Goal: Task Accomplishment & Management: Contribute content

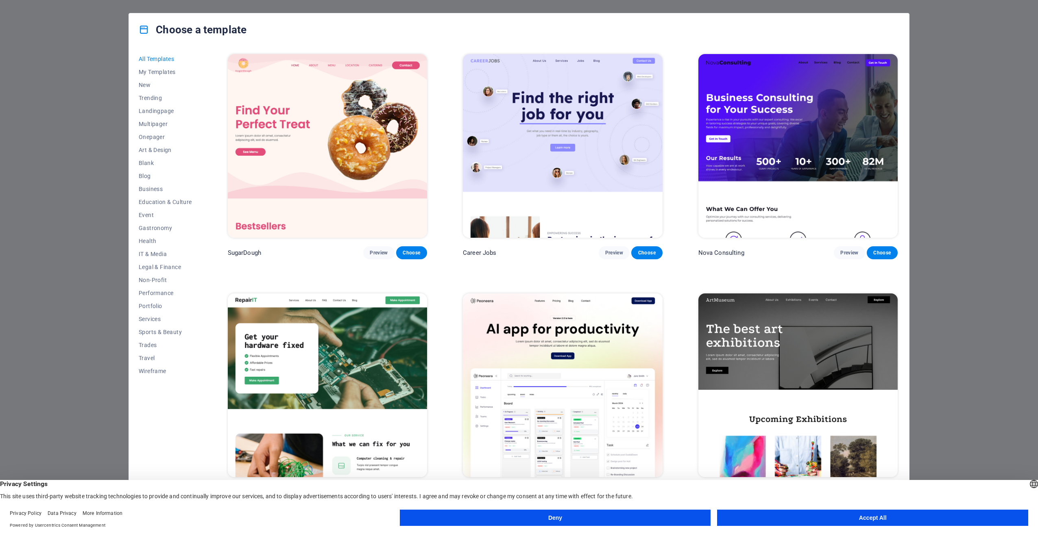
click at [583, 518] on button "Deny" at bounding box center [555, 518] width 311 height 16
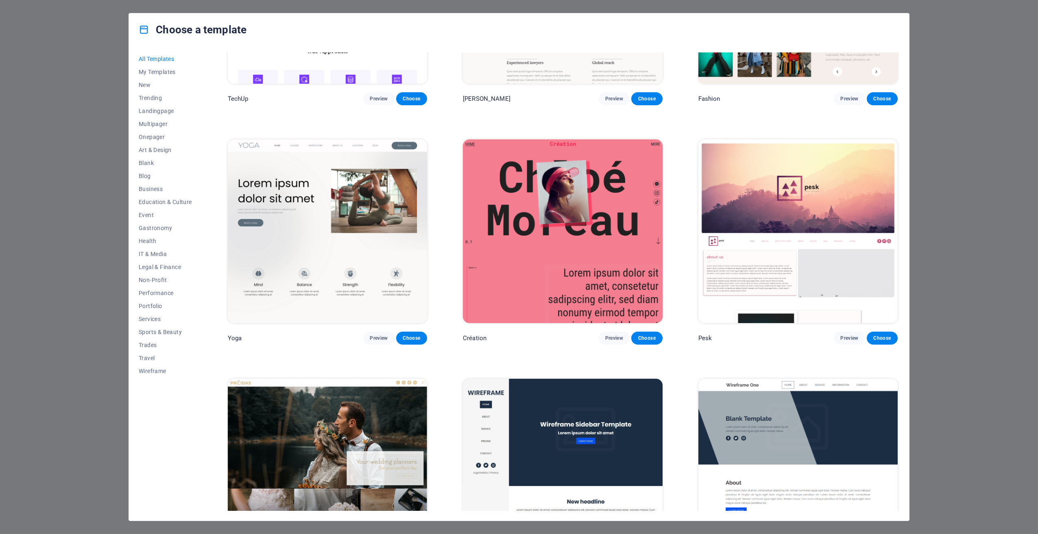
scroll to position [3742, 0]
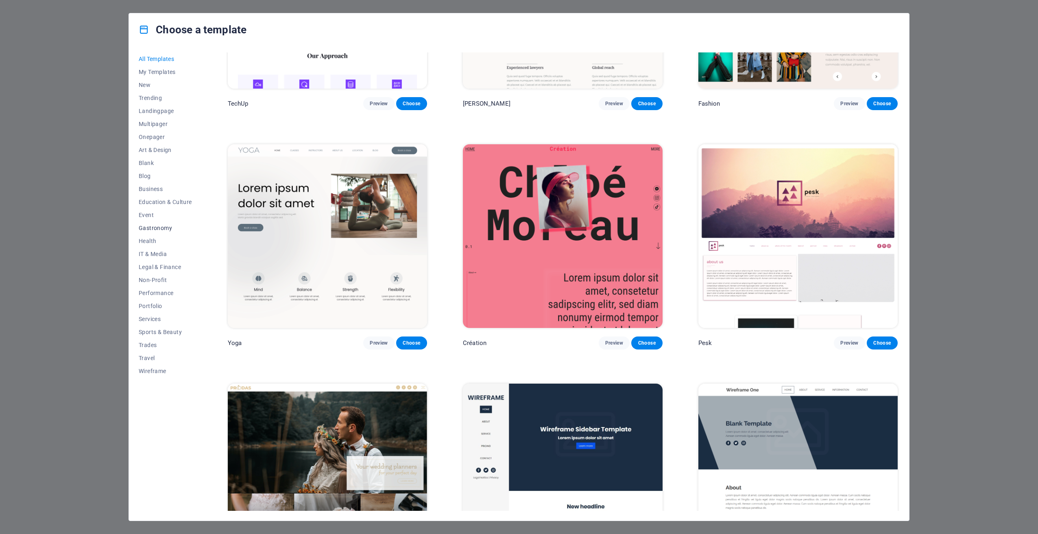
click at [155, 227] on span "Gastronomy" at bounding box center [165, 228] width 53 height 7
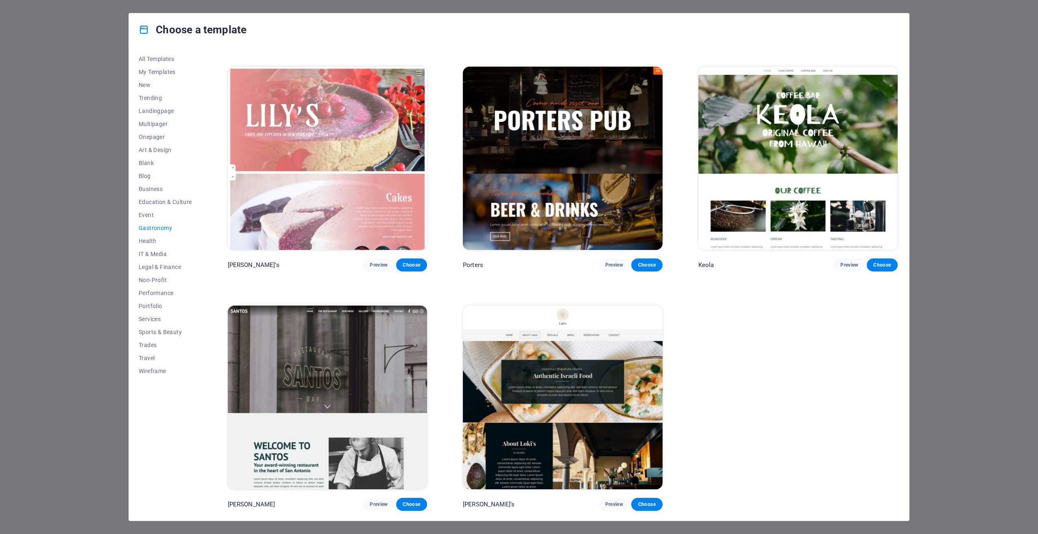
scroll to position [940, 0]
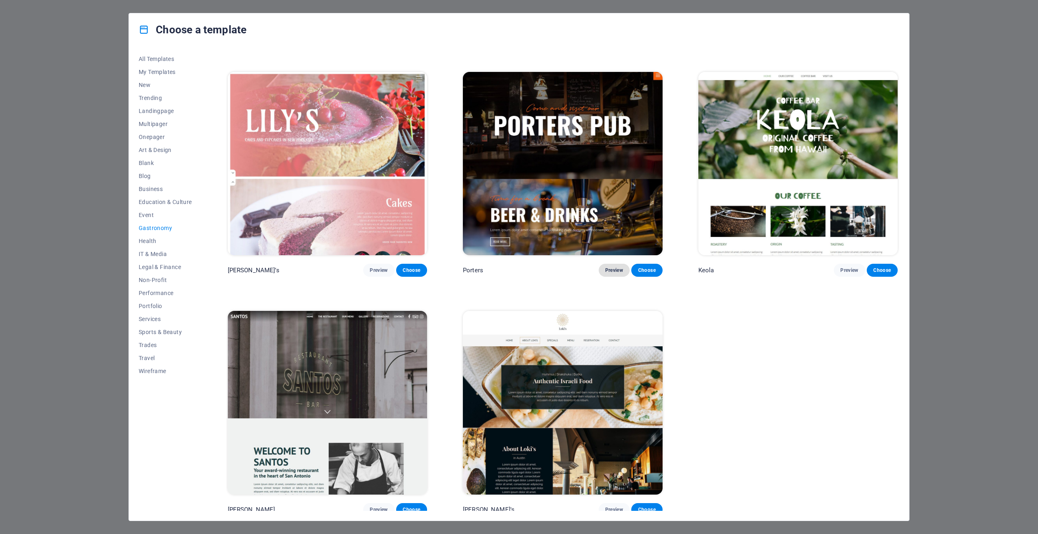
click at [612, 268] on span "Preview" at bounding box center [614, 270] width 18 height 7
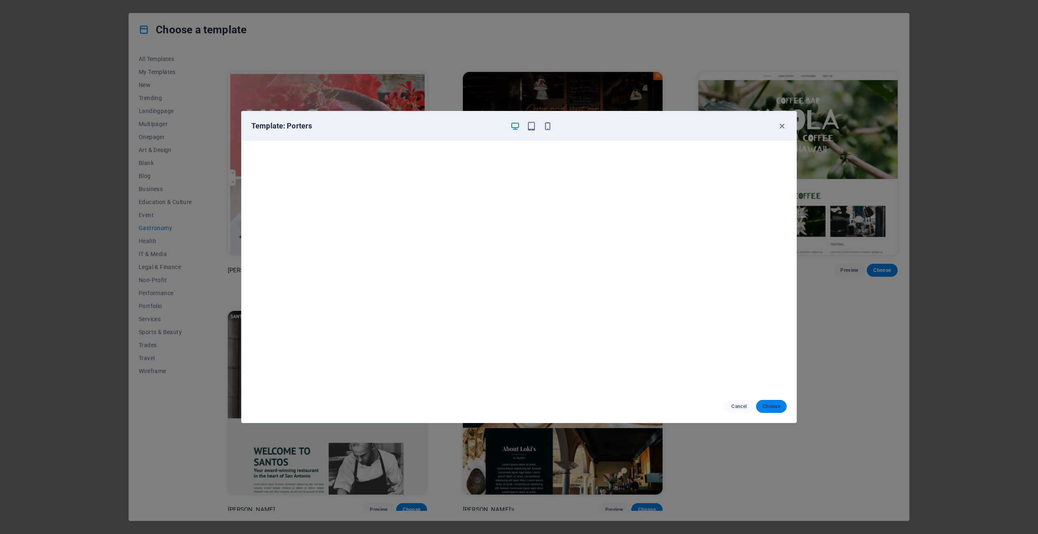
click at [771, 404] on span "Choose" at bounding box center [771, 407] width 17 height 7
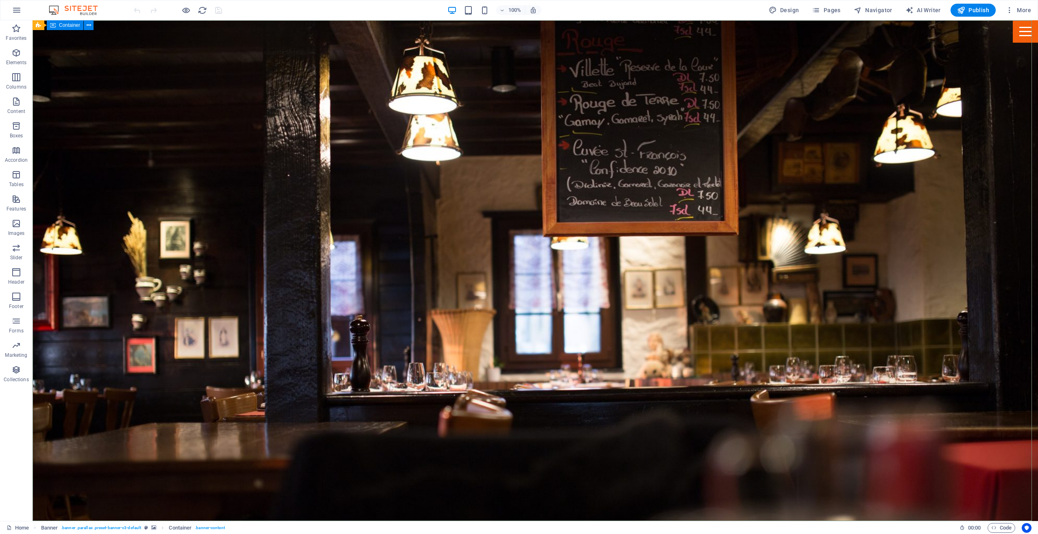
click at [71, 25] on span "Container" at bounding box center [69, 25] width 21 height 5
click at [91, 25] on icon at bounding box center [89, 25] width 4 height 9
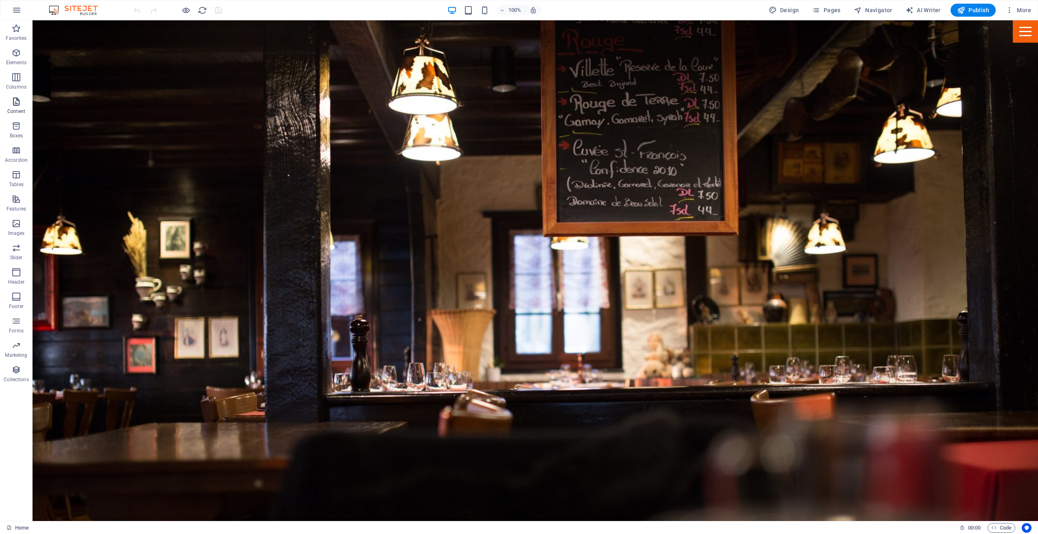
click at [22, 103] on span "Content" at bounding box center [16, 107] width 33 height 20
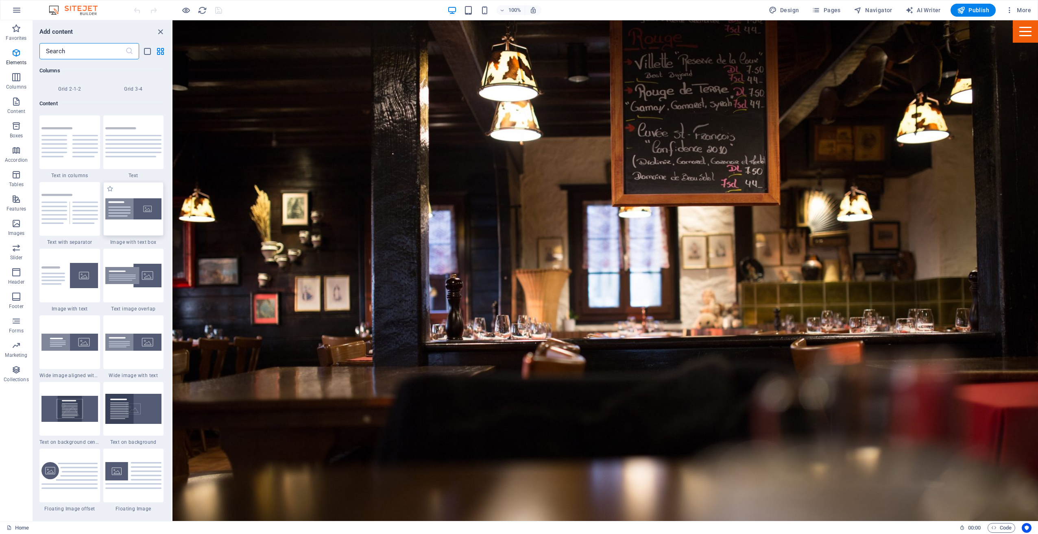
scroll to position [1423, 0]
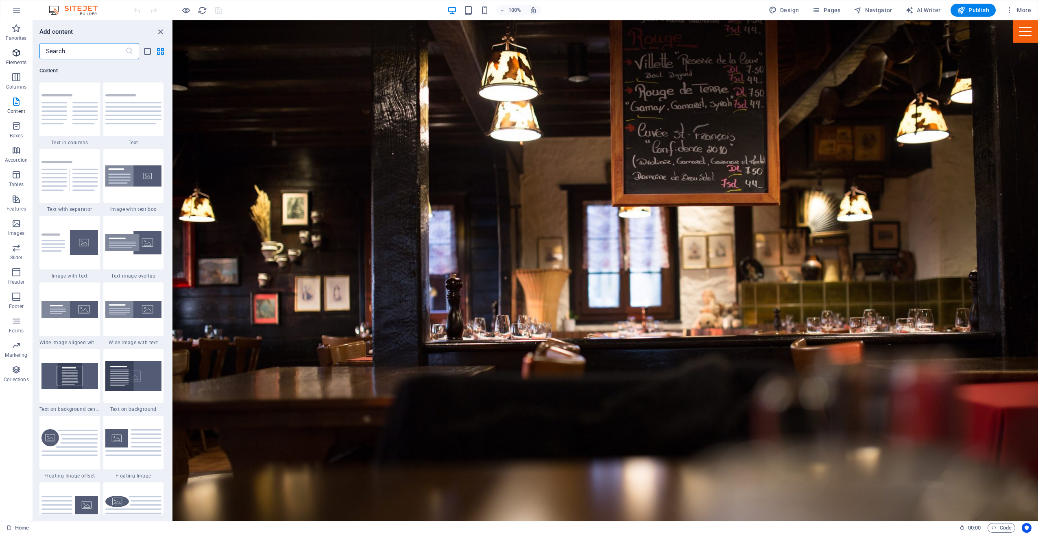
click at [16, 52] on icon "button" at bounding box center [16, 53] width 10 height 10
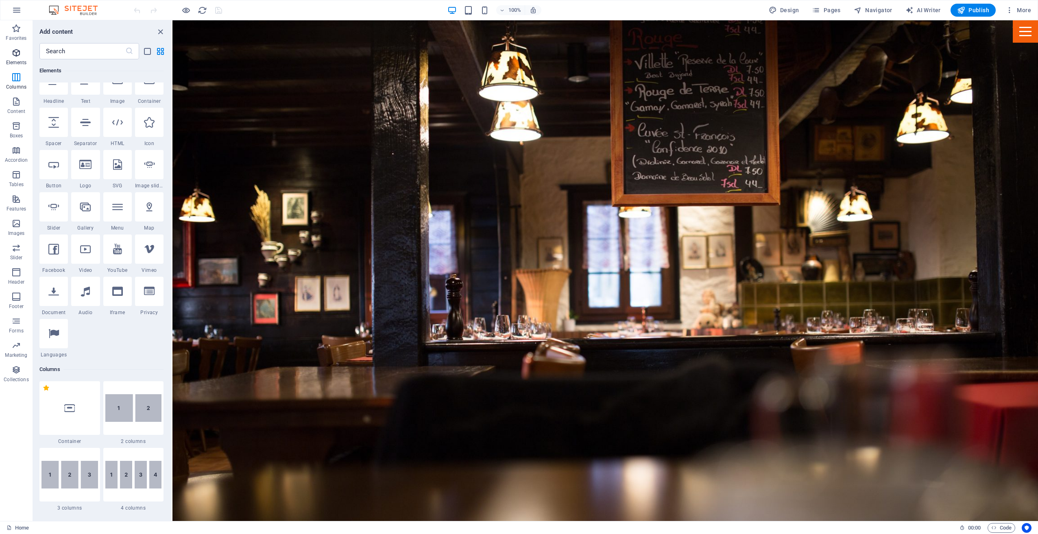
scroll to position [87, 0]
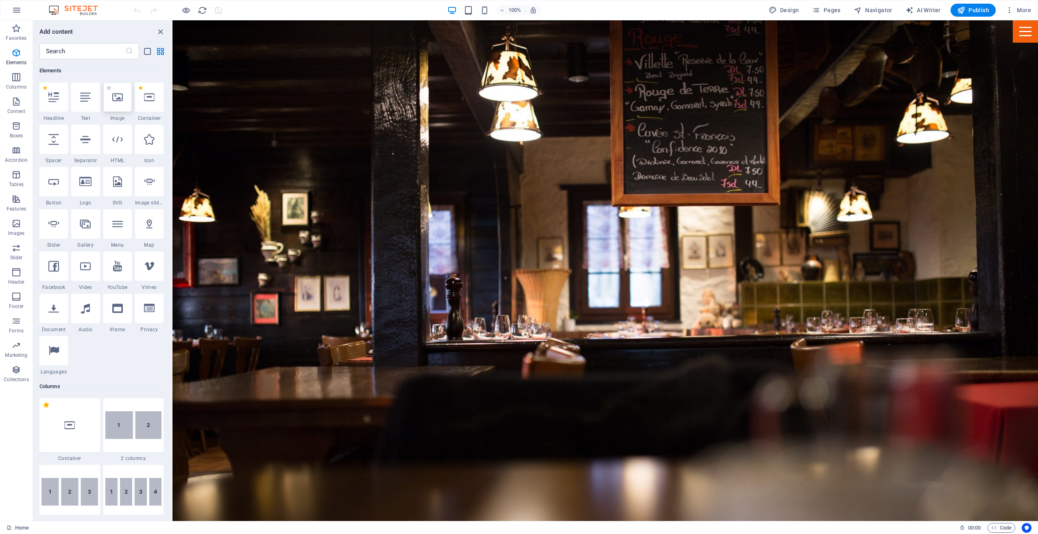
click at [122, 99] on icon at bounding box center [117, 97] width 11 height 11
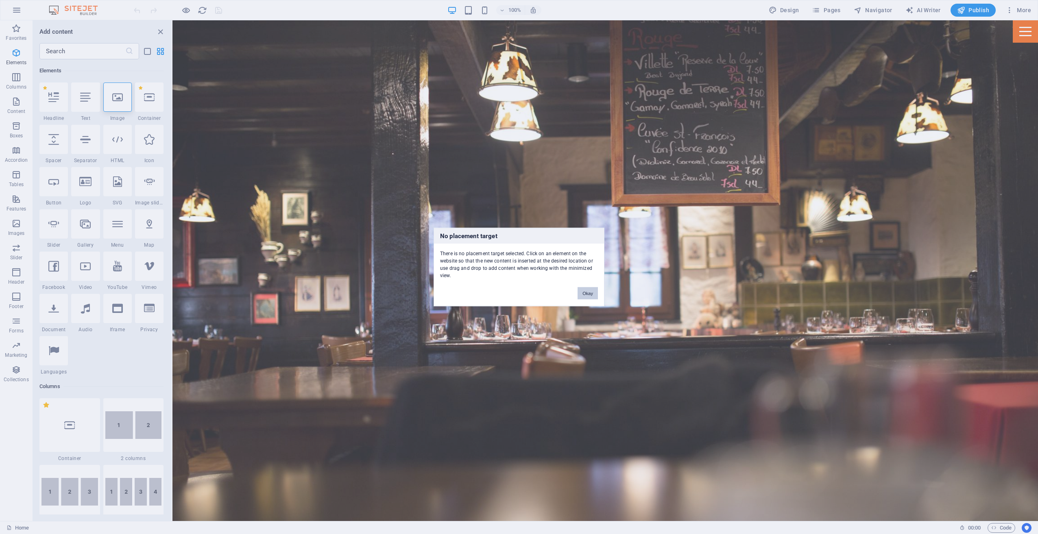
click at [596, 293] on button "Okay" at bounding box center [588, 294] width 20 height 12
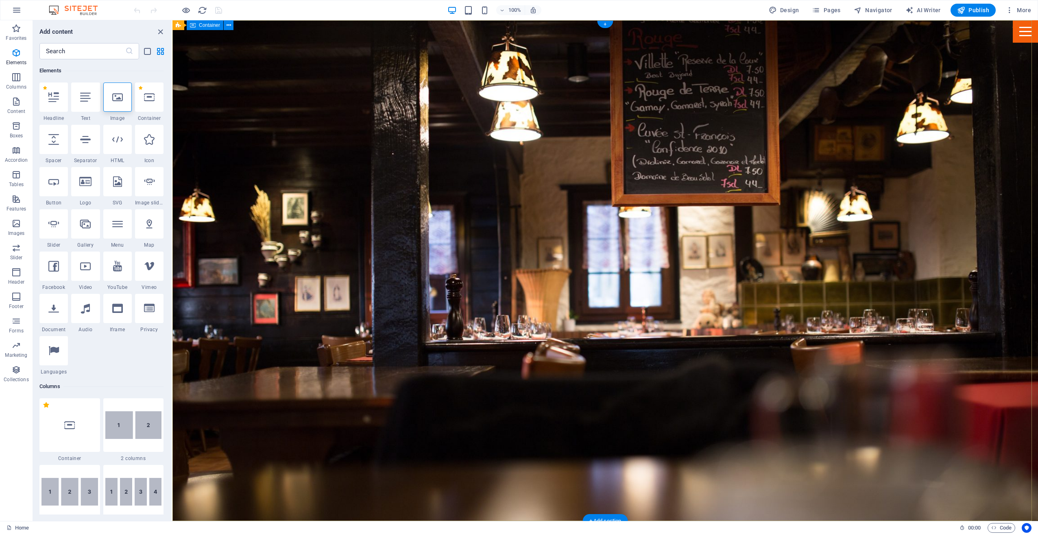
click at [190, 25] on span "Banner" at bounding box center [192, 25] width 16 height 5
click at [209, 24] on icon at bounding box center [208, 25] width 4 height 9
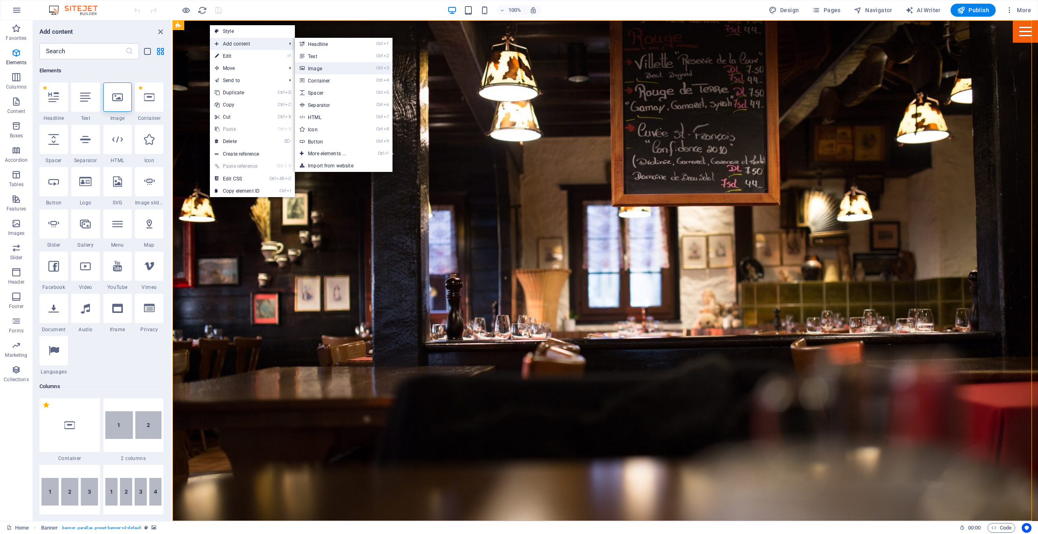
click at [321, 70] on link "Ctrl 3 Image" at bounding box center [328, 68] width 67 height 12
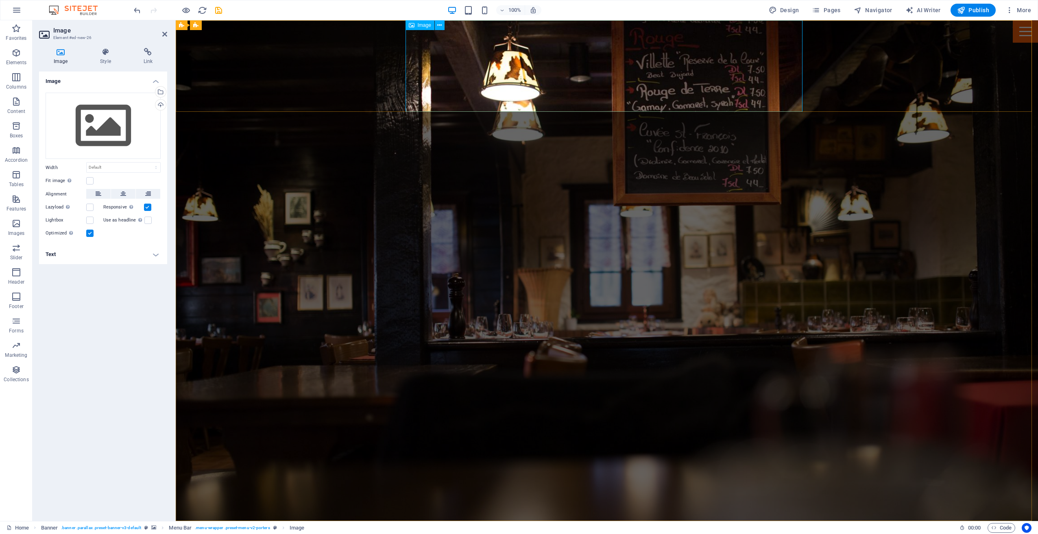
click at [439, 24] on icon at bounding box center [439, 25] width 4 height 9
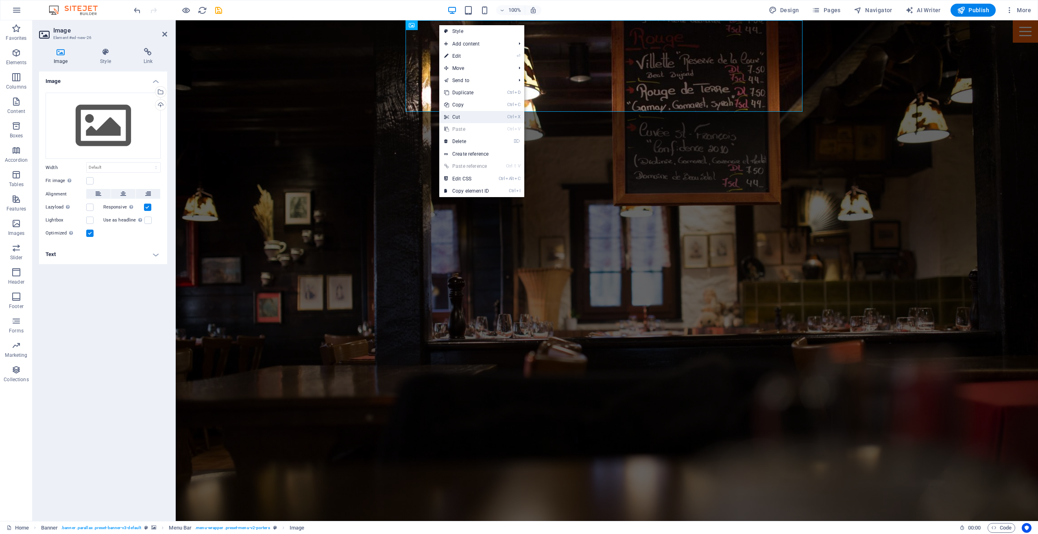
drag, startPoint x: 461, startPoint y: 114, endPoint x: 429, endPoint y: 94, distance: 38.2
click at [461, 114] on link "Ctrl X Cut" at bounding box center [466, 117] width 55 height 12
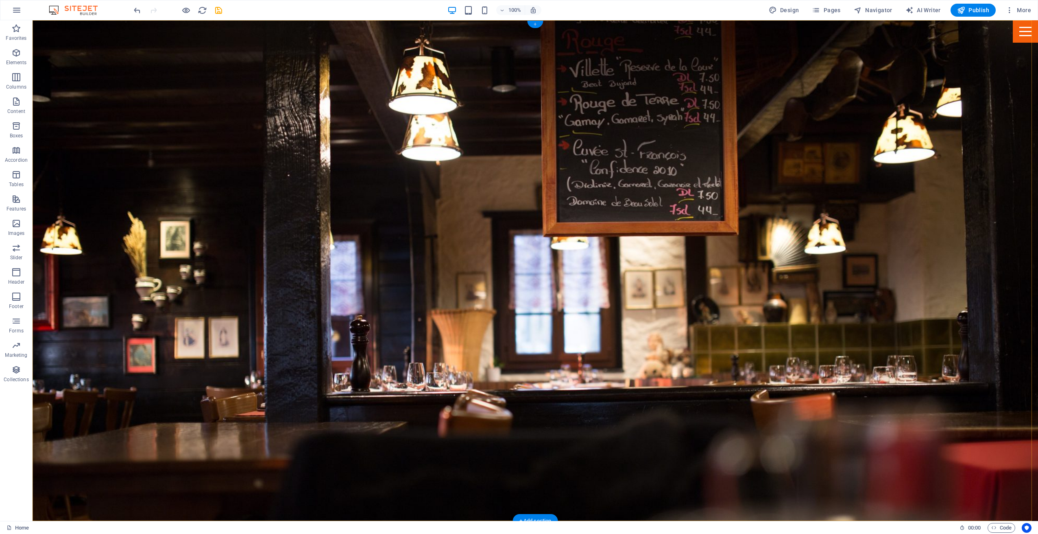
click at [537, 23] on div "+" at bounding box center [535, 24] width 16 height 7
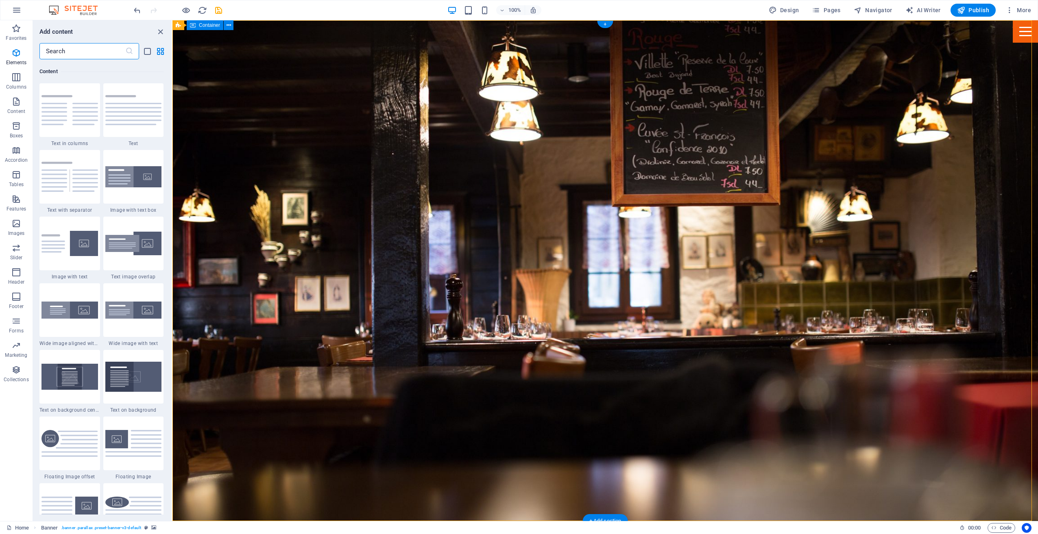
scroll to position [1423, 0]
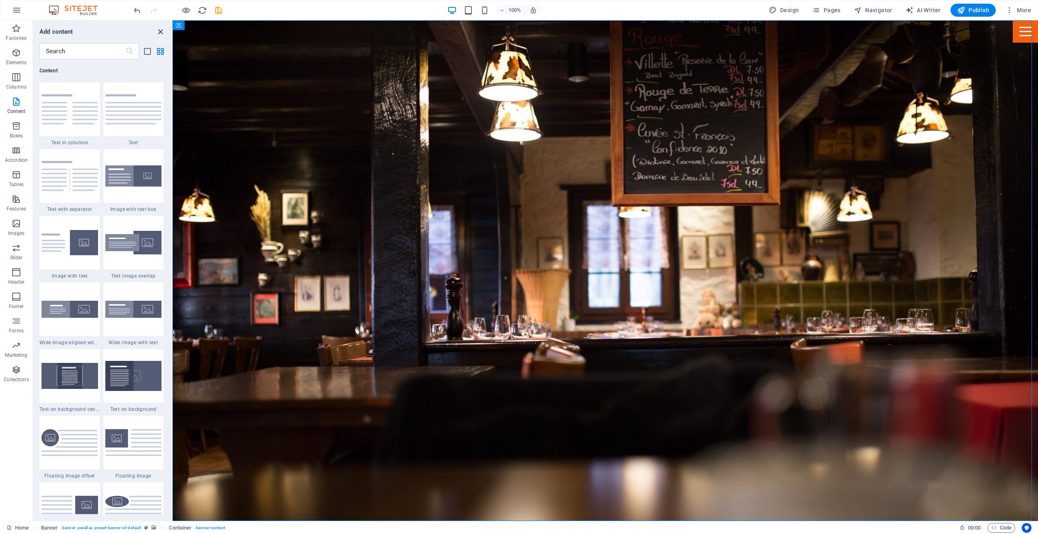
click at [158, 30] on icon "close panel" at bounding box center [160, 31] width 9 height 9
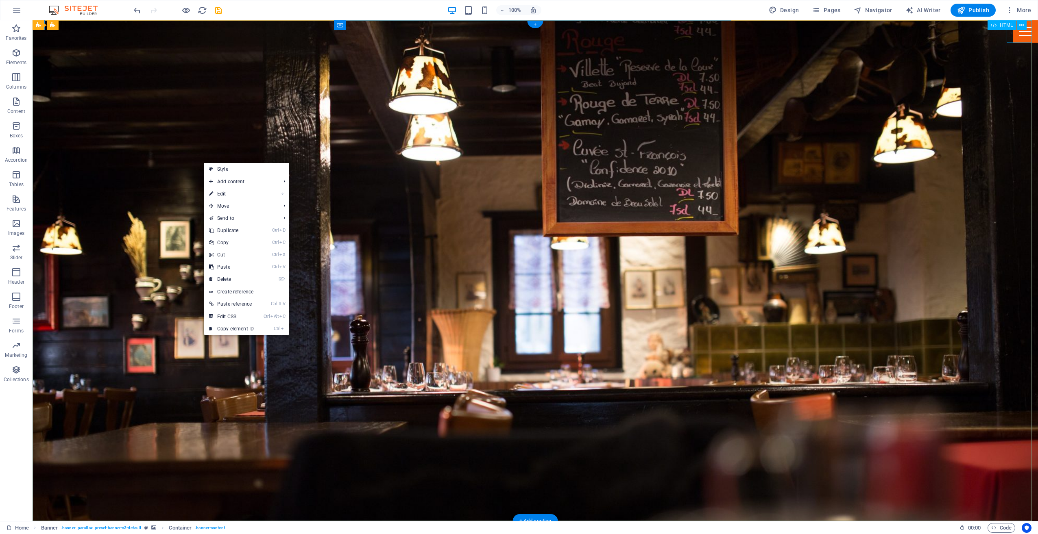
click at [1013, 31] on div "Menu" at bounding box center [1025, 31] width 25 height 22
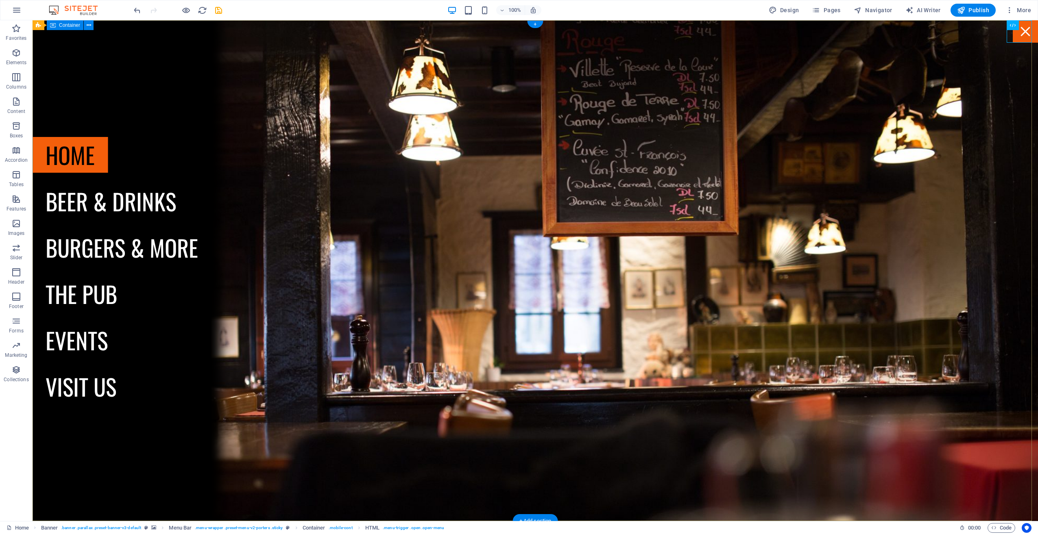
click at [1014, 30] on div "HTML" at bounding box center [1010, 25] width 44 height 10
click at [1023, 36] on div "Menu" at bounding box center [1025, 31] width 25 height 22
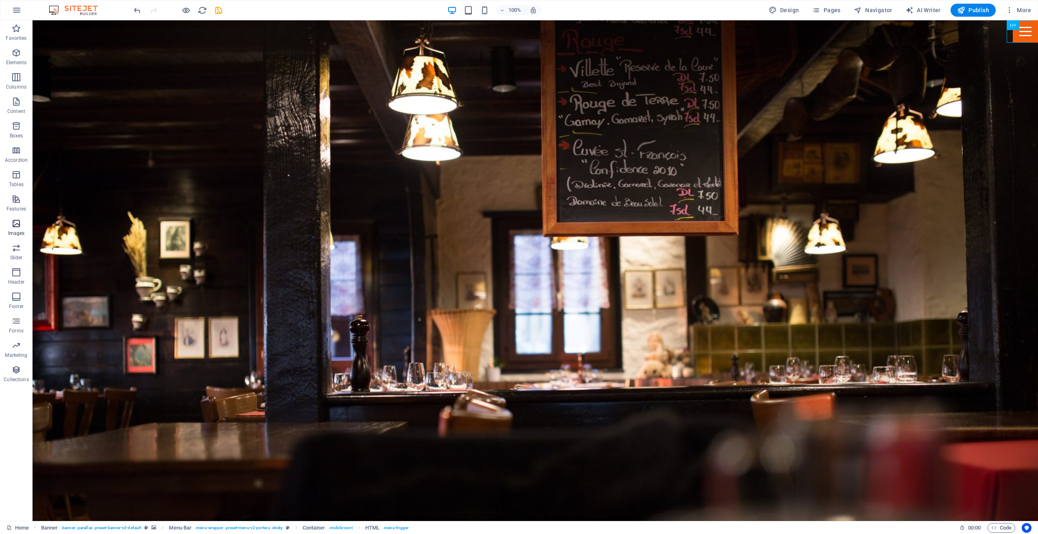
click at [16, 220] on icon "button" at bounding box center [16, 224] width 10 height 10
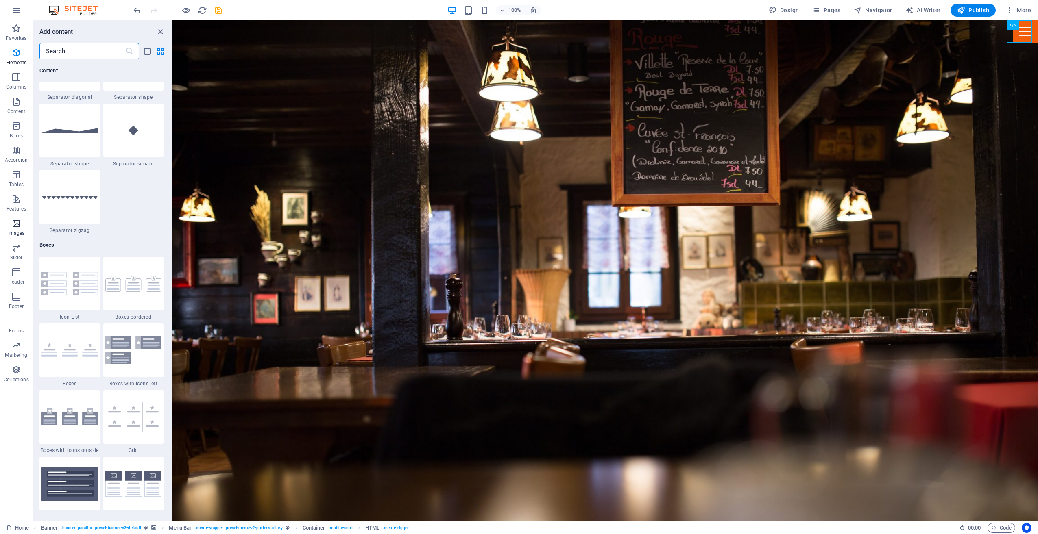
scroll to position [4125, 0]
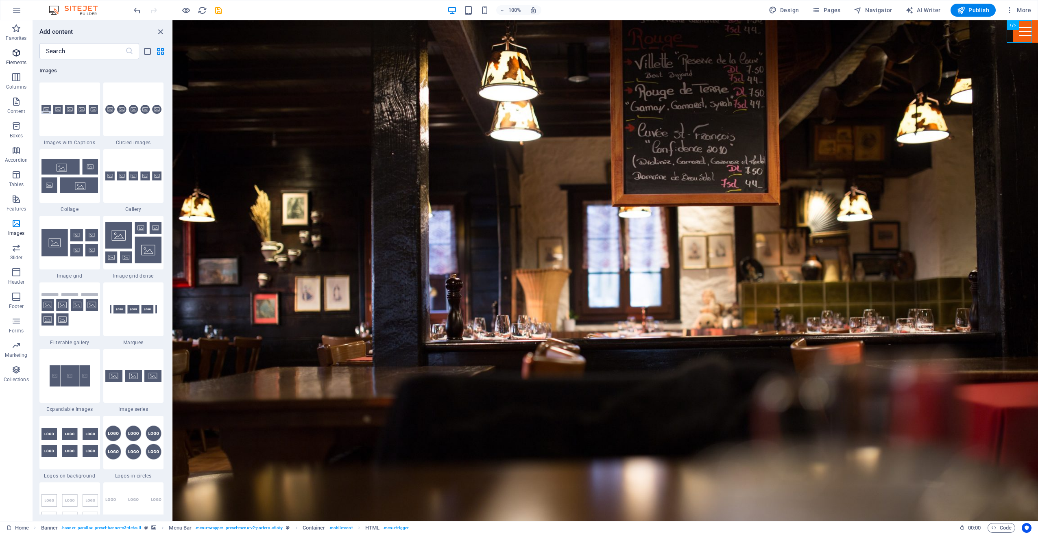
click at [19, 53] on icon "button" at bounding box center [16, 53] width 10 height 10
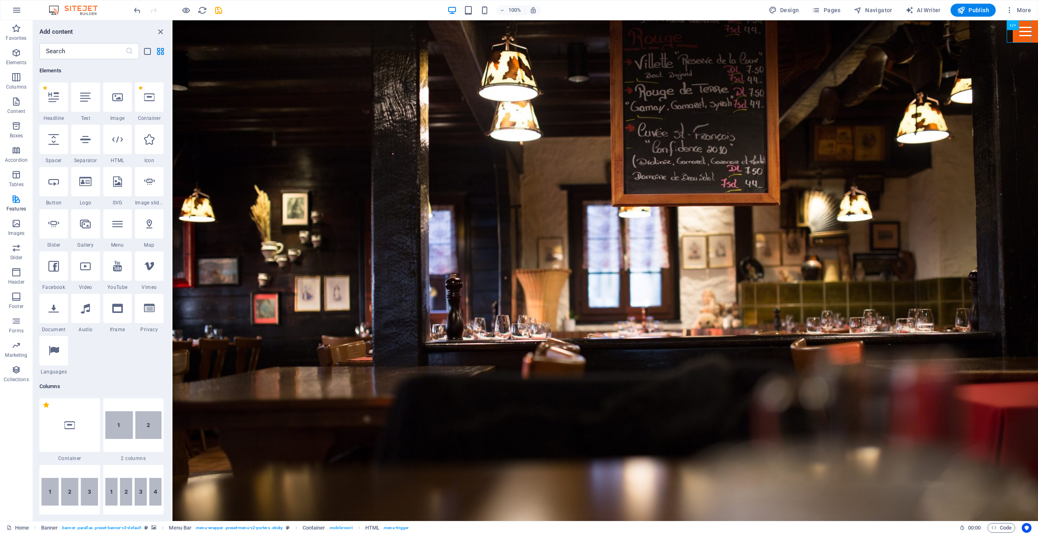
scroll to position [87, 0]
click at [231, 27] on icon at bounding box center [229, 25] width 4 height 9
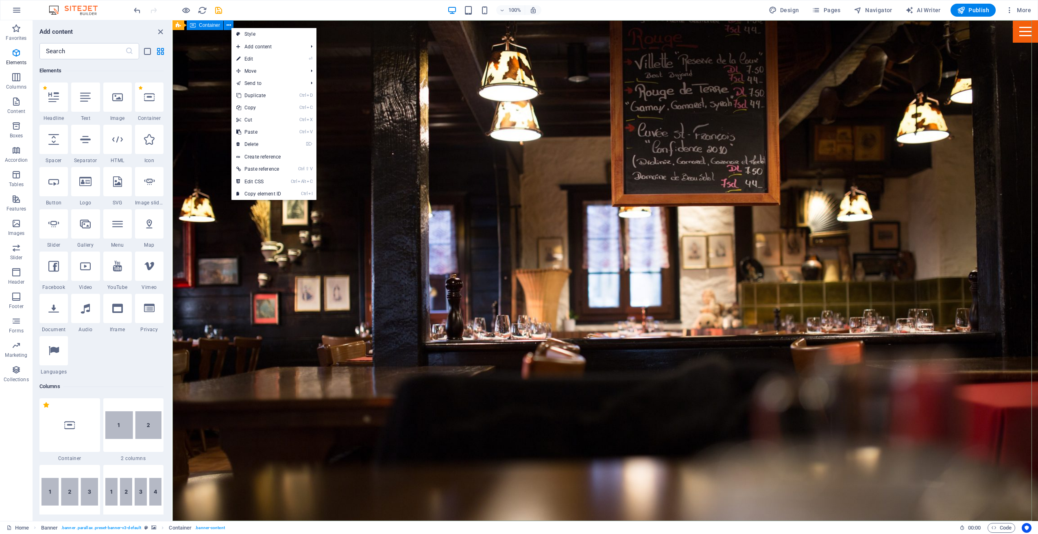
click at [214, 24] on span "Container" at bounding box center [209, 25] width 21 height 5
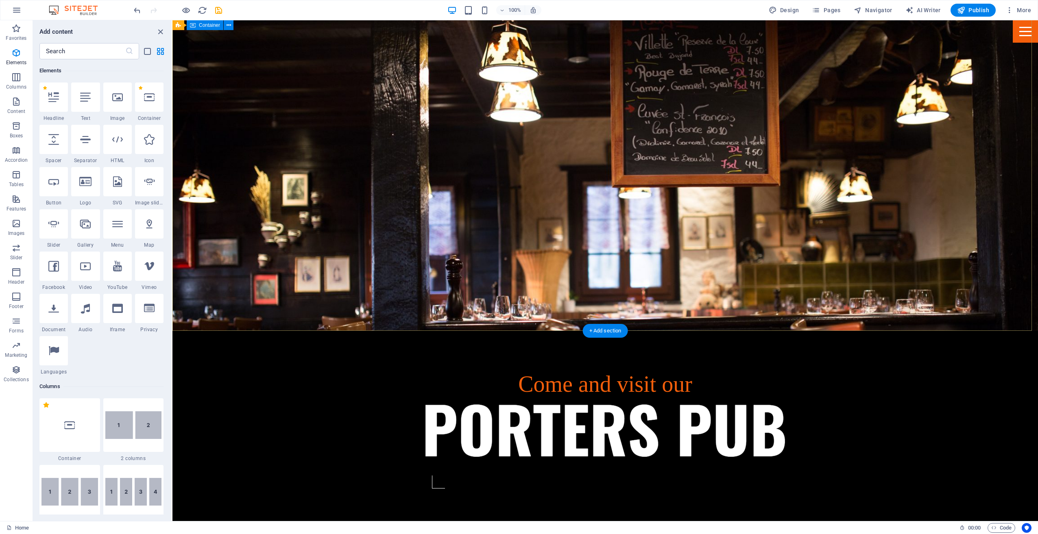
scroll to position [0, 0]
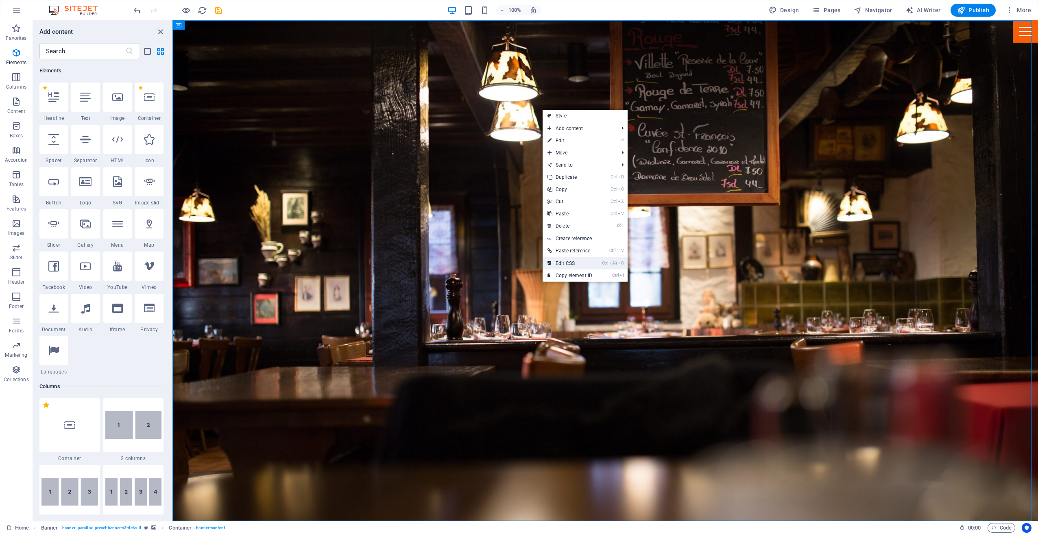
click at [594, 262] on link "Ctrl Alt C Edit CSS" at bounding box center [570, 263] width 55 height 12
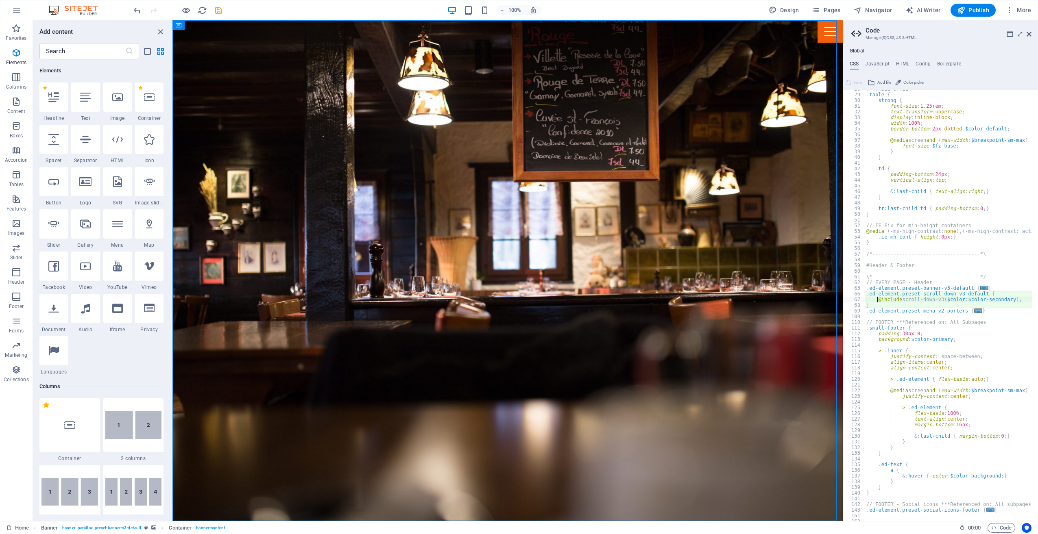
scroll to position [133, 0]
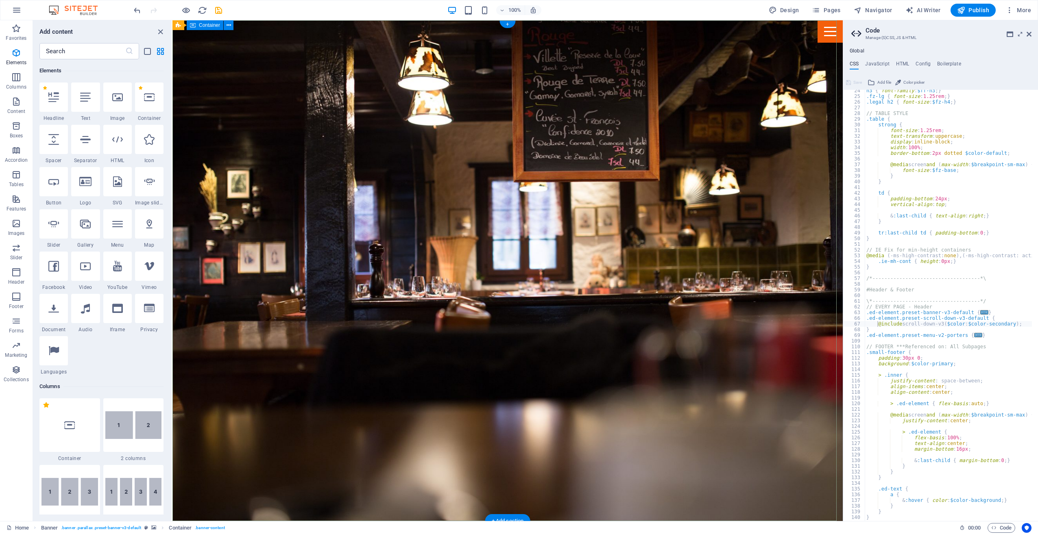
drag, startPoint x: 366, startPoint y: 105, endPoint x: 356, endPoint y: 155, distance: 50.2
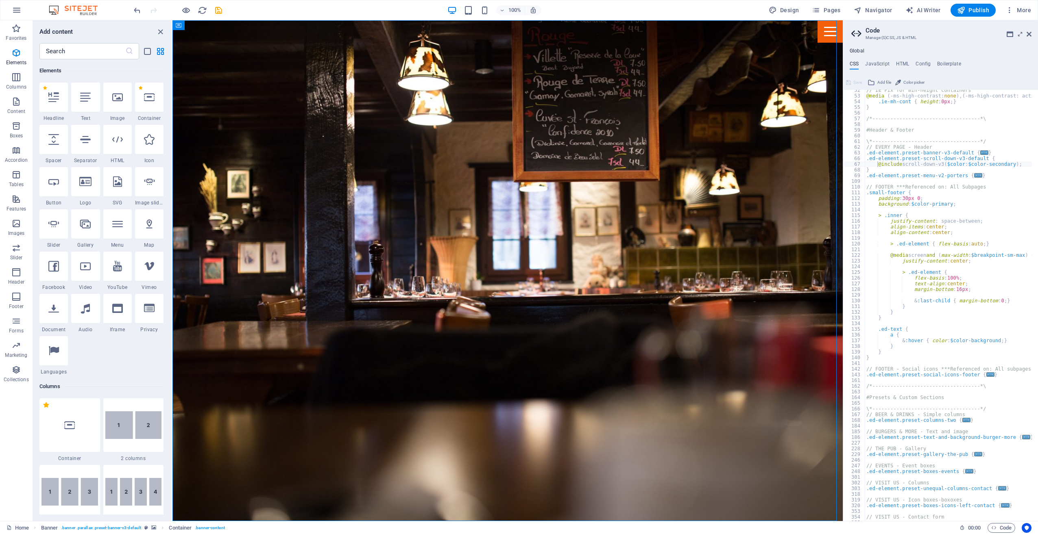
scroll to position [315, 0]
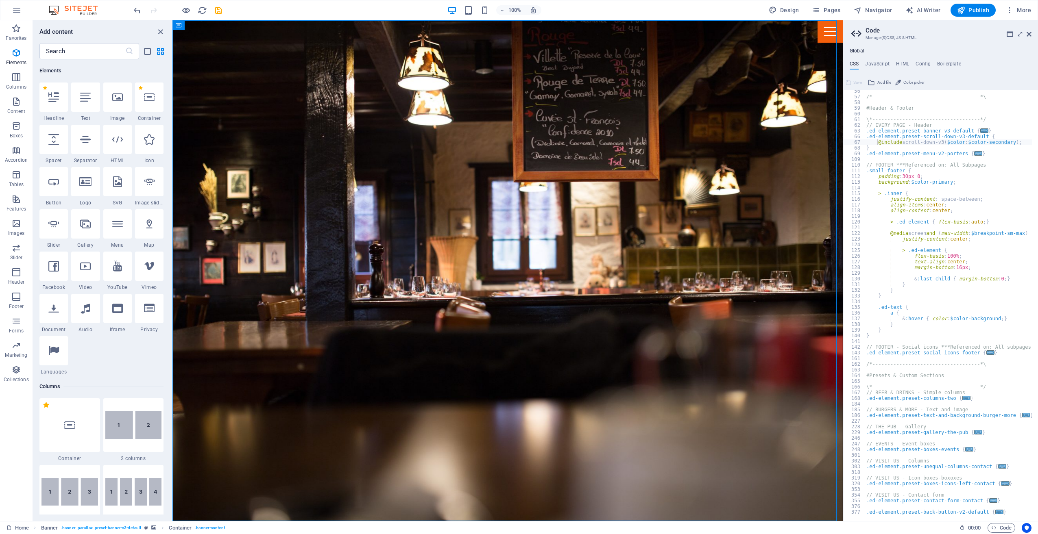
type textarea ".ed-element.preset-text-and-background-burger-more {"
click at [942, 415] on div "/*------------------------------------*\ #Header & Footer \*-------------------…" at bounding box center [987, 306] width 244 height 437
click at [1022, 417] on span "..." at bounding box center [1026, 415] width 8 height 4
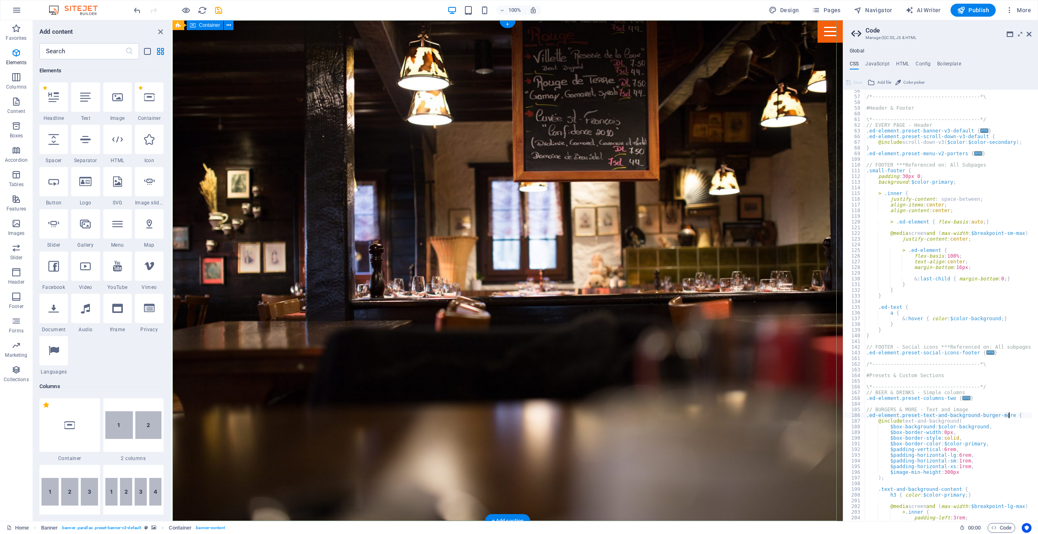
click at [181, 25] on div "Banner" at bounding box center [187, 25] width 31 height 10
click at [209, 23] on icon at bounding box center [208, 25] width 4 height 9
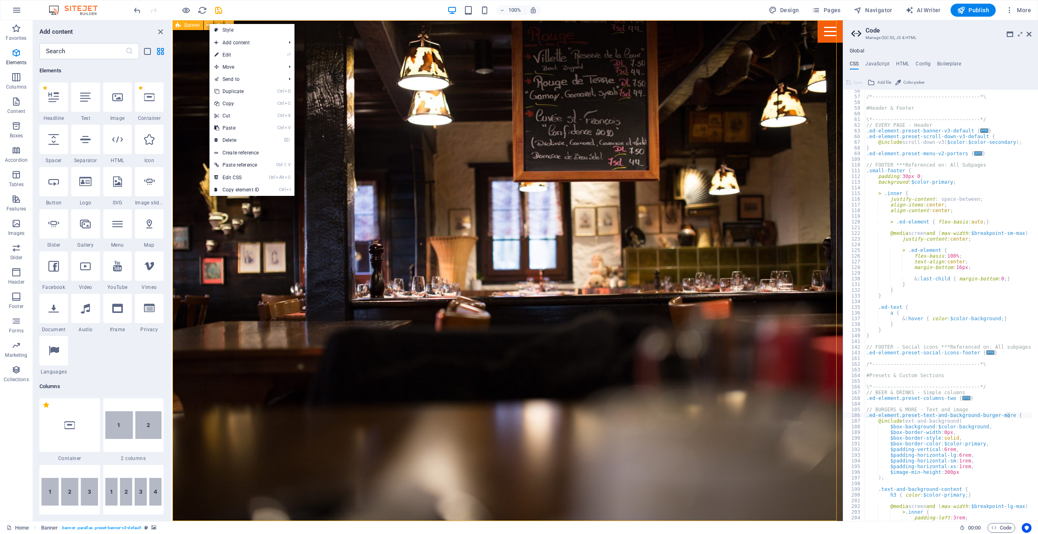
click at [207, 24] on icon at bounding box center [208, 25] width 4 height 9
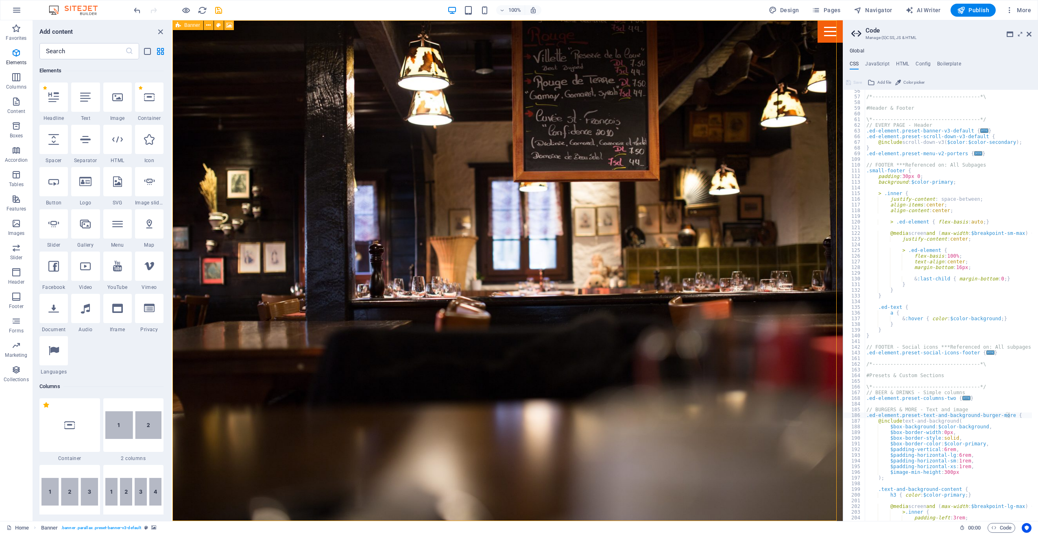
click at [180, 27] on icon at bounding box center [178, 25] width 5 height 10
drag, startPoint x: 229, startPoint y: 24, endPoint x: 79, endPoint y: 31, distance: 150.3
click at [229, 24] on icon at bounding box center [229, 25] width 6 height 9
select select "%"
select select "px"
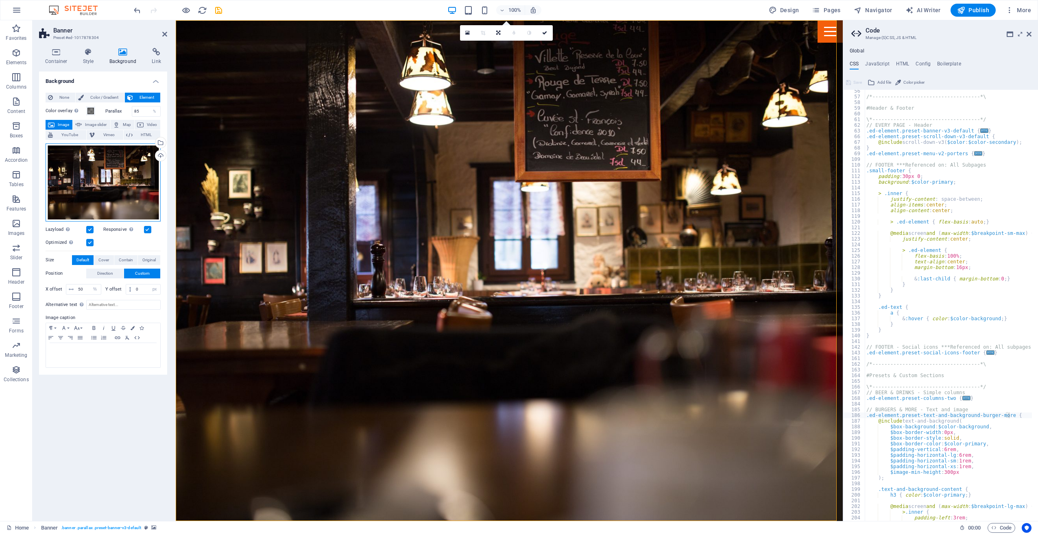
click at [120, 174] on div "Drag files here, click to choose files or select files from Files or our free s…" at bounding box center [103, 183] width 115 height 78
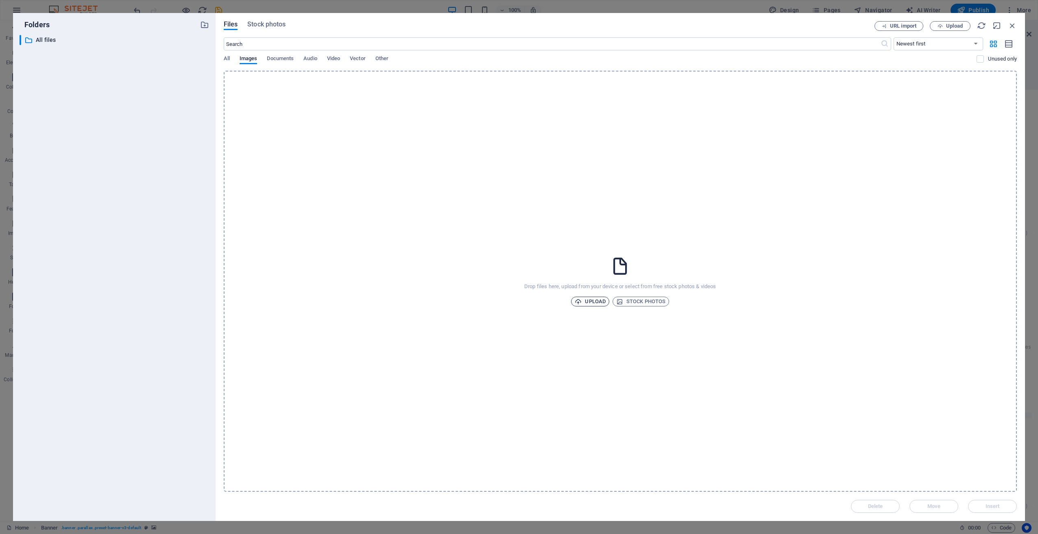
click at [589, 302] on span "Upload" at bounding box center [590, 302] width 31 height 10
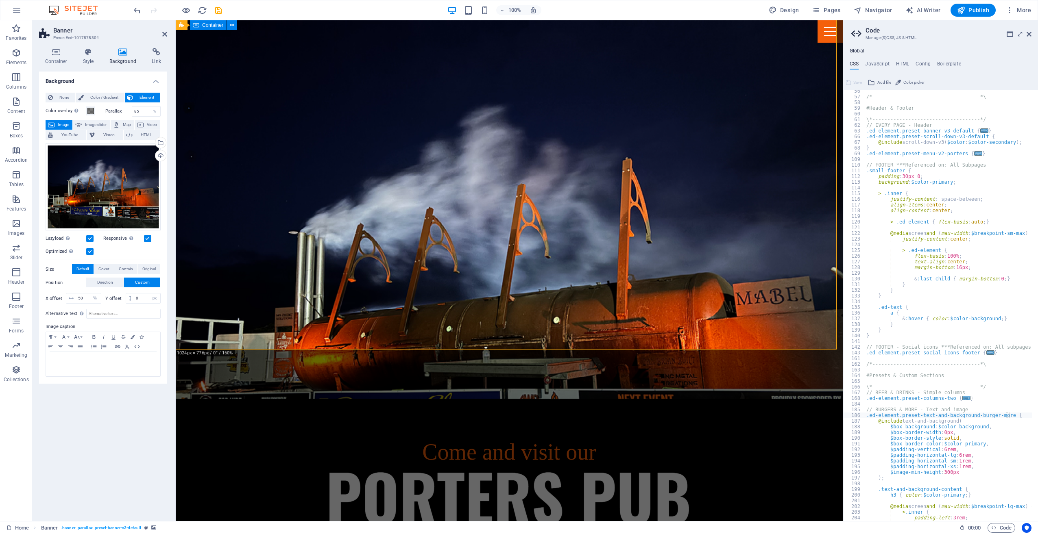
scroll to position [0, 0]
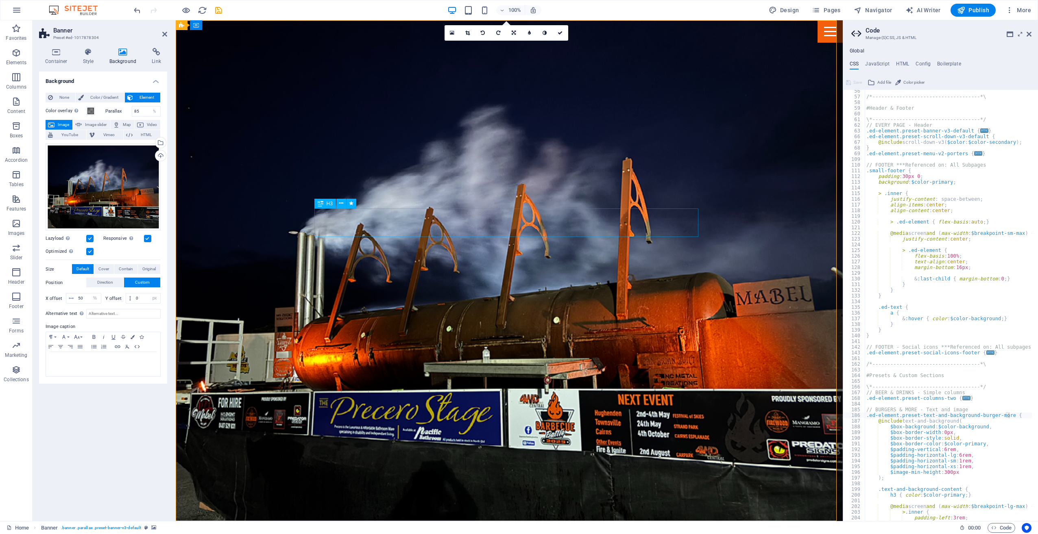
drag, startPoint x: 584, startPoint y: 222, endPoint x: 726, endPoint y: 225, distance: 142.4
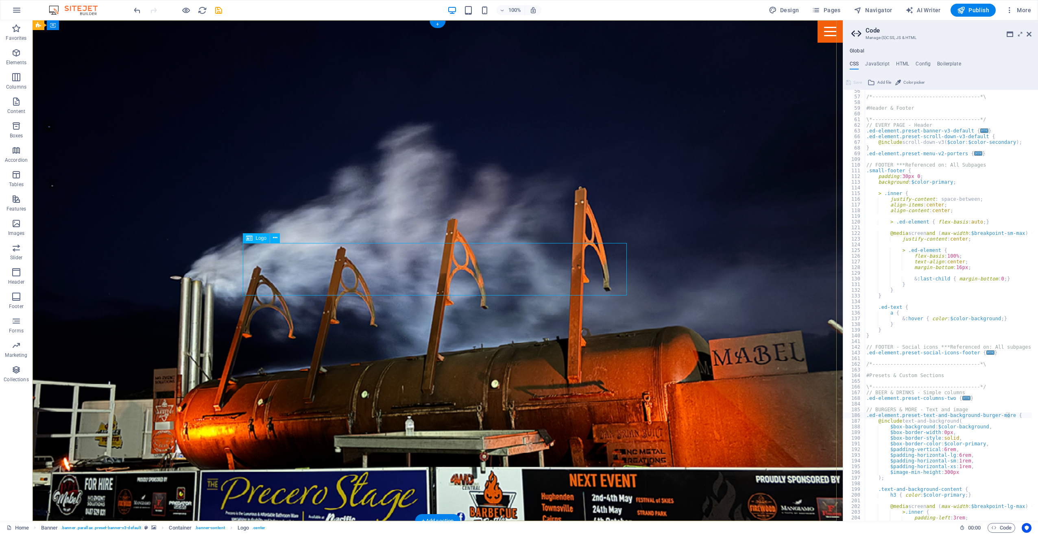
select select "px"
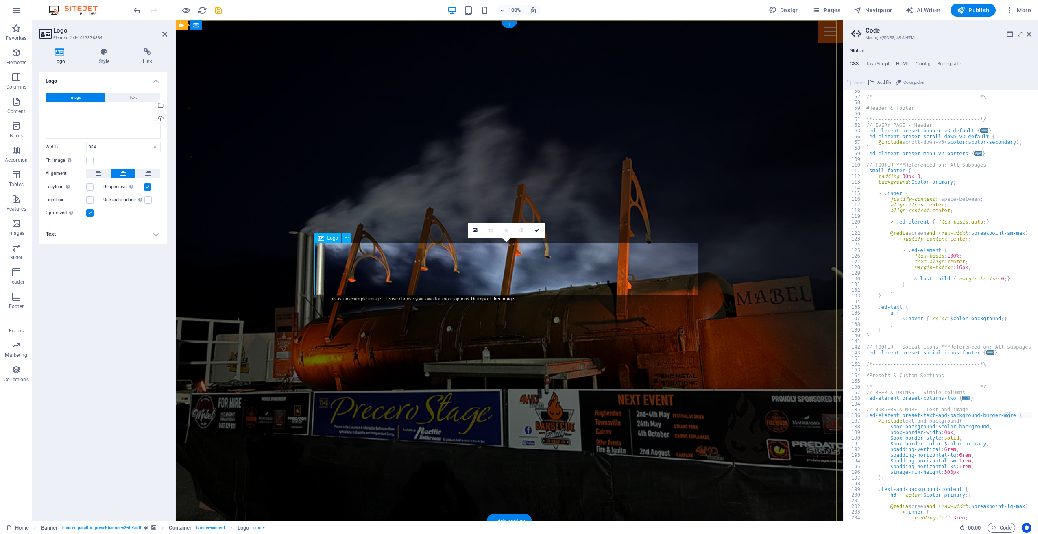
click at [137, 95] on button "Text" at bounding box center [132, 98] width 55 height 10
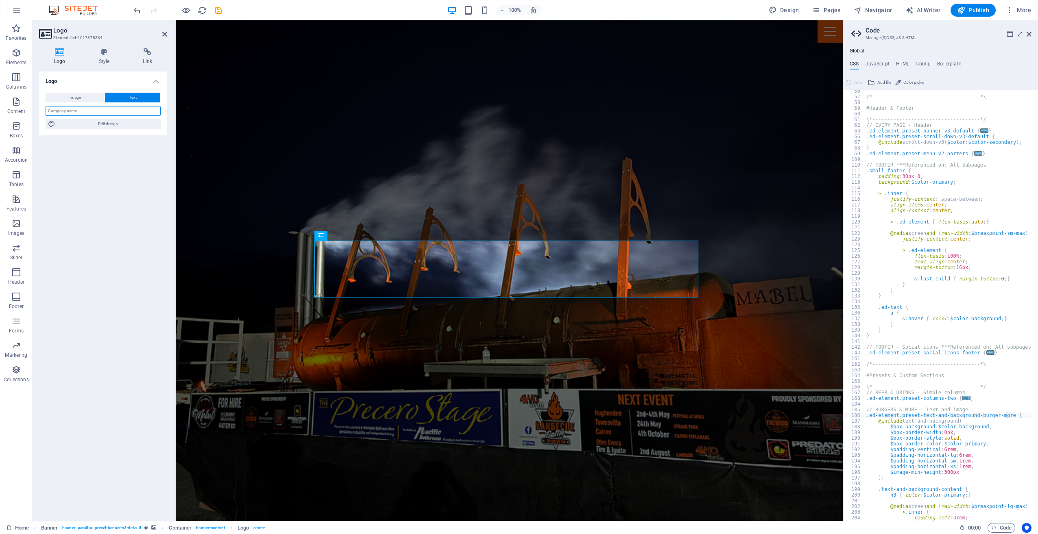
click at [103, 113] on input "text" at bounding box center [103, 111] width 115 height 10
click at [109, 109] on input "text" at bounding box center [103, 111] width 115 height 10
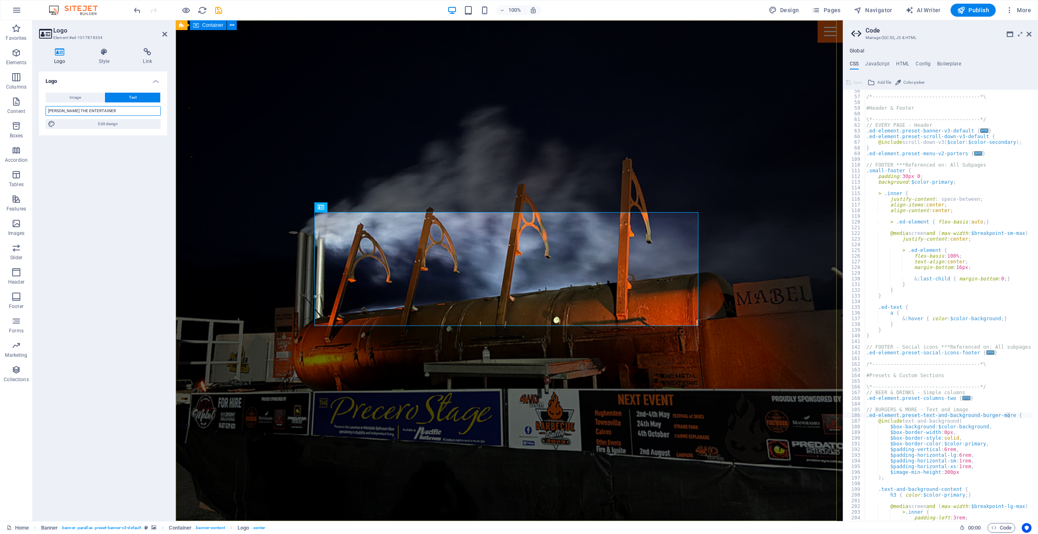
type input "[PERSON_NAME] THE ENTERTAINER"
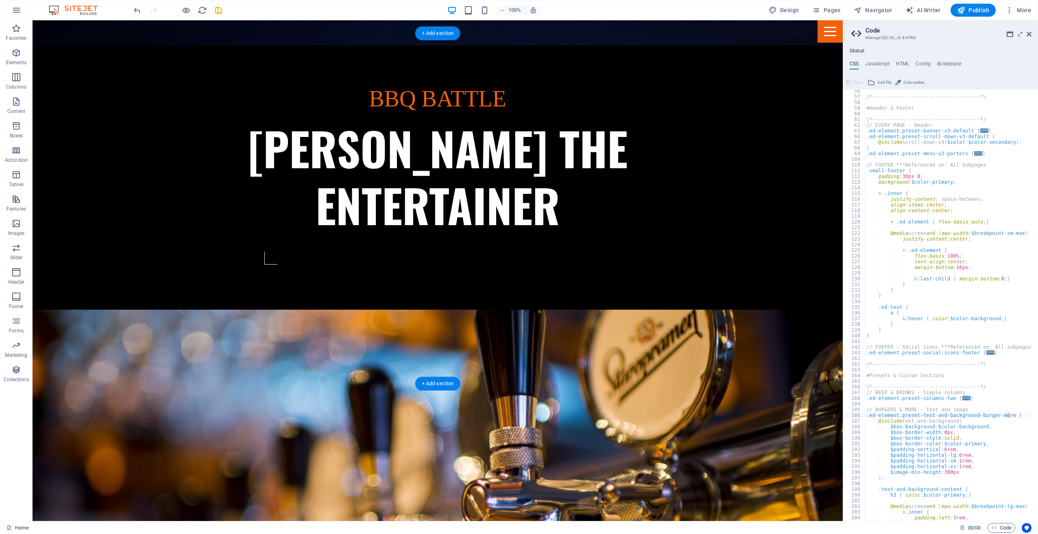
scroll to position [488, 0]
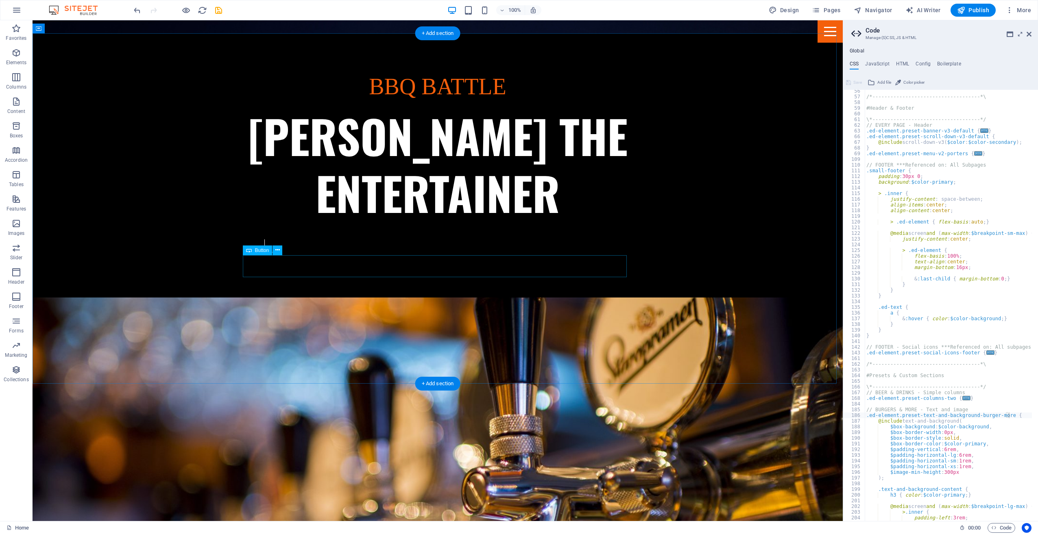
click at [725, 298] on figure at bounding box center [438, 473] width 810 height 351
click at [83, 27] on icon at bounding box center [85, 28] width 6 height 9
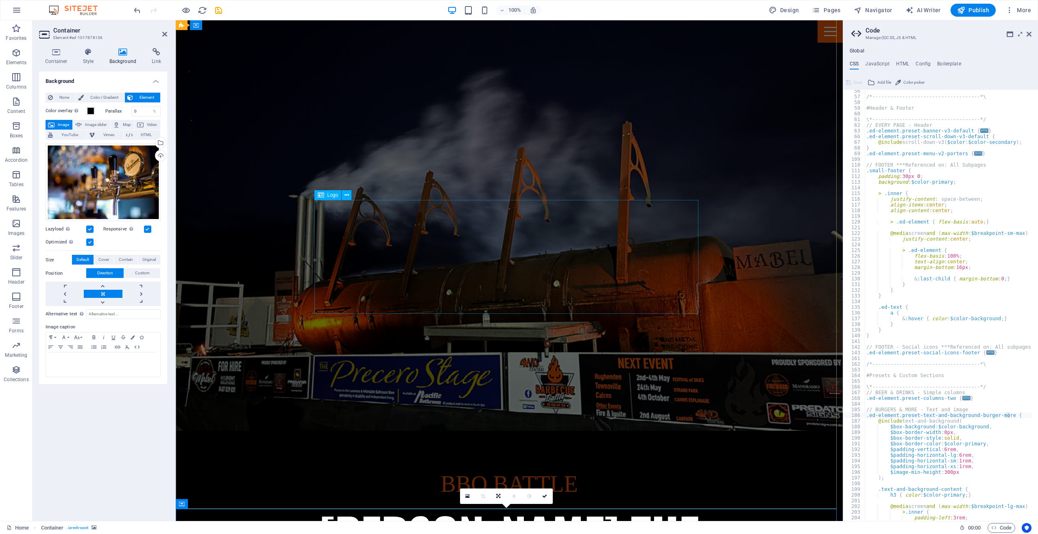
scroll to position [0, 0]
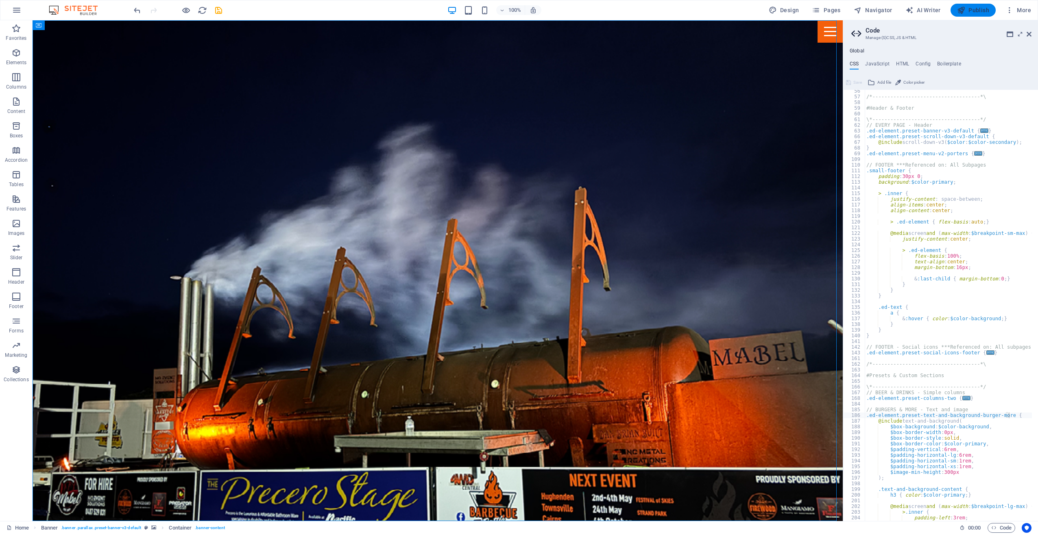
click at [978, 10] on span "Publish" at bounding box center [973, 10] width 32 height 8
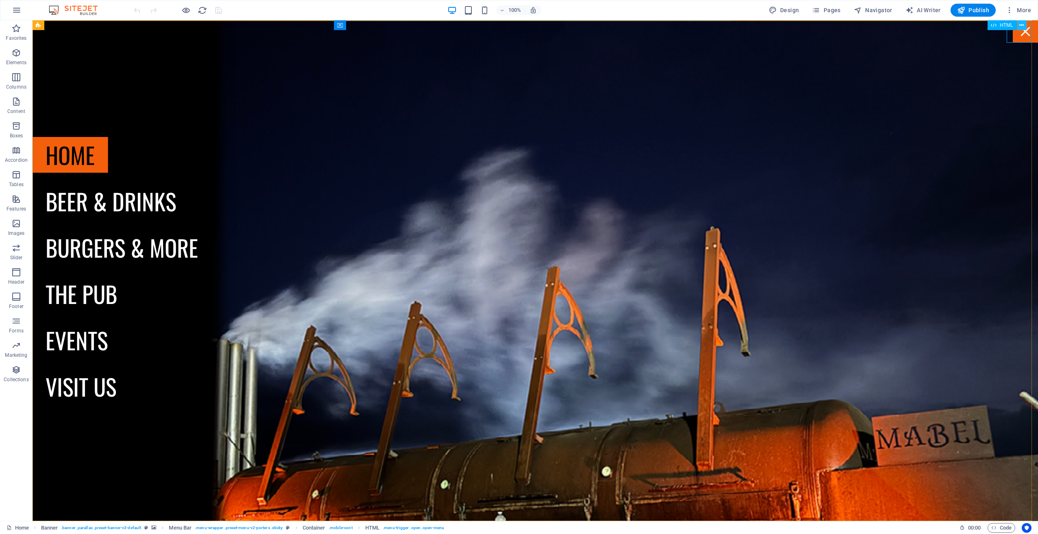
click at [1019, 24] on button at bounding box center [1022, 25] width 10 height 10
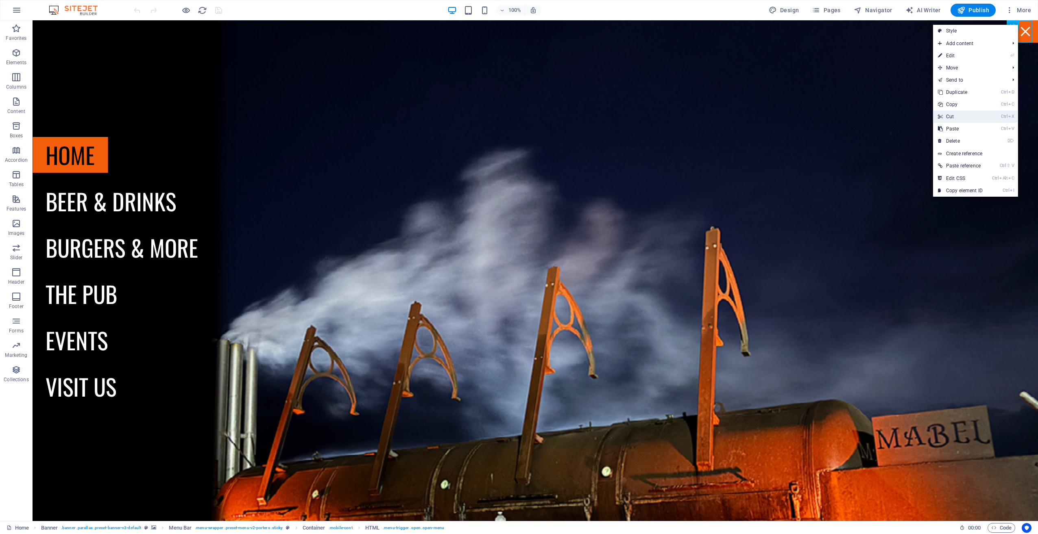
click at [965, 118] on link "Ctrl X Cut" at bounding box center [960, 117] width 55 height 12
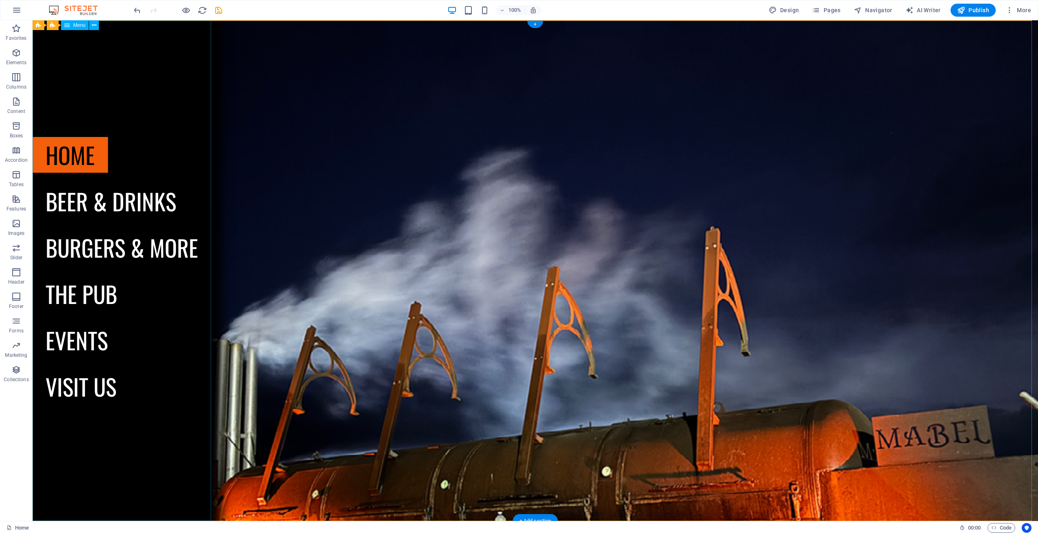
click at [106, 165] on nav "Home Beer & drinks Burgers & more The Pub Events Visit us" at bounding box center [122, 270] width 179 height 501
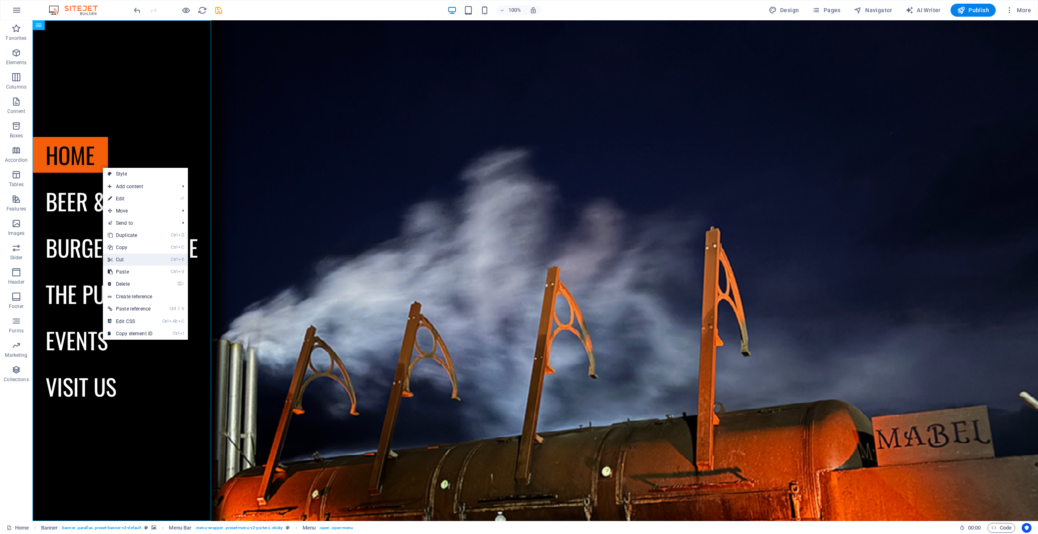
click at [138, 260] on link "Ctrl X Cut" at bounding box center [130, 260] width 55 height 12
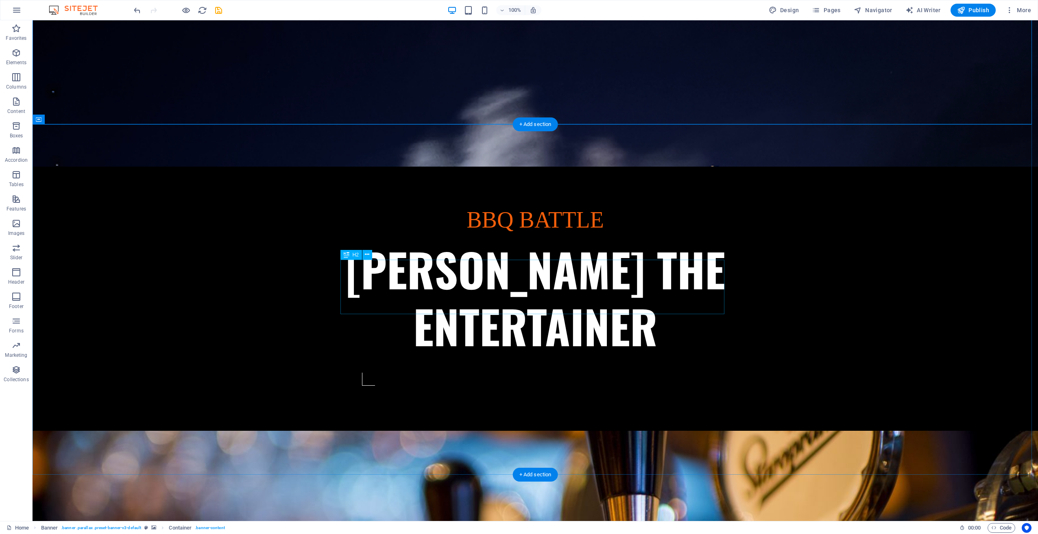
scroll to position [407, 0]
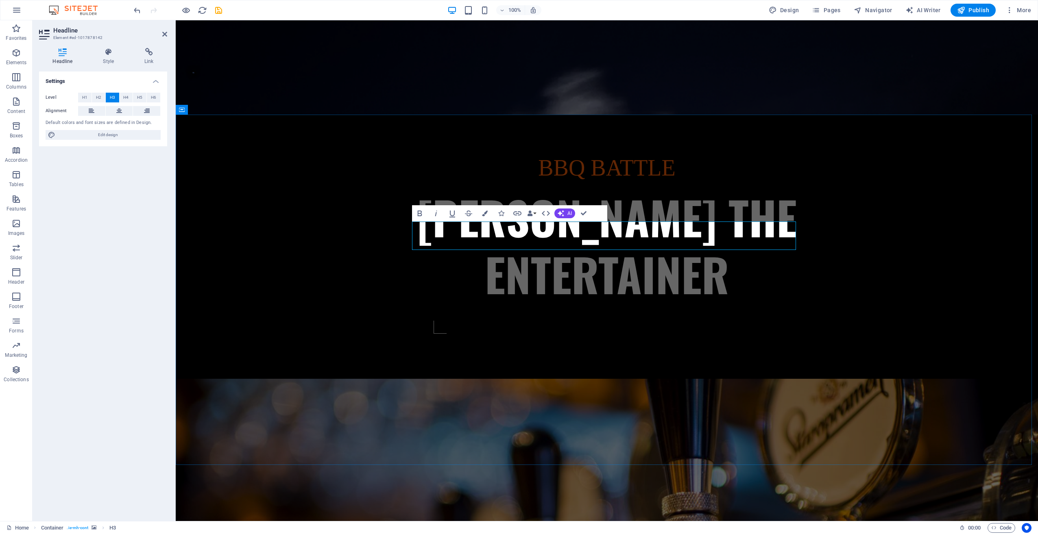
drag, startPoint x: 529, startPoint y: 277, endPoint x: 672, endPoint y: 277, distance: 142.4
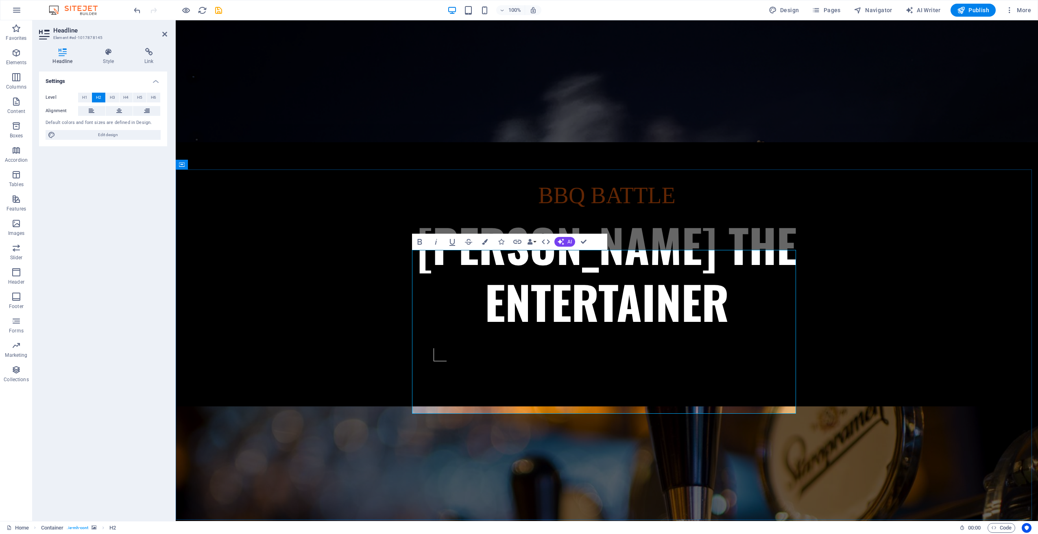
scroll to position [352, 0]
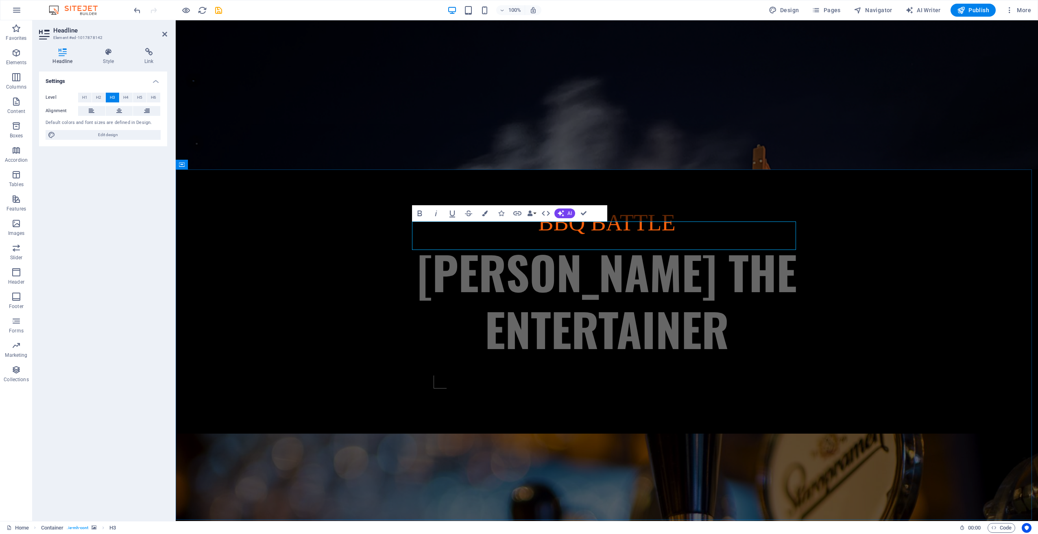
scroll to position [339, 0]
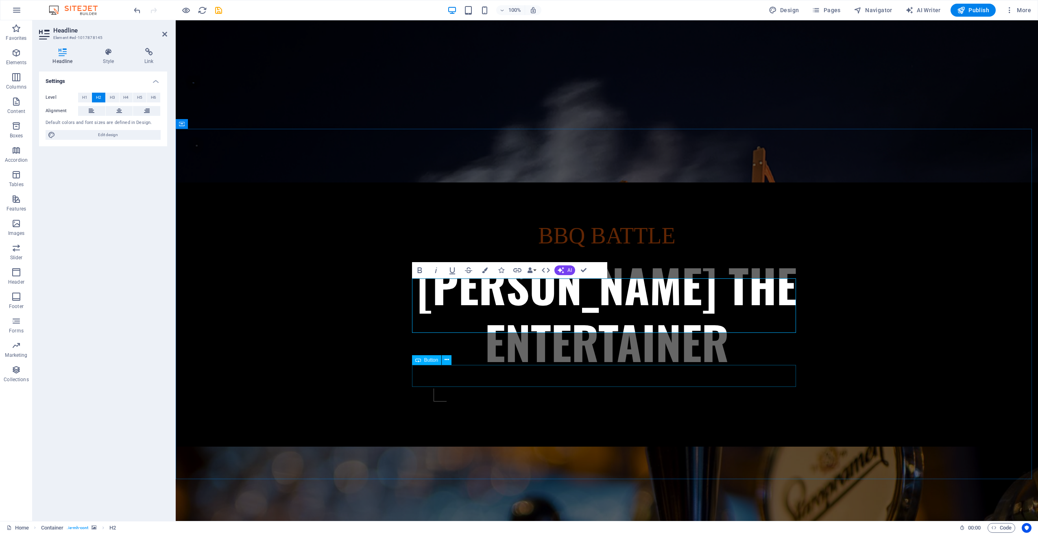
scroll to position [393, 0]
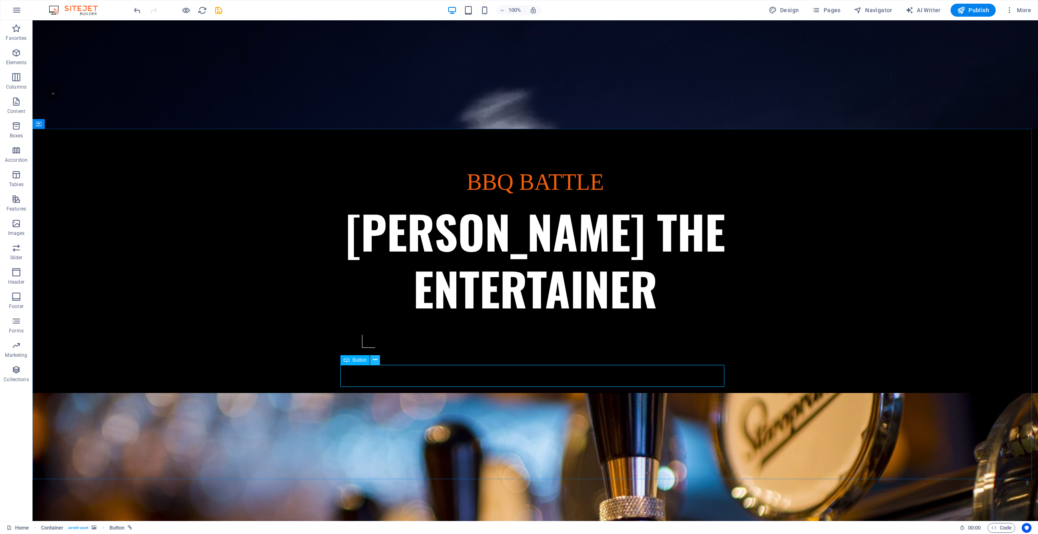
click at [376, 359] on icon at bounding box center [375, 360] width 4 height 9
drag, startPoint x: 377, startPoint y: 358, endPoint x: 374, endPoint y: 362, distance: 5.3
click at [376, 358] on icon at bounding box center [375, 360] width 4 height 9
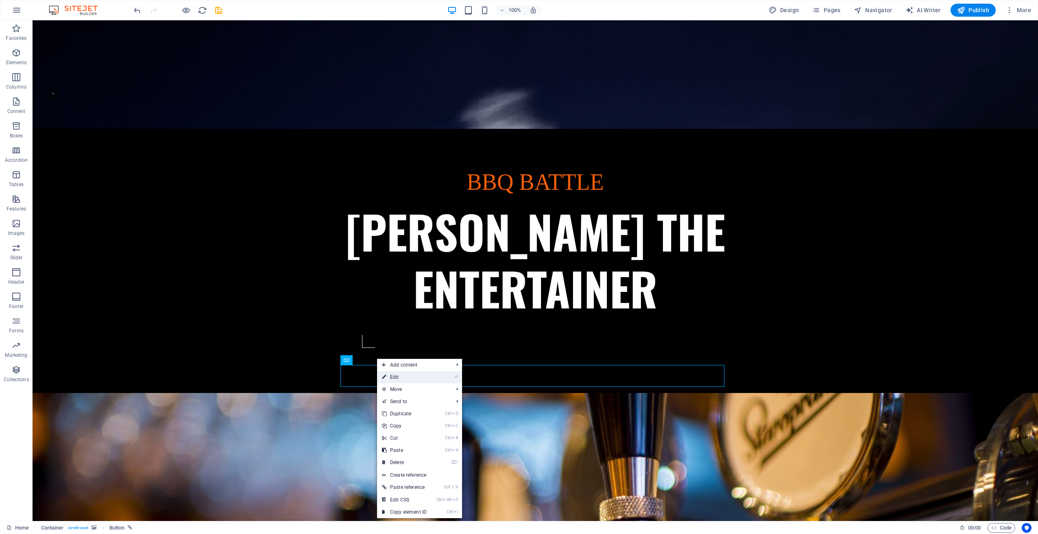
click at [401, 379] on link "⏎ Edit" at bounding box center [404, 377] width 55 height 12
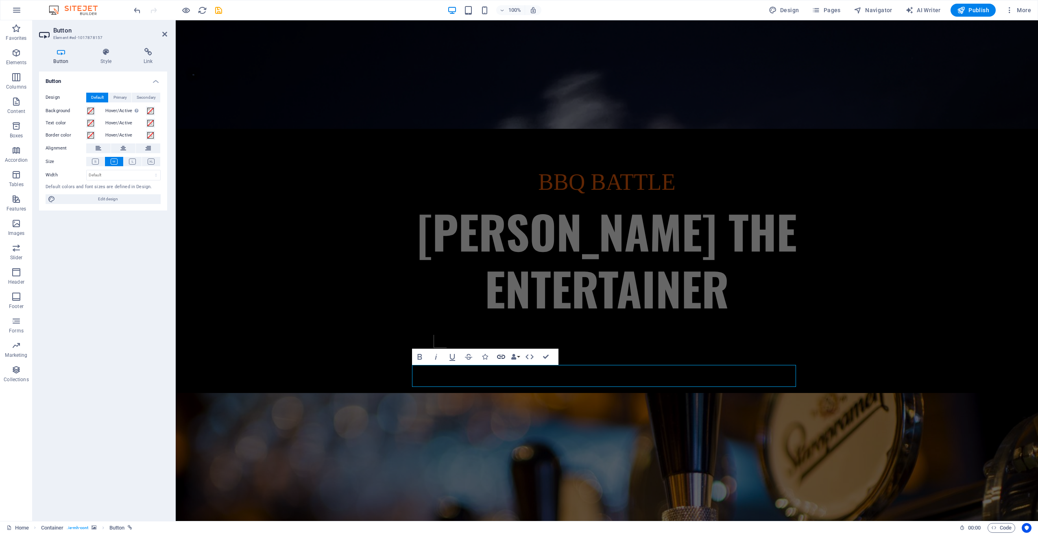
click at [502, 357] on icon "button" at bounding box center [501, 357] width 8 height 4
click at [123, 132] on select "New tab Same tab Overlay" at bounding box center [123, 134] width 74 height 10
click at [128, 120] on select "Home Beer &amp; drinks Burgers &amp; more The Pub Events Visit us Legal Notice …" at bounding box center [123, 121] width 74 height 10
click at [116, 97] on span "External" at bounding box center [116, 98] width 18 height 10
select select "blank"
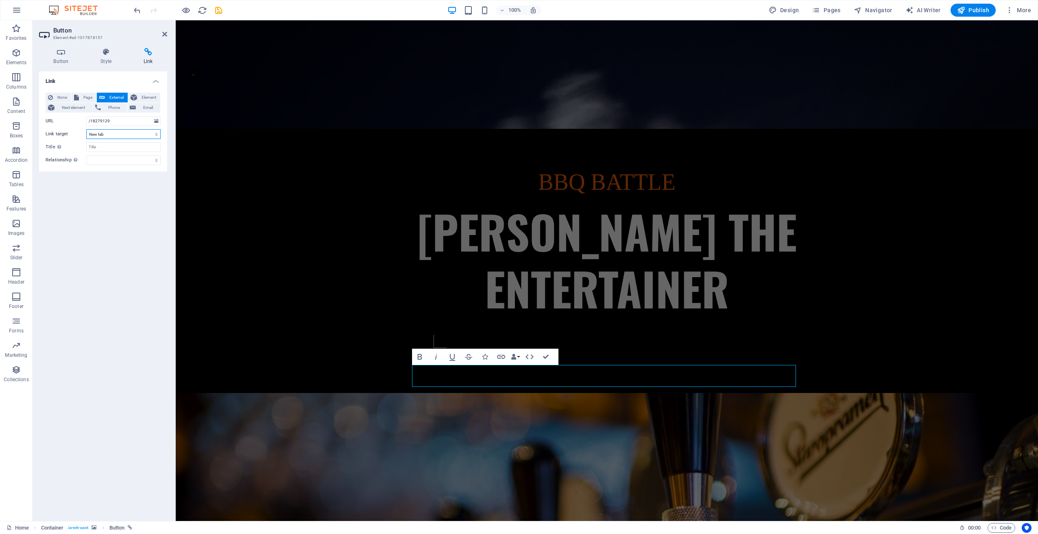
click at [114, 135] on select "New tab Same tab Overlay" at bounding box center [123, 134] width 74 height 10
click at [86, 129] on select "New tab Same tab Overlay" at bounding box center [123, 134] width 74 height 10
click at [127, 147] on input "Title Additional link description, should not be the same as the link text. The…" at bounding box center [123, 147] width 74 height 10
click at [119, 119] on input "/18279129" at bounding box center [123, 121] width 74 height 10
drag, startPoint x: 124, startPoint y: 122, endPoint x: 61, endPoint y: 115, distance: 63.4
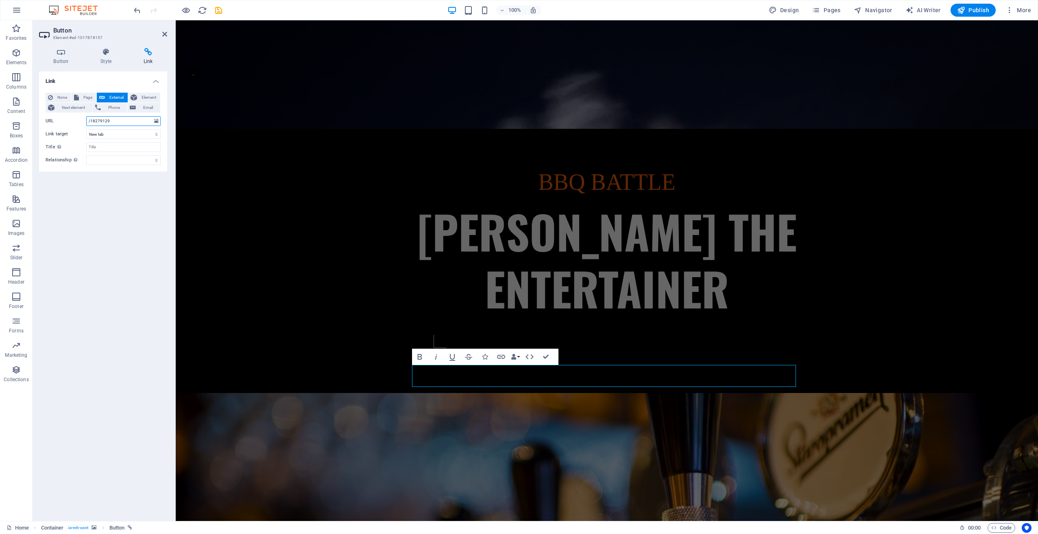
click at [61, 115] on div "None Page External Element Next element Phone Email Page Home Beer &amp; drinks…" at bounding box center [103, 129] width 115 height 72
paste input "https://www.youtube.com/watch?v=K8b09oLbnRc"
type input "https://www.youtube.com/watch?v=K8b09oLbnRc"
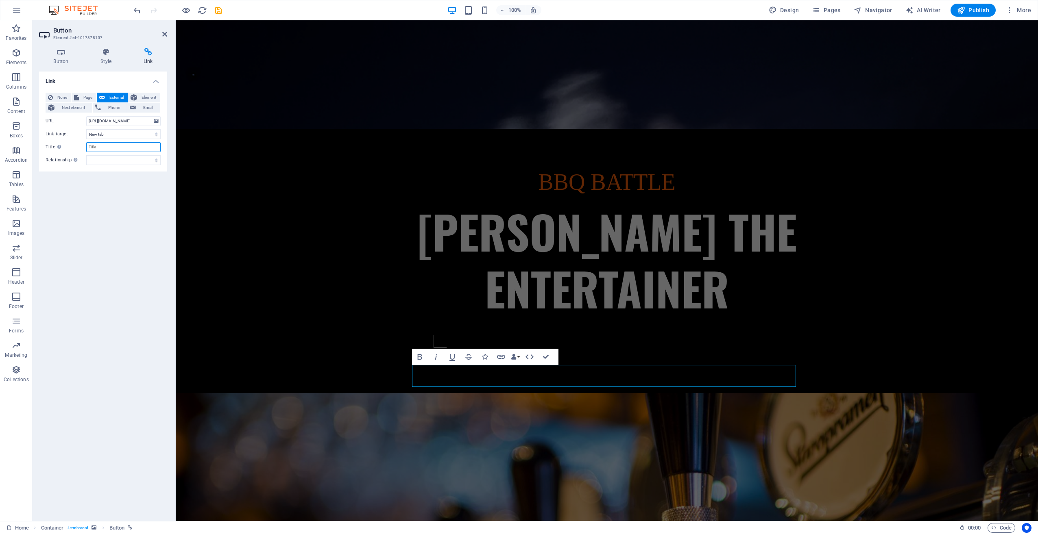
click at [108, 144] on input "Title Additional link description, should not be the same as the link text. The…" at bounding box center [123, 147] width 74 height 10
type input "dfdf"
drag, startPoint x: 105, startPoint y: 146, endPoint x: 72, endPoint y: 147, distance: 32.1
click at [71, 146] on div "Title Additional link description, should not be the same as the link text. The…" at bounding box center [103, 147] width 115 height 10
click at [89, 98] on span "Page" at bounding box center [87, 98] width 13 height 10
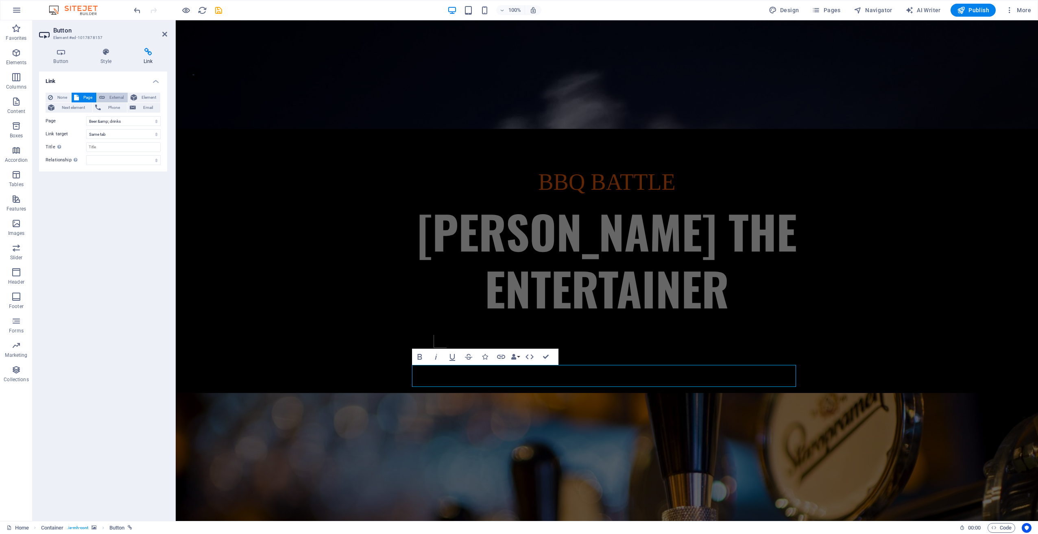
click at [108, 97] on span "External" at bounding box center [116, 98] width 18 height 10
select select "blank"
click at [61, 53] on icon at bounding box center [61, 52] width 44 height 8
click at [117, 96] on span "Primary" at bounding box center [119, 98] width 13 height 10
click at [147, 97] on span "Secondary" at bounding box center [146, 98] width 19 height 10
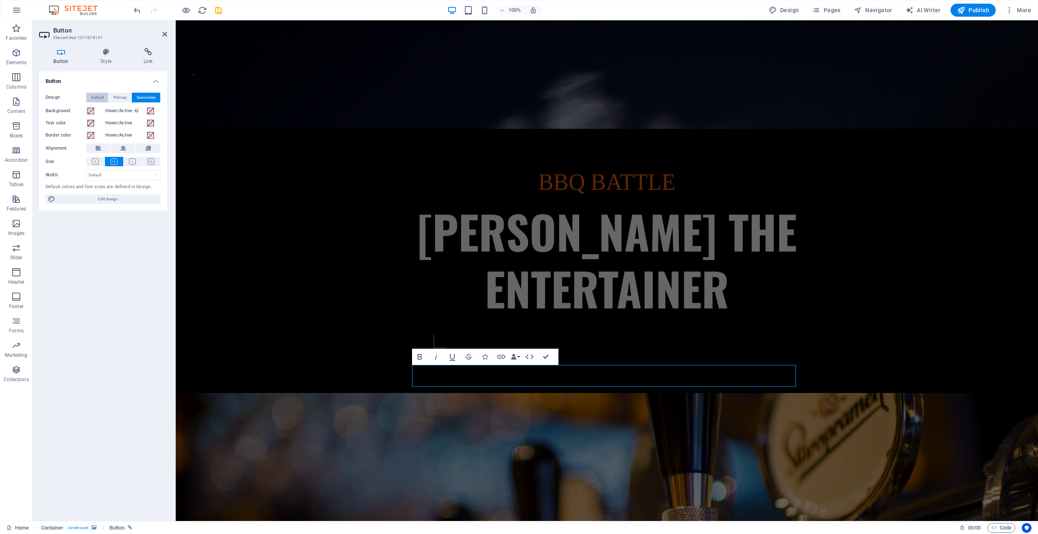
click at [100, 97] on span "Default" at bounding box center [97, 98] width 13 height 10
click at [108, 56] on icon at bounding box center [106, 52] width 40 height 8
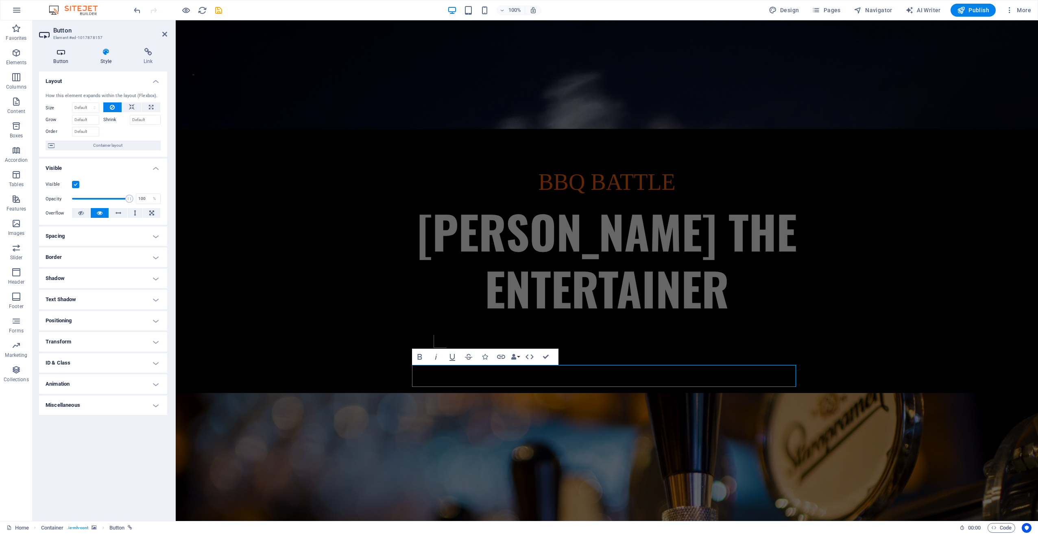
click at [59, 57] on h4 "Button" at bounding box center [62, 56] width 47 height 17
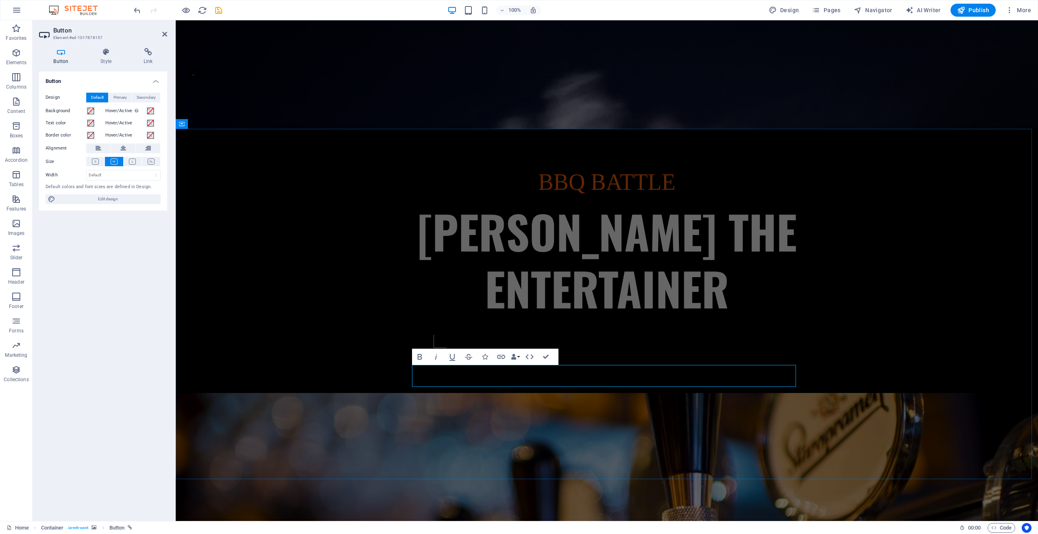
drag, startPoint x: 456, startPoint y: 376, endPoint x: 419, endPoint y: 376, distance: 37.0
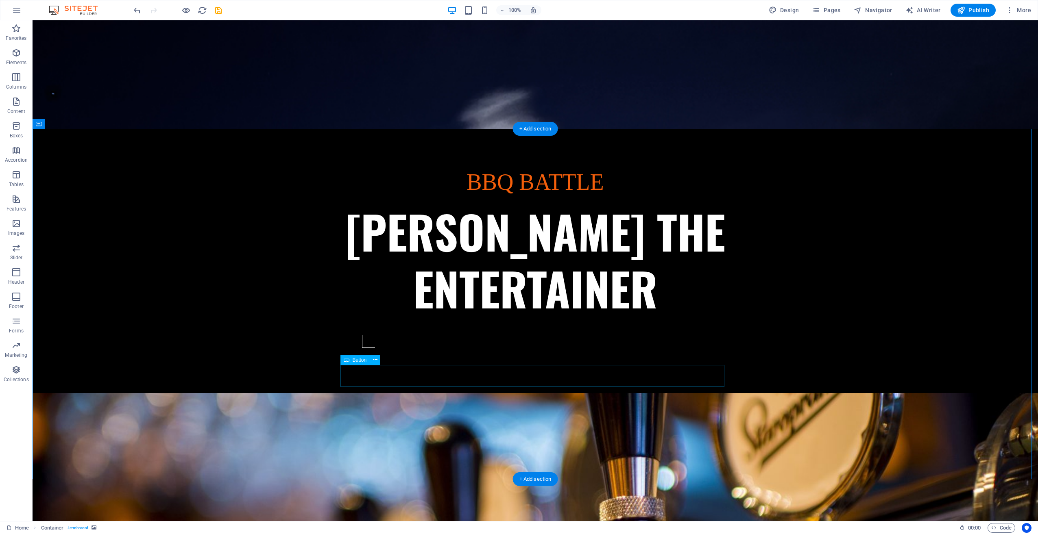
click at [355, 360] on span "Button" at bounding box center [360, 360] width 14 height 5
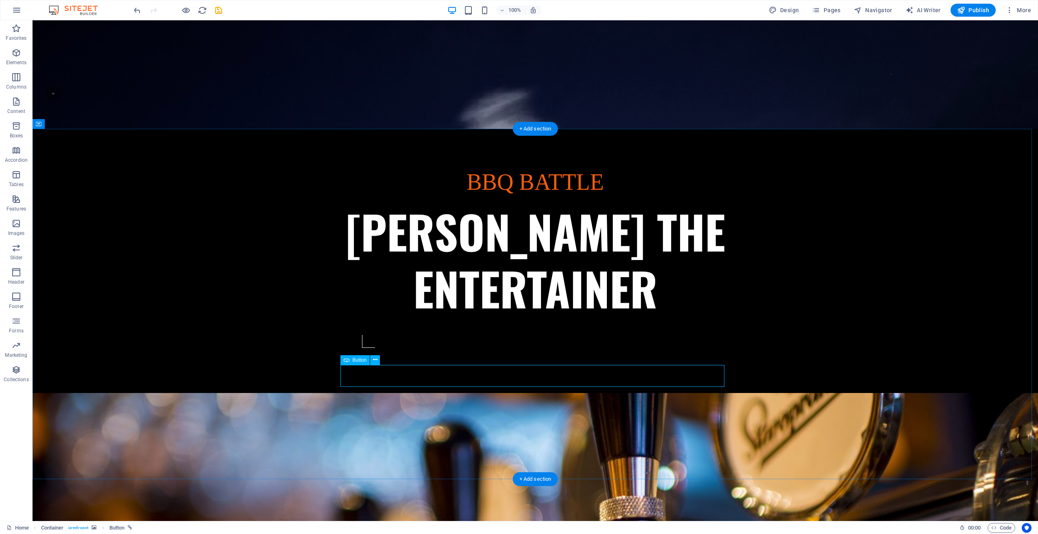
drag, startPoint x: 392, startPoint y: 374, endPoint x: 416, endPoint y: 378, distance: 24.3
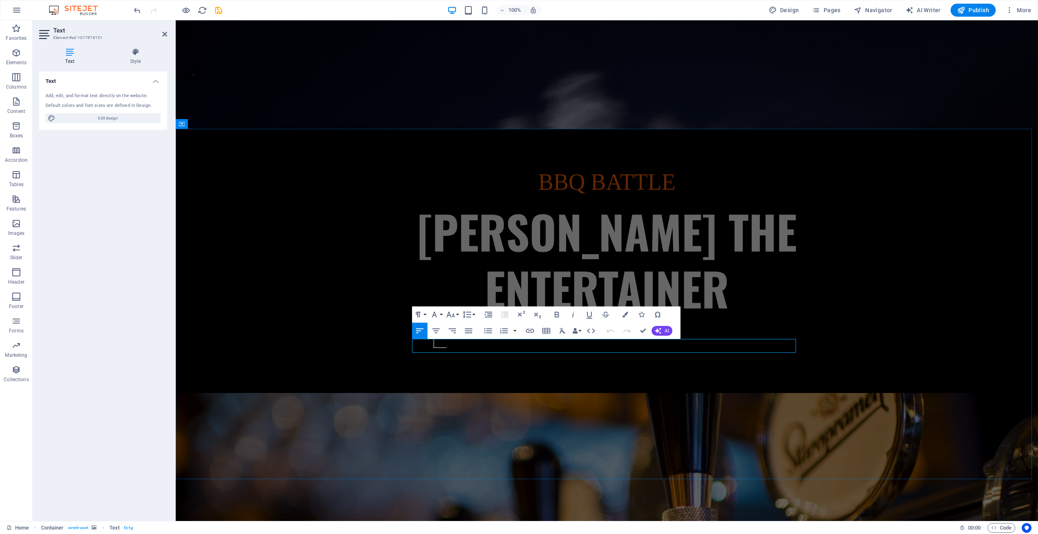
drag, startPoint x: 703, startPoint y: 347, endPoint x: 416, endPoint y: 349, distance: 286.8
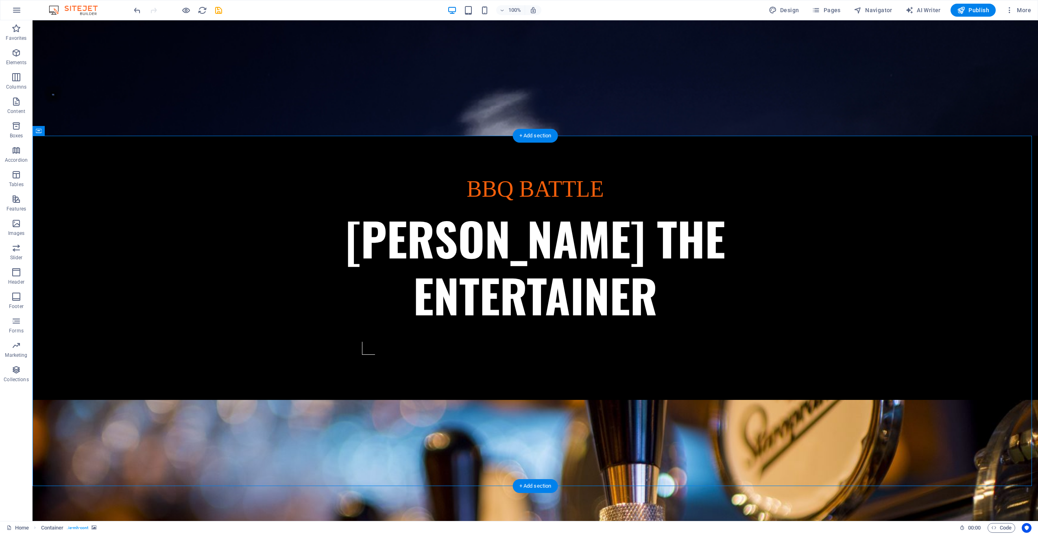
click at [39, 129] on icon at bounding box center [39, 131] width 6 height 10
click at [83, 131] on icon at bounding box center [85, 131] width 6 height 9
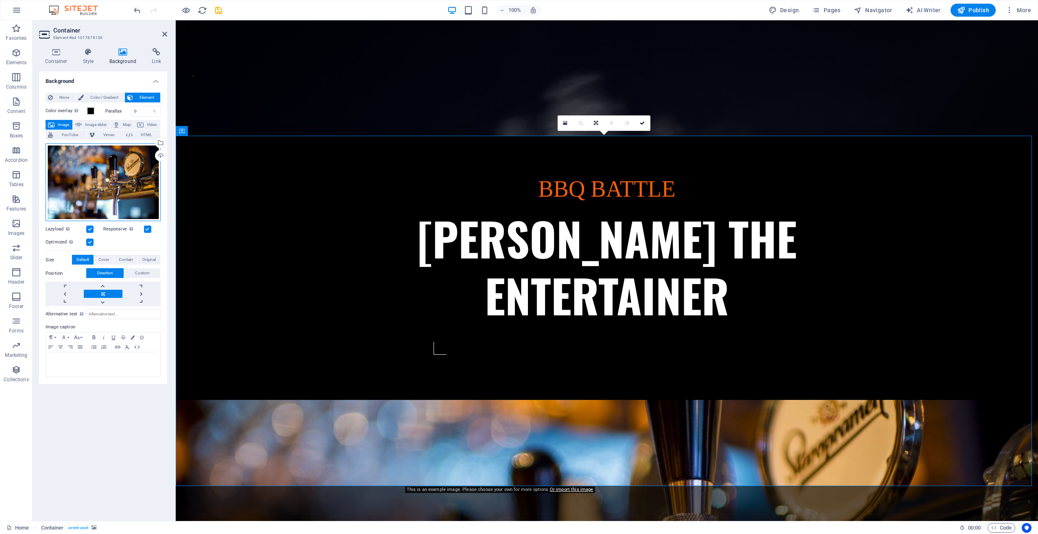
click at [107, 170] on div "Drag files here, click to choose files or select files from Files or our free s…" at bounding box center [103, 183] width 115 height 78
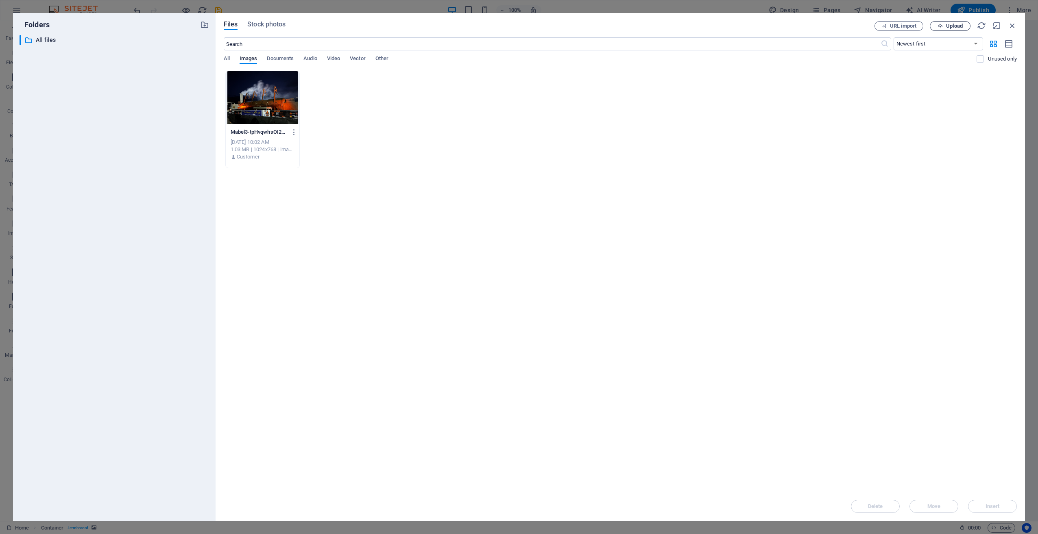
click at [948, 25] on span "Upload" at bounding box center [954, 26] width 17 height 5
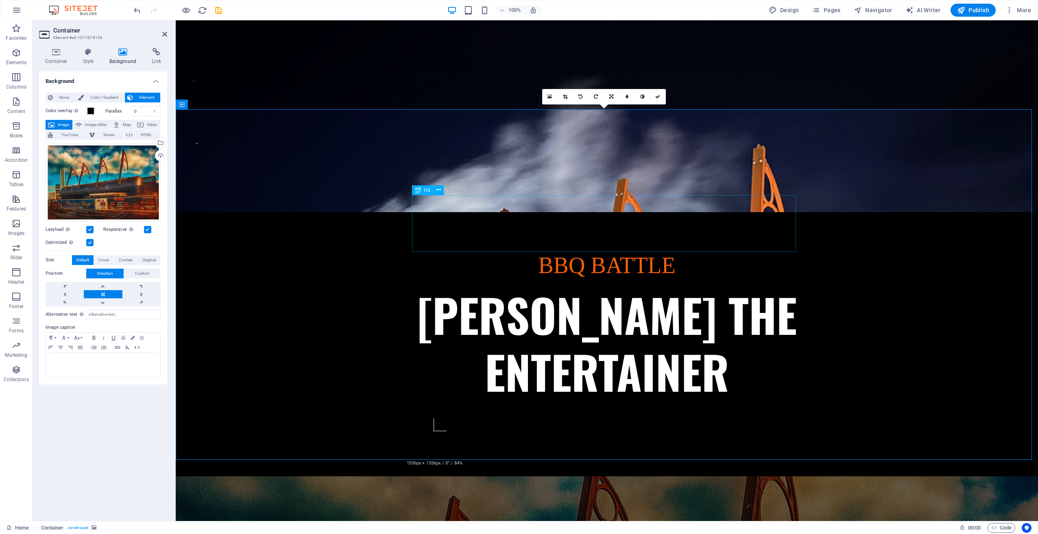
scroll to position [285, 0]
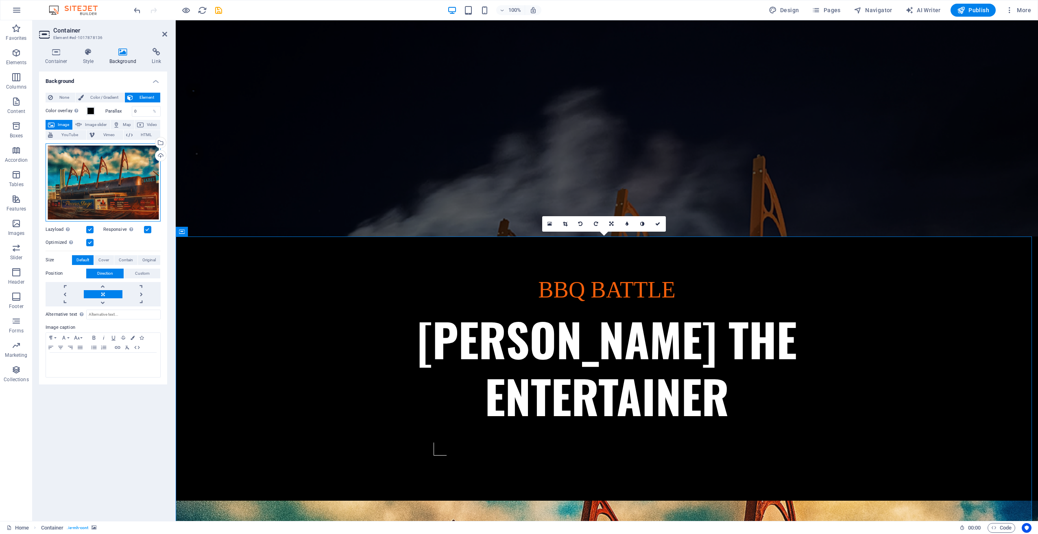
click at [105, 174] on div "Drag files here, click to choose files or select files from Files or our free s…" at bounding box center [103, 183] width 115 height 78
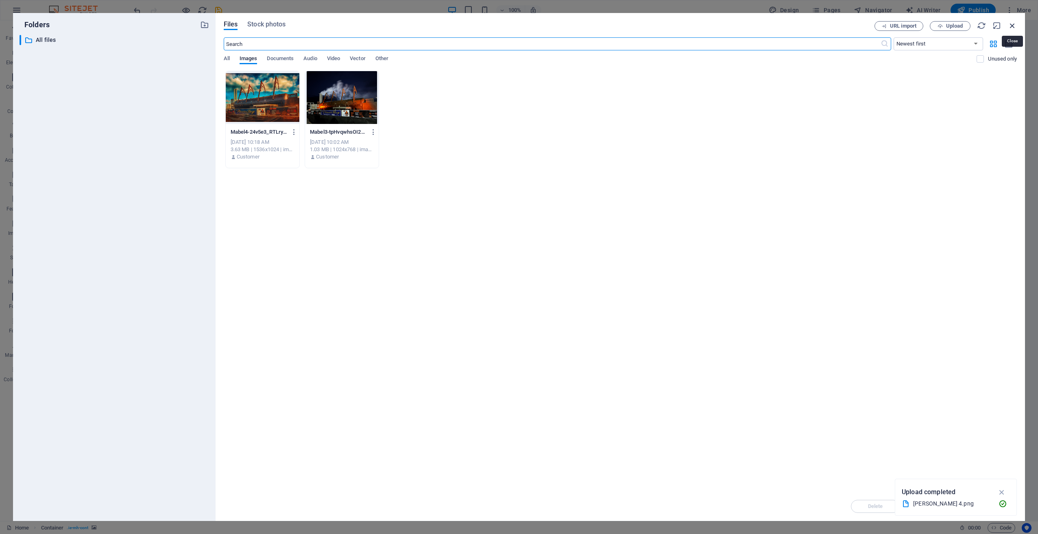
click at [1013, 28] on icon "button" at bounding box center [1012, 25] width 9 height 9
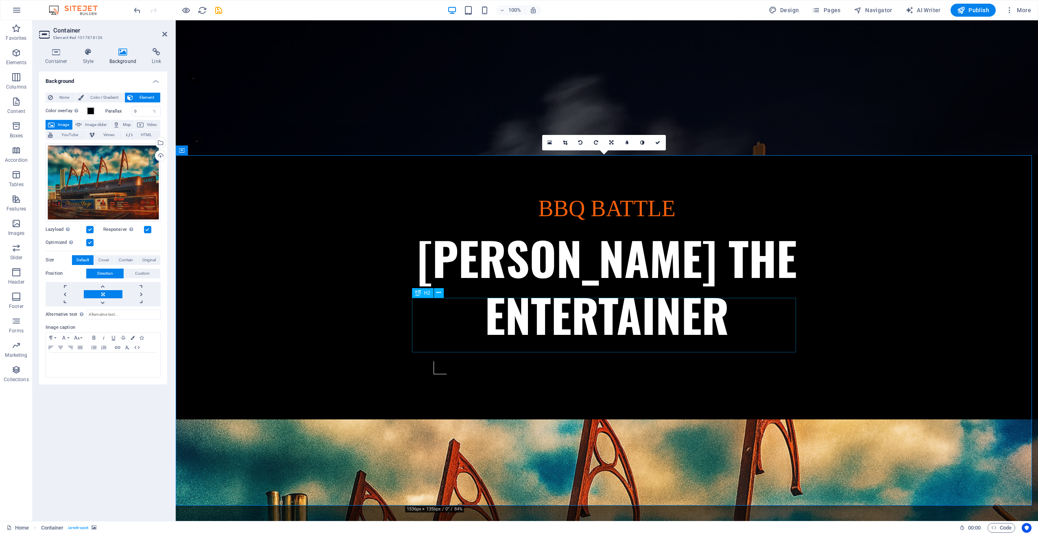
scroll to position [407, 0]
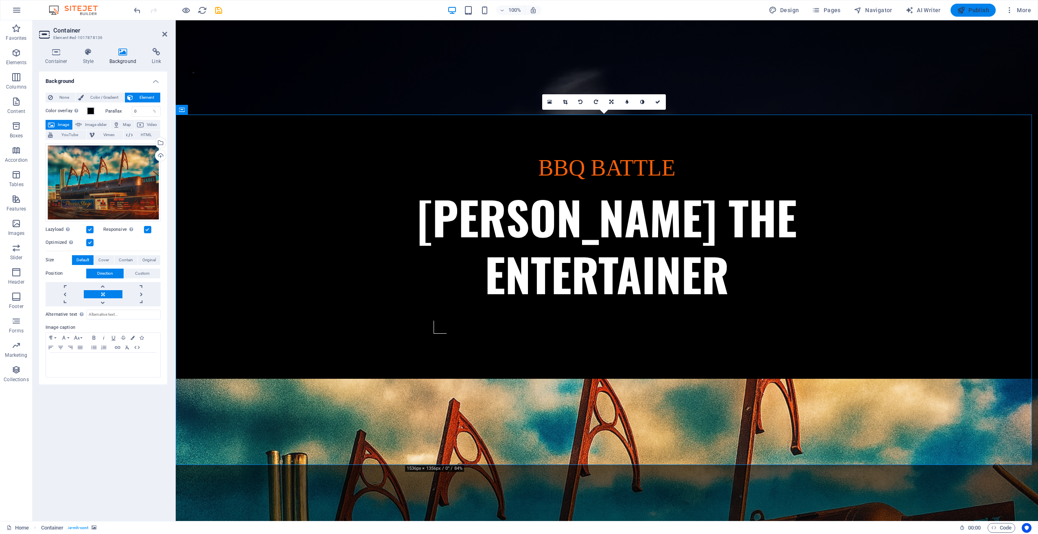
click at [980, 10] on span "Publish" at bounding box center [973, 10] width 32 height 8
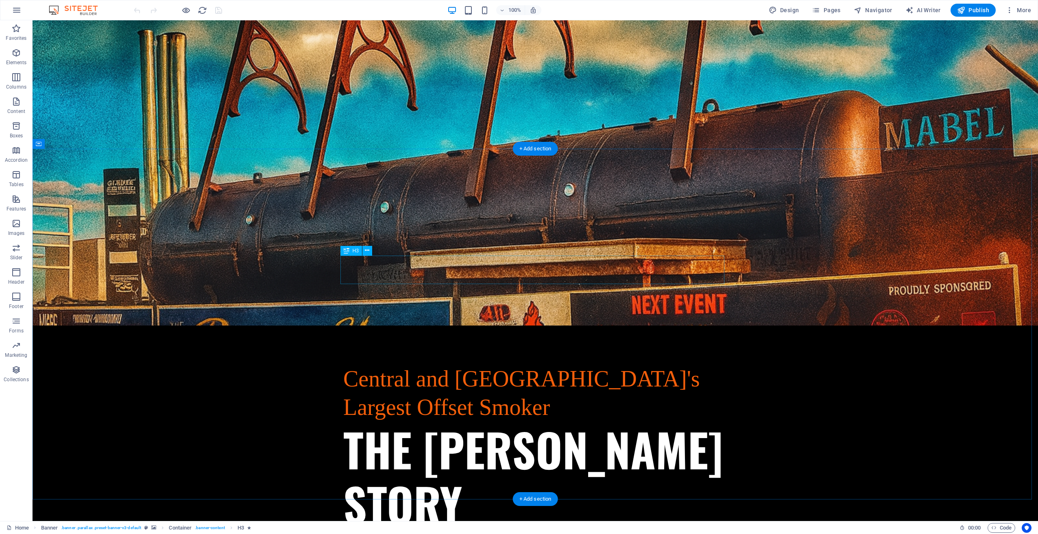
scroll to position [814, 0]
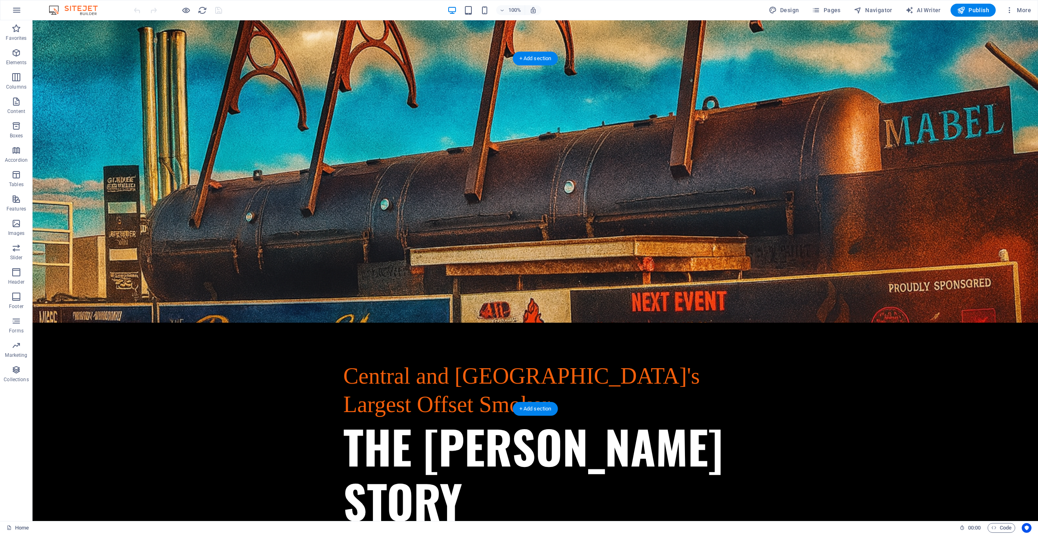
click at [82, 52] on icon at bounding box center [85, 54] width 6 height 9
select select "%"
select select "px"
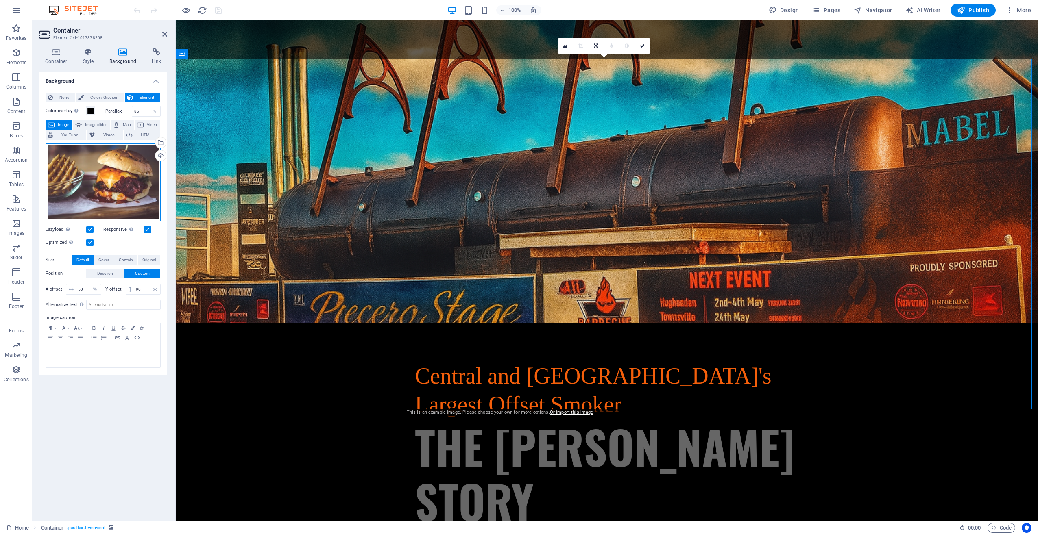
click at [103, 170] on div "Drag files here, click to choose files or select files from Files or our free s…" at bounding box center [103, 183] width 115 height 78
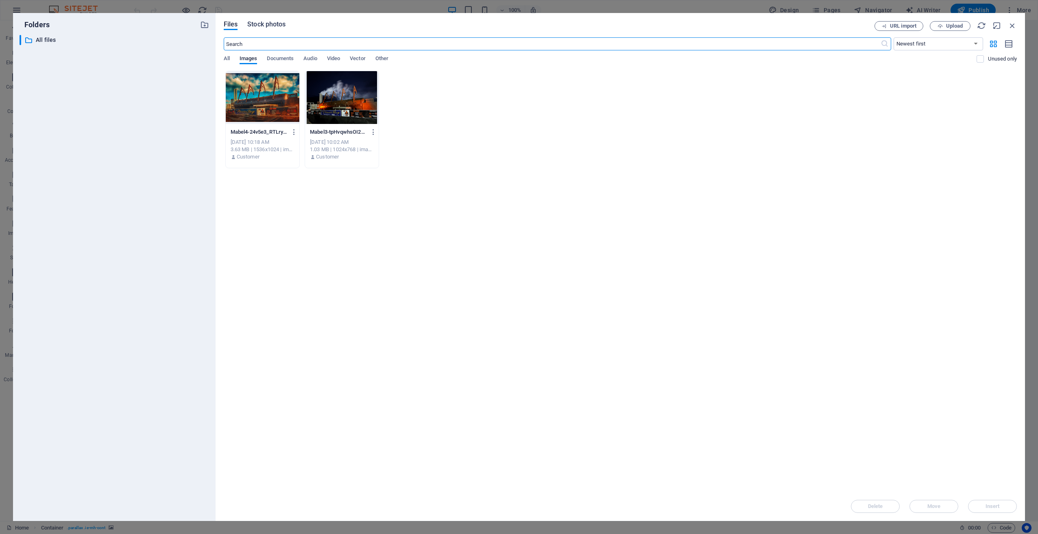
click at [260, 26] on span "Stock photos" at bounding box center [266, 25] width 38 height 10
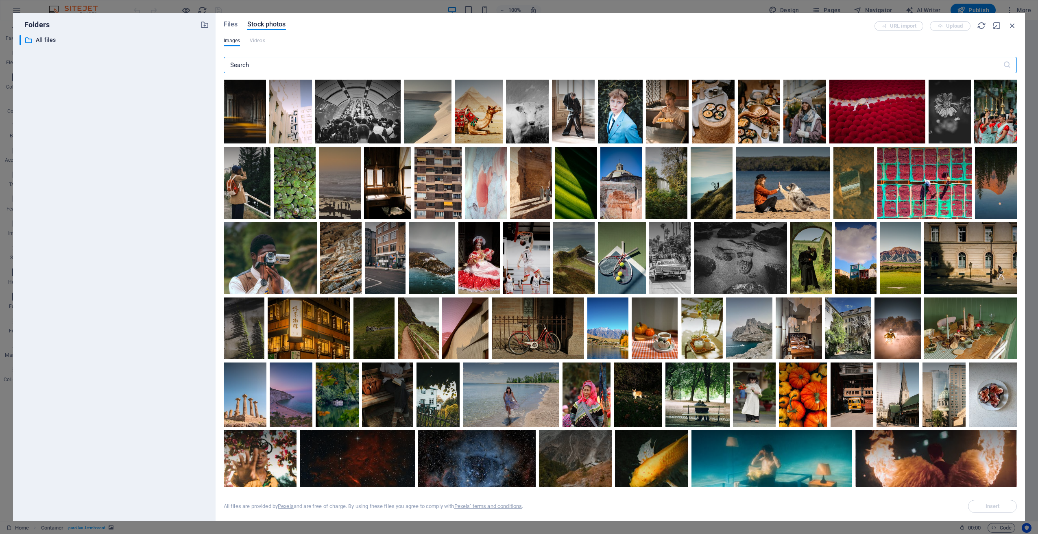
click at [299, 63] on input "text" at bounding box center [613, 65] width 779 height 16
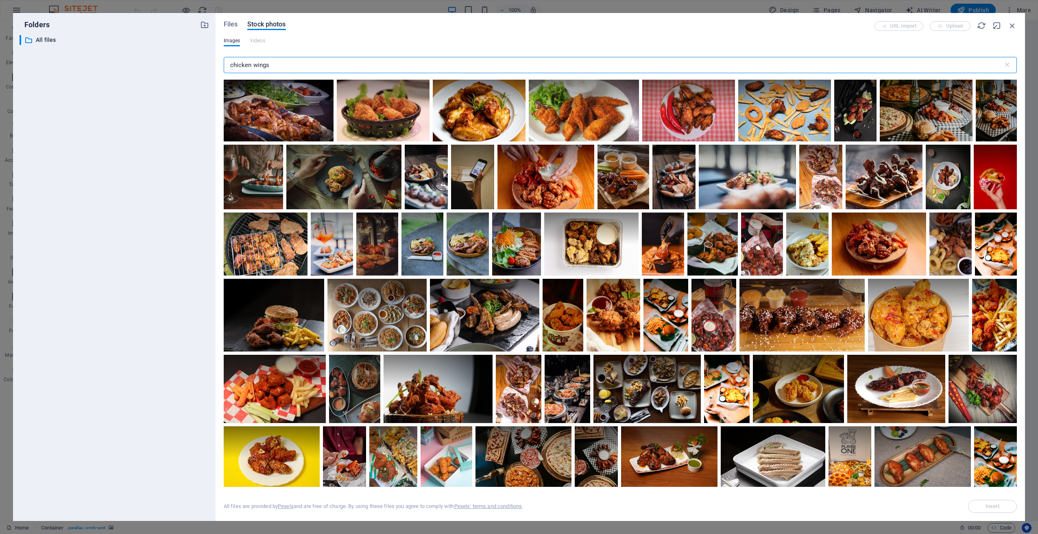
type input "chicken wings"
click at [231, 22] on span "Files" at bounding box center [231, 25] width 14 height 10
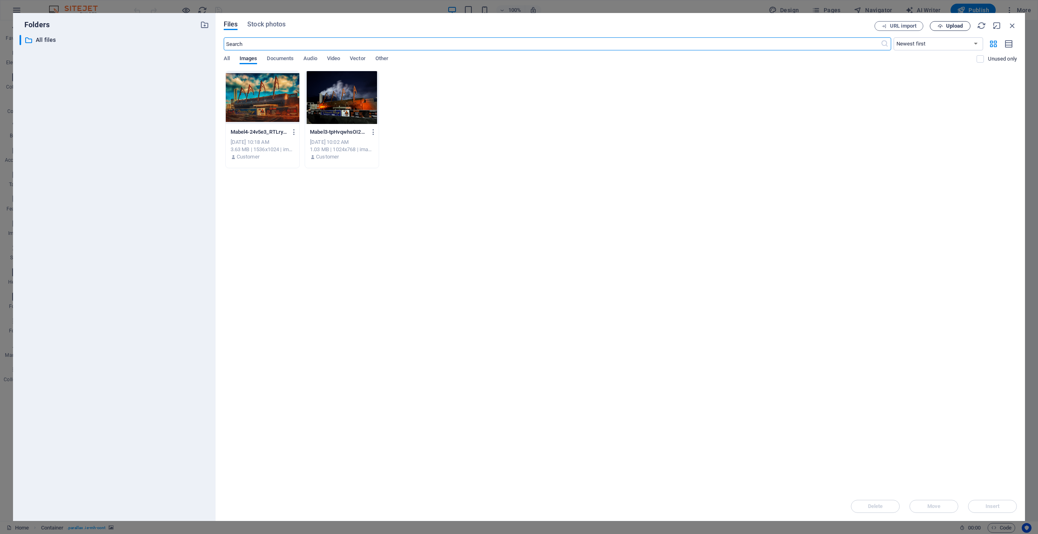
click at [945, 24] on span "Upload" at bounding box center [950, 26] width 33 height 5
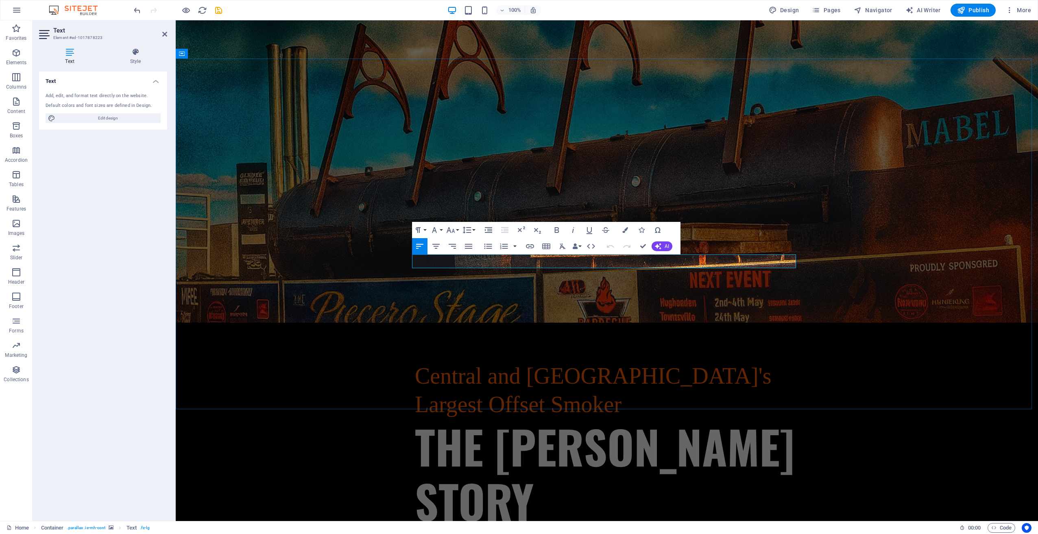
drag, startPoint x: 683, startPoint y: 259, endPoint x: 413, endPoint y: 259, distance: 269.3
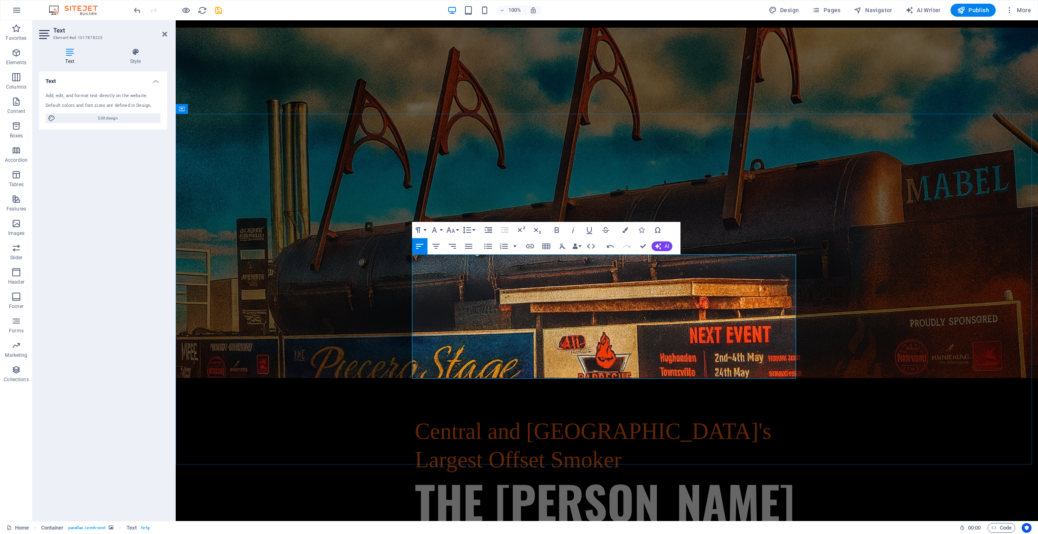
drag, startPoint x: 554, startPoint y: 280, endPoint x: 605, endPoint y: 287, distance: 51.8
drag, startPoint x: 436, startPoint y: 286, endPoint x: 465, endPoint y: 301, distance: 32.4
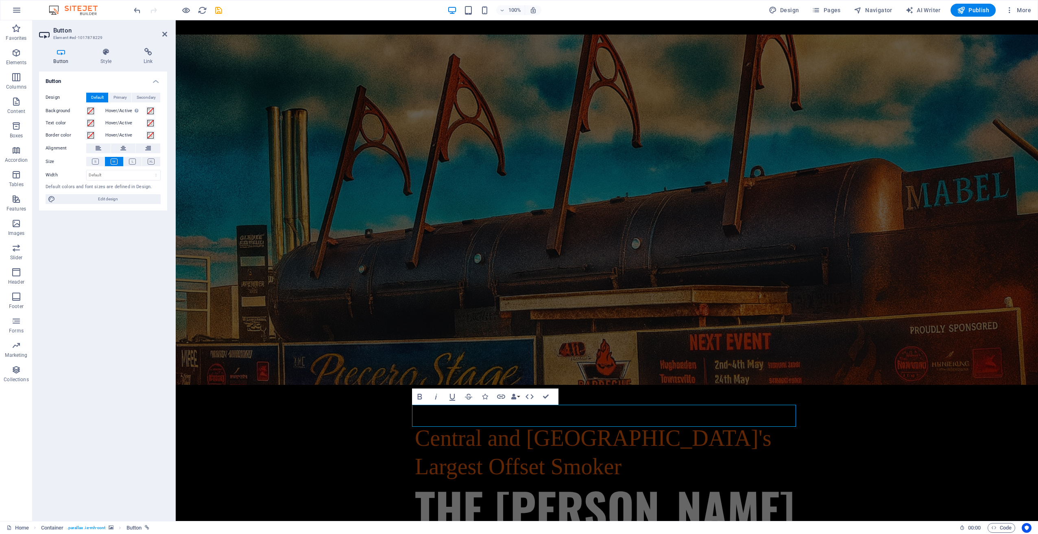
click at [149, 48] on div "Button Style Link Button Design Default Primary Secondary Background Hover/Acti…" at bounding box center [103, 281] width 141 height 480
click at [147, 56] on icon at bounding box center [148, 52] width 38 height 8
click at [114, 94] on span "External" at bounding box center [116, 98] width 18 height 10
select select "blank"
drag, startPoint x: 115, startPoint y: 119, endPoint x: 70, endPoint y: 121, distance: 45.6
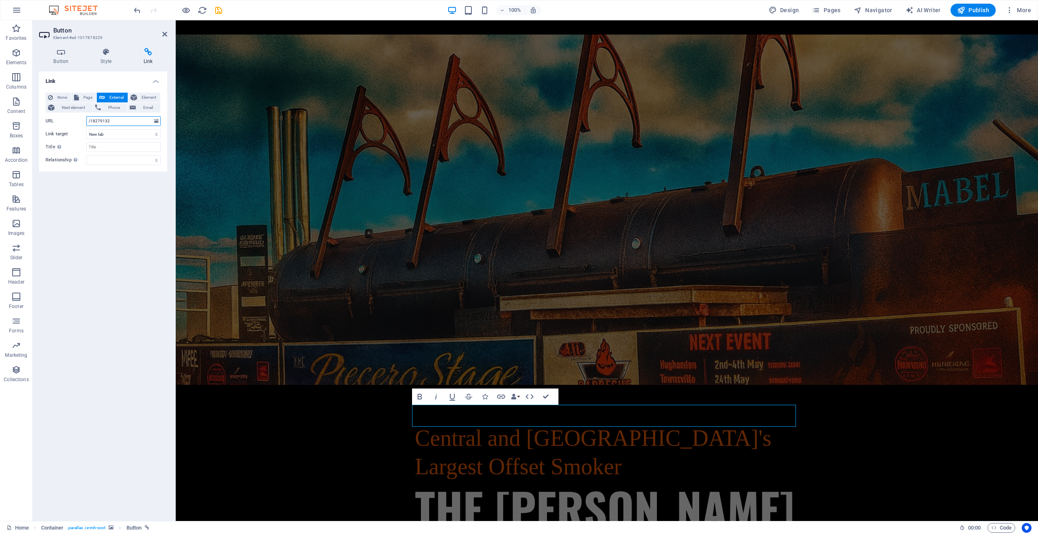
click at [70, 121] on div "URL /18279132" at bounding box center [103, 121] width 115 height 10
paste input "https://www.youtube.com/shorts/WLFz0gRtsmM"
type input "https://www.youtube.com/shorts/WLFz0gRtsmM"
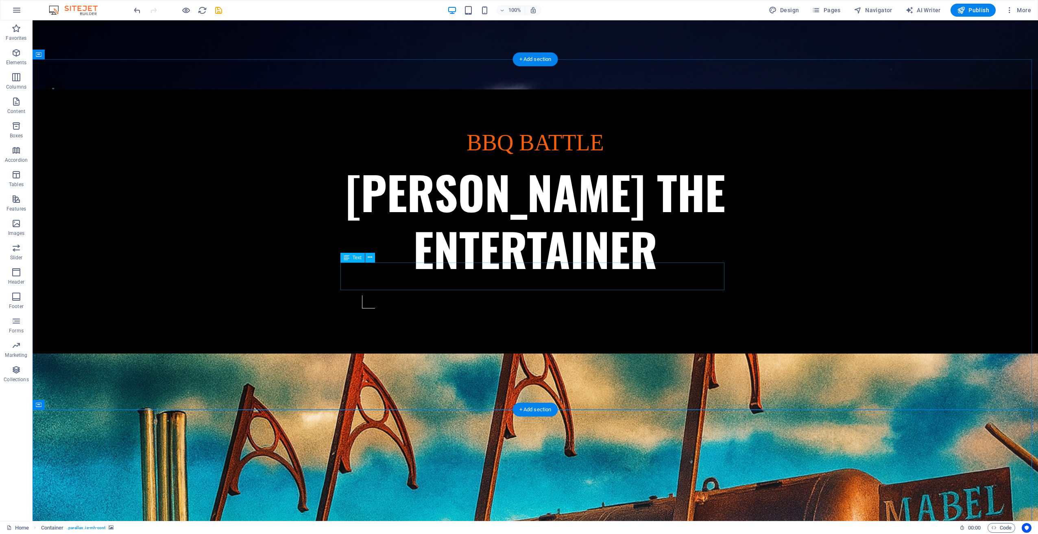
scroll to position [426, 0]
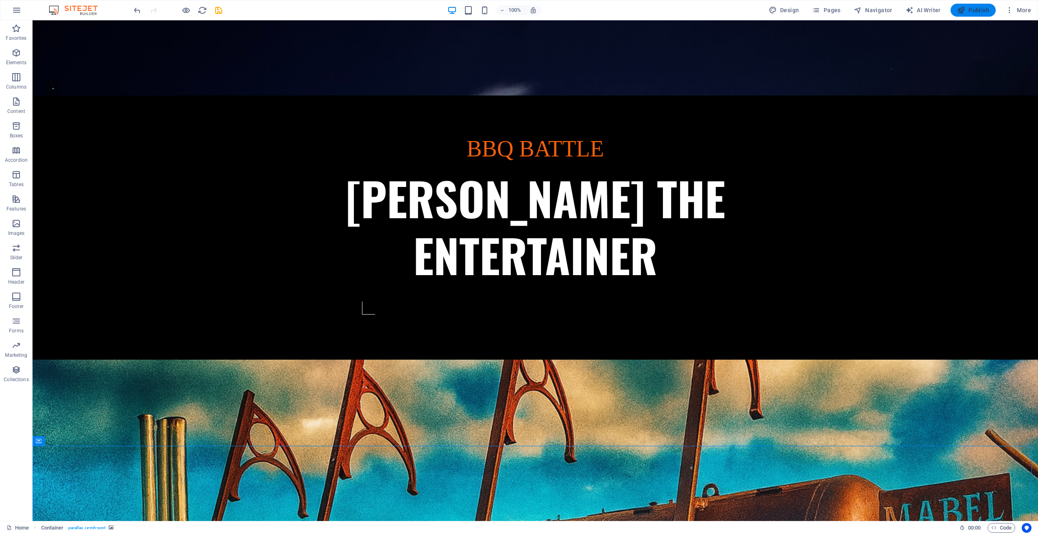
click at [979, 11] on span "Publish" at bounding box center [973, 10] width 32 height 8
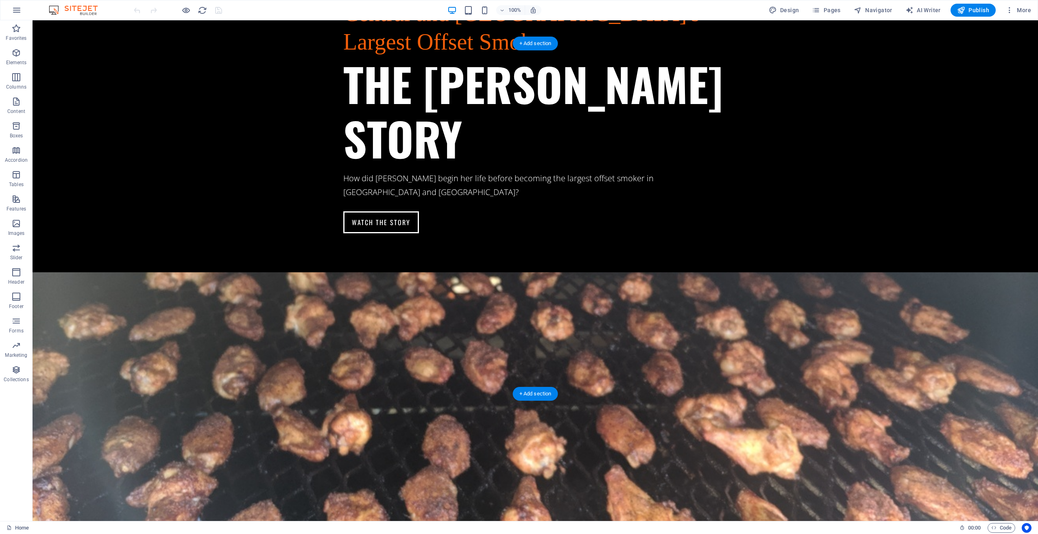
scroll to position [1180, 0]
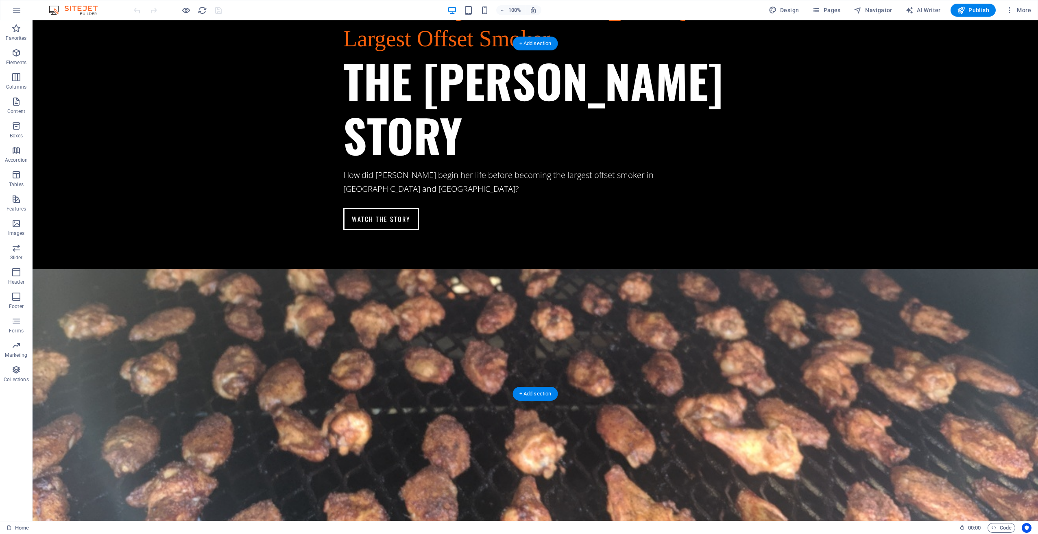
click at [83, 38] on icon at bounding box center [85, 38] width 6 height 9
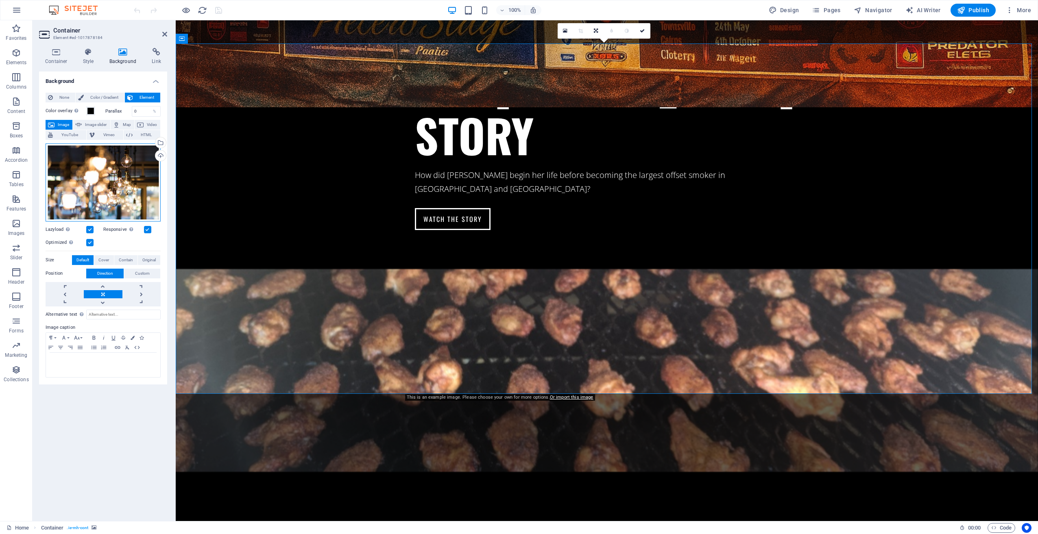
click at [111, 178] on div "Drag files here, click to choose files or select files from Files or our free s…" at bounding box center [103, 183] width 115 height 78
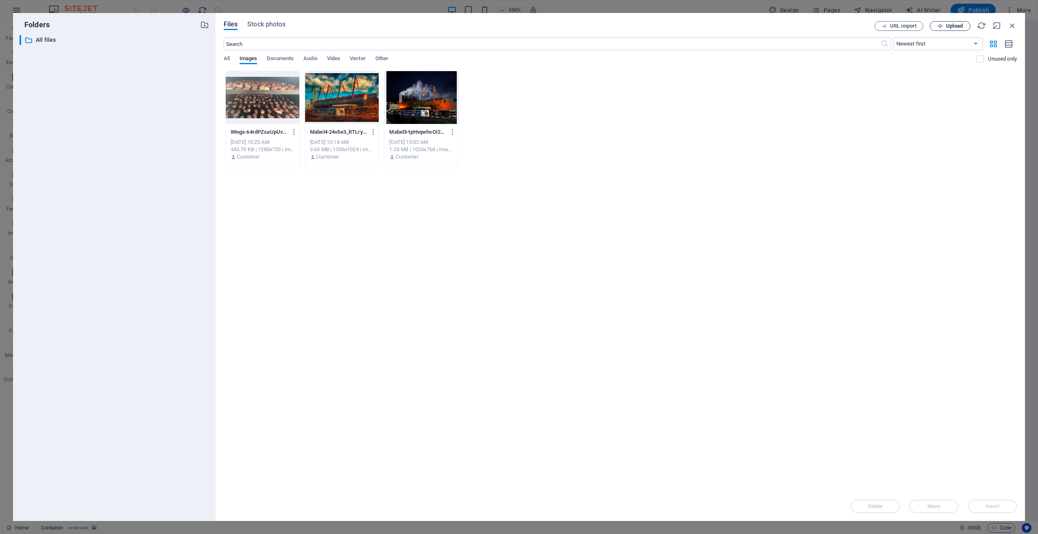
click at [950, 27] on span "Upload" at bounding box center [954, 26] width 17 height 5
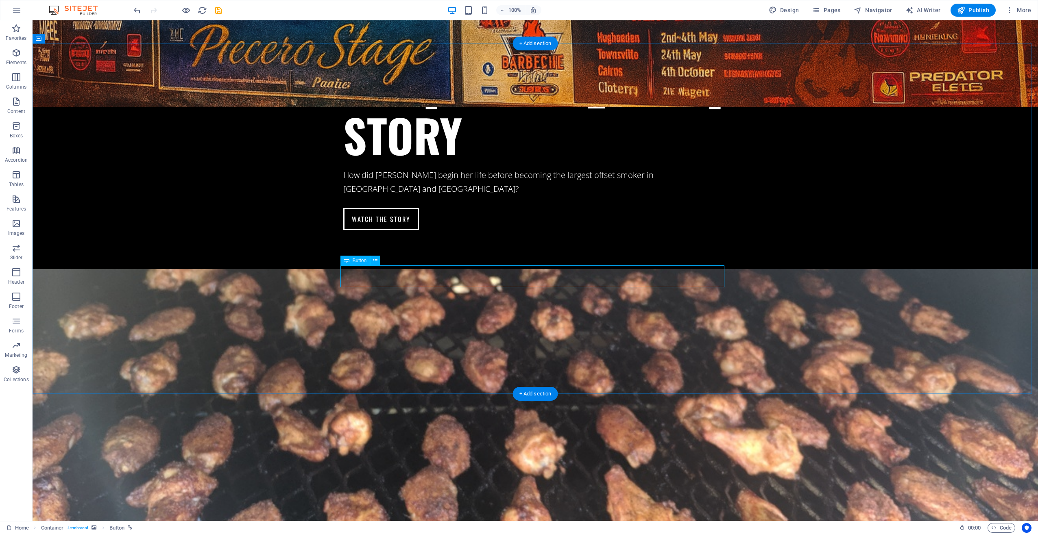
click at [353, 261] on span "Button" at bounding box center [360, 260] width 14 height 5
click at [375, 260] on icon at bounding box center [375, 260] width 4 height 9
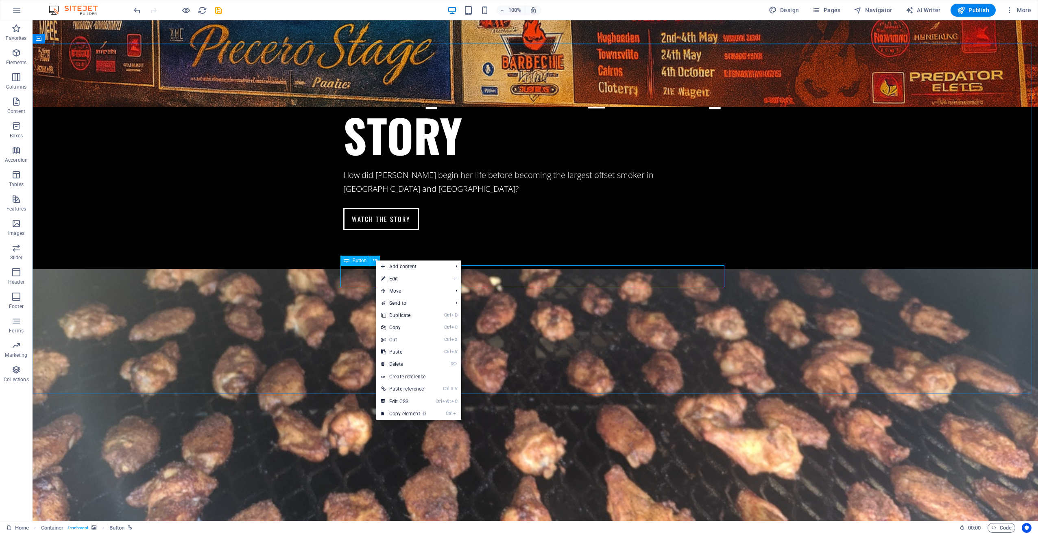
click at [361, 261] on span "Button" at bounding box center [360, 260] width 14 height 5
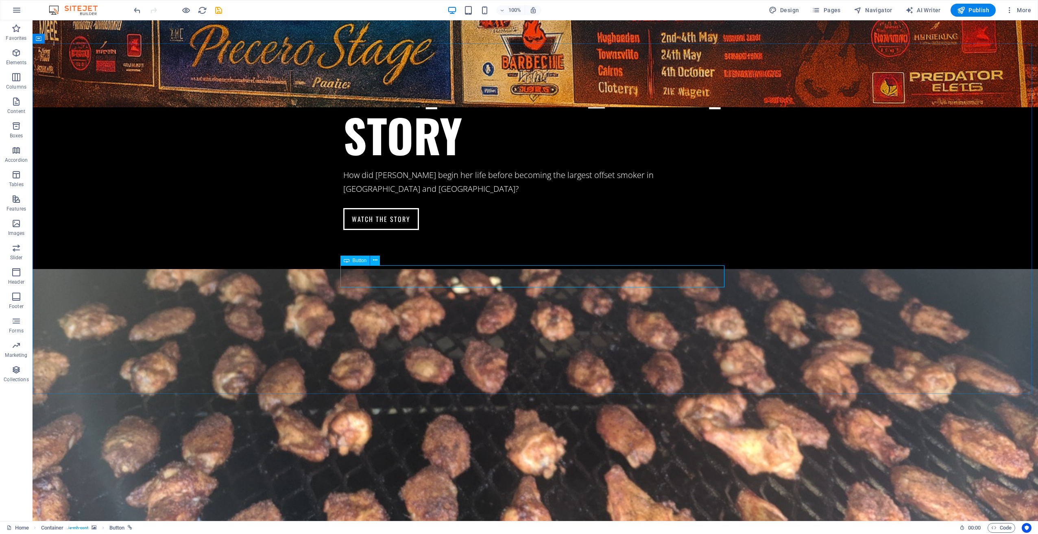
click at [345, 261] on icon at bounding box center [347, 261] width 6 height 10
click at [347, 261] on icon at bounding box center [347, 261] width 6 height 10
click at [356, 258] on span "Button" at bounding box center [360, 260] width 14 height 5
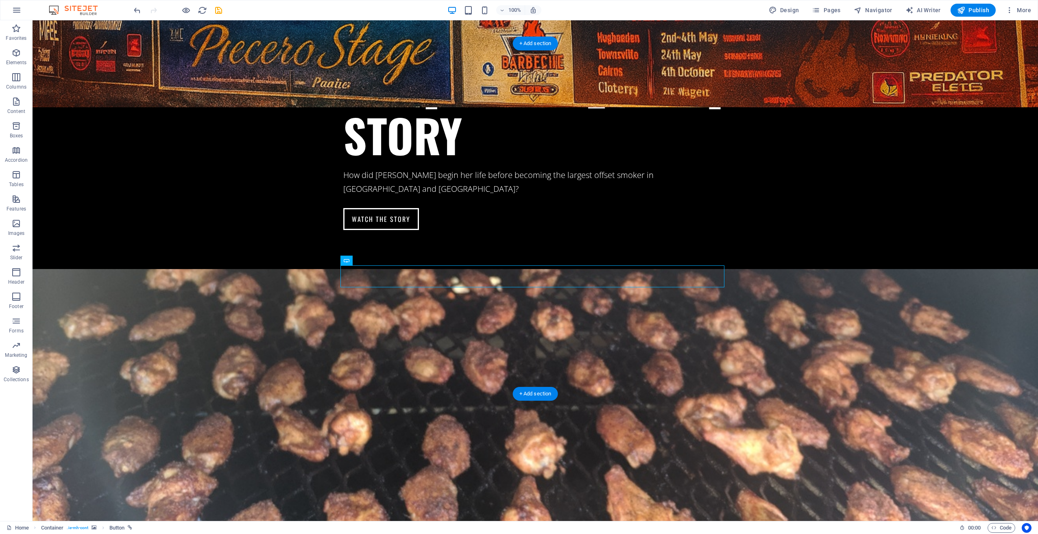
click at [376, 261] on icon at bounding box center [375, 260] width 4 height 9
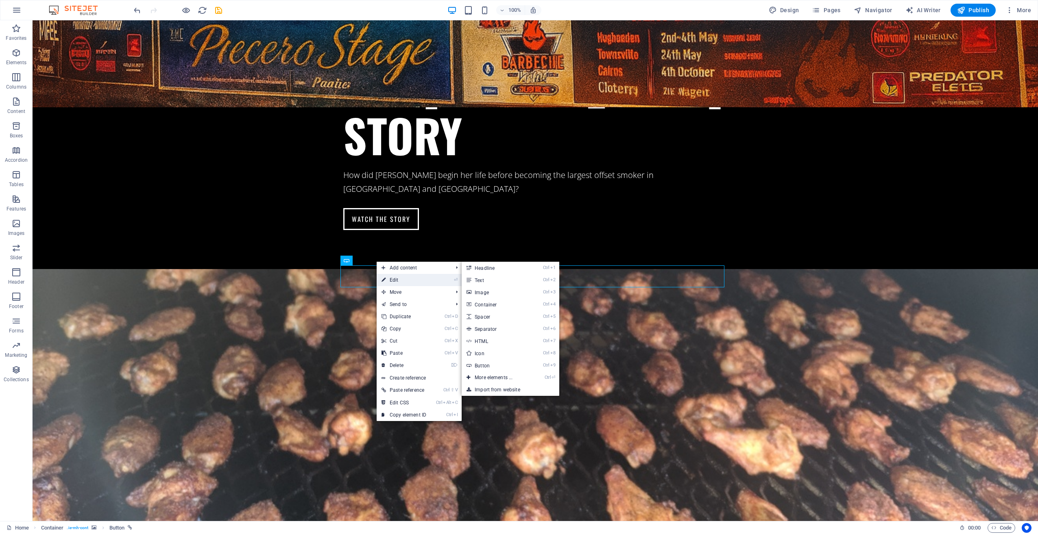
click at [406, 281] on link "⏎ Edit" at bounding box center [404, 280] width 55 height 12
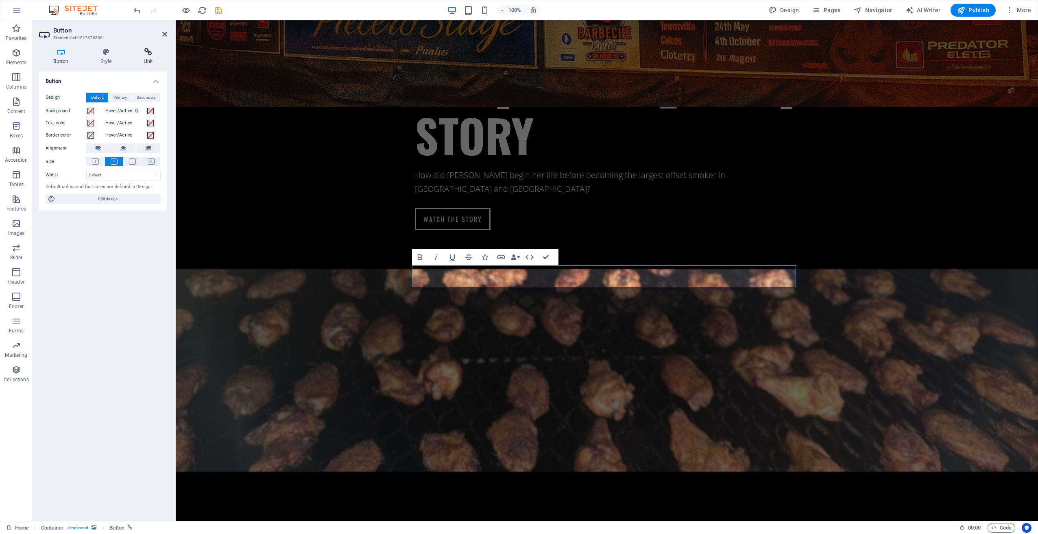
click at [159, 52] on icon at bounding box center [148, 52] width 38 height 8
click at [115, 98] on span "External" at bounding box center [116, 98] width 18 height 10
select select "blank"
drag, startPoint x: 131, startPoint y: 123, endPoint x: 83, endPoint y: 124, distance: 48.0
click at [57, 116] on div "URL /18279138" at bounding box center [103, 121] width 115 height 10
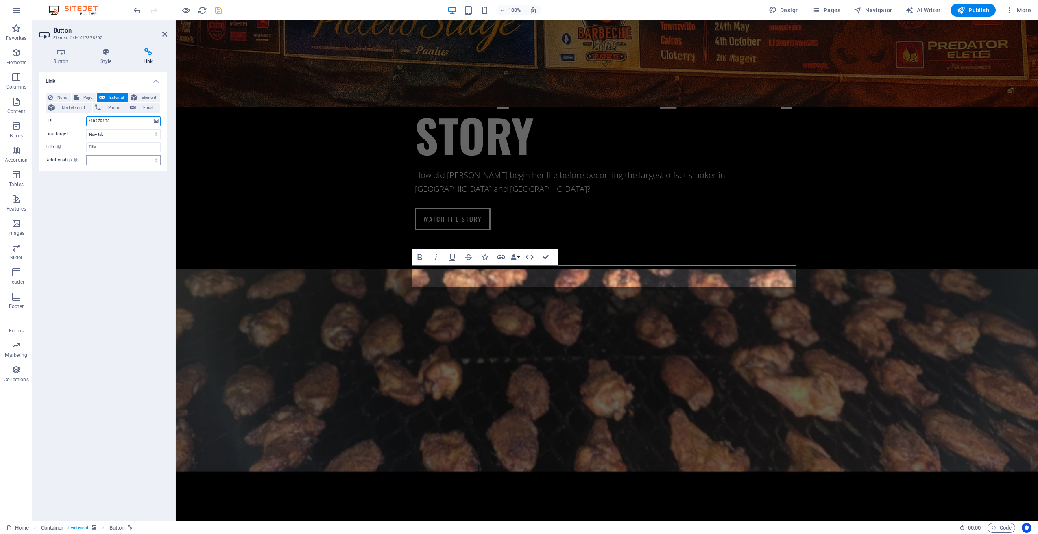
paste input "text"
click at [115, 117] on input "URL" at bounding box center [123, 121] width 74 height 10
paste input "[URL][DOMAIN_NAME]"
type input "[URL][DOMAIN_NAME]"
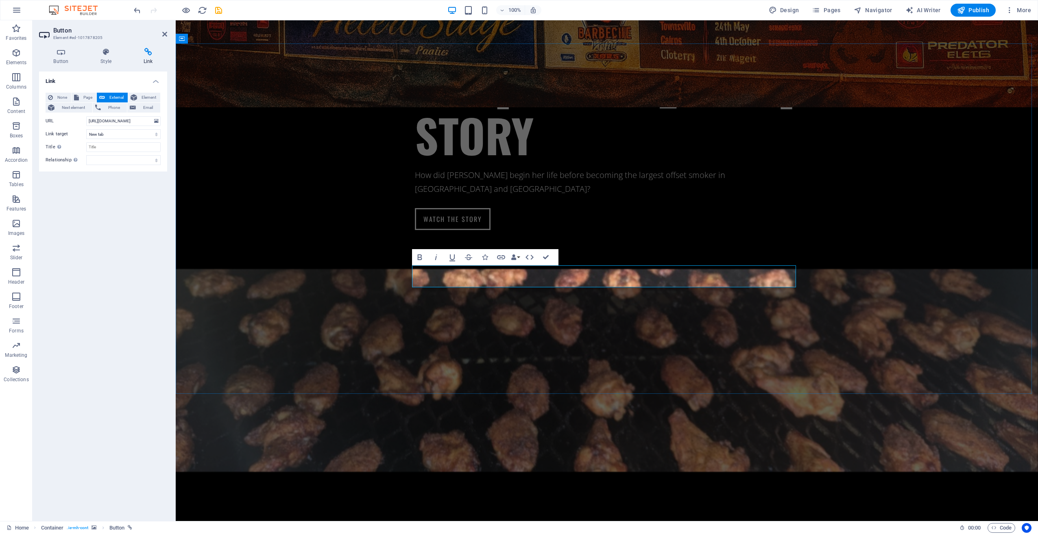
scroll to position [0, 0]
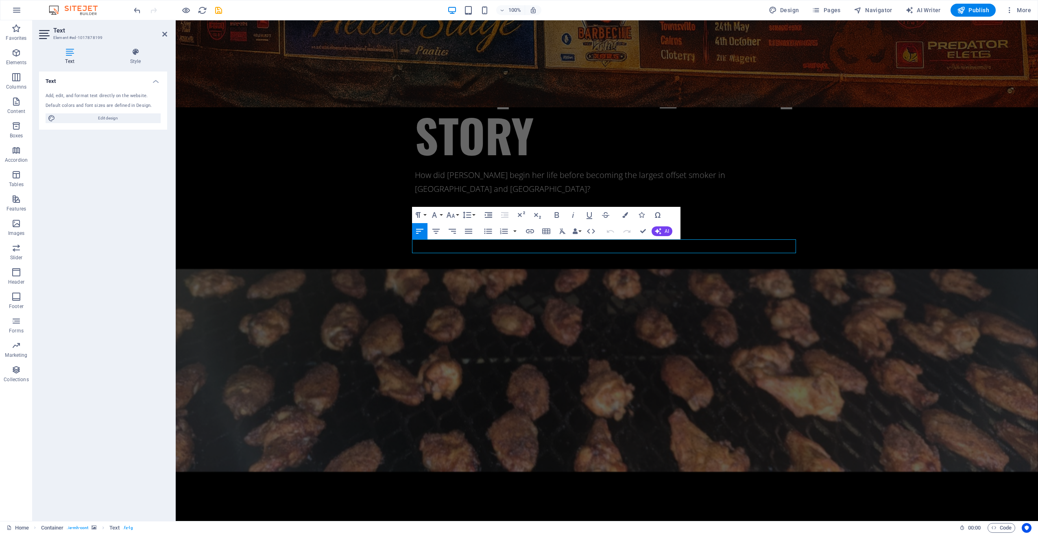
drag, startPoint x: 706, startPoint y: 248, endPoint x: 409, endPoint y: 250, distance: 296.5
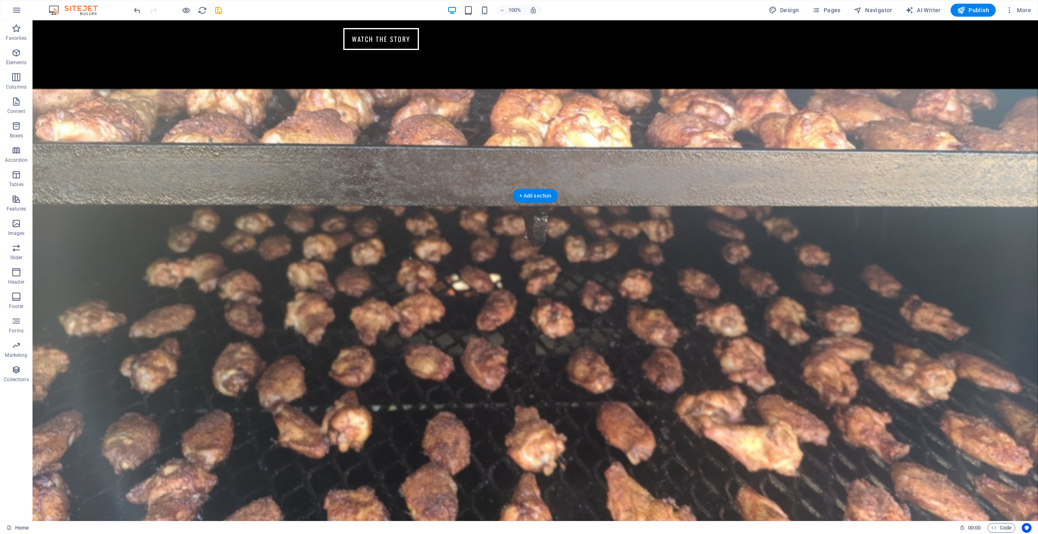
scroll to position [1424, 0]
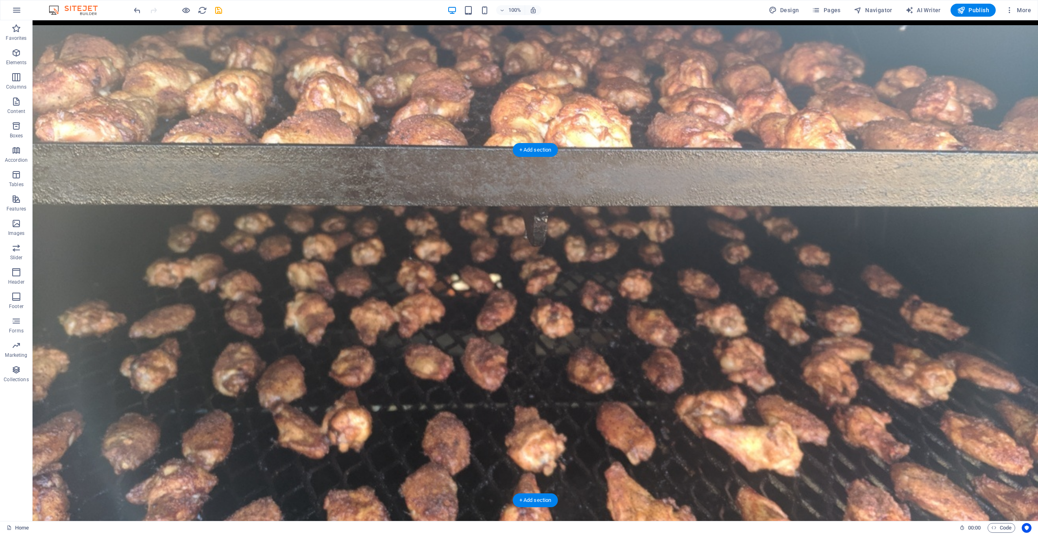
click at [87, 145] on icon at bounding box center [85, 145] width 6 height 9
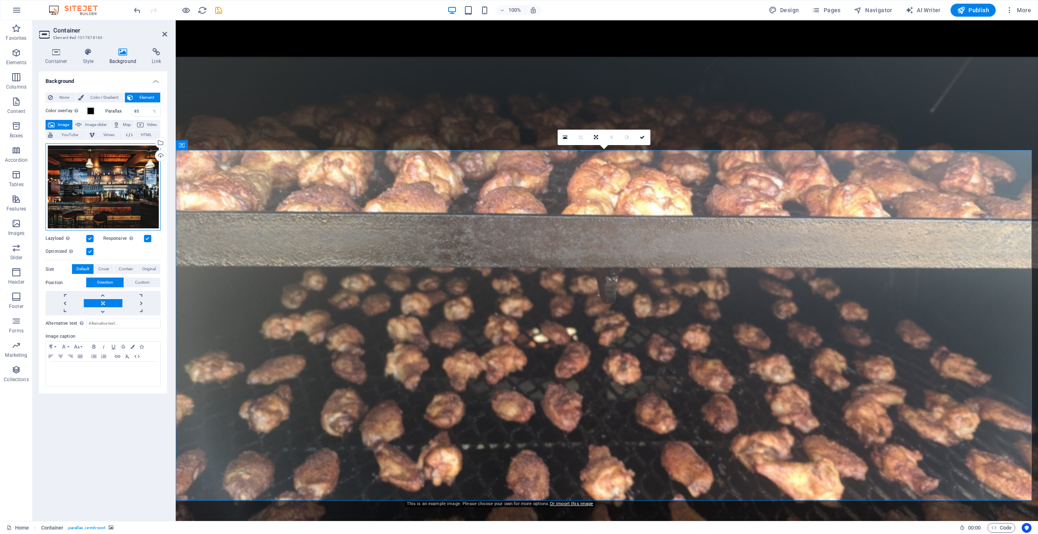
click at [114, 172] on div "Drag files here, click to choose files or select files from Files or our free s…" at bounding box center [103, 187] width 115 height 87
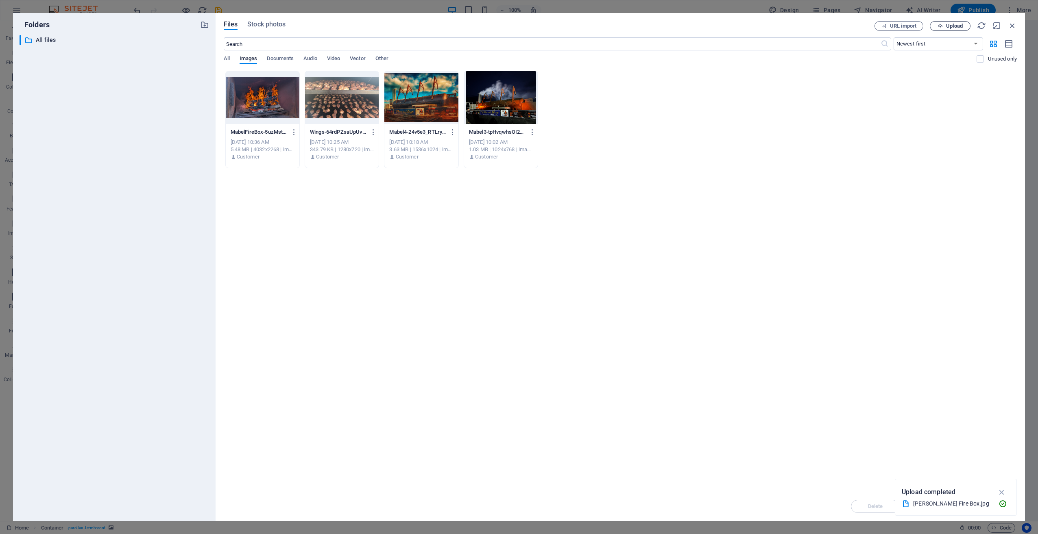
click at [956, 25] on span "Upload" at bounding box center [954, 26] width 17 height 5
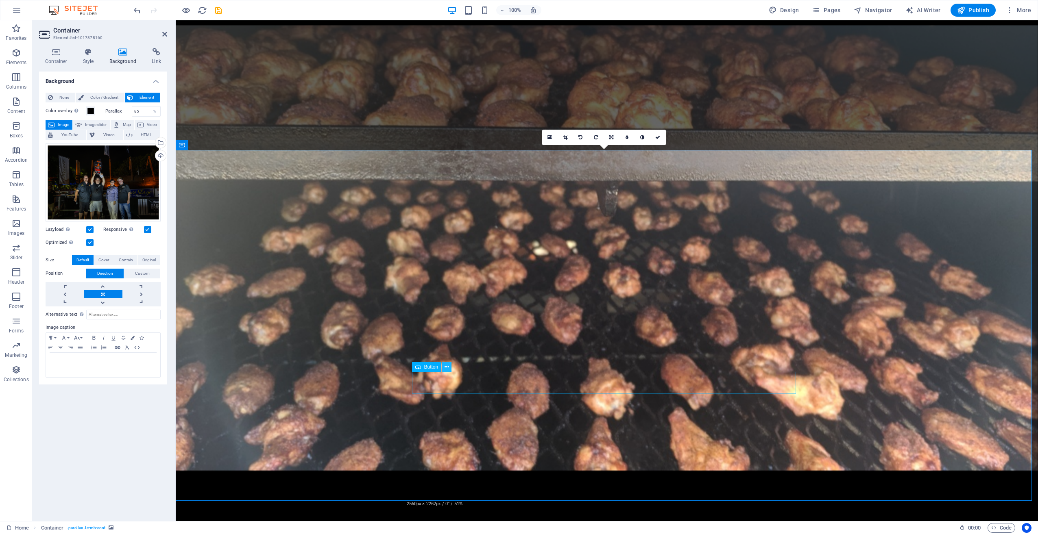
click at [446, 368] on icon at bounding box center [447, 367] width 4 height 9
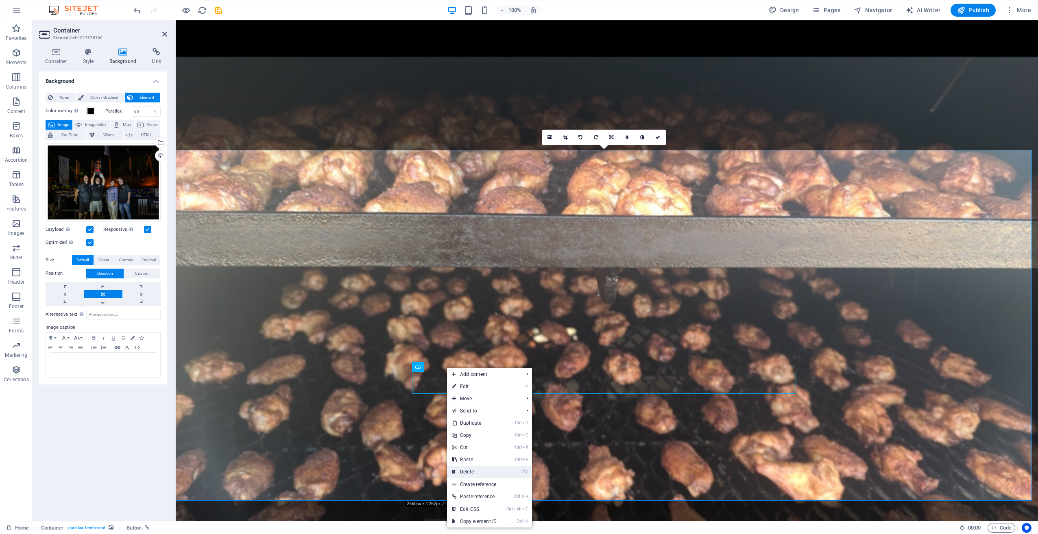
click at [473, 468] on link "⌦ Delete" at bounding box center [474, 472] width 55 height 12
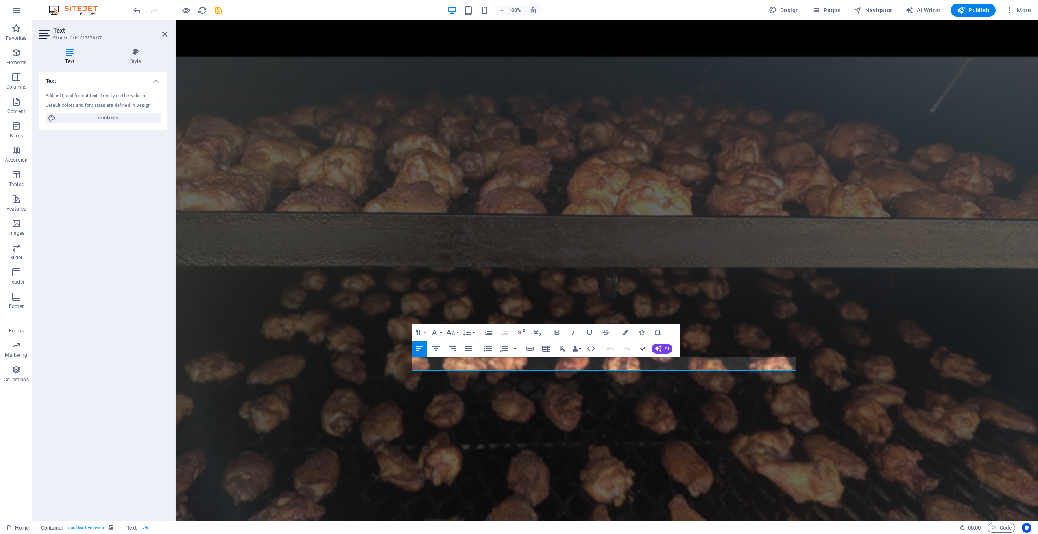
drag, startPoint x: 701, startPoint y: 365, endPoint x: 406, endPoint y: 356, distance: 295.1
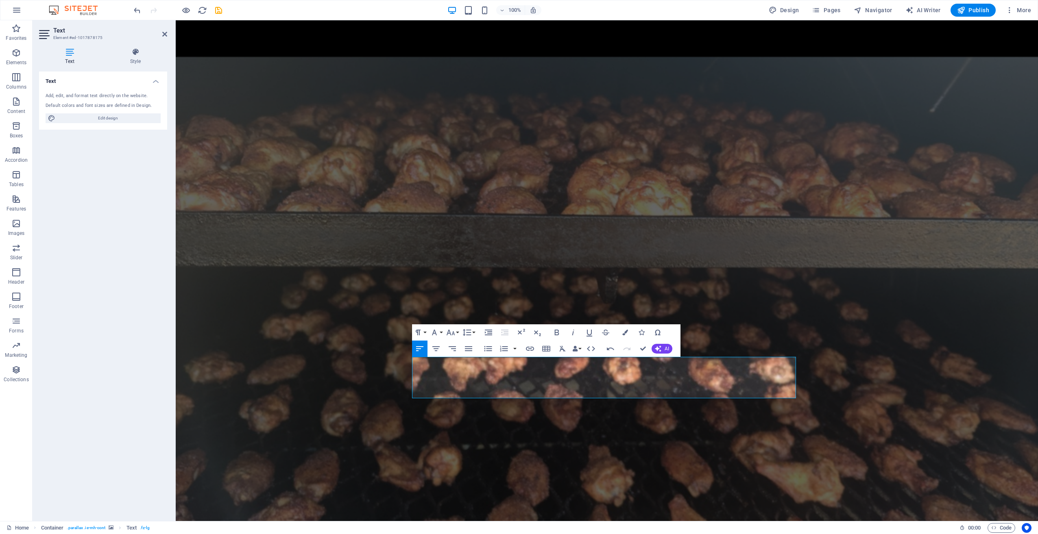
scroll to position [1403, 0]
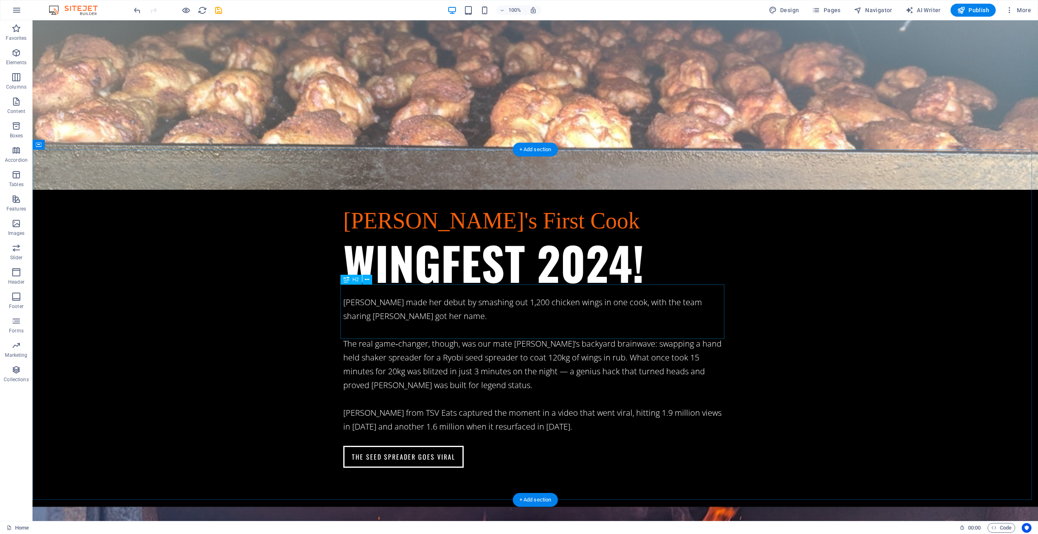
scroll to position [1777, 0]
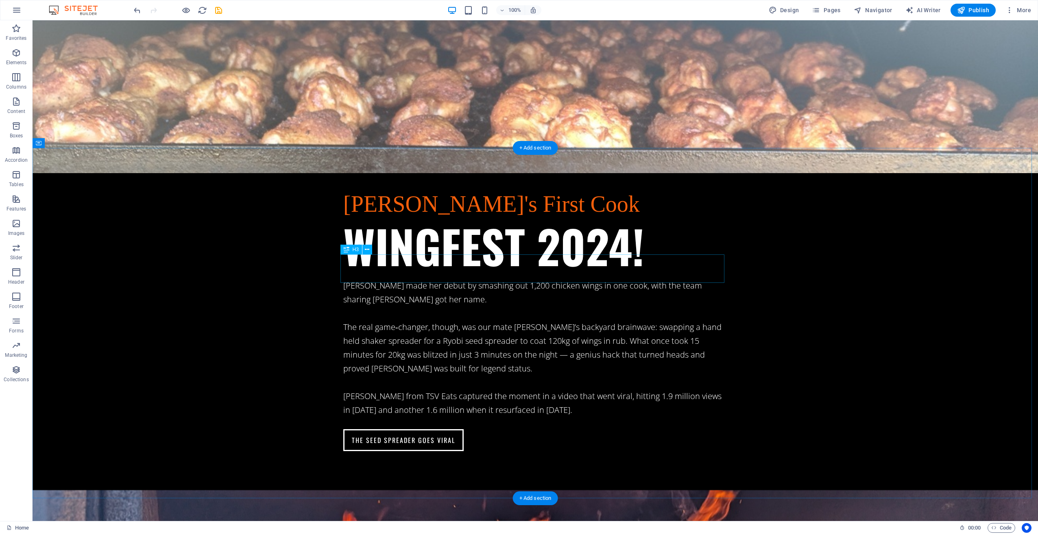
click at [86, 142] on icon at bounding box center [85, 143] width 6 height 9
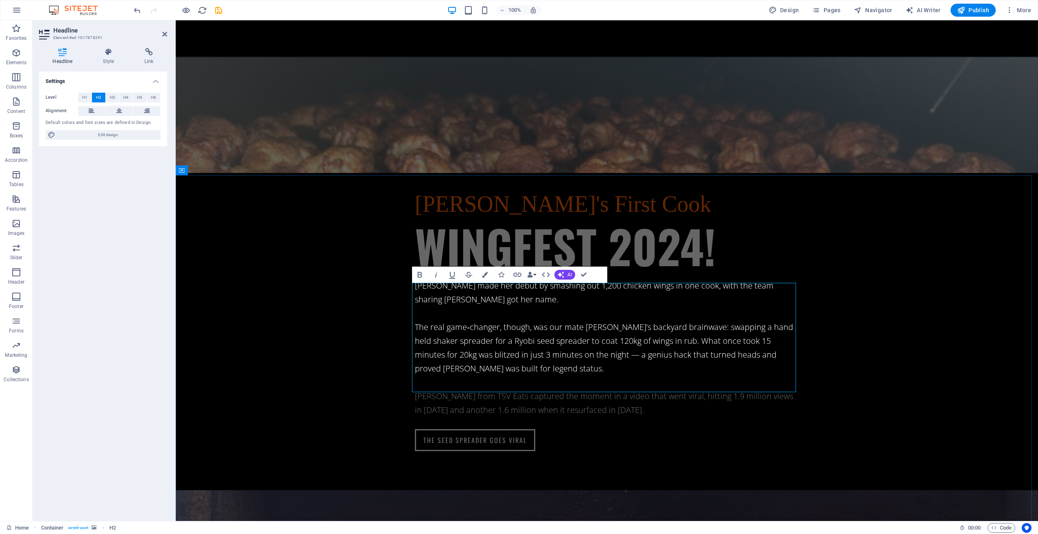
scroll to position [1750, 0]
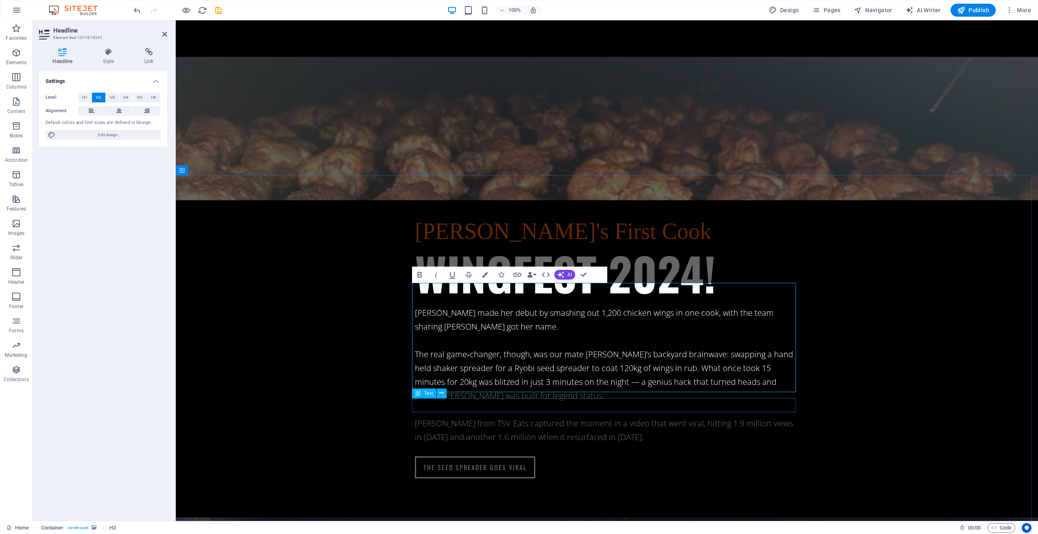
drag, startPoint x: 622, startPoint y: 406, endPoint x: 766, endPoint y: 406, distance: 143.6
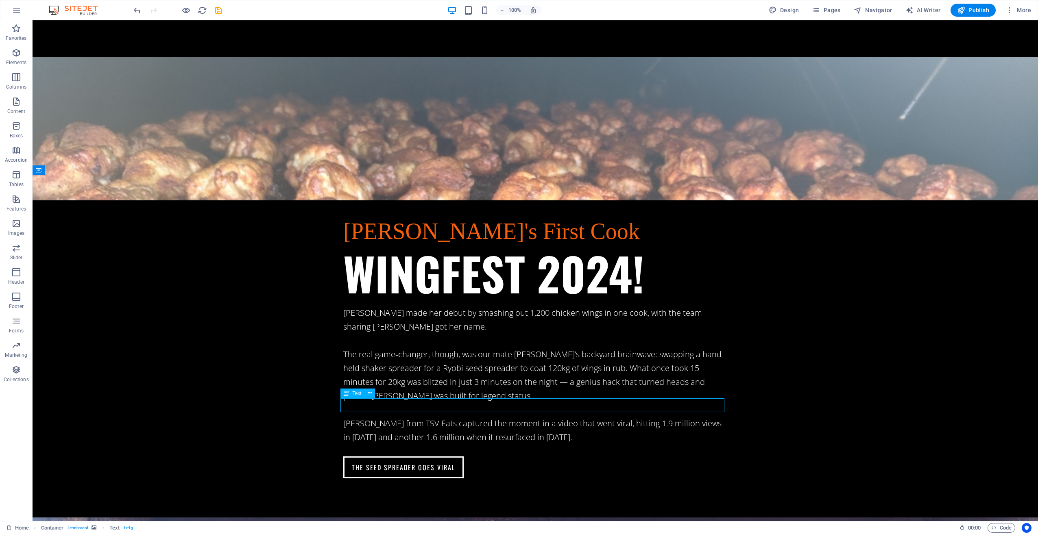
drag, startPoint x: 612, startPoint y: 406, endPoint x: 469, endPoint y: 406, distance: 142.8
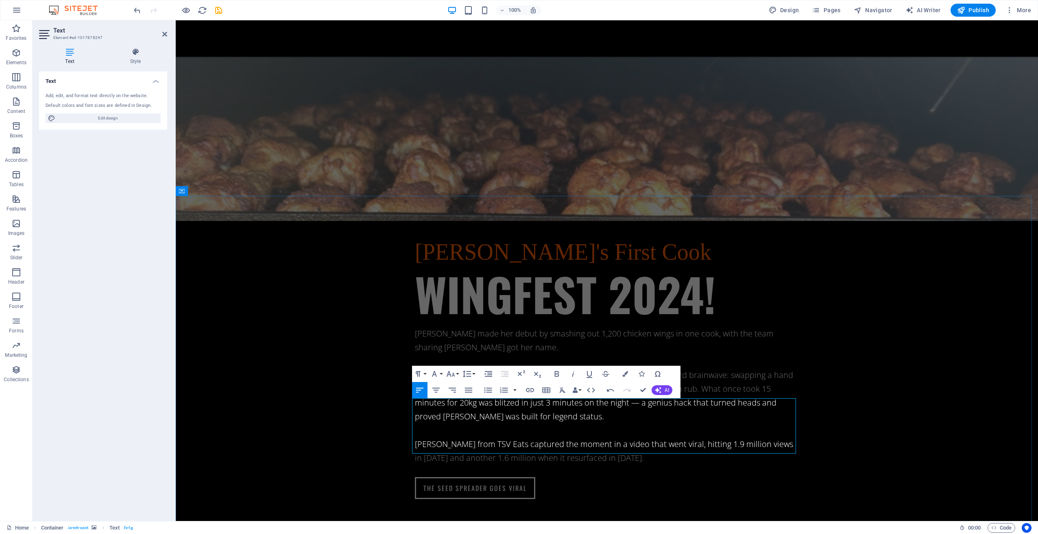
scroll to position [1722, 0]
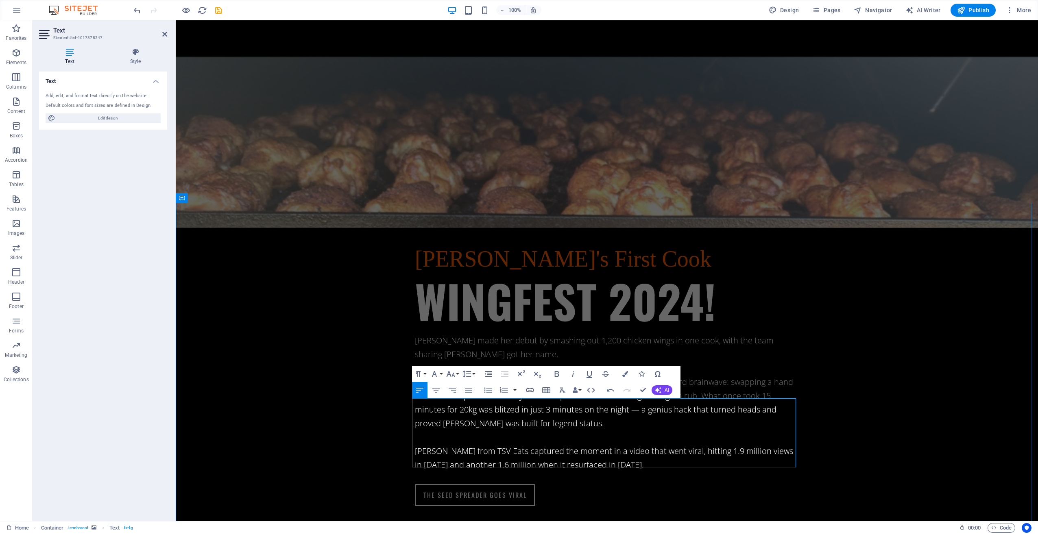
drag, startPoint x: 765, startPoint y: 462, endPoint x: 500, endPoint y: 464, distance: 265.2
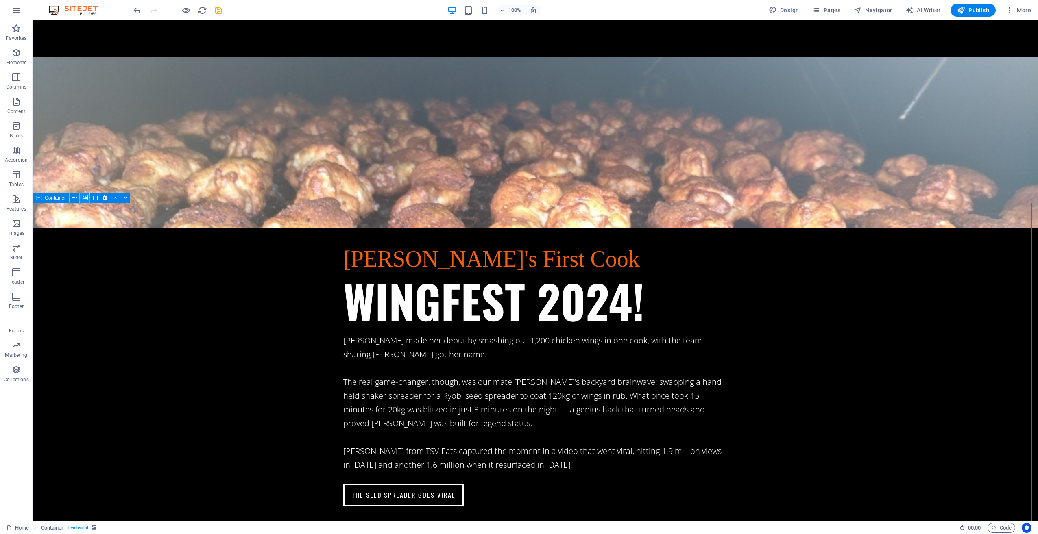
click at [85, 198] on icon at bounding box center [85, 198] width 6 height 9
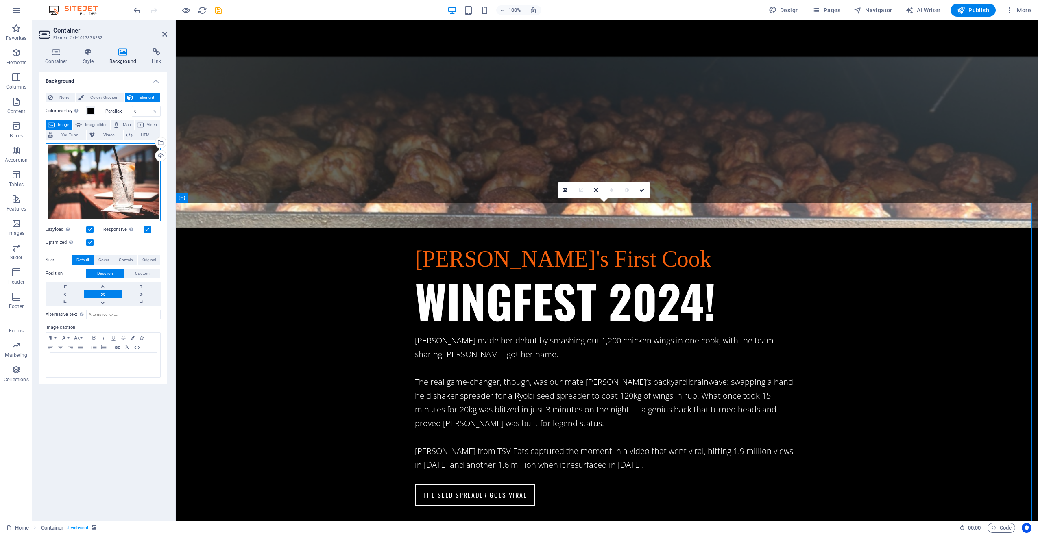
click at [102, 190] on div "Drag files here, click to choose files or select files from Files or our free s…" at bounding box center [103, 183] width 115 height 78
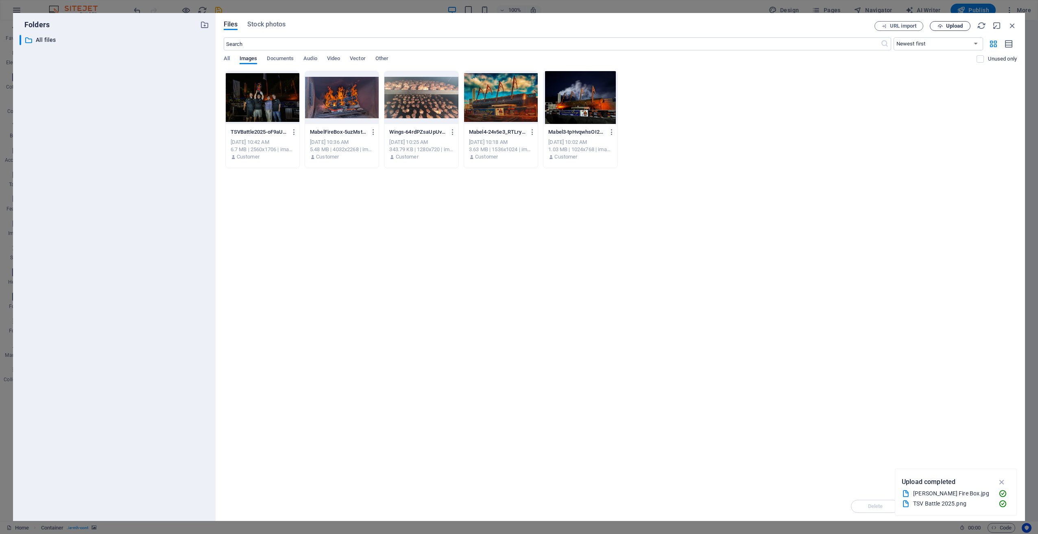
click at [949, 24] on span "Upload" at bounding box center [954, 26] width 17 height 5
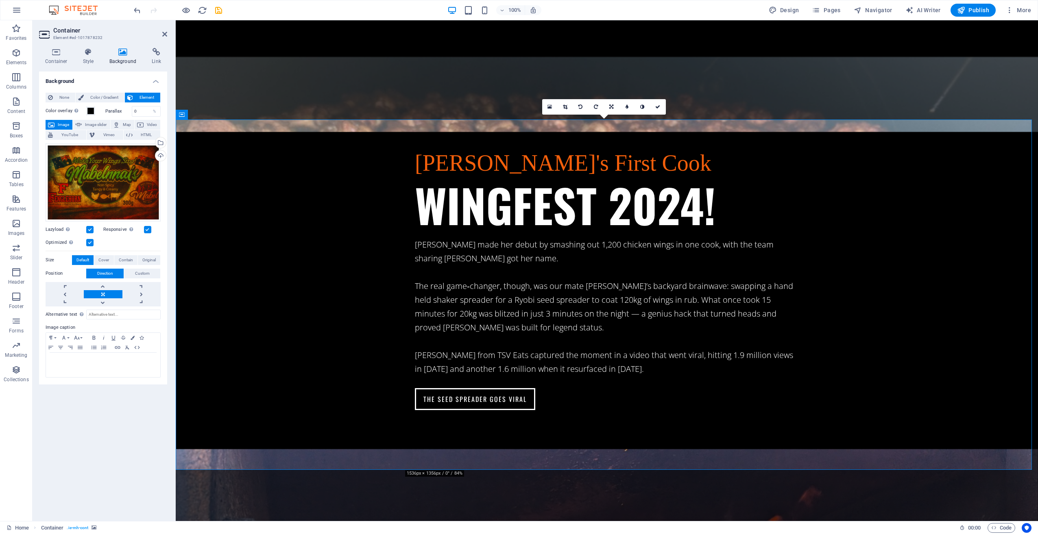
scroll to position [1803, 0]
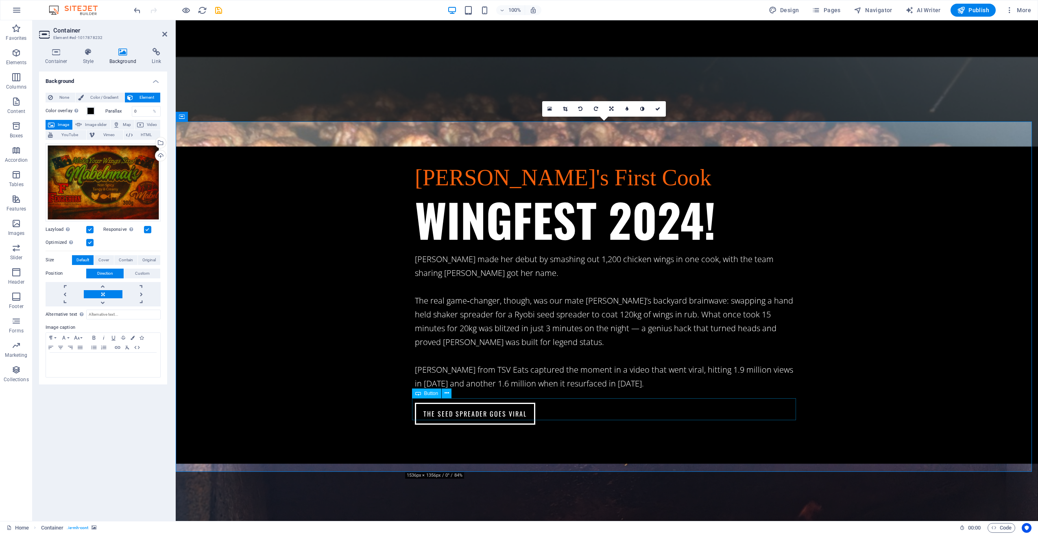
click at [432, 393] on span "Button" at bounding box center [431, 393] width 14 height 5
click at [444, 395] on button at bounding box center [447, 394] width 10 height 10
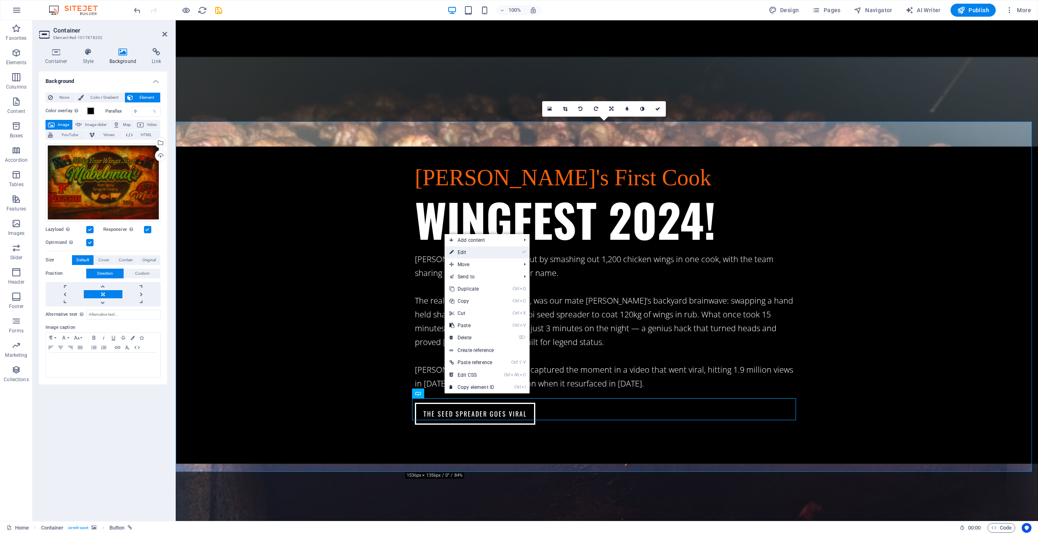
click at [480, 250] on link "⏎ Edit" at bounding box center [472, 253] width 55 height 12
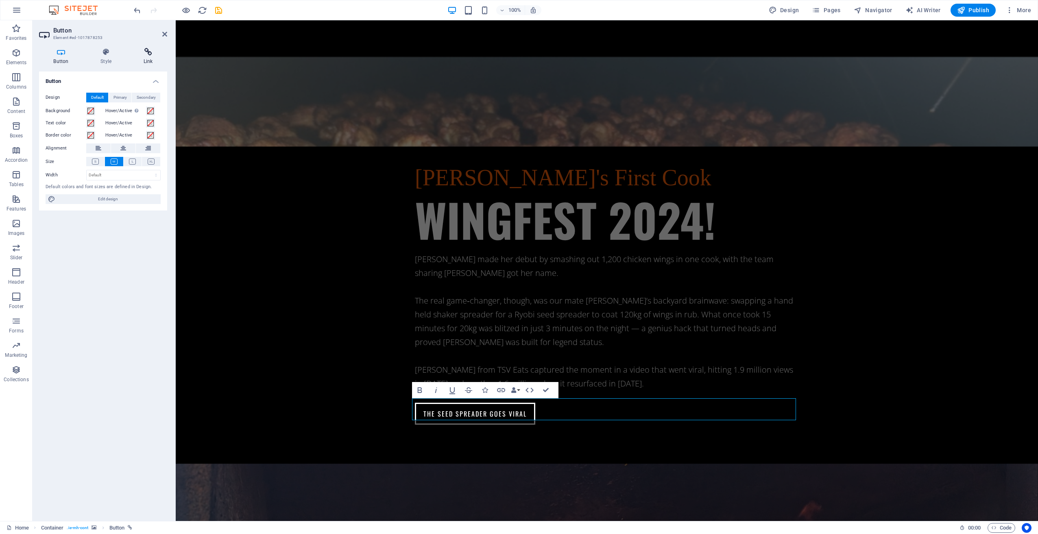
click at [145, 55] on icon at bounding box center [148, 52] width 38 height 8
click at [106, 98] on button "External" at bounding box center [112, 98] width 31 height 10
select select "blank"
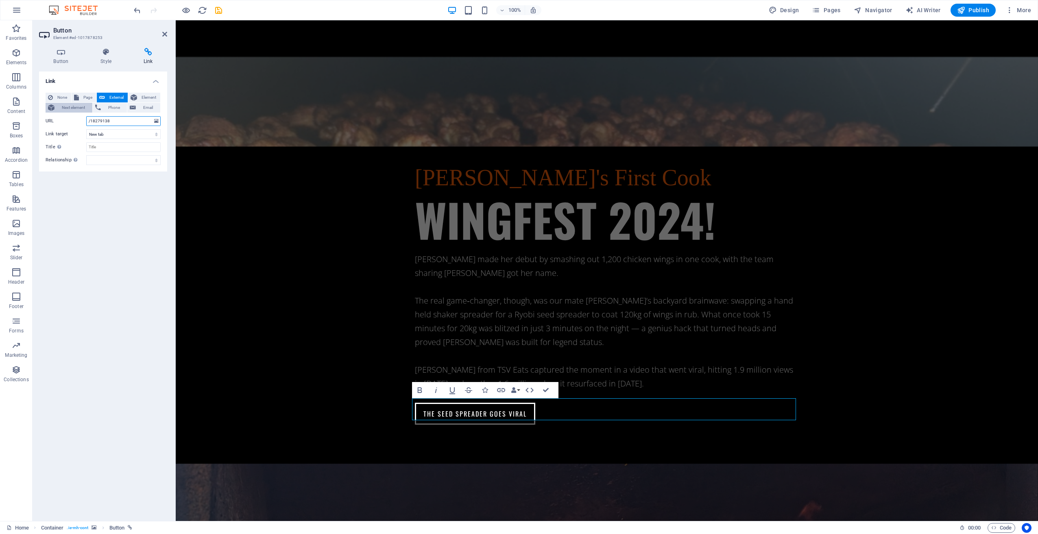
drag, startPoint x: 122, startPoint y: 118, endPoint x: 68, endPoint y: 111, distance: 54.1
click at [68, 111] on div "None Page External Element Next element Phone Email Page Home Beer &amp; drinks…" at bounding box center [103, 129] width 115 height 72
paste input "https://www.fenglehorn.com.au/products/mabel-miracle-dirt"
type input "https://www.fenglehorn.com.au/products/mabel-miracle-dirt"
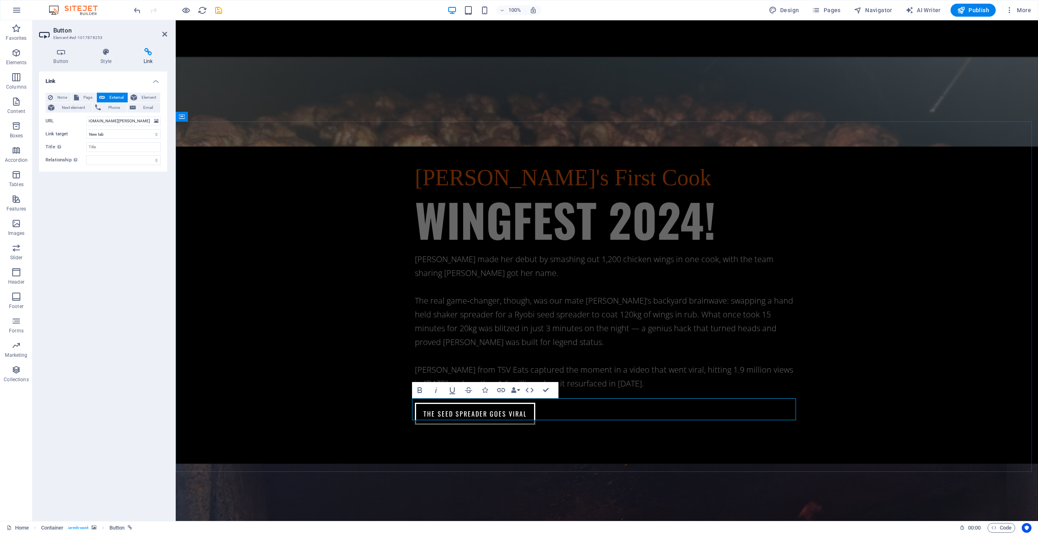
scroll to position [0, 0]
drag, startPoint x: 454, startPoint y: 409, endPoint x: 420, endPoint y: 412, distance: 34.7
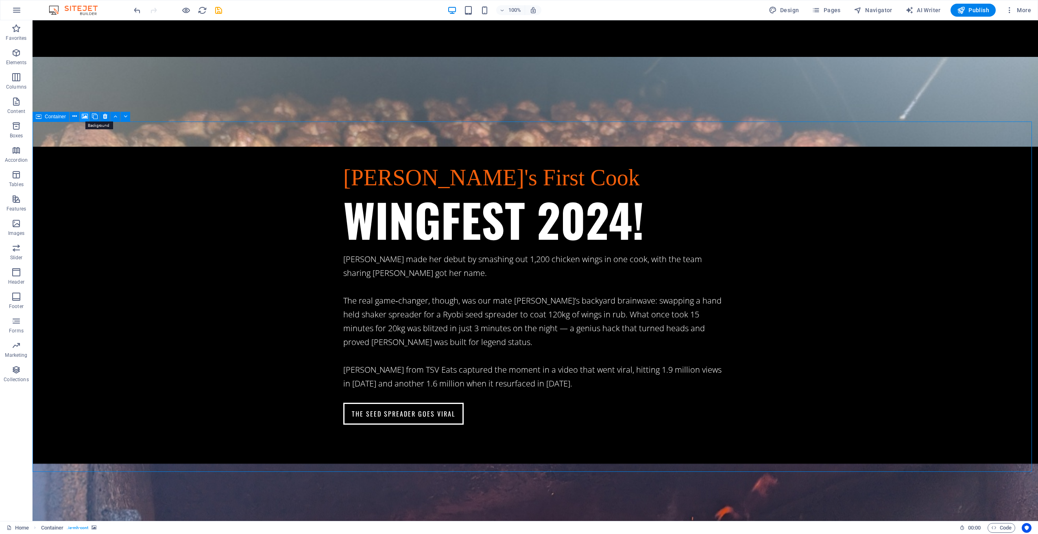
click at [85, 118] on icon at bounding box center [85, 116] width 6 height 9
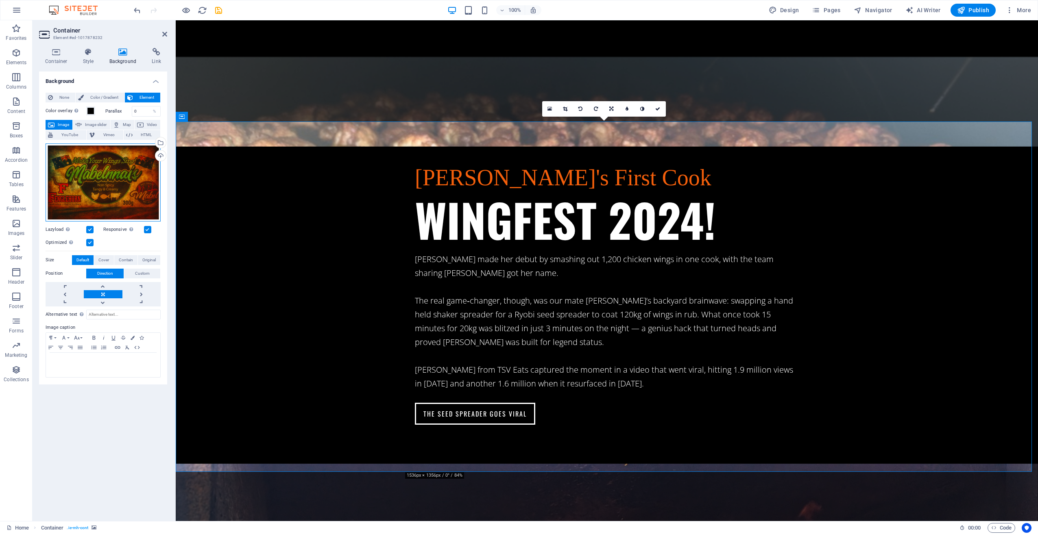
click at [122, 175] on div "Drag files here, click to choose files or select files from Files or our free s…" at bounding box center [103, 183] width 115 height 78
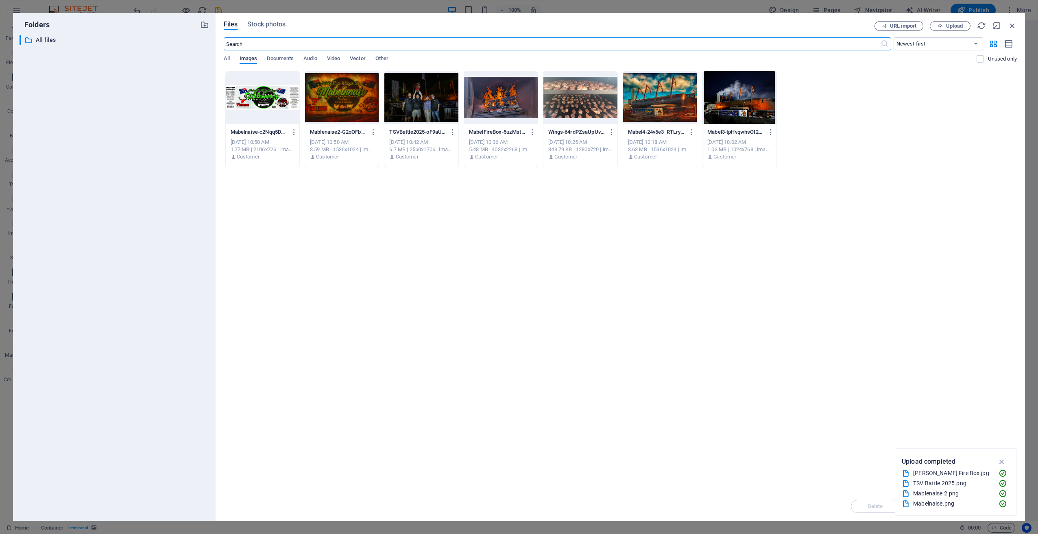
click at [268, 102] on div at bounding box center [263, 97] width 74 height 53
click at [1004, 460] on icon "button" at bounding box center [1001, 462] width 9 height 9
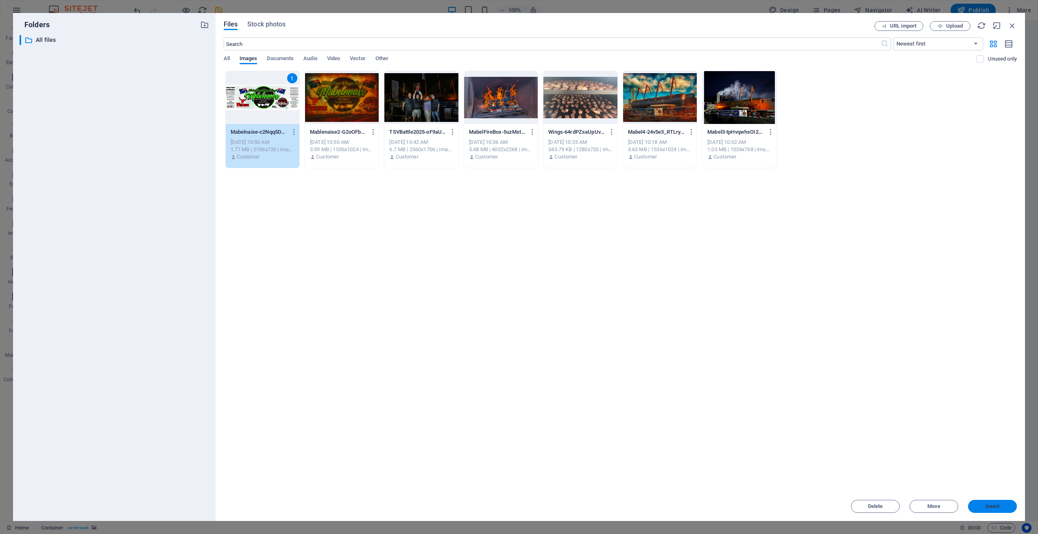
click at [992, 508] on span "Insert" at bounding box center [993, 506] width 14 height 5
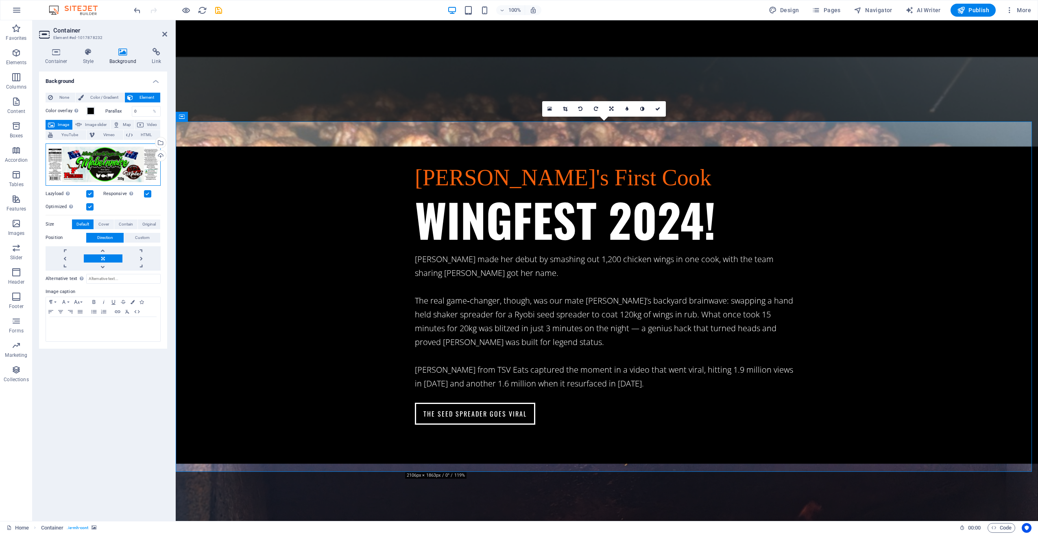
click at [103, 167] on div "Drag files here, click to choose files or select files from Files or our free s…" at bounding box center [103, 165] width 115 height 42
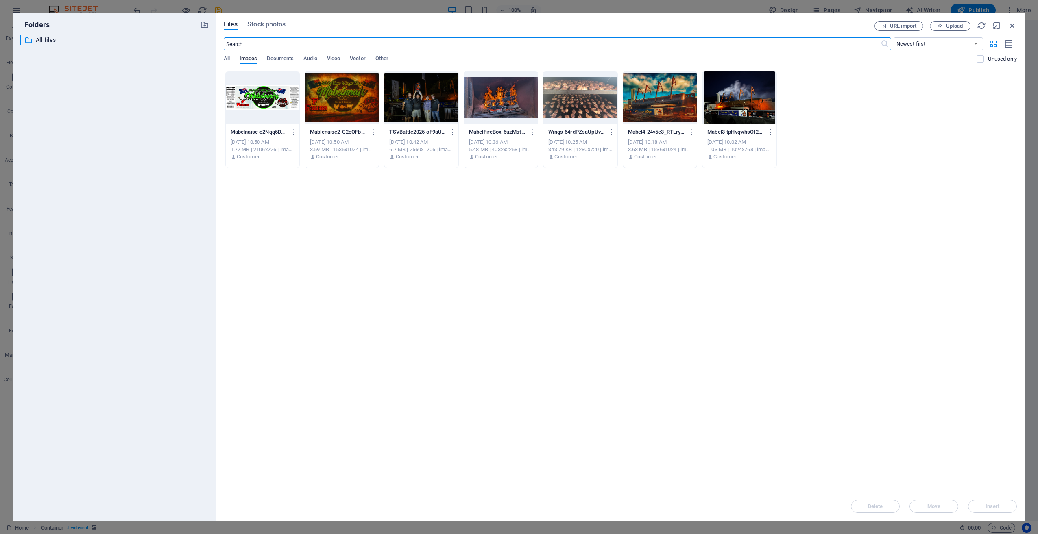
click at [336, 107] on div at bounding box center [342, 97] width 74 height 53
click at [990, 510] on button "Insert" at bounding box center [992, 506] width 49 height 13
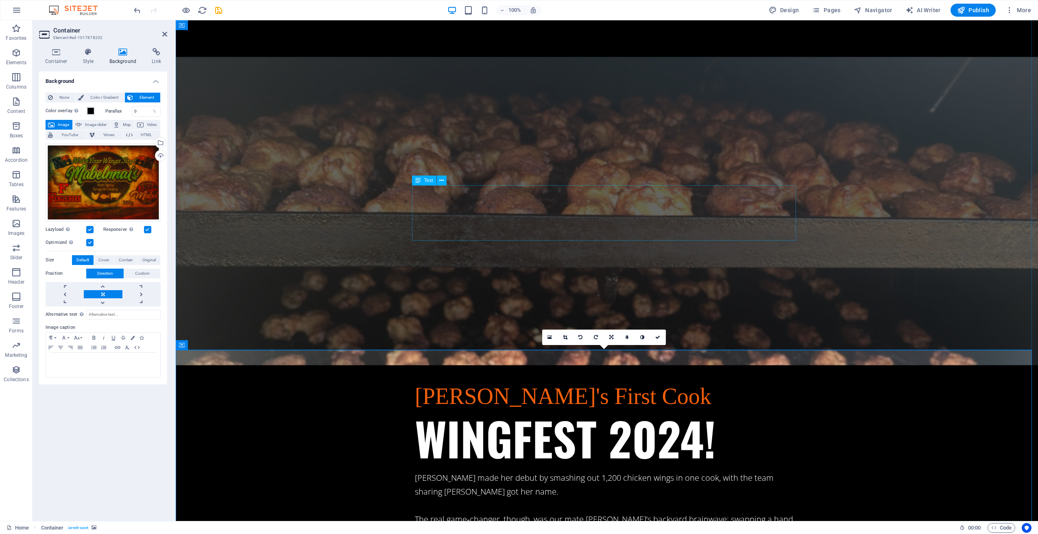
scroll to position [1559, 0]
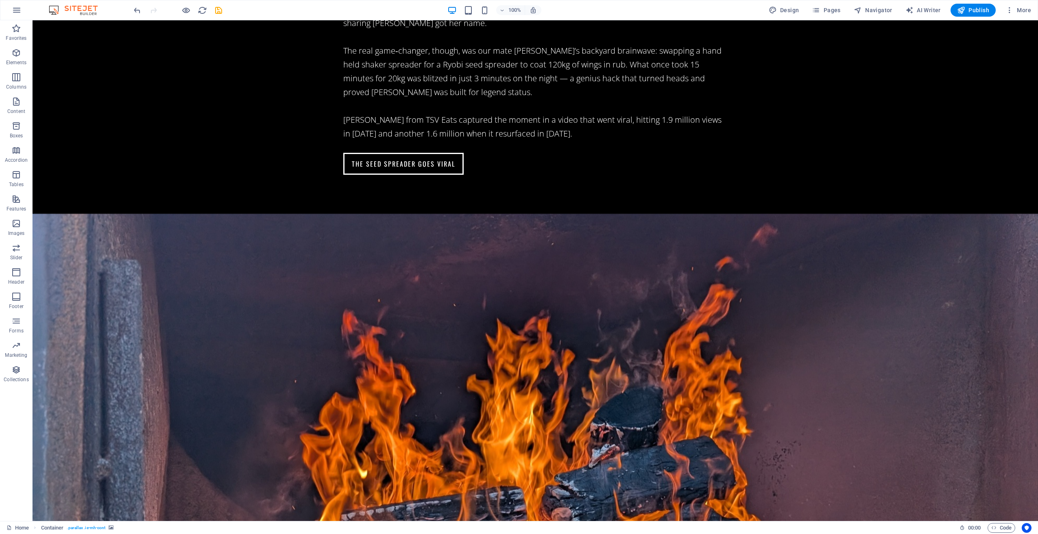
scroll to position [2143, 0]
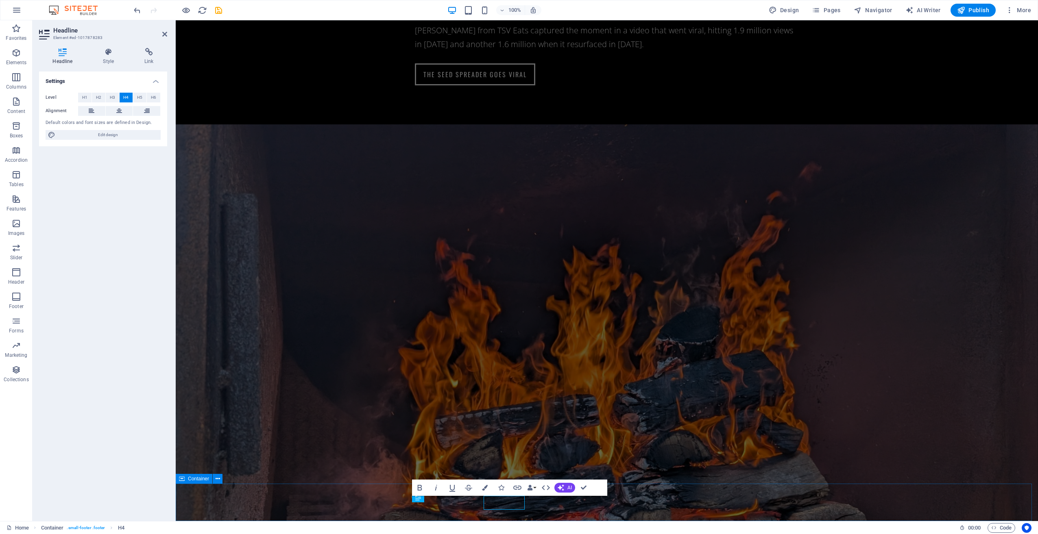
scroll to position [2142, 0]
click at [764, 491] on icon at bounding box center [762, 493] width 4 height 9
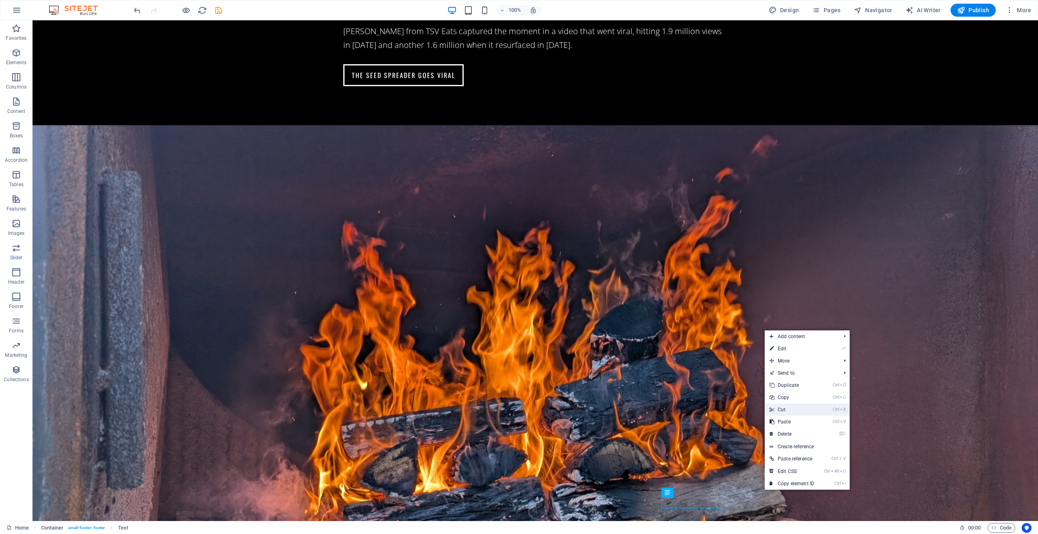
click at [798, 410] on link "Ctrl X Cut" at bounding box center [792, 410] width 55 height 12
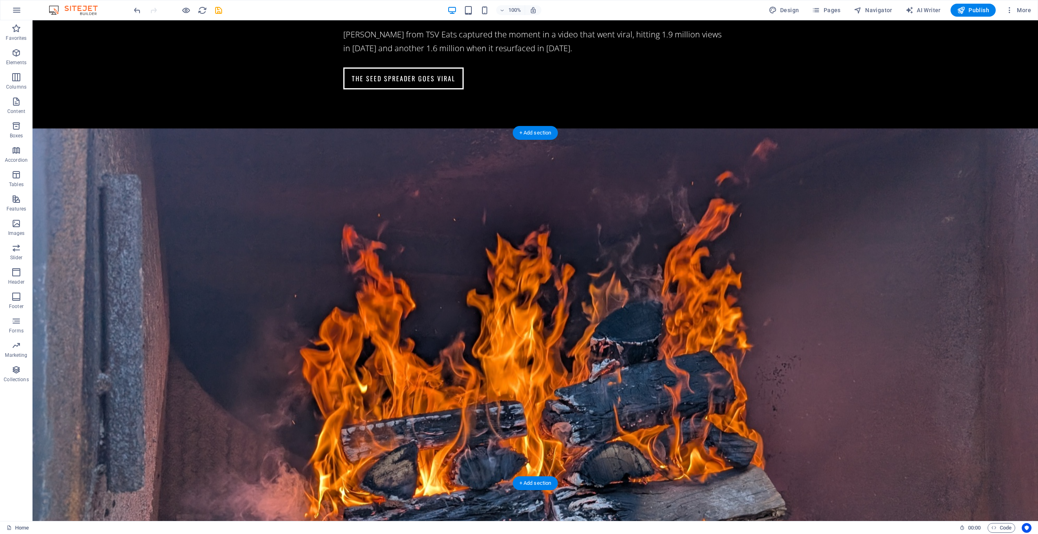
scroll to position [2143, 0]
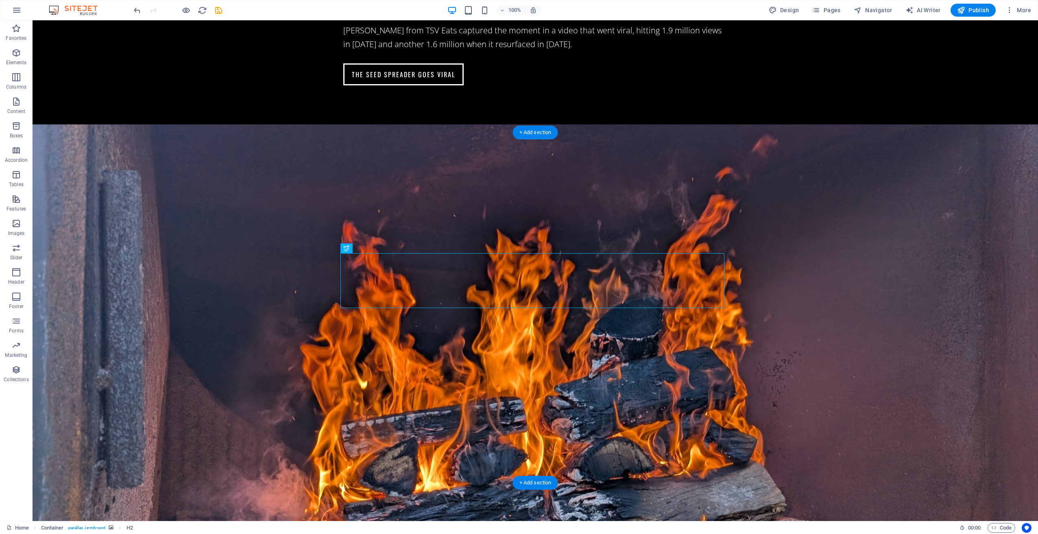
drag, startPoint x: 422, startPoint y: 280, endPoint x: 454, endPoint y: 301, distance: 38.0
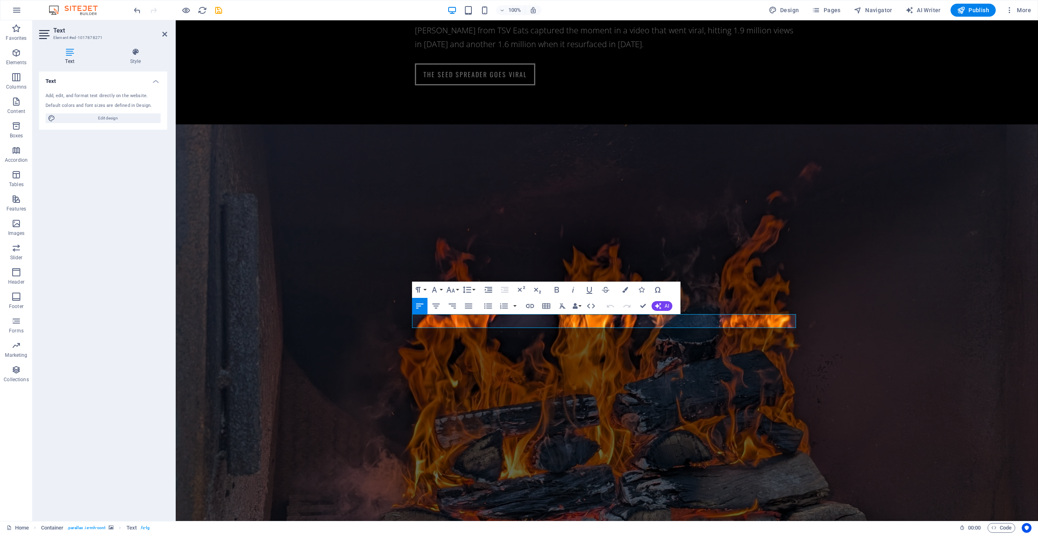
drag, startPoint x: 708, startPoint y: 323, endPoint x: 421, endPoint y: 320, distance: 287.2
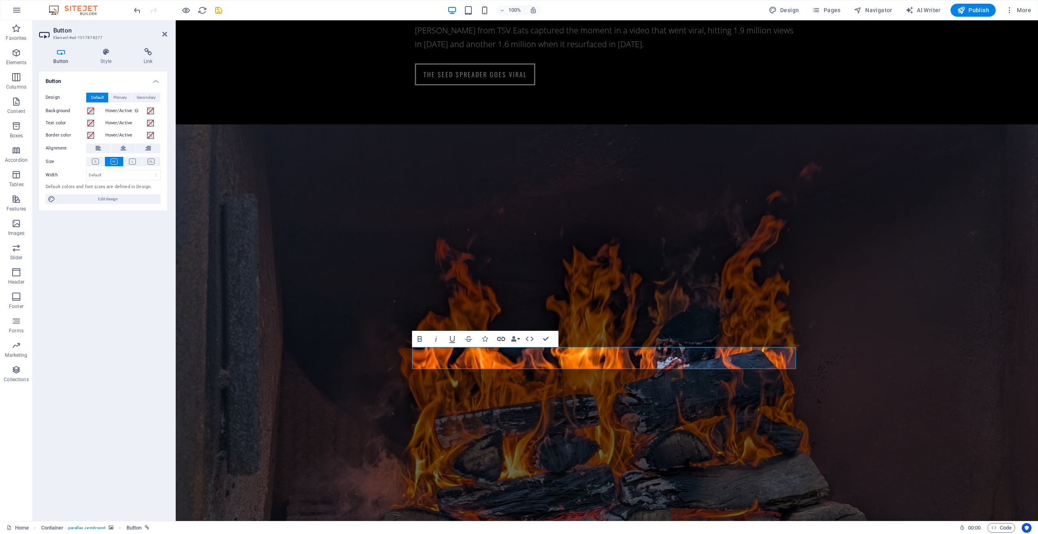
click at [503, 339] on icon "button" at bounding box center [501, 339] width 10 height 10
click at [142, 108] on span "Email" at bounding box center [148, 108] width 20 height 10
paste input "Dan@nqeventsolutions.com.au"
type input "Dan@nqeventsolutions.com.au"
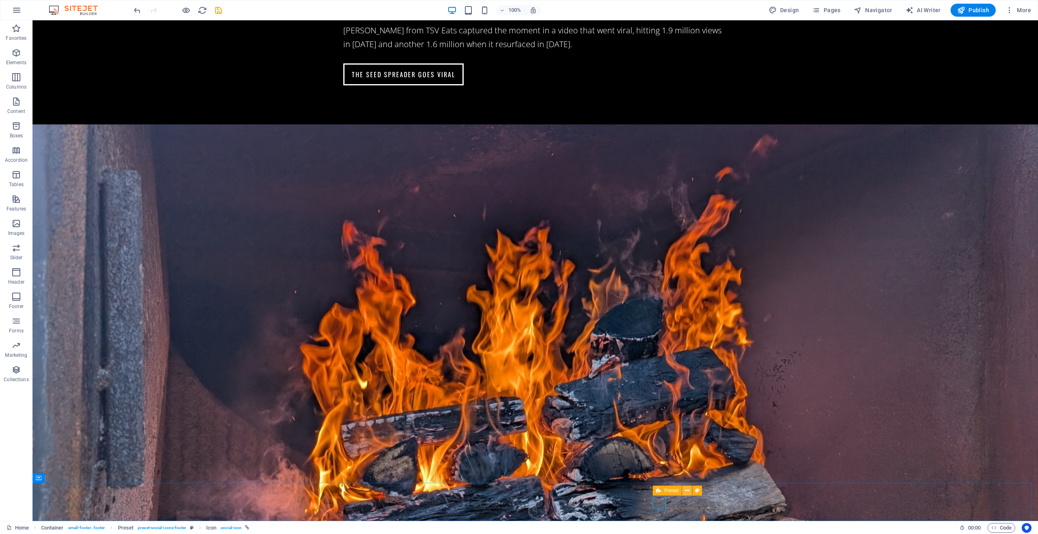
click at [687, 490] on icon at bounding box center [687, 491] width 4 height 9
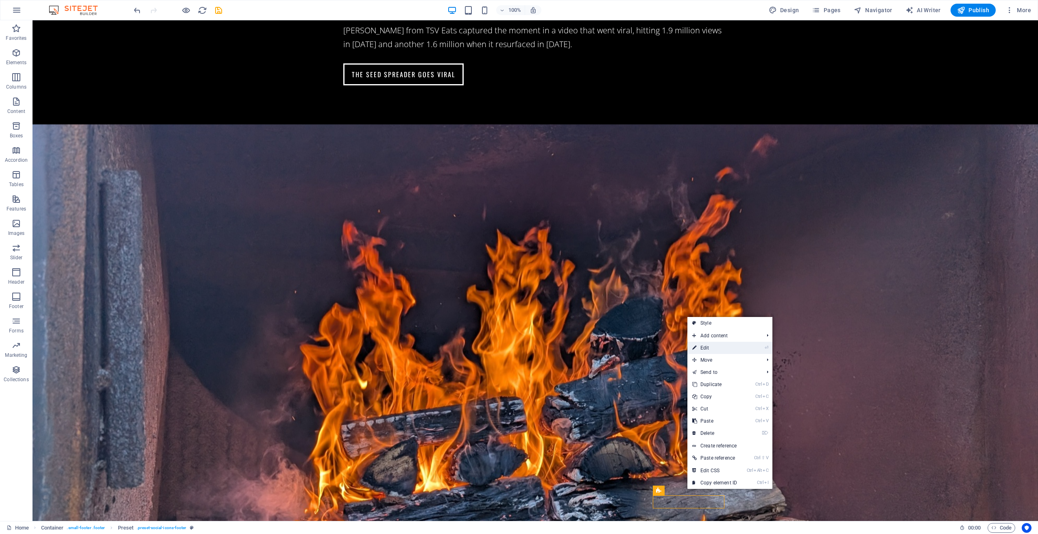
click at [722, 350] on link "⏎ Edit" at bounding box center [714, 348] width 55 height 12
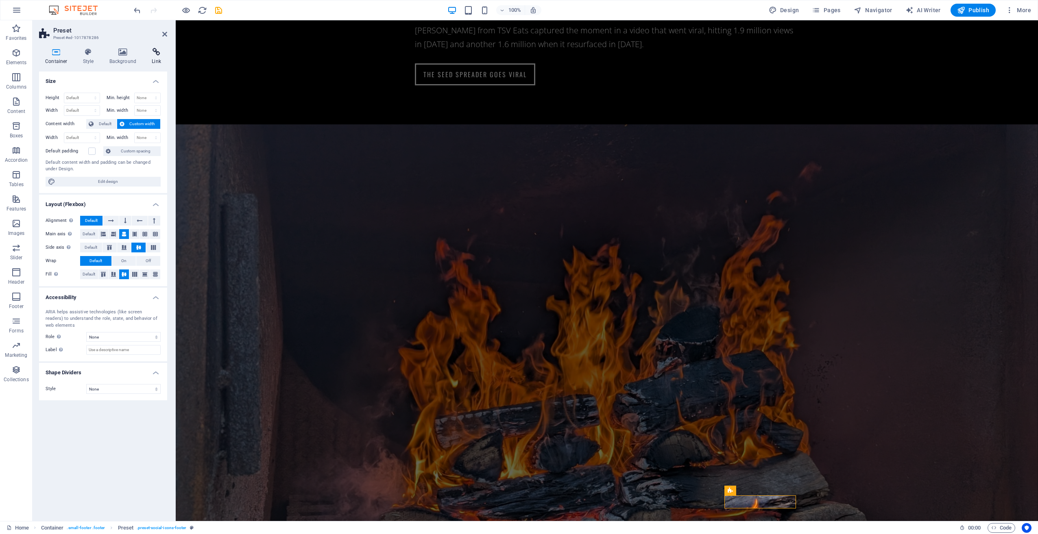
click at [155, 50] on icon at bounding box center [157, 52] width 22 height 8
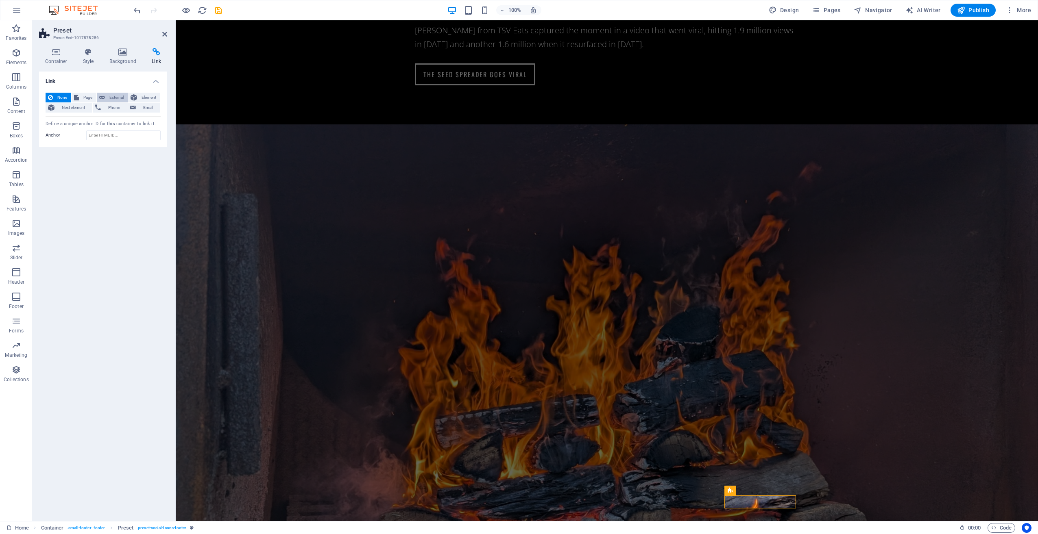
click at [118, 97] on span "External" at bounding box center [116, 98] width 18 height 10
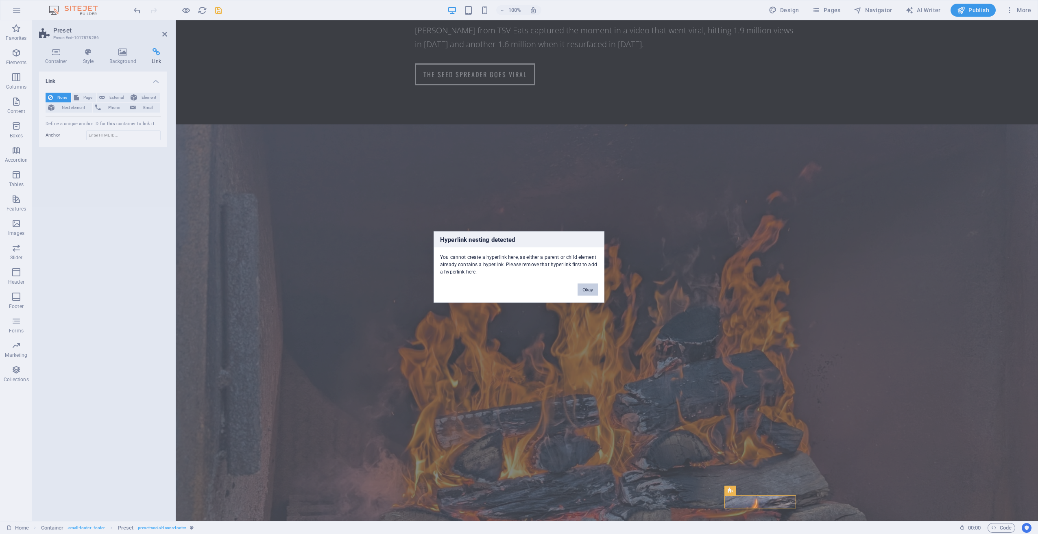
click at [587, 290] on button "Okay" at bounding box center [588, 290] width 20 height 12
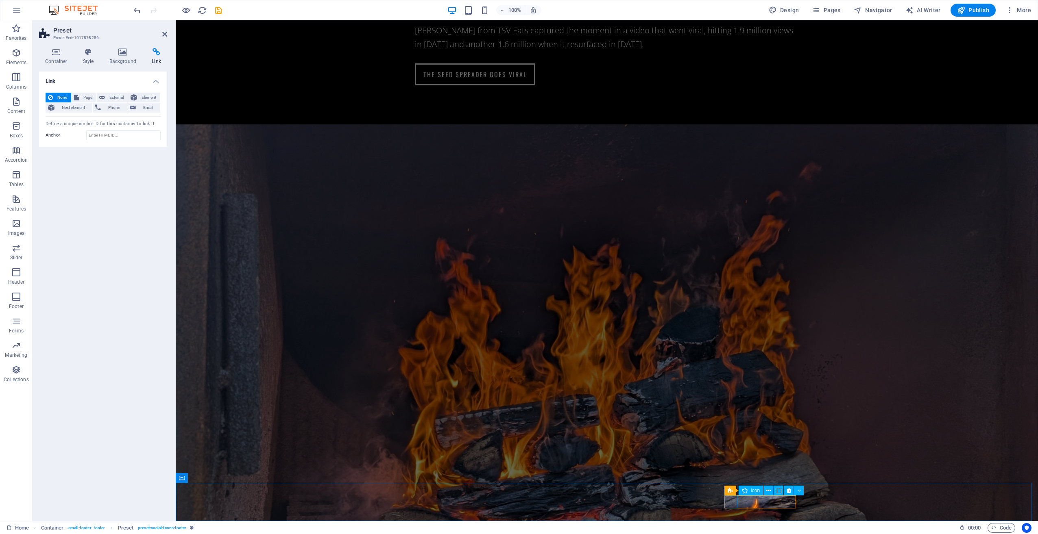
click at [759, 489] on icon at bounding box center [759, 491] width 4 height 9
drag, startPoint x: 733, startPoint y: 502, endPoint x: 878, endPoint y: 502, distance: 145.2
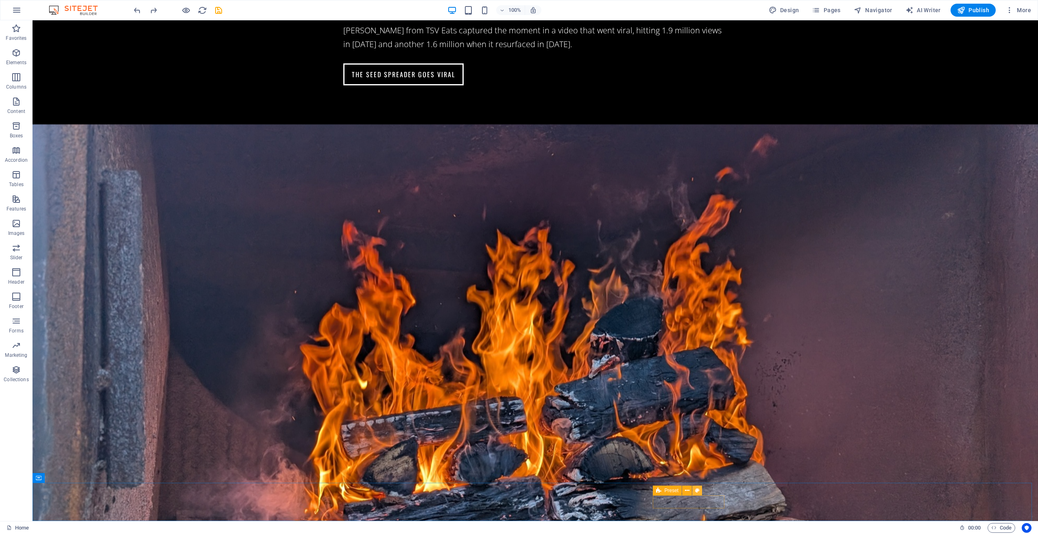
click at [699, 490] on icon at bounding box center [697, 491] width 4 height 9
select select "px"
select select "rem"
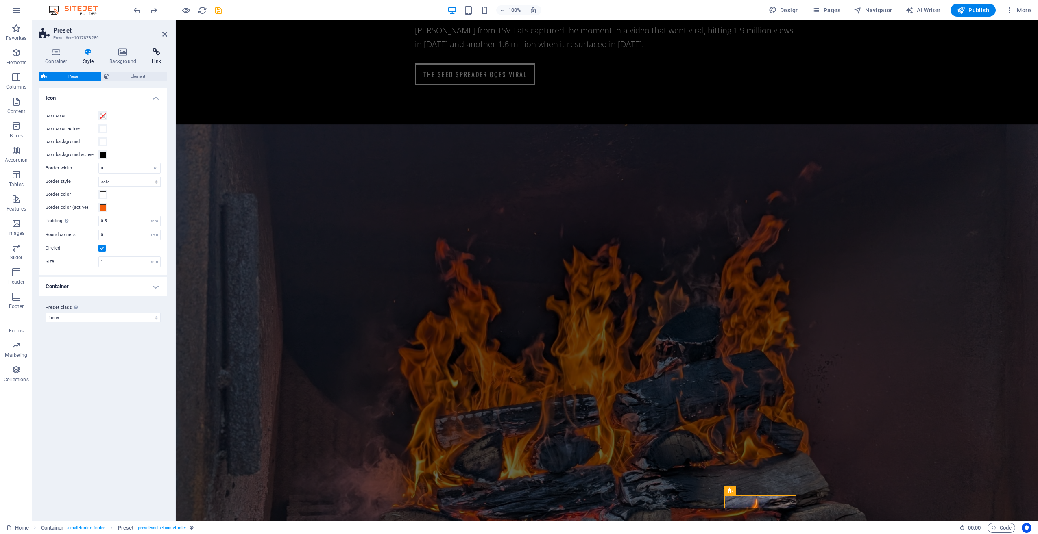
click at [157, 54] on icon at bounding box center [157, 52] width 22 height 8
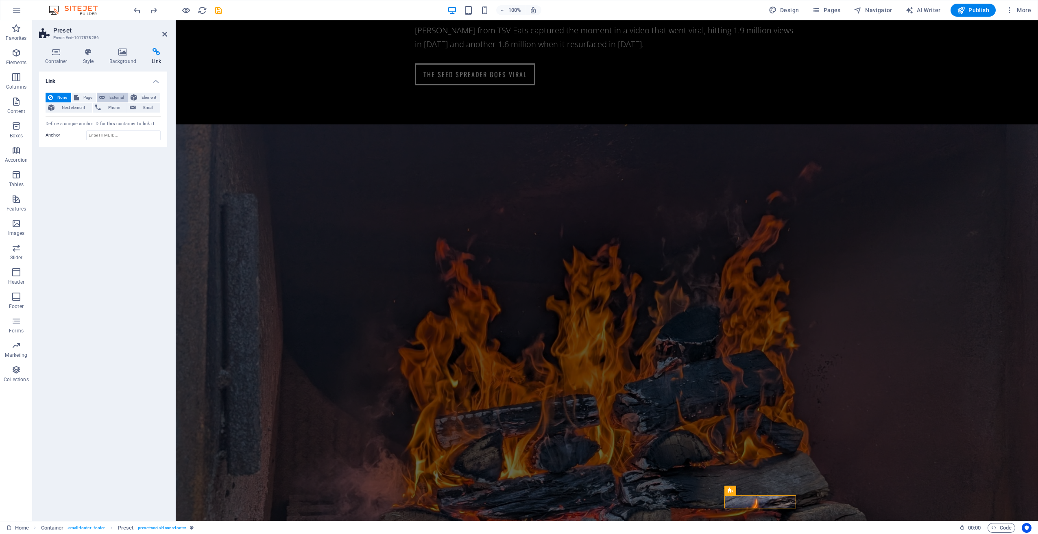
click at [116, 98] on span "External" at bounding box center [116, 98] width 18 height 10
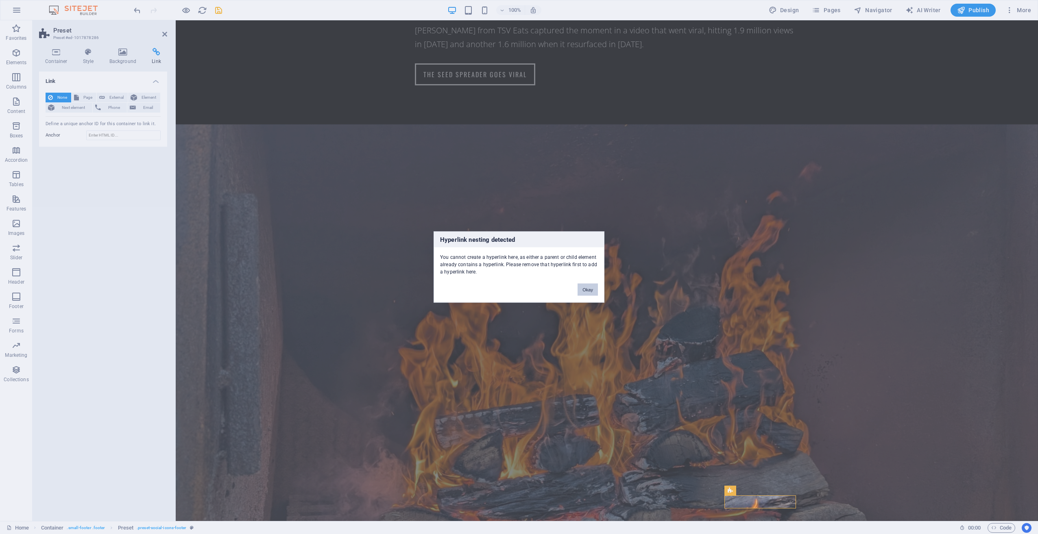
click at [585, 288] on button "Okay" at bounding box center [588, 290] width 20 height 12
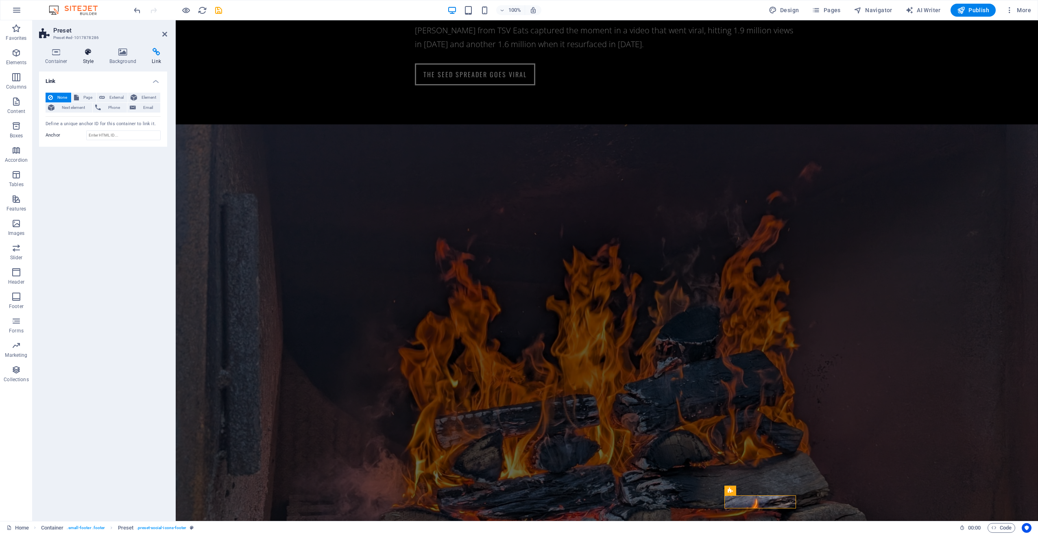
click at [87, 58] on h4 "Style" at bounding box center [90, 56] width 26 height 17
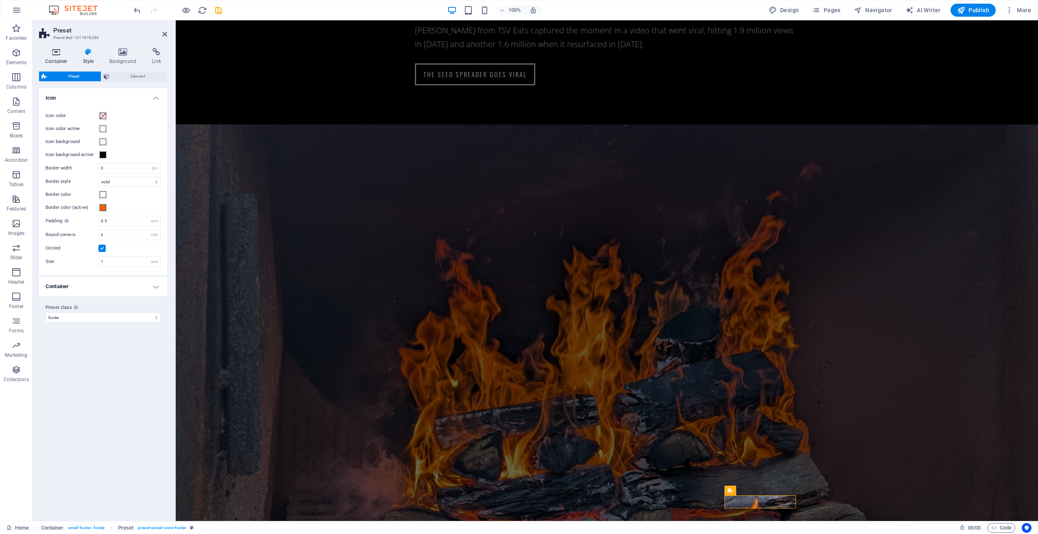
click at [55, 56] on icon at bounding box center [56, 52] width 35 height 8
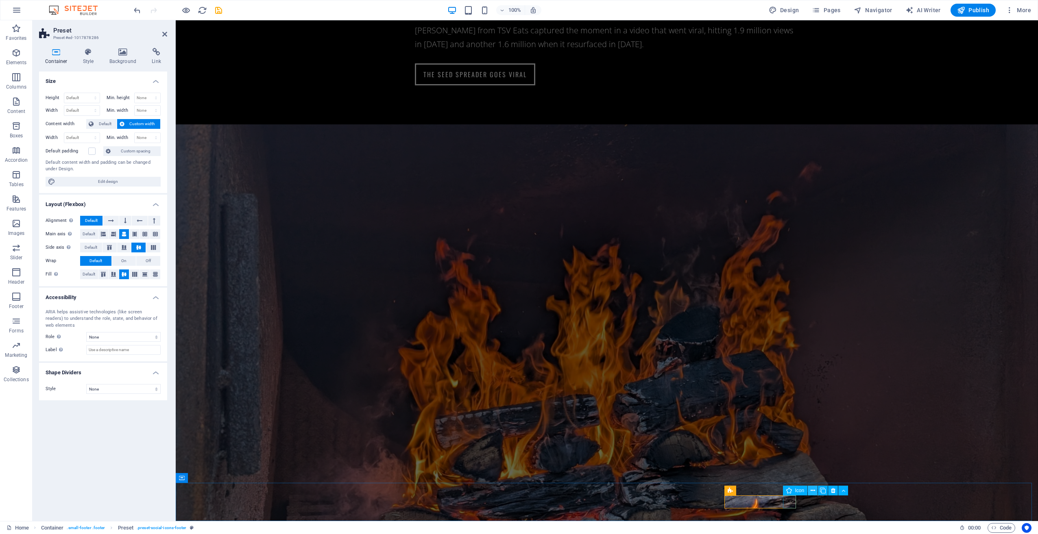
click at [811, 491] on icon at bounding box center [813, 491] width 4 height 9
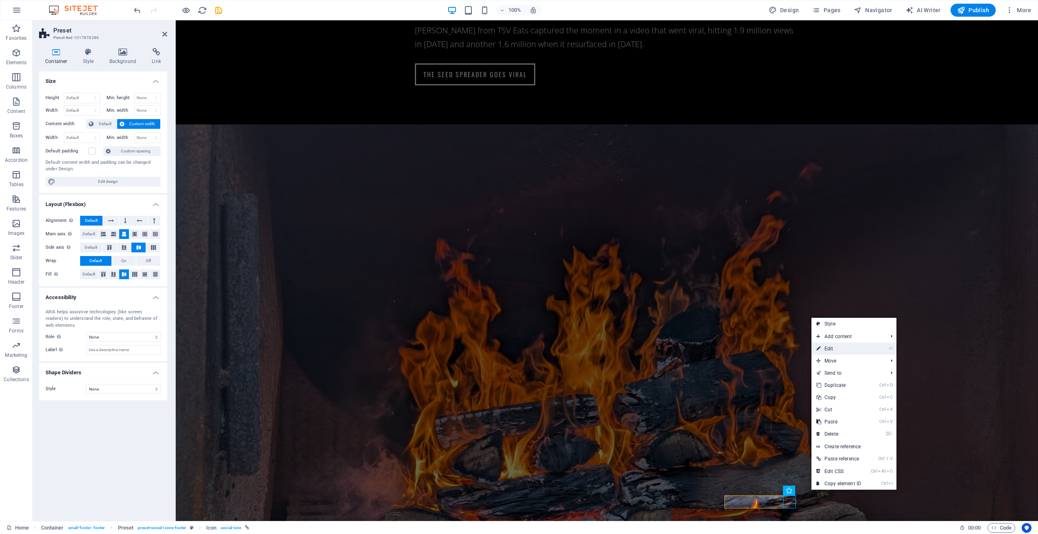
click at [838, 347] on link "⏎ Edit" at bounding box center [839, 349] width 55 height 12
select select "xMidYMid"
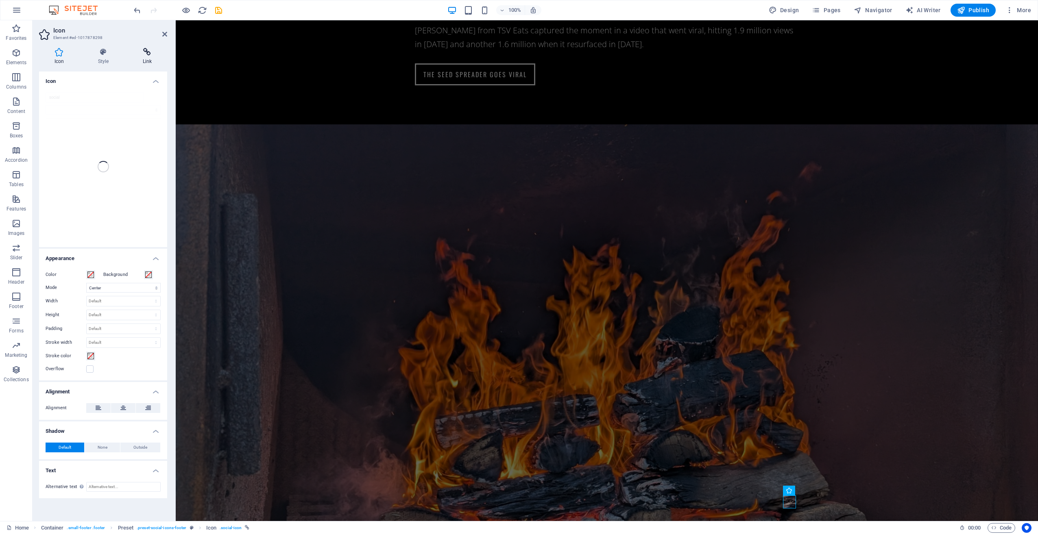
click at [149, 58] on h4 "Link" at bounding box center [147, 56] width 40 height 17
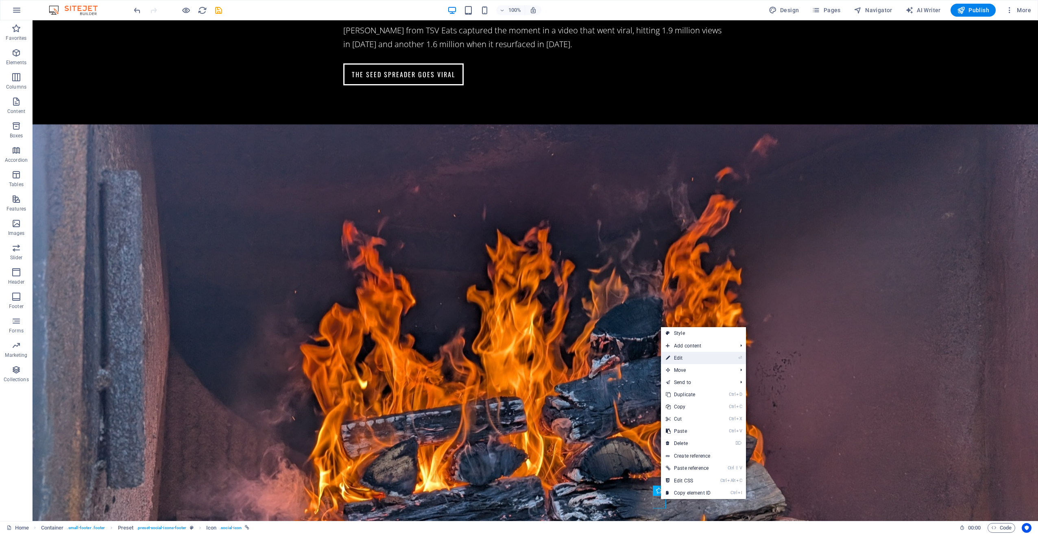
drag, startPoint x: 682, startPoint y: 359, endPoint x: 521, endPoint y: 343, distance: 161.5
click at [682, 359] on link "⏎ Edit" at bounding box center [688, 358] width 55 height 12
select select "xMidYMid"
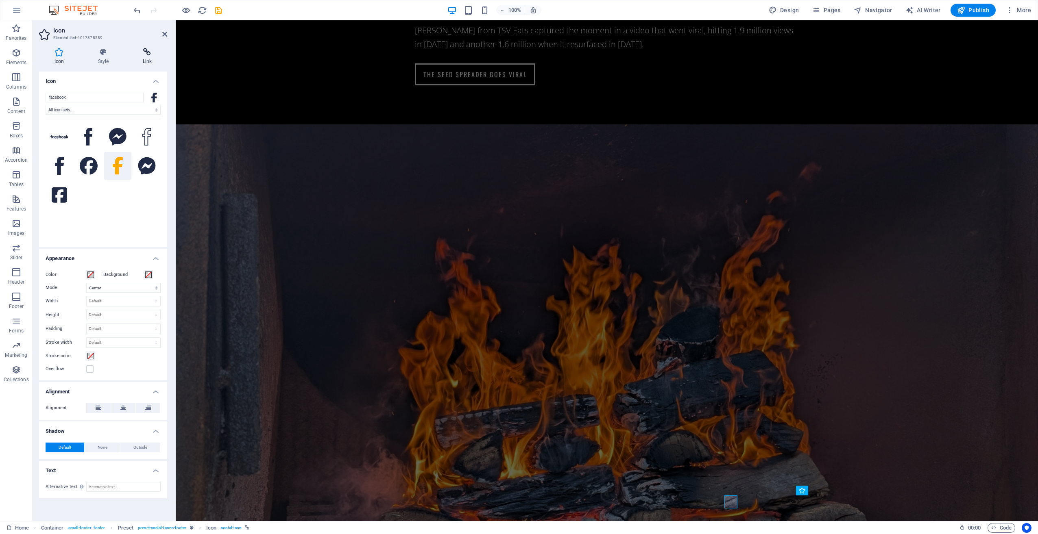
click at [146, 52] on icon at bounding box center [147, 52] width 40 height 8
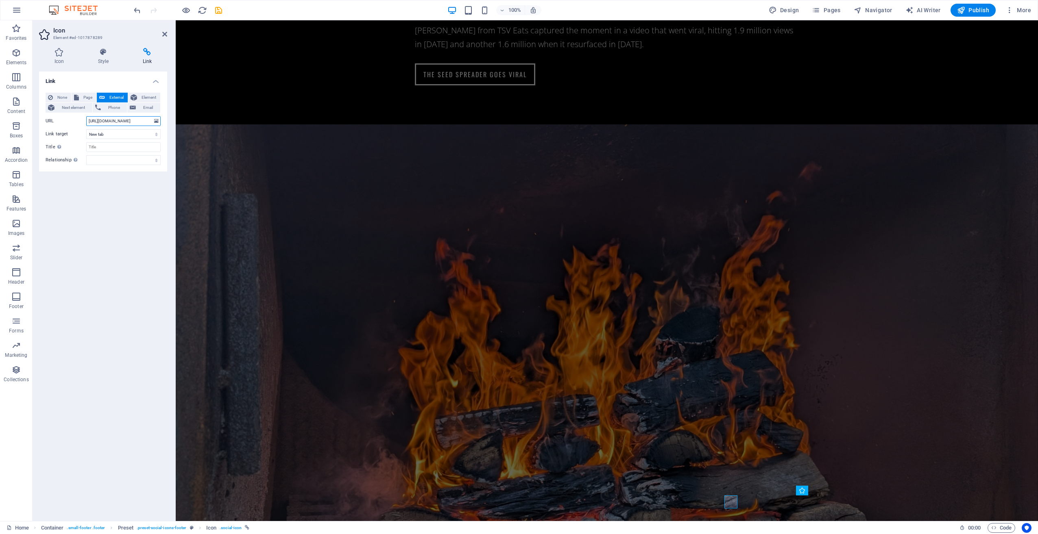
drag, startPoint x: 142, startPoint y: 119, endPoint x: 39, endPoint y: 113, distance: 102.2
click at [39, 113] on div "None Page External Element Next element Phone Email Page Home Beer &amp; drinks…" at bounding box center [103, 128] width 128 height 85
paste input "4WDCentralBBQBattle"
type input "https://www.facebook.com/4WDCentralBBQBattle"
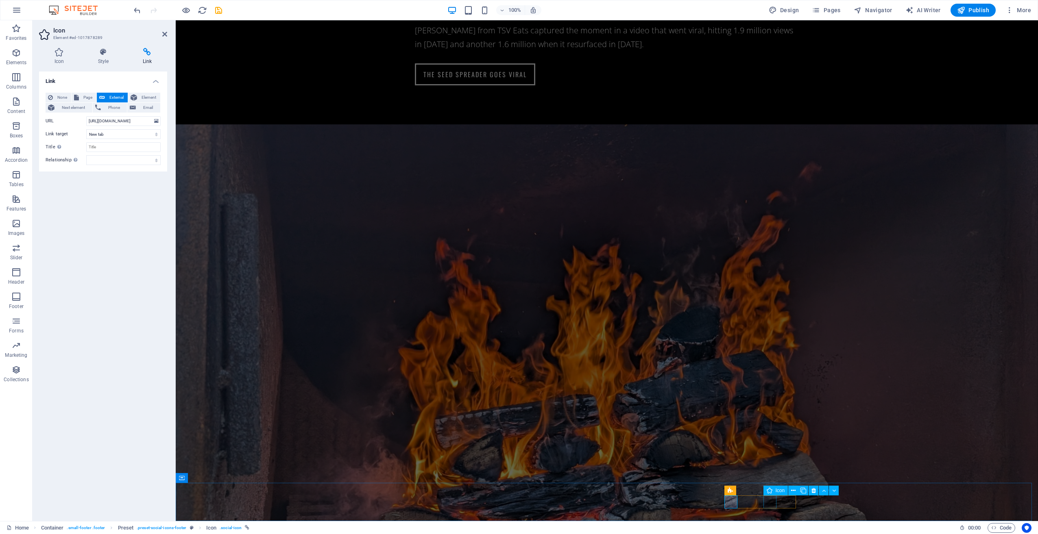
scroll to position [0, 0]
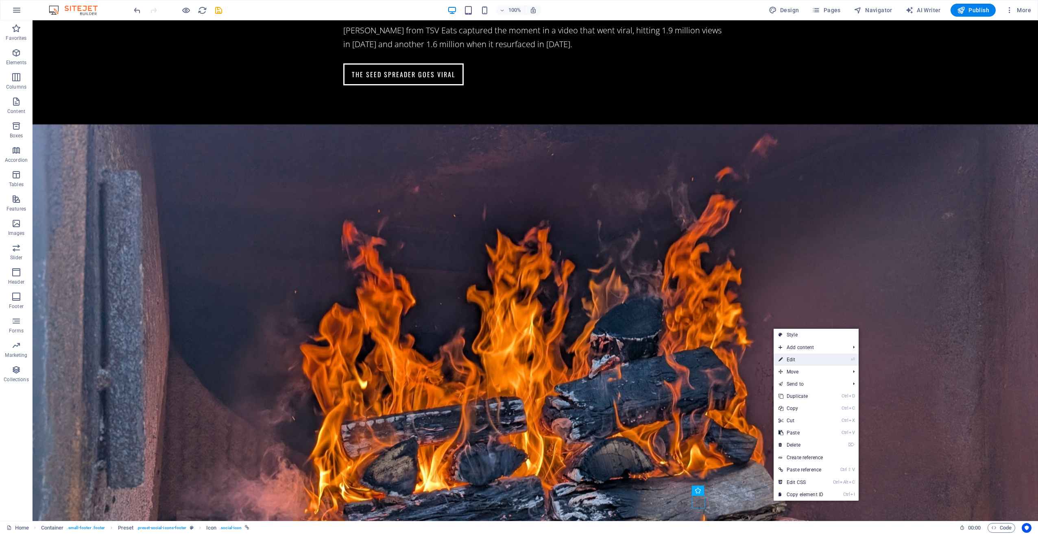
click at [791, 356] on link "⏎ Edit" at bounding box center [801, 360] width 55 height 12
select select "xMidYMid"
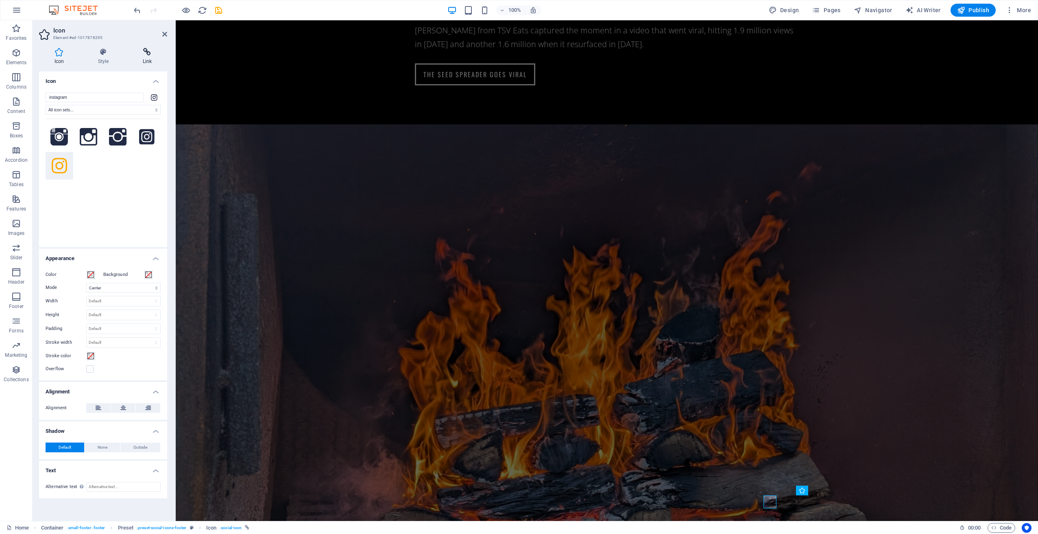
click at [152, 52] on icon at bounding box center [147, 52] width 40 height 8
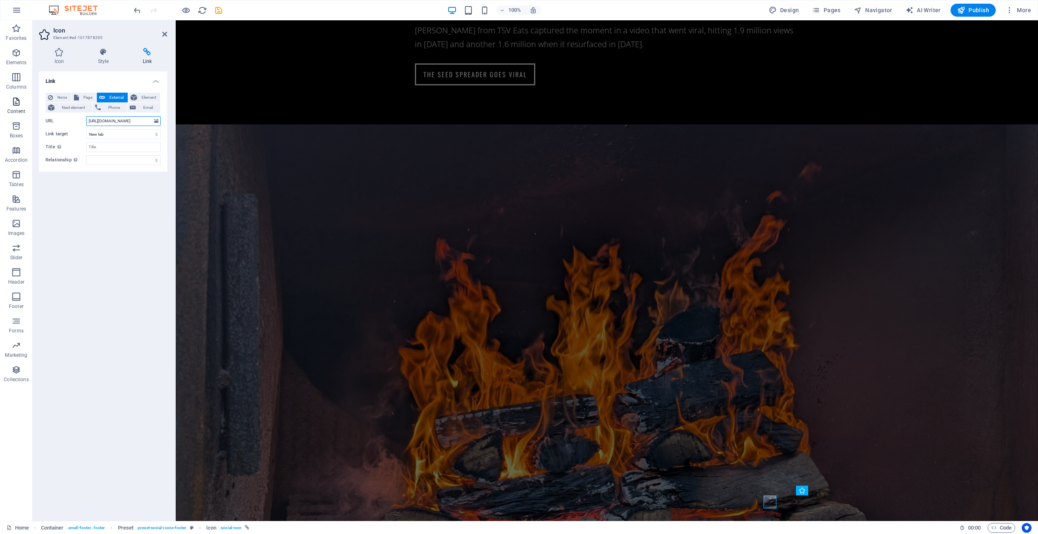
drag, startPoint x: 146, startPoint y: 120, endPoint x: 22, endPoint y: 116, distance: 124.1
click at [22, 116] on section "Favorites Elements Columns Content Boxes Accordion Tables Features Images Slide…" at bounding box center [519, 270] width 1038 height 501
paste input "tsvbbq"
type input "https://www.instagram.com/tsvbbq"
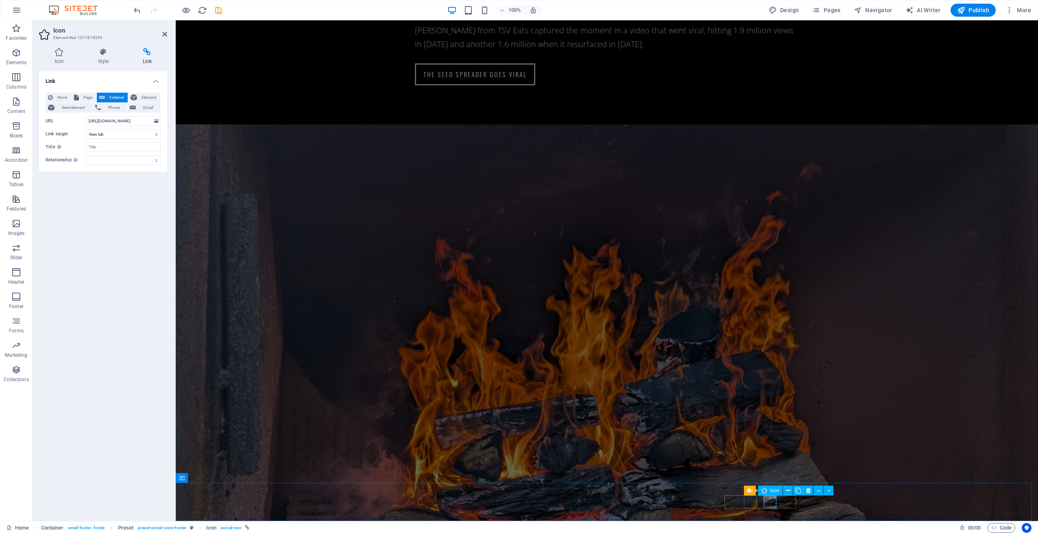
scroll to position [0, 0]
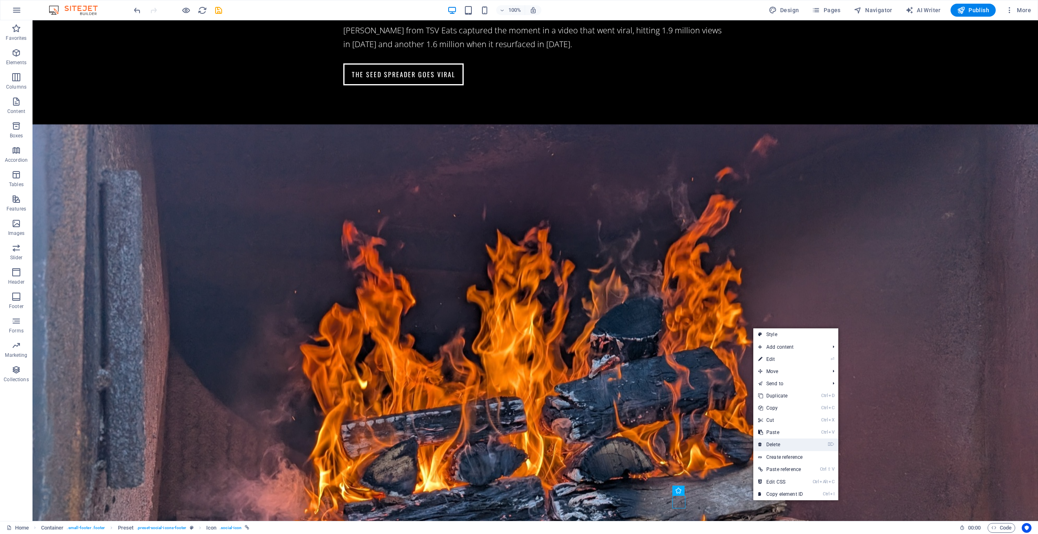
click at [781, 447] on link "⌦ Delete" at bounding box center [780, 445] width 55 height 12
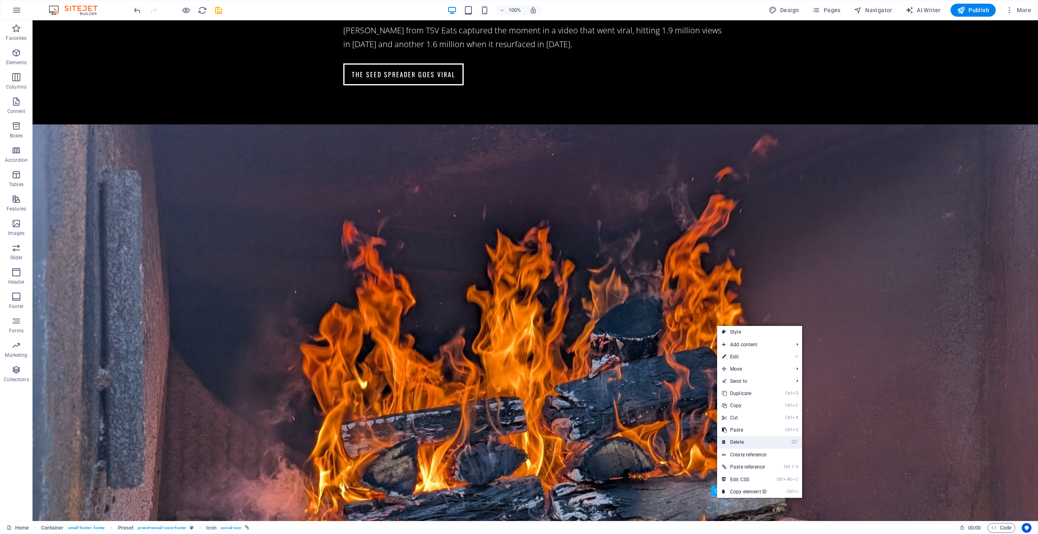
click at [751, 442] on link "⌦ Delete" at bounding box center [744, 442] width 55 height 12
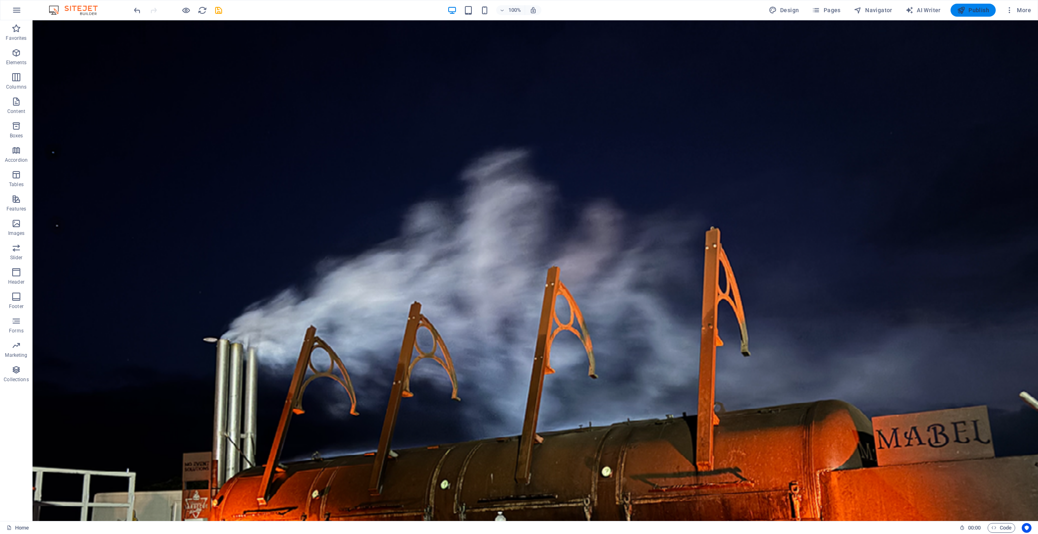
click at [974, 12] on span "Publish" at bounding box center [973, 10] width 32 height 8
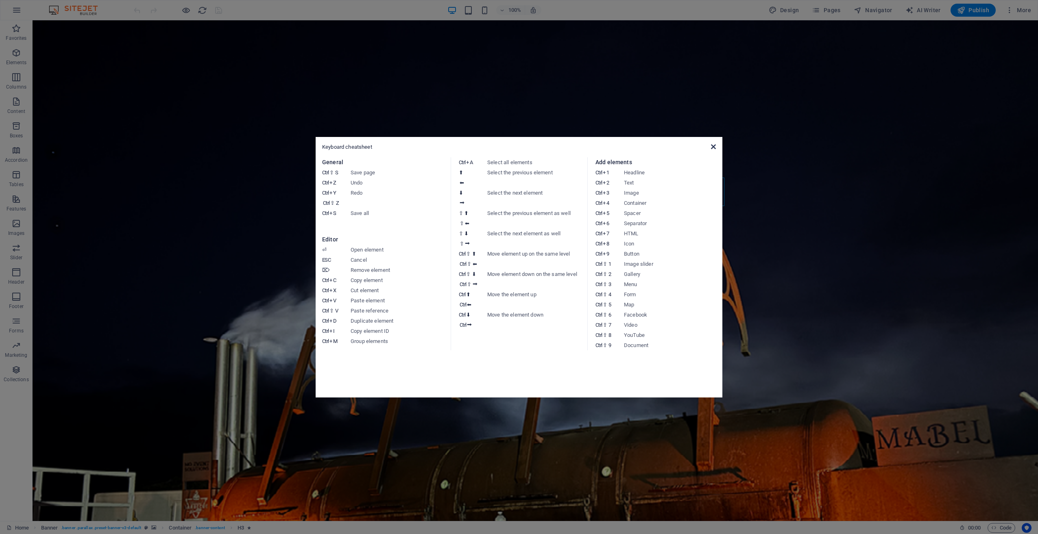
click at [711, 146] on icon at bounding box center [713, 147] width 5 height 7
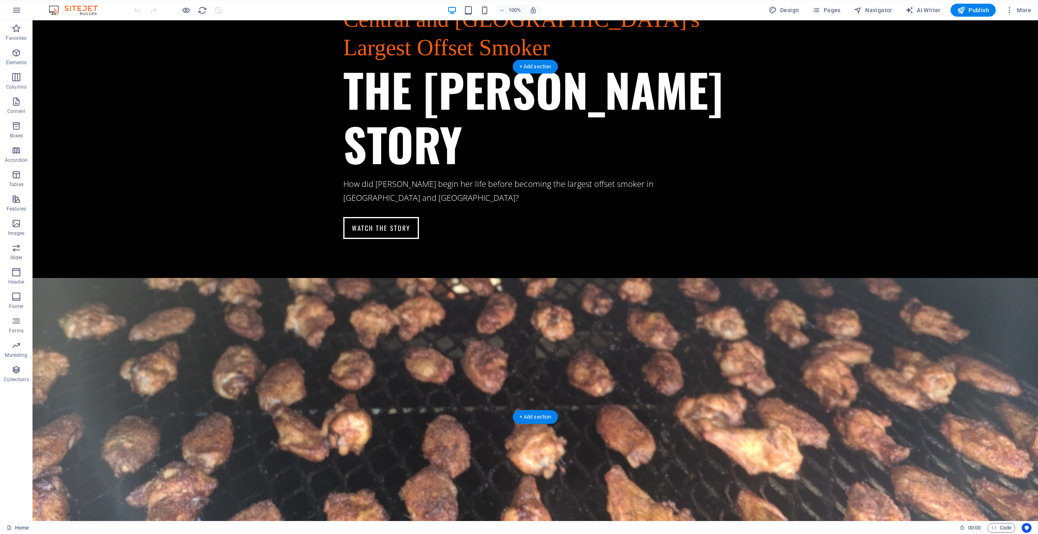
scroll to position [1180, 0]
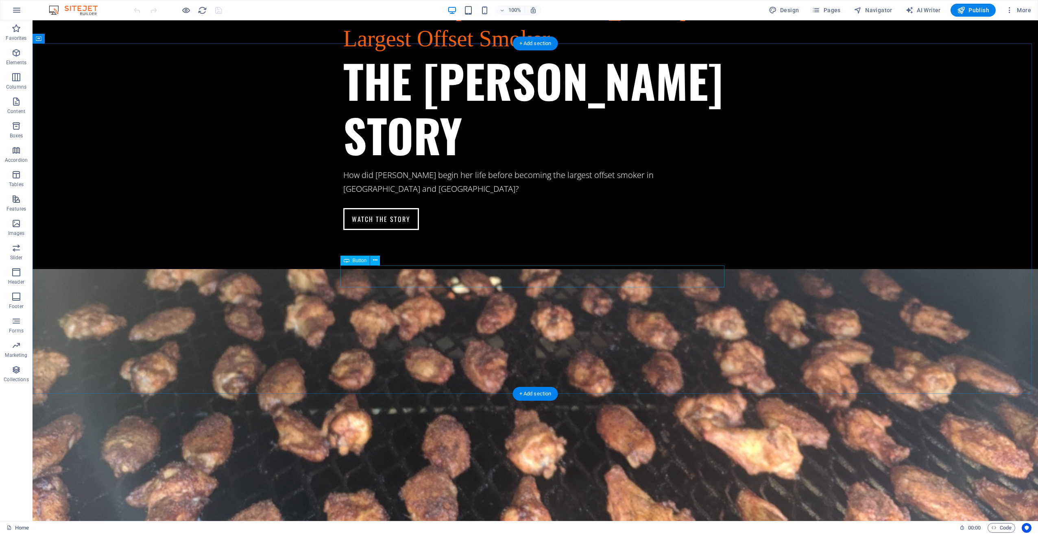
click at [377, 260] on icon at bounding box center [375, 260] width 4 height 9
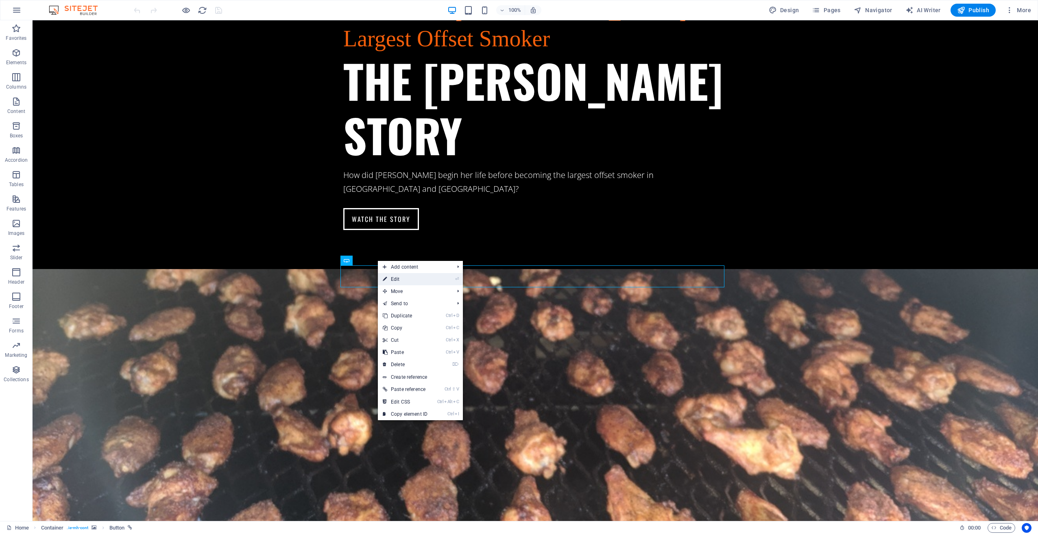
click at [405, 279] on link "⏎ Edit" at bounding box center [405, 279] width 55 height 12
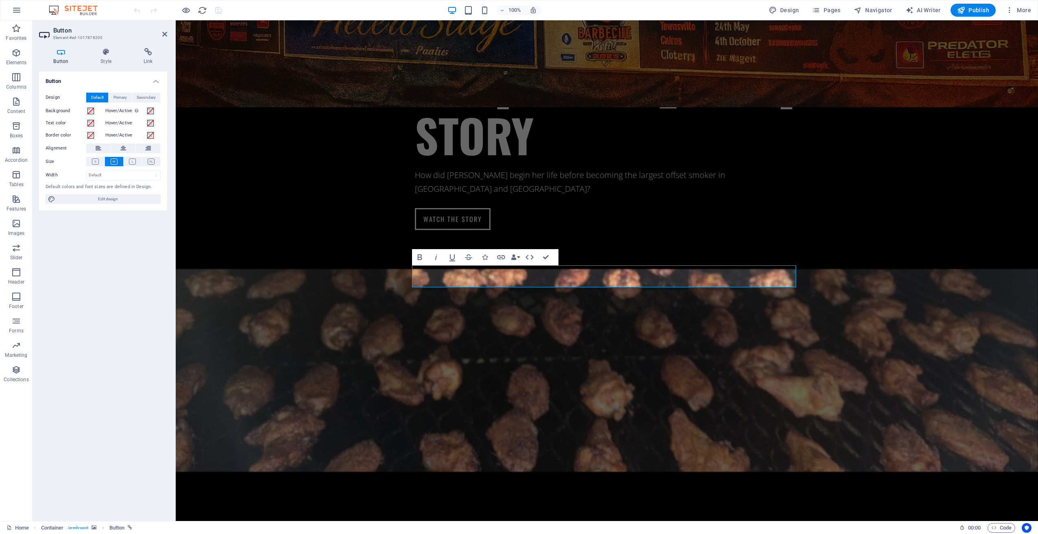
click at [144, 47] on div "Button Style Link Button Design Default Primary Secondary Background Hover/Acti…" at bounding box center [103, 281] width 141 height 480
click at [144, 58] on h4 "Link" at bounding box center [148, 56] width 38 height 17
click at [79, 96] on icon at bounding box center [76, 98] width 5 height 10
select select
click at [117, 97] on span "External" at bounding box center [116, 98] width 18 height 10
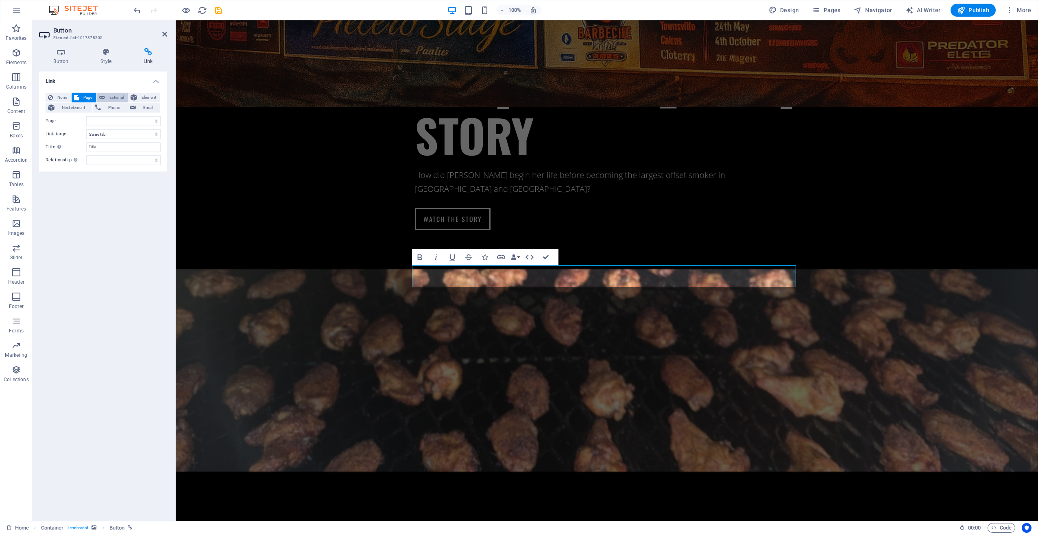
select select "blank"
click at [144, 97] on span "Element" at bounding box center [149, 98] width 18 height 10
click at [14, 9] on icon "button" at bounding box center [17, 10] width 10 height 10
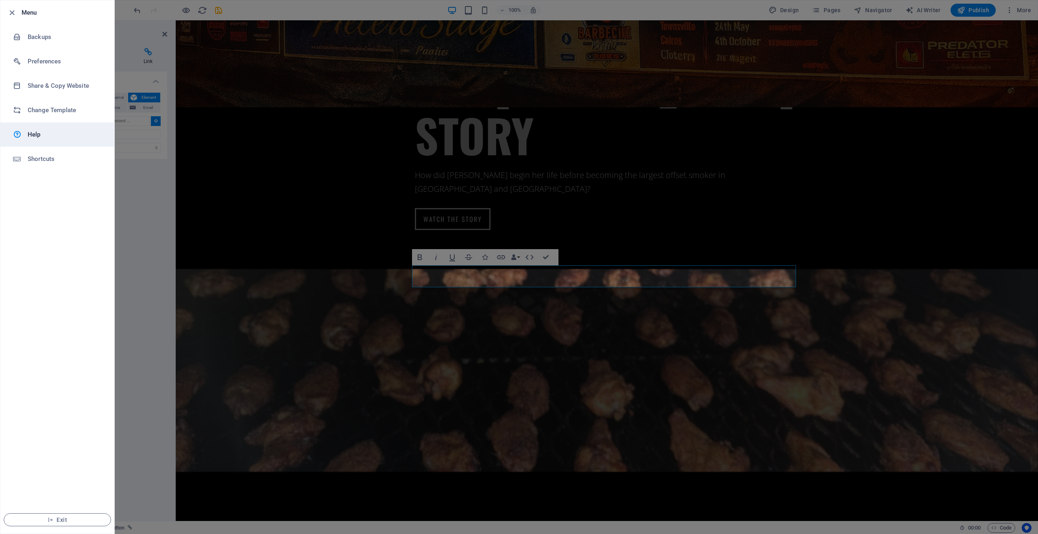
click at [40, 138] on h6 "Help" at bounding box center [65, 135] width 75 height 10
click at [531, 336] on div at bounding box center [519, 267] width 1038 height 534
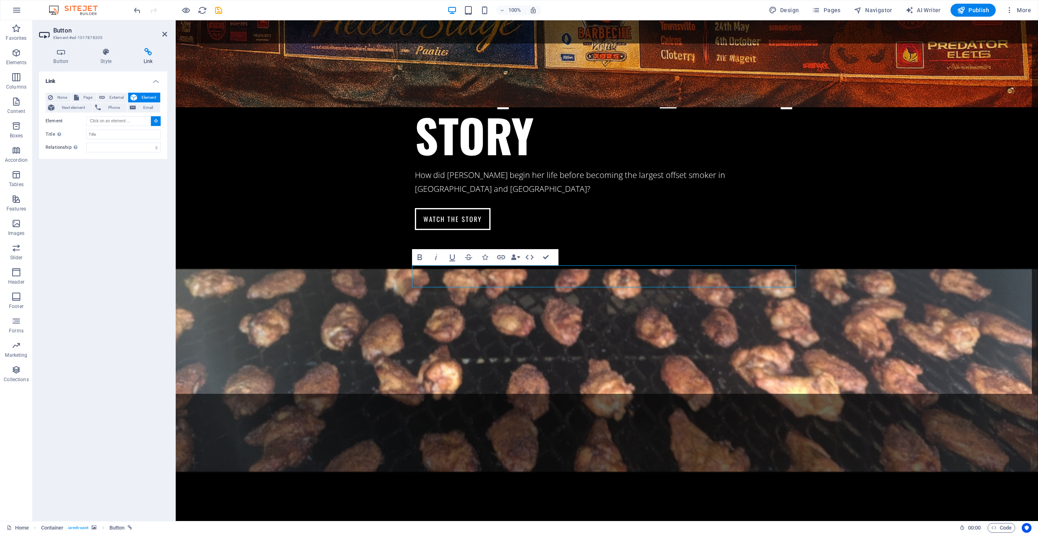
type input "#ed-1017878184"
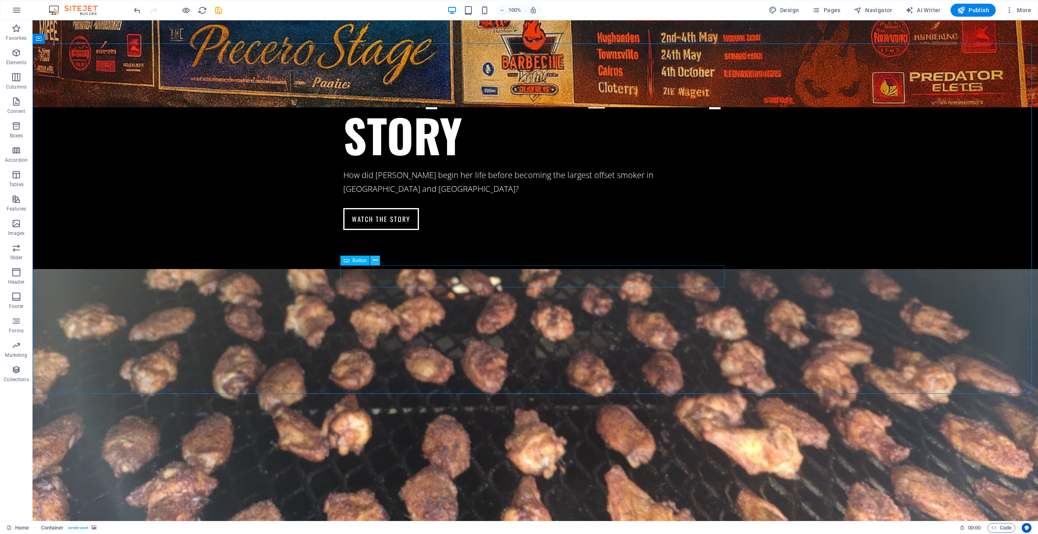
click at [377, 260] on icon at bounding box center [375, 260] width 4 height 9
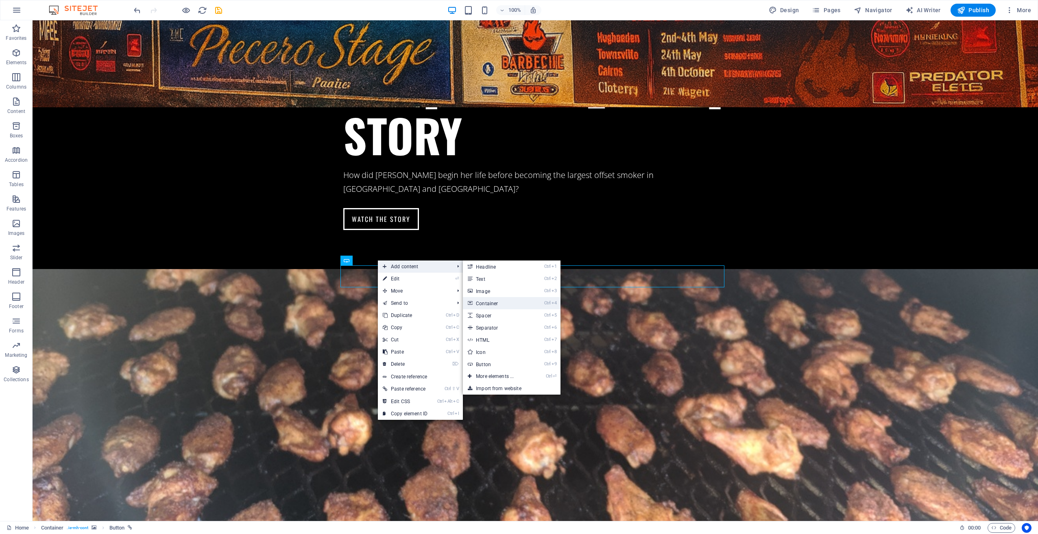
click at [492, 302] on link "Ctrl 4 Container" at bounding box center [496, 303] width 67 height 12
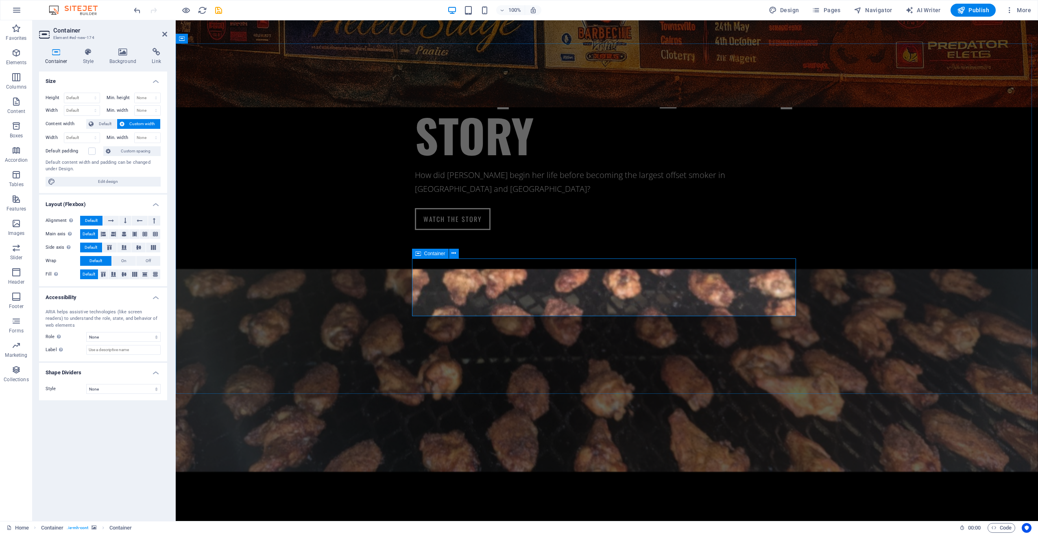
click at [17, 227] on icon "button" at bounding box center [16, 224] width 10 height 10
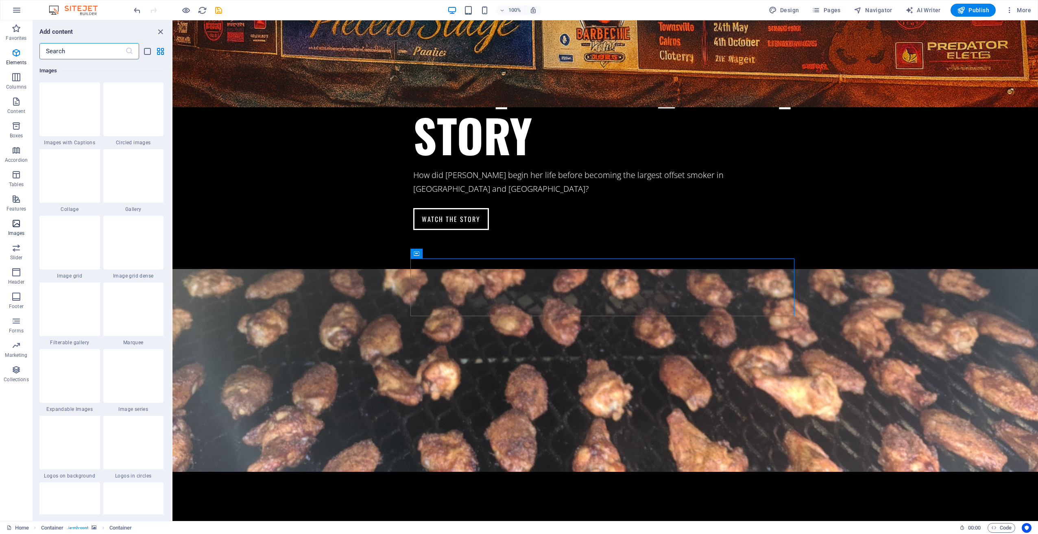
scroll to position [4125, 0]
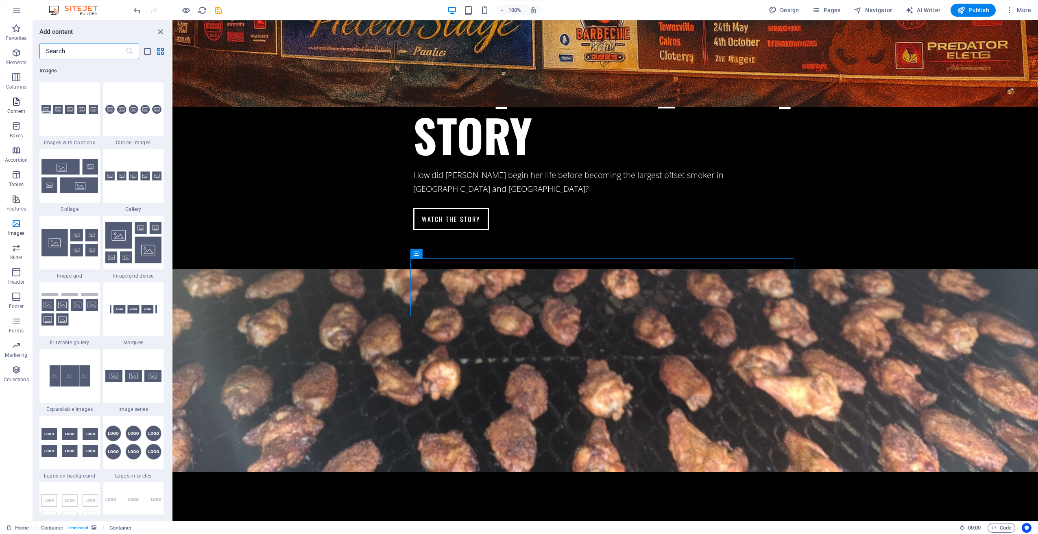
click at [15, 103] on icon "button" at bounding box center [16, 102] width 10 height 10
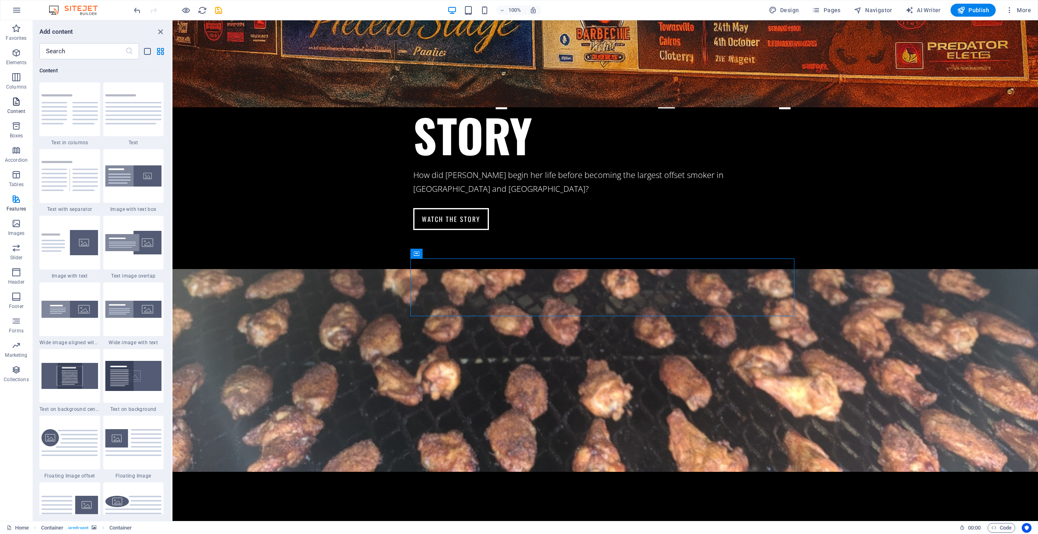
scroll to position [1423, 0]
click at [81, 48] on input "text" at bounding box center [82, 51] width 86 height 16
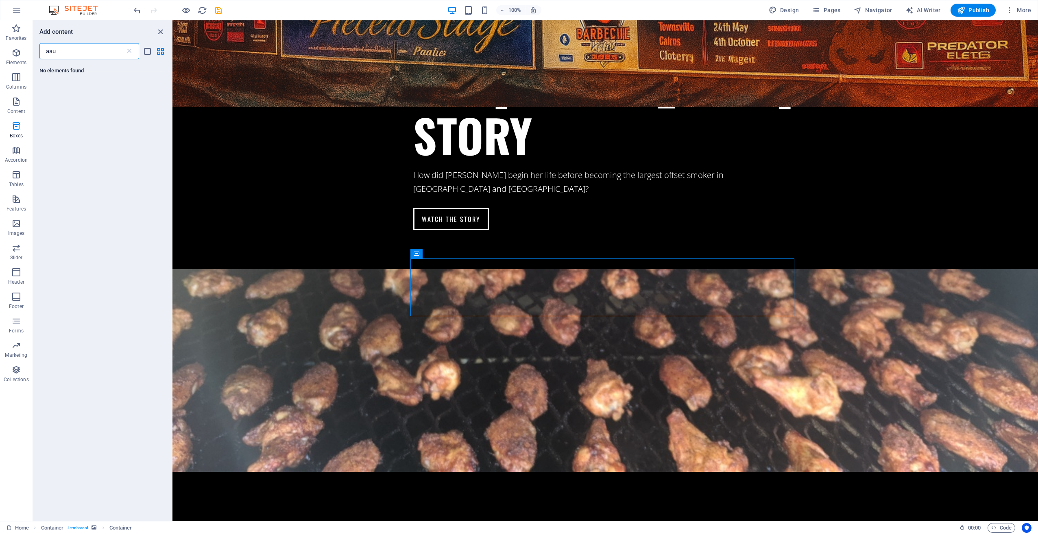
scroll to position [0, 0]
type input "audio"
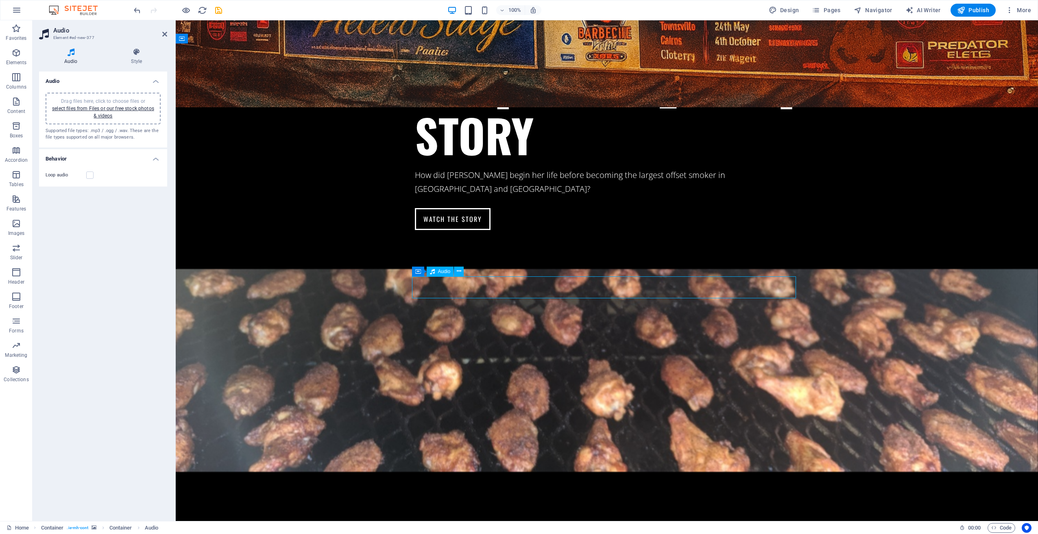
click at [456, 271] on button at bounding box center [459, 272] width 10 height 10
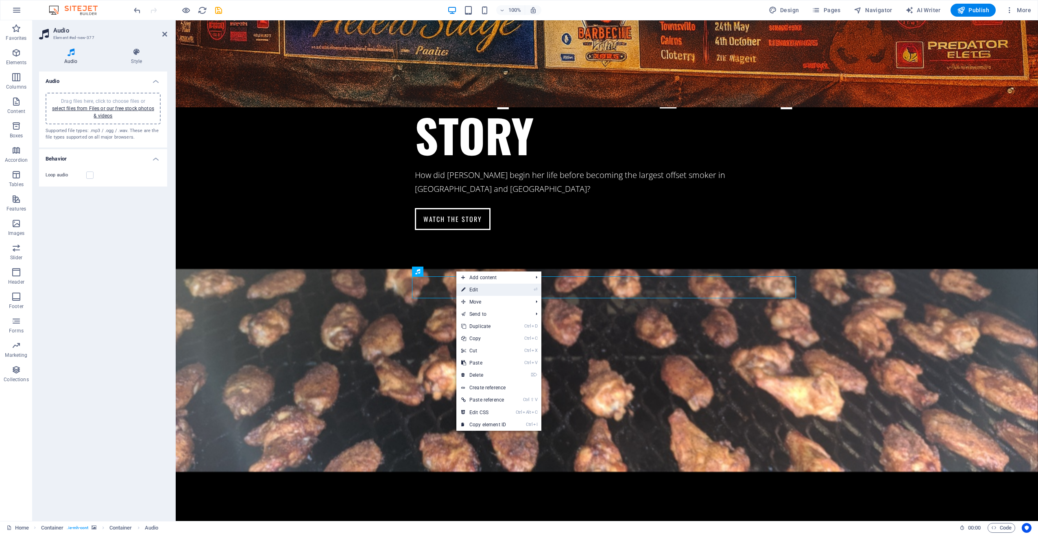
click at [470, 290] on link "⏎ Edit" at bounding box center [483, 290] width 55 height 12
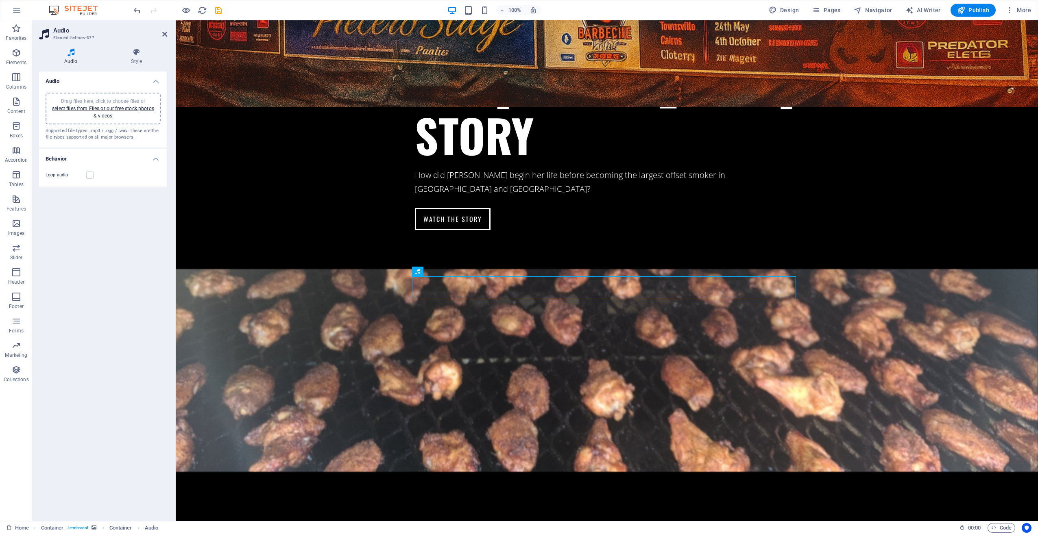
click at [104, 98] on span "Drag files here, click to choose files or select files from Files or our free s…" at bounding box center [103, 108] width 102 height 20
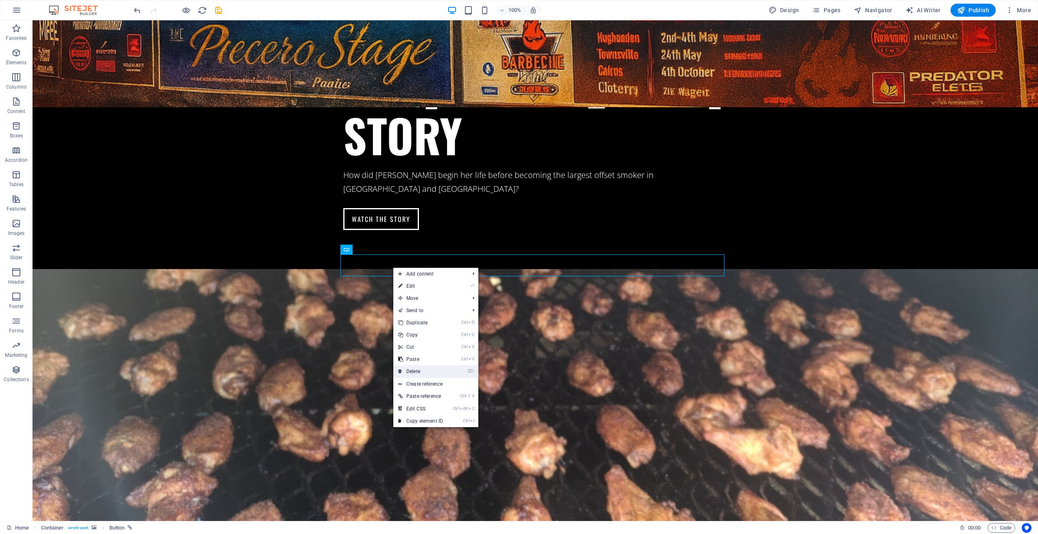
click at [427, 370] on link "⌦ Delete" at bounding box center [420, 372] width 55 height 12
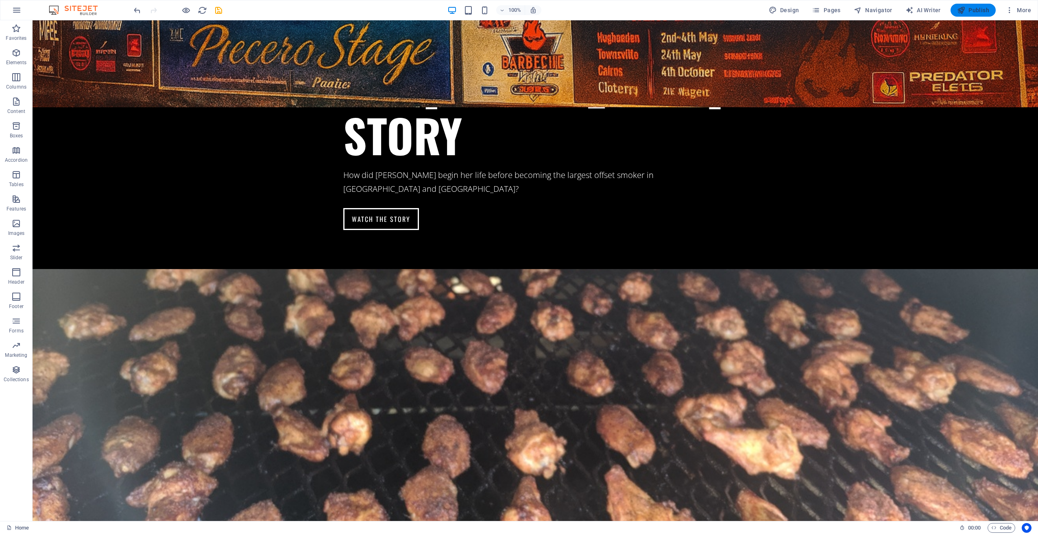
click at [974, 10] on span "Publish" at bounding box center [973, 10] width 32 height 8
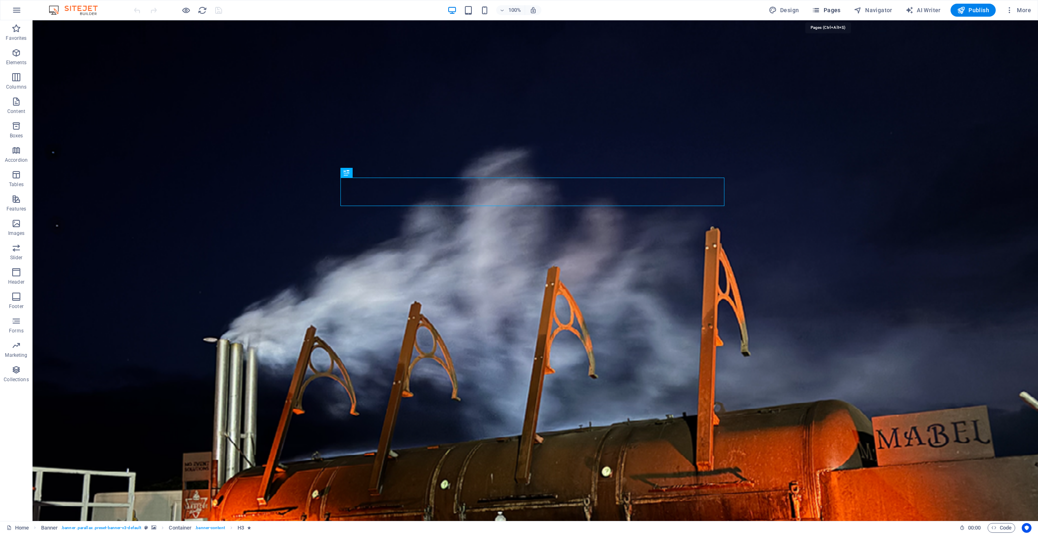
click at [837, 9] on span "Pages" at bounding box center [826, 10] width 28 height 8
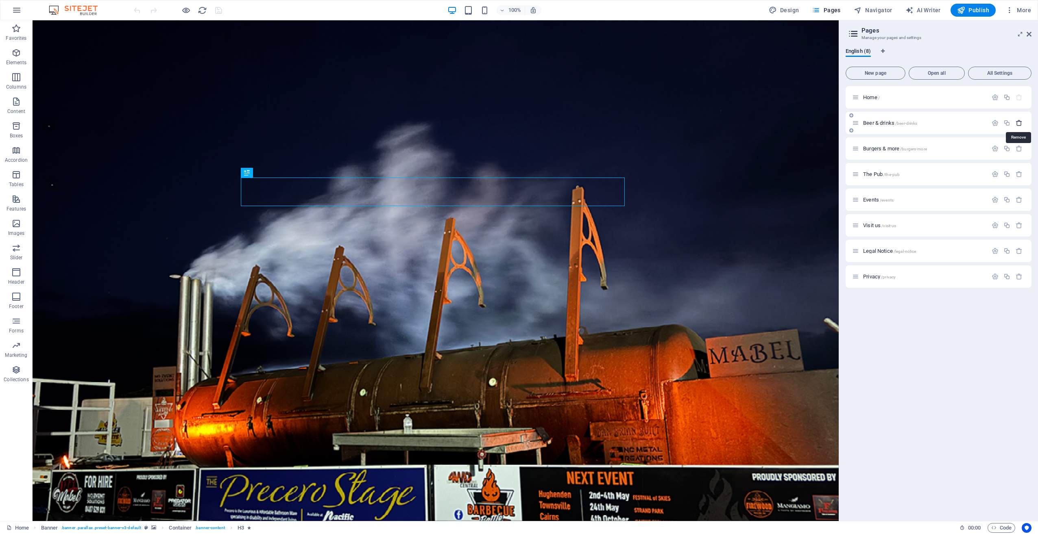
click at [1019, 123] on icon "button" at bounding box center [1019, 123] width 7 height 7
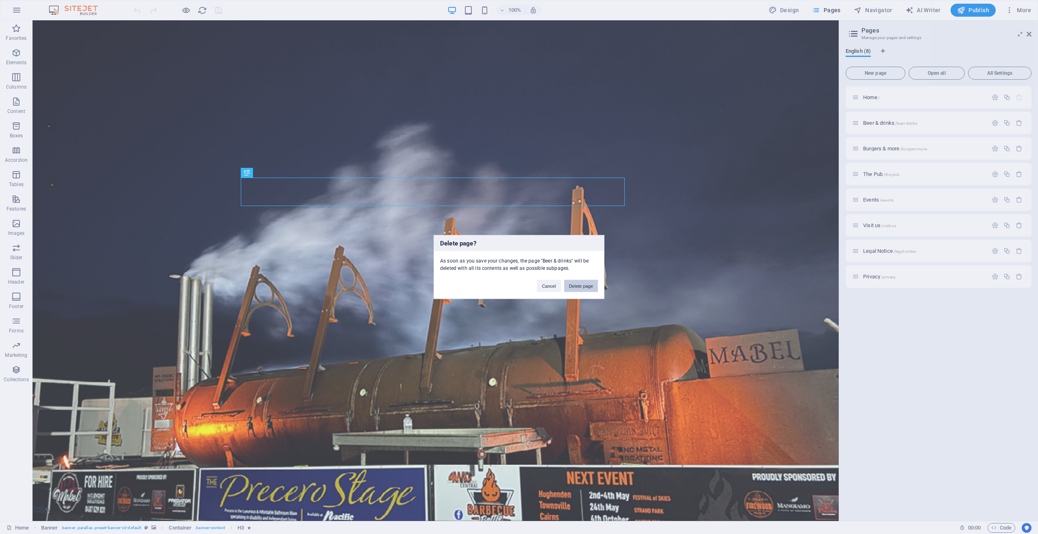
click at [586, 285] on button "Delete page" at bounding box center [581, 286] width 34 height 12
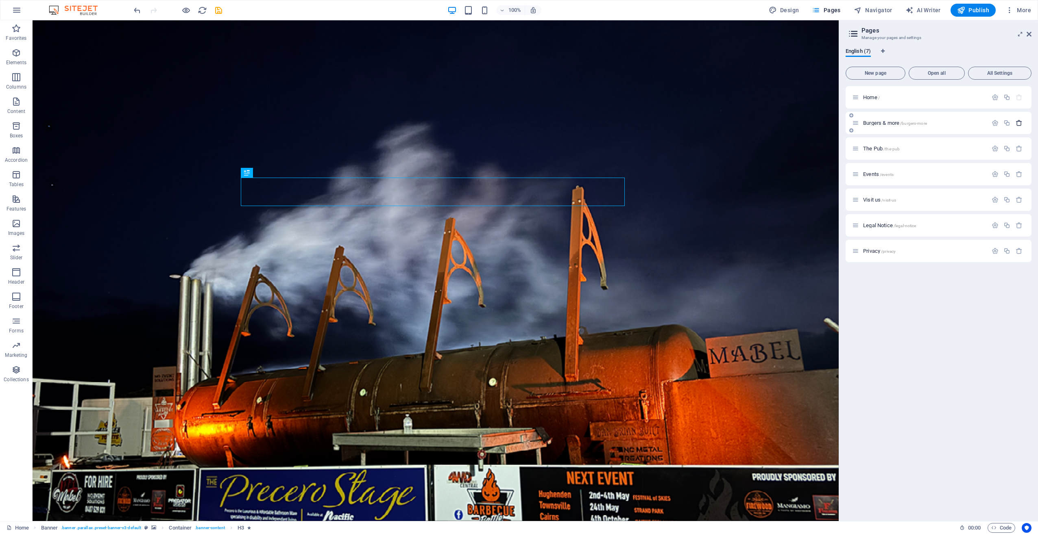
click at [1020, 123] on icon "button" at bounding box center [1019, 123] width 7 height 7
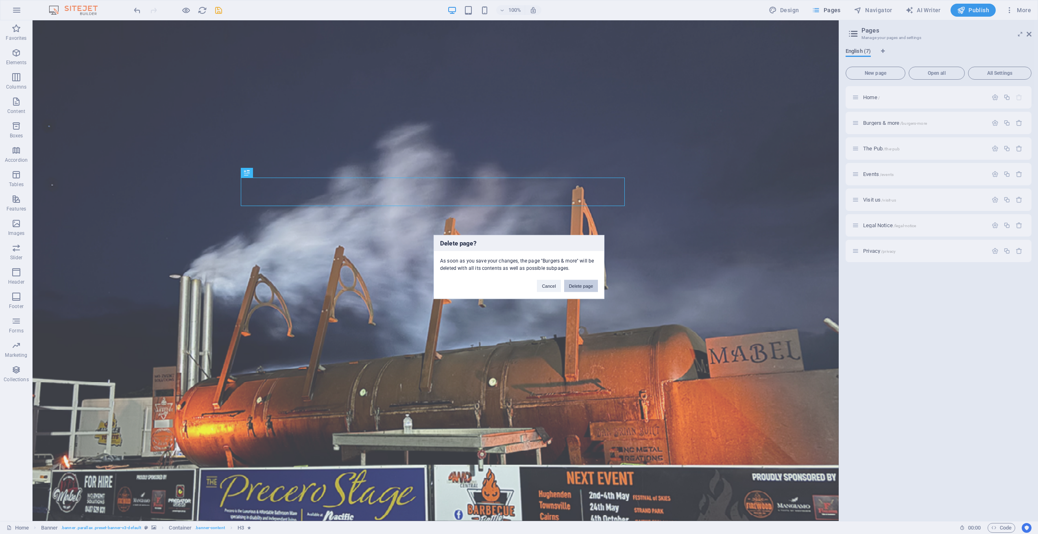
click at [575, 285] on button "Delete page" at bounding box center [581, 286] width 34 height 12
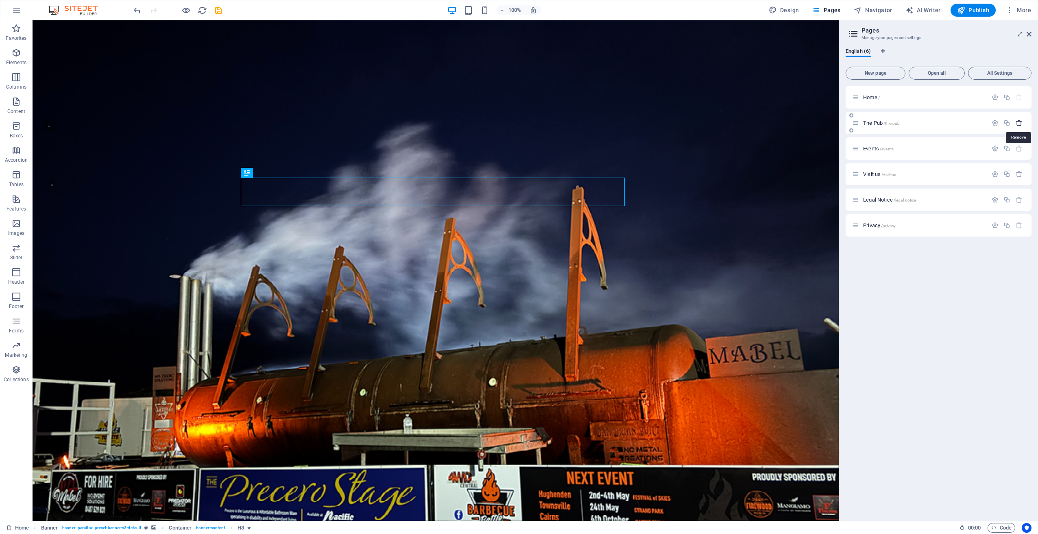
click at [1017, 124] on icon "button" at bounding box center [1019, 123] width 7 height 7
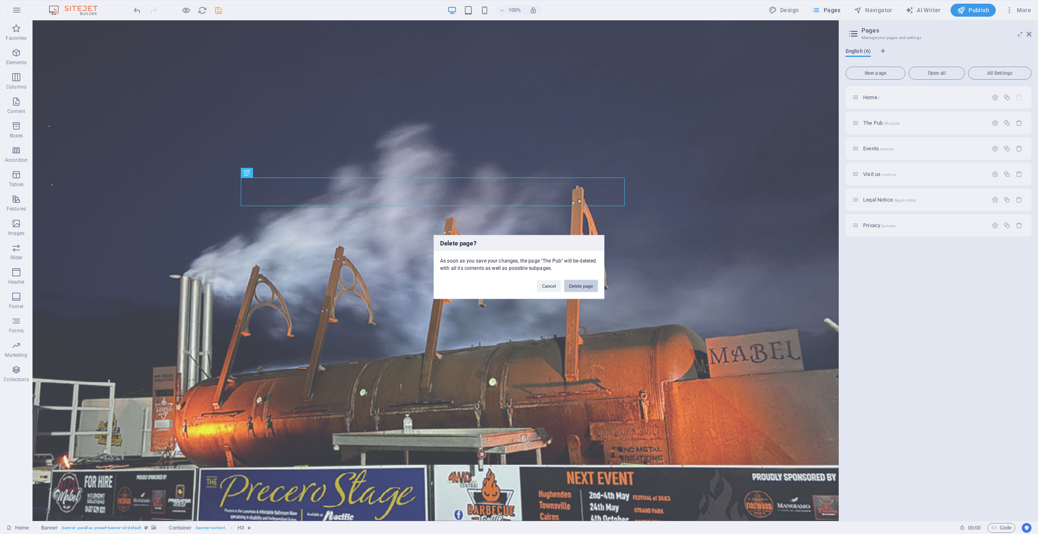
click at [577, 287] on button "Delete page" at bounding box center [581, 286] width 34 height 12
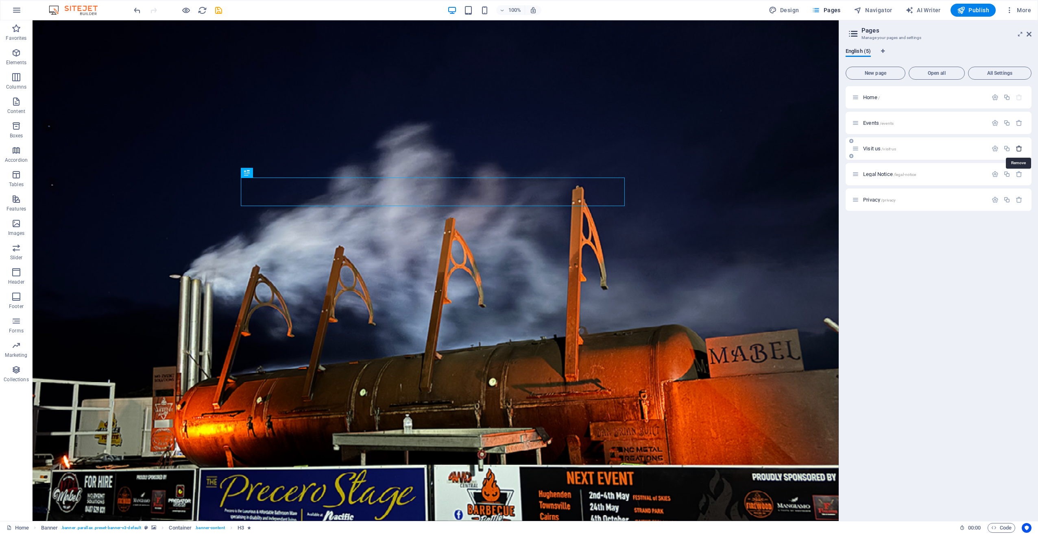
click at [1021, 148] on icon "button" at bounding box center [1019, 148] width 7 height 7
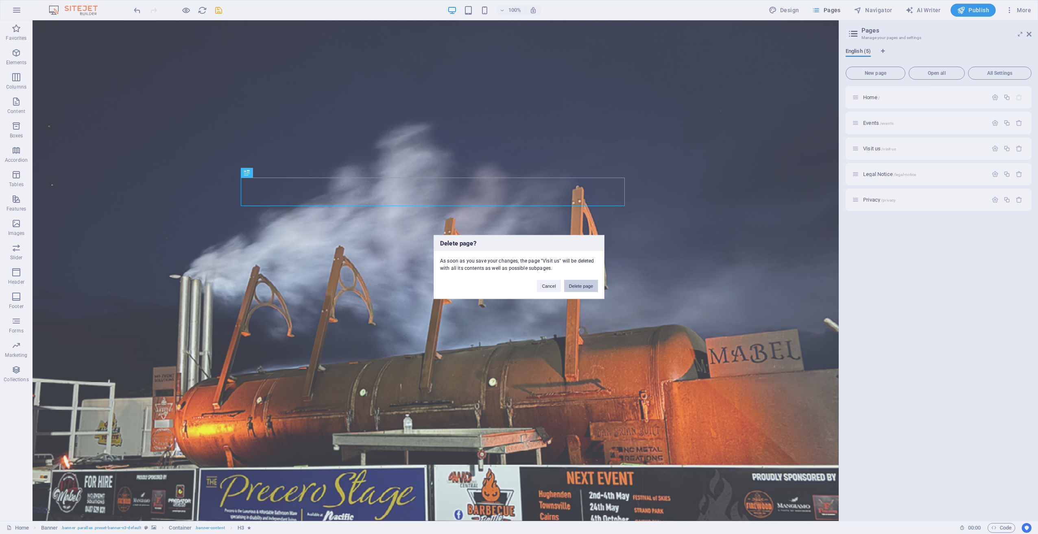
click at [585, 283] on button "Delete page" at bounding box center [581, 286] width 34 height 12
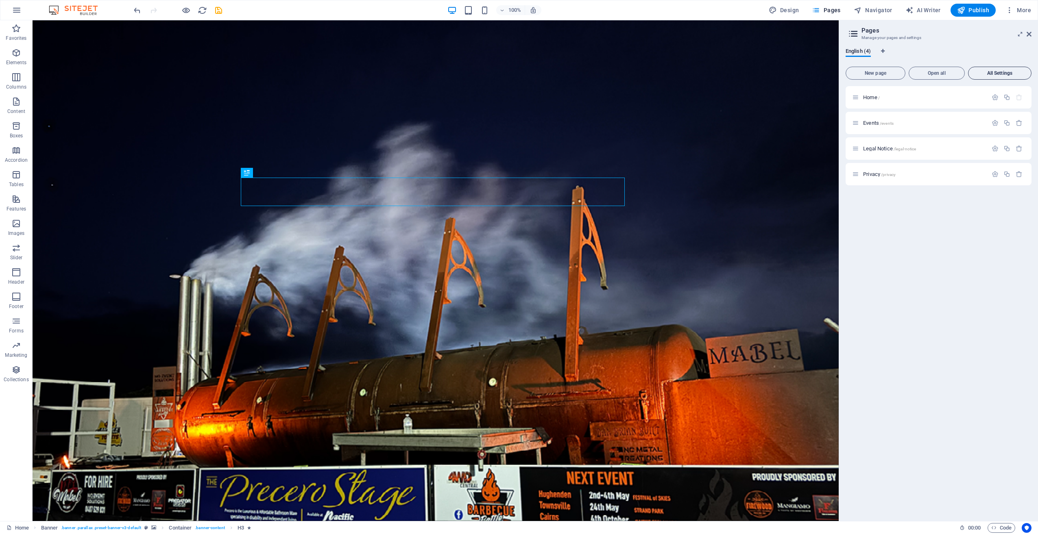
click at [1002, 68] on button "All Settings" at bounding box center [999, 73] width 63 height 13
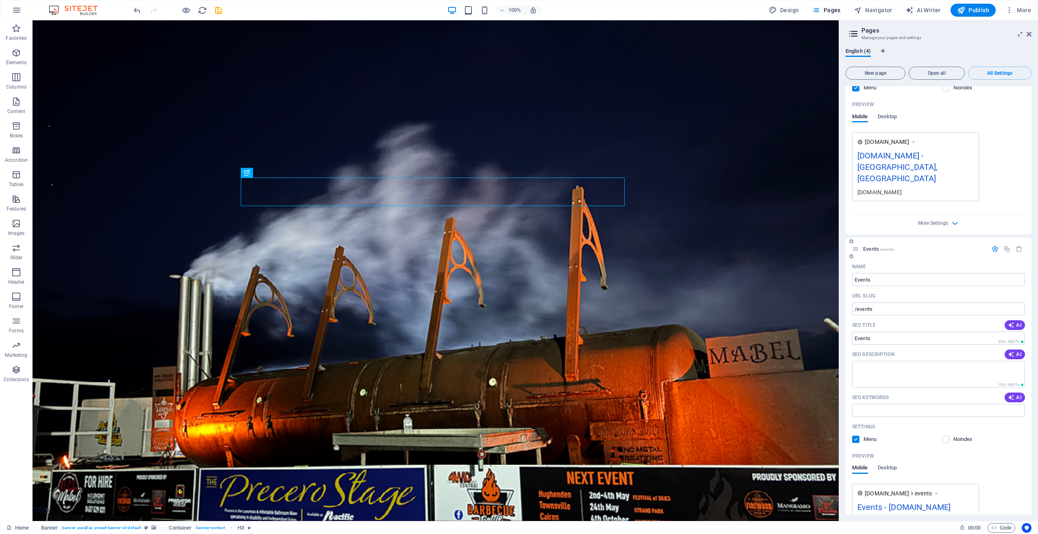
scroll to position [177, 0]
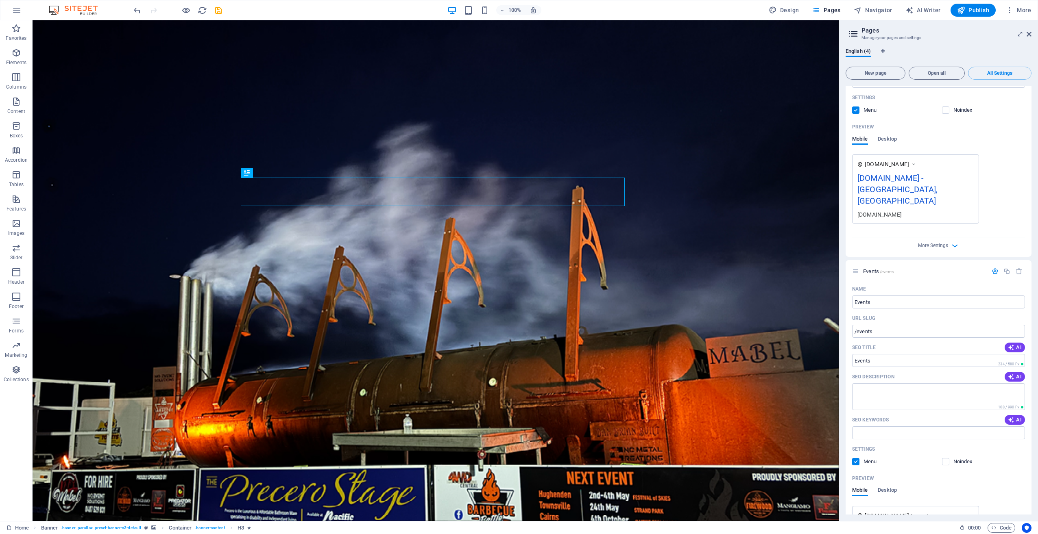
click at [907, 188] on div "[DOMAIN_NAME] - [GEOGRAPHIC_DATA], [GEOGRAPHIC_DATA]" at bounding box center [915, 191] width 116 height 39
click at [896, 186] on div "[DOMAIN_NAME] - [GEOGRAPHIC_DATA], [GEOGRAPHIC_DATA]" at bounding box center [915, 191] width 116 height 39
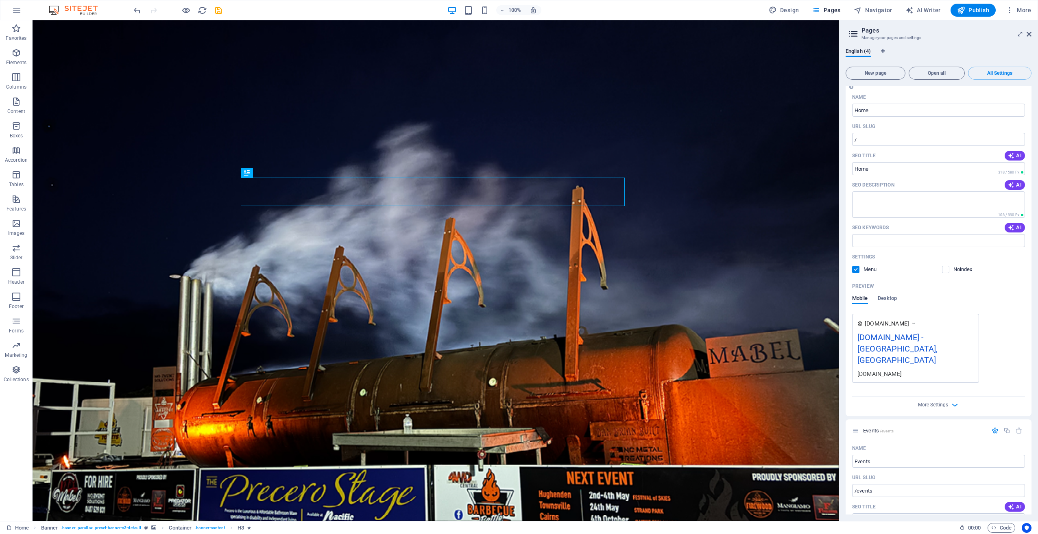
scroll to position [0, 0]
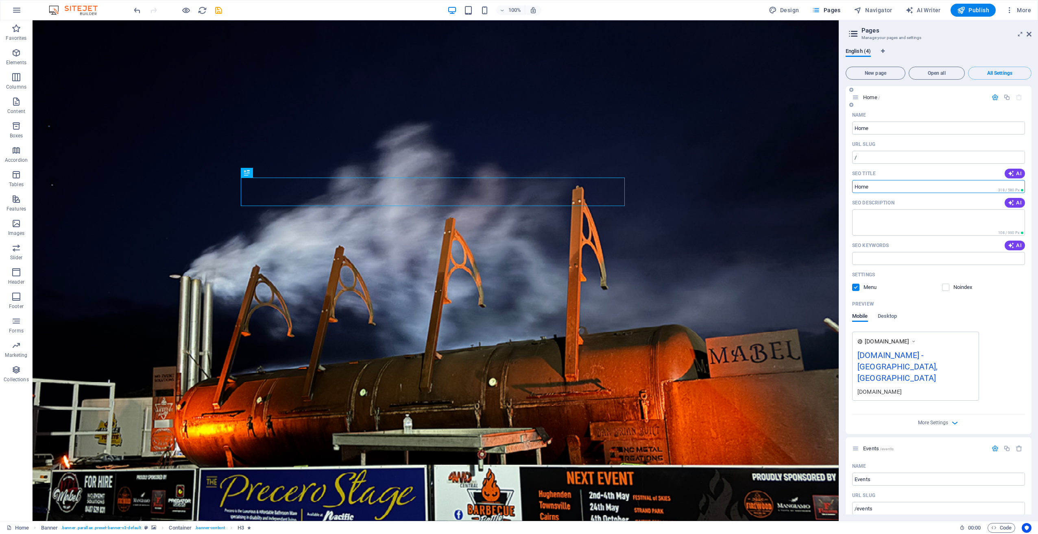
click at [885, 184] on input "SEO Title" at bounding box center [938, 186] width 173 height 13
click at [883, 157] on input "/" at bounding box center [938, 157] width 173 height 13
click at [895, 345] on span "[DOMAIN_NAME]" at bounding box center [887, 342] width 44 height 8
click at [916, 340] on icon at bounding box center [914, 342] width 6 height 8
click at [893, 364] on div "[DOMAIN_NAME] - [GEOGRAPHIC_DATA], [GEOGRAPHIC_DATA]" at bounding box center [915, 368] width 116 height 39
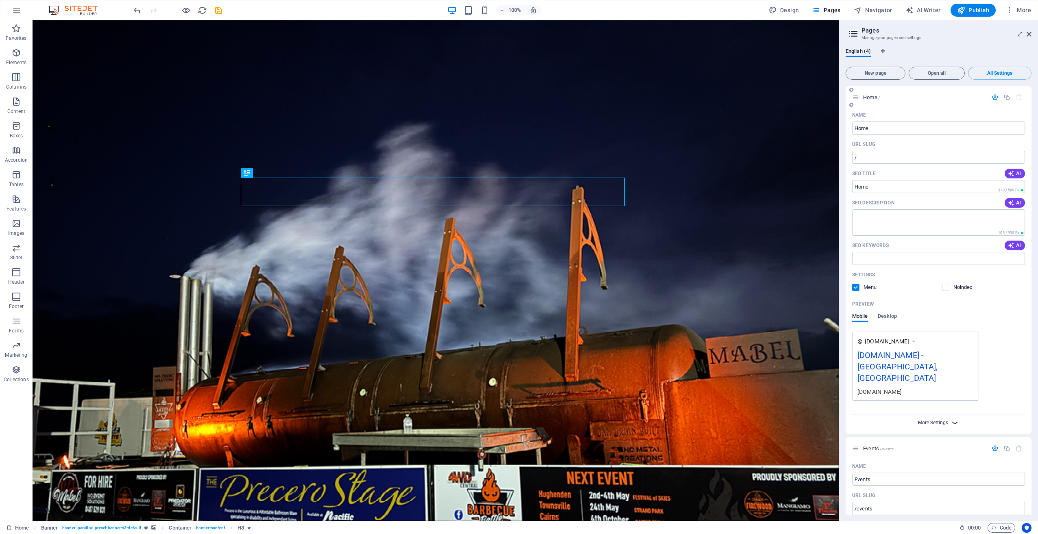
click at [937, 420] on span "More Settings" at bounding box center [933, 423] width 30 height 6
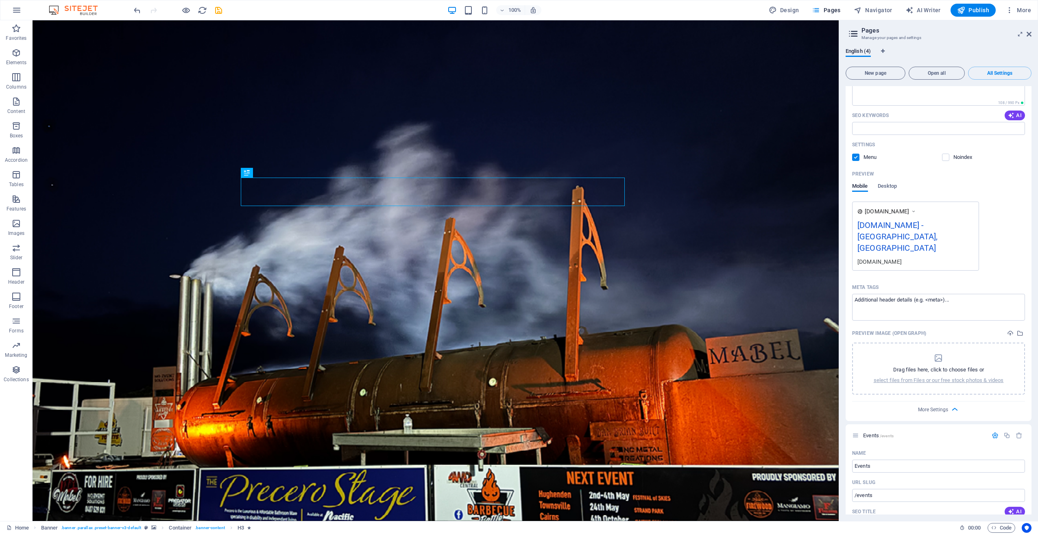
scroll to position [163, 0]
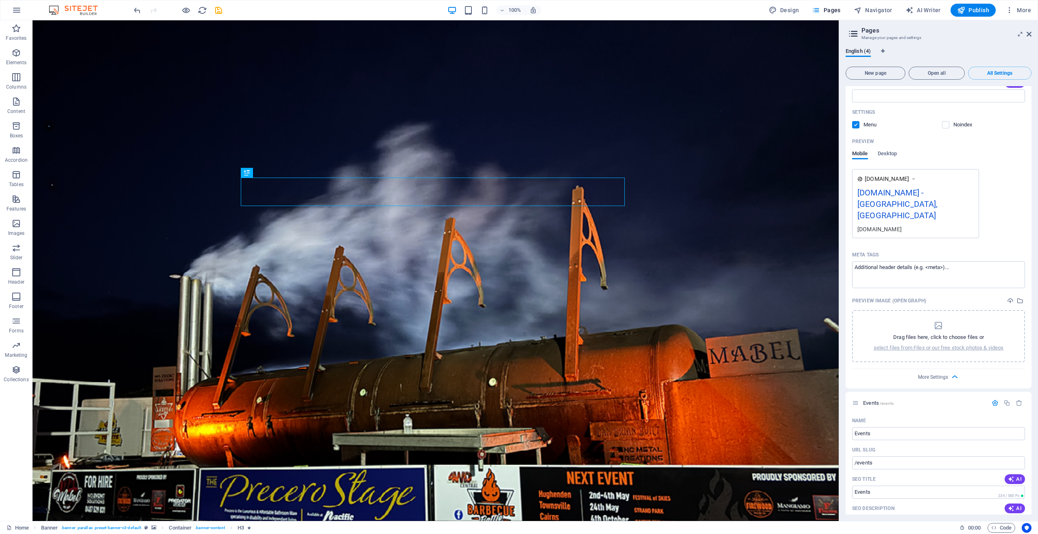
click at [897, 201] on div "[DOMAIN_NAME] - [GEOGRAPHIC_DATA], [GEOGRAPHIC_DATA]" at bounding box center [915, 206] width 116 height 39
click at [918, 175] on div "[DOMAIN_NAME]" at bounding box center [915, 179] width 116 height 9
click at [889, 150] on div "Preview Mobile Desktop" at bounding box center [938, 152] width 173 height 34
click at [889, 152] on span "Desktop" at bounding box center [888, 154] width 20 height 11
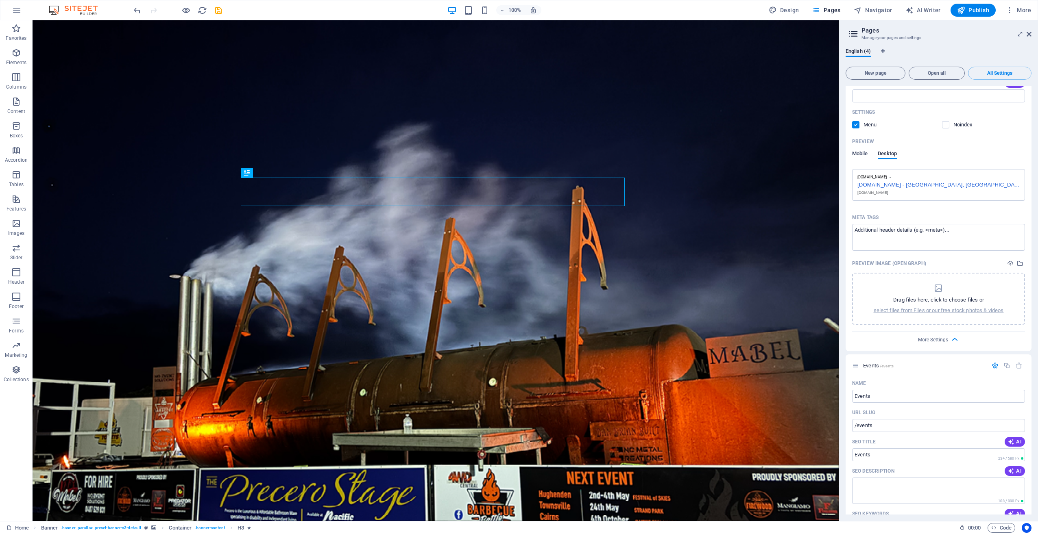
click at [862, 153] on span "Mobile" at bounding box center [860, 154] width 16 height 11
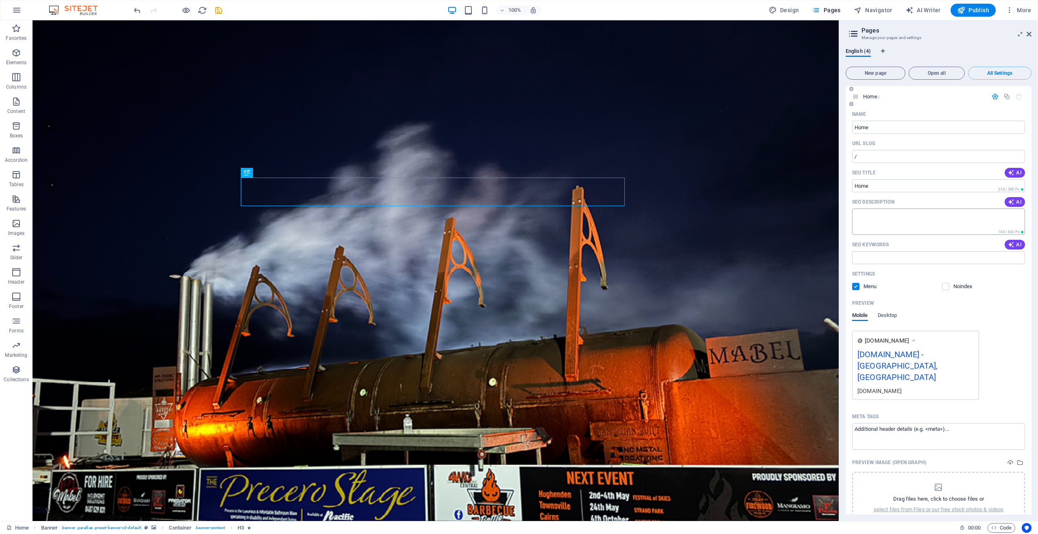
scroll to position [0, 0]
click at [1011, 10] on icon "button" at bounding box center [1010, 10] width 8 height 8
click at [1005, 27] on h6 "Website Settings" at bounding box center [1001, 31] width 48 height 10
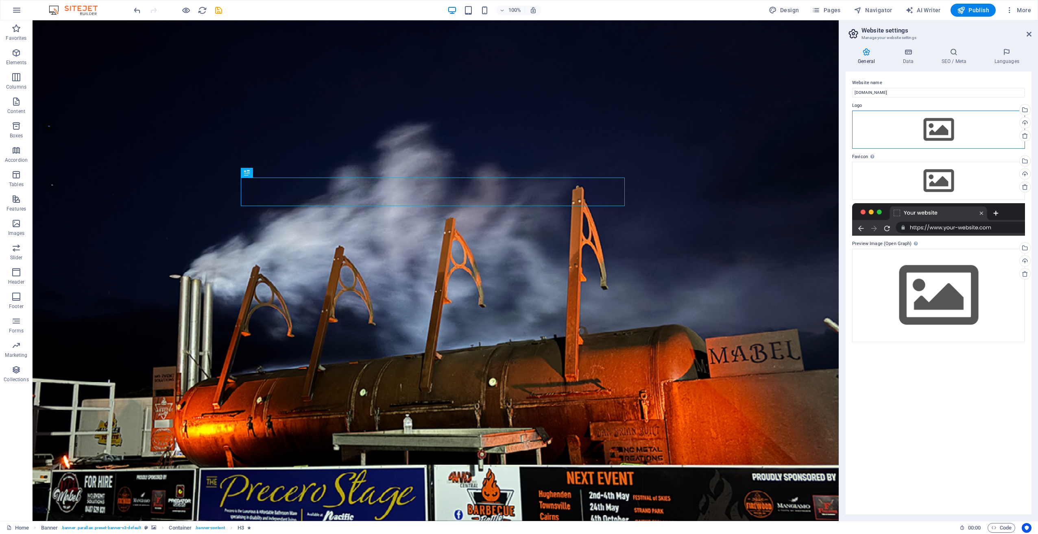
click at [942, 127] on div "Drag files here, click to choose files or select files from Files or our free s…" at bounding box center [938, 130] width 173 height 38
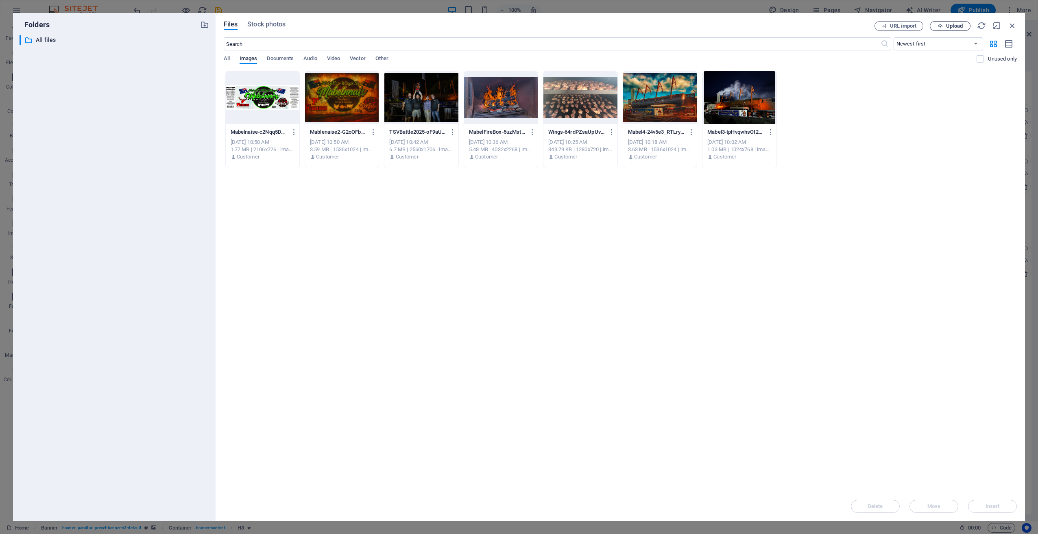
click at [951, 27] on span "Upload" at bounding box center [954, 26] width 17 height 5
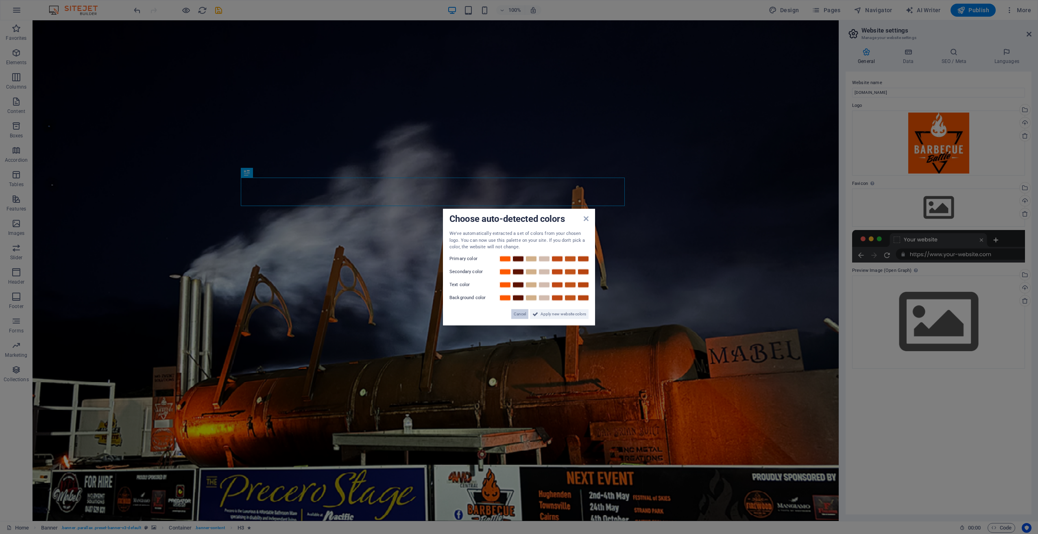
click at [517, 314] on span "Cancel" at bounding box center [520, 314] width 12 height 10
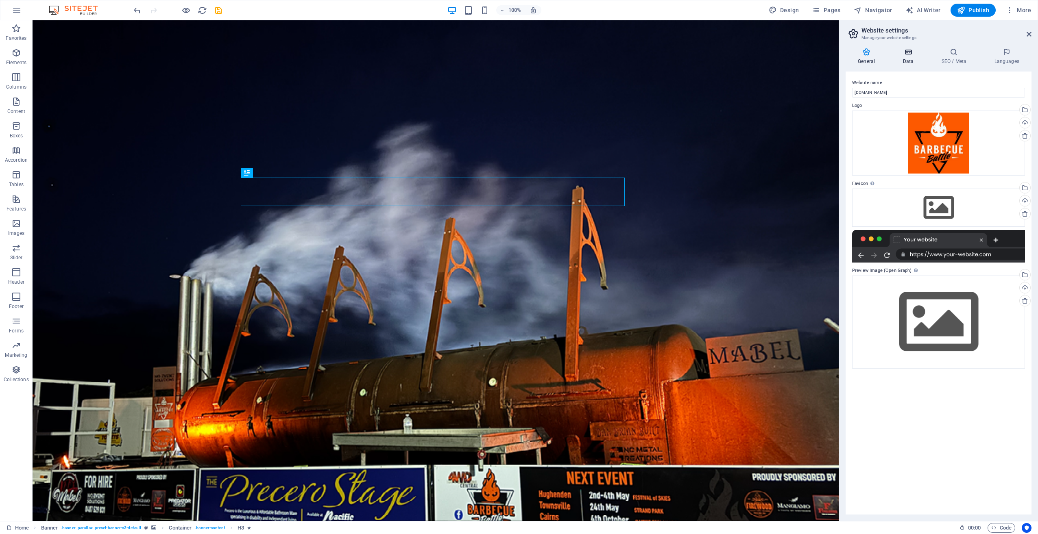
click at [911, 53] on icon at bounding box center [907, 52] width 35 height 8
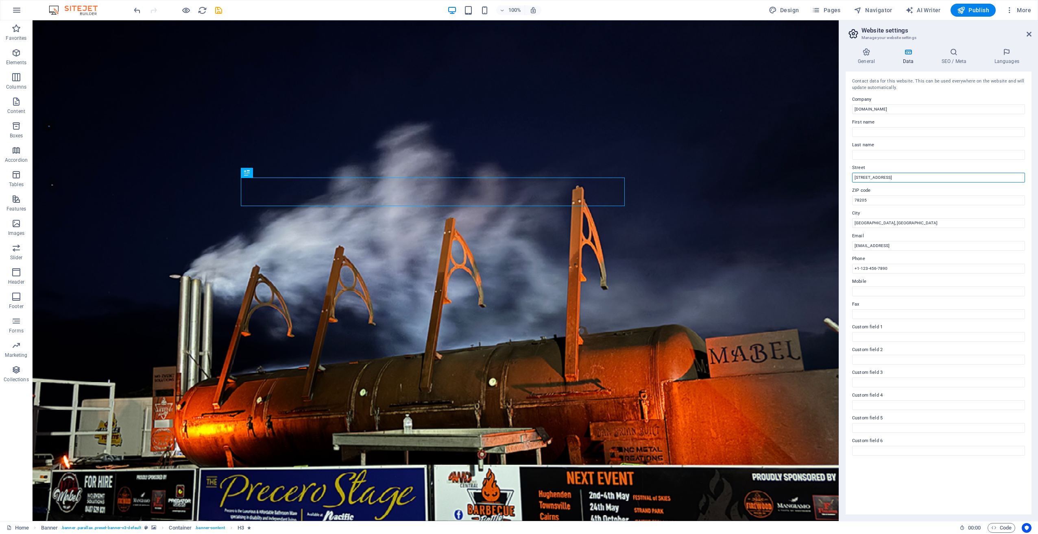
drag, startPoint x: 931, startPoint y: 199, endPoint x: 837, endPoint y: 175, distance: 97.1
drag, startPoint x: 905, startPoint y: 221, endPoint x: 829, endPoint y: 196, distance: 80.7
drag, startPoint x: 902, startPoint y: 222, endPoint x: 840, endPoint y: 220, distance: 62.2
click at [840, 220] on aside "Website settings Manage your website settings General Data SEO / Meta Languages…" at bounding box center [938, 270] width 199 height 501
drag, startPoint x: 990, startPoint y: 266, endPoint x: 881, endPoint y: 286, distance: 111.3
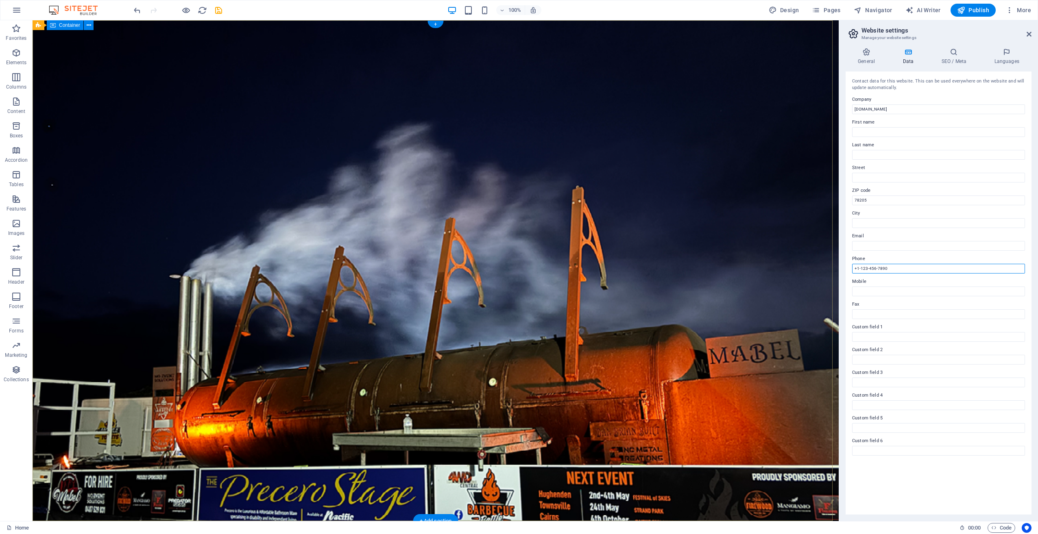
drag, startPoint x: 930, startPoint y: 287, endPoint x: 816, endPoint y: 266, distance: 115.4
click at [954, 58] on h4 "SEO / Meta" at bounding box center [955, 56] width 53 height 17
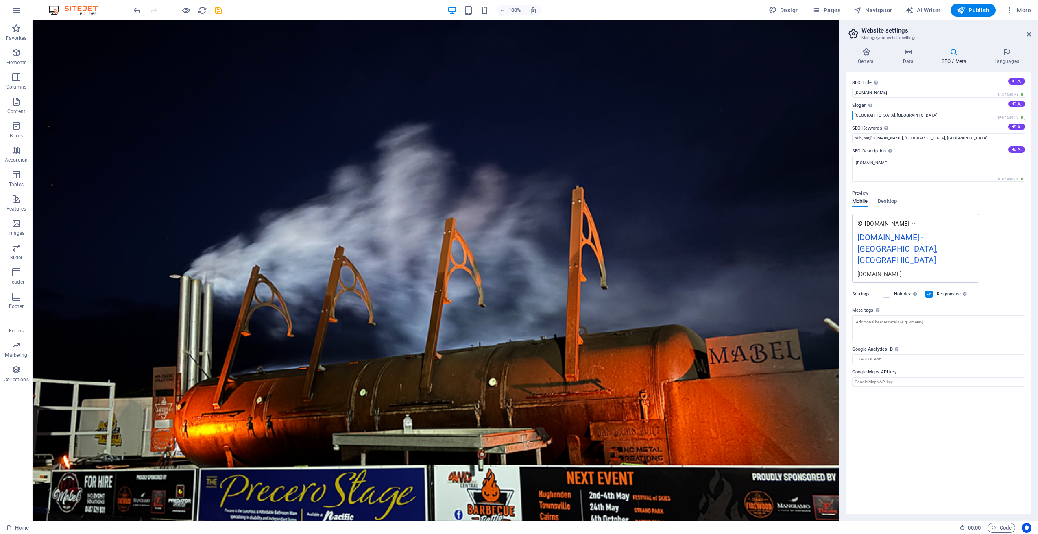
drag, startPoint x: 929, startPoint y: 139, endPoint x: 818, endPoint y: 120, distance: 112.7
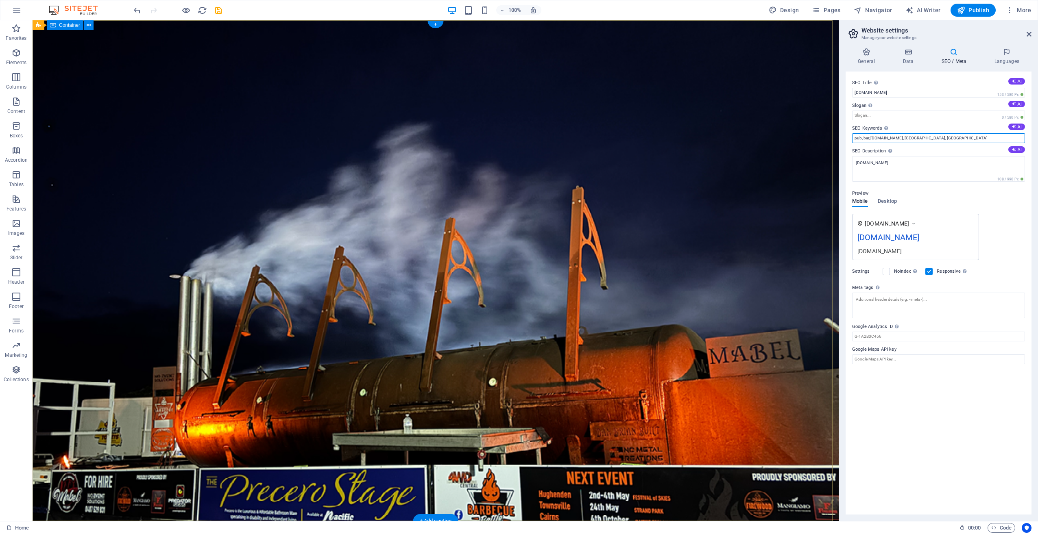
drag, startPoint x: 978, startPoint y: 160, endPoint x: 825, endPoint y: 173, distance: 153.9
type input "Mabel, BBQ Battle, Low and Slow"
click at [1004, 61] on h4 "Languages" at bounding box center [1007, 56] width 50 height 17
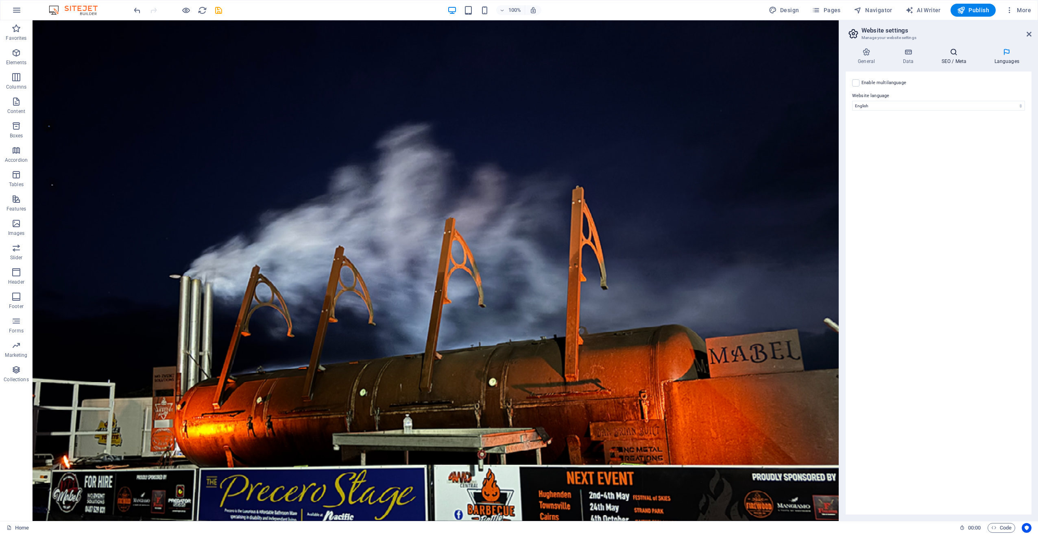
click at [958, 59] on h4 "SEO / Meta" at bounding box center [955, 56] width 53 height 17
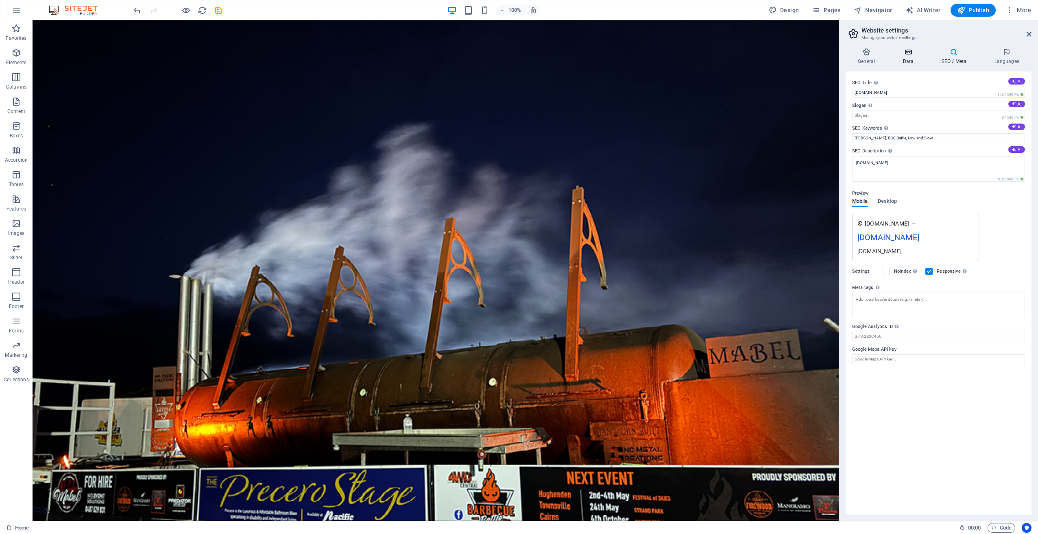
click at [908, 57] on h4 "Data" at bounding box center [909, 56] width 39 height 17
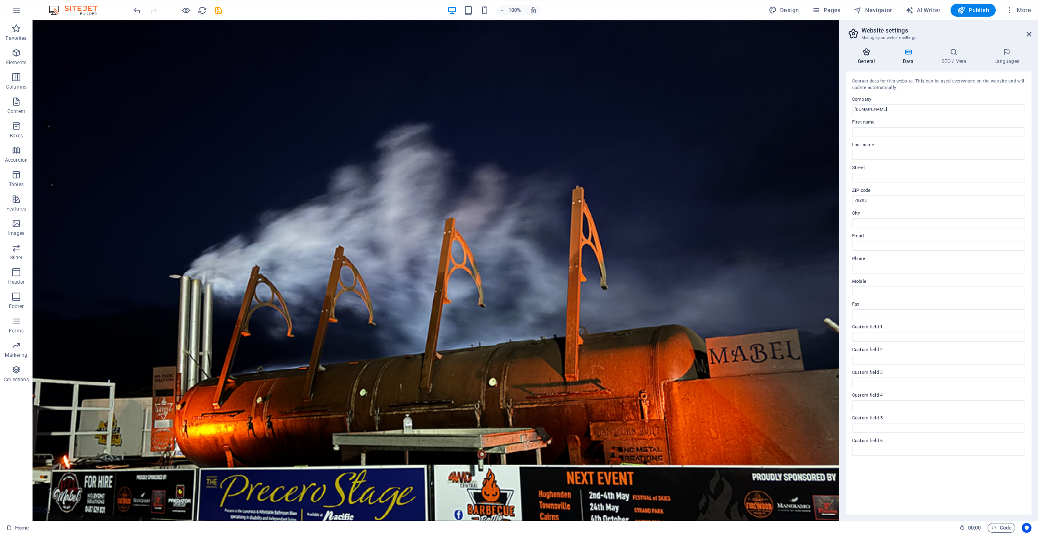
click at [865, 59] on h4 "General" at bounding box center [868, 56] width 45 height 17
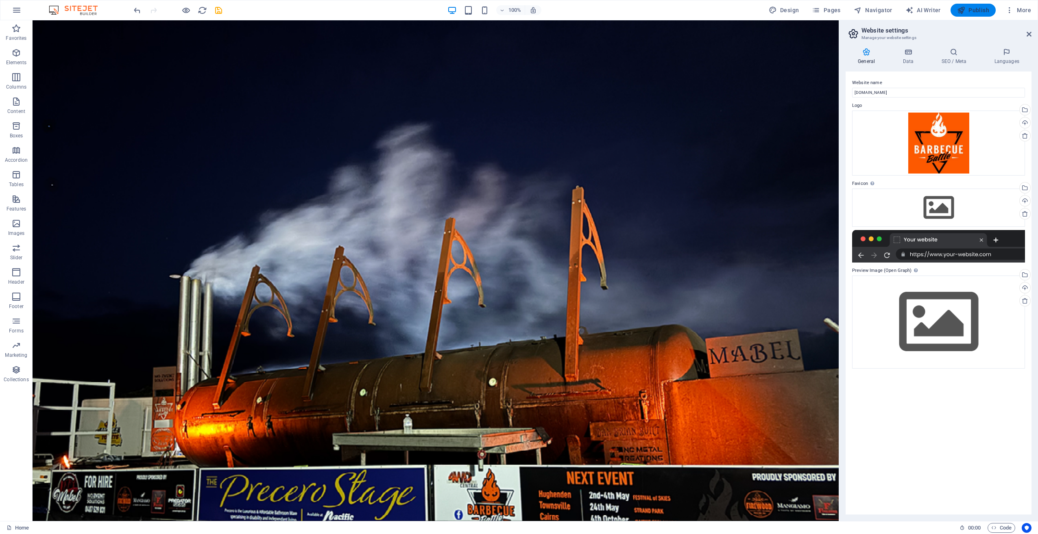
click at [971, 14] on span "Publish" at bounding box center [973, 10] width 32 height 8
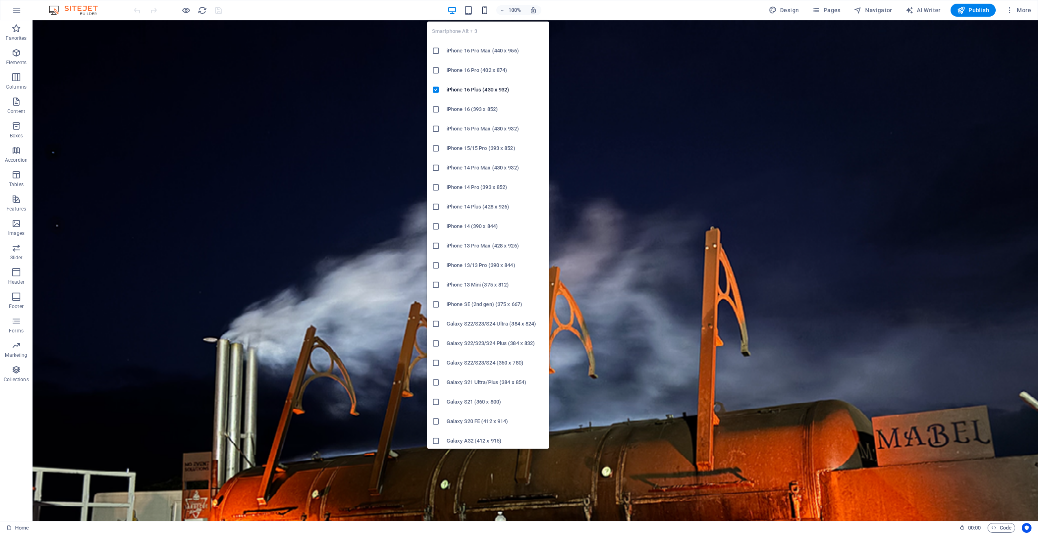
click at [486, 13] on icon "button" at bounding box center [484, 10] width 9 height 9
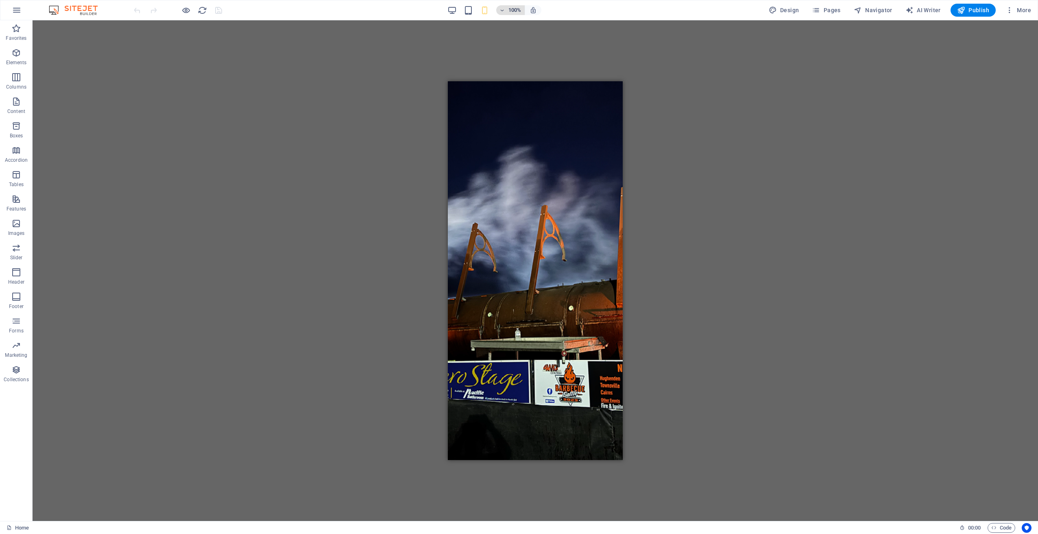
click at [519, 9] on h6 "100%" at bounding box center [514, 10] width 13 height 10
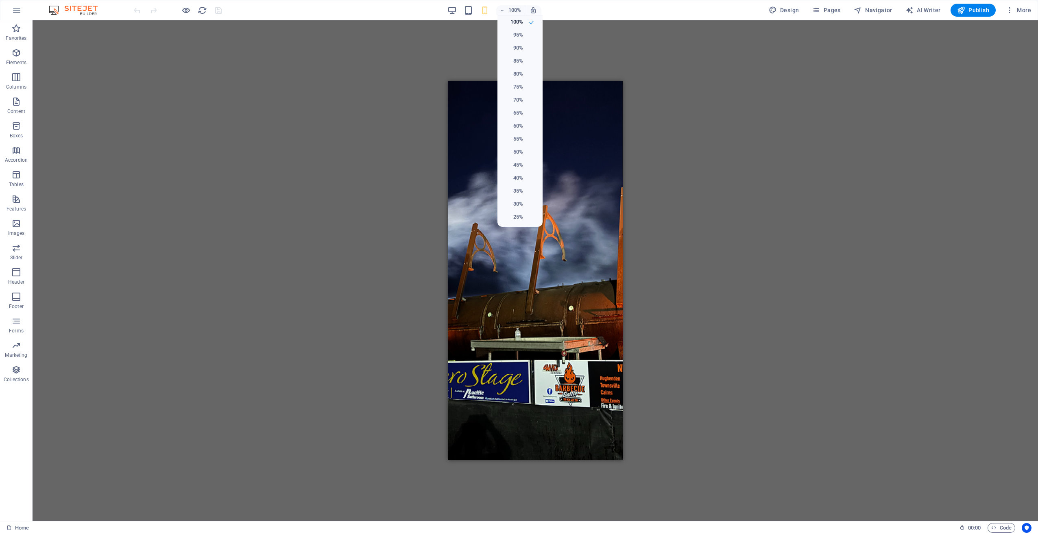
click at [602, 33] on div at bounding box center [519, 267] width 1038 height 534
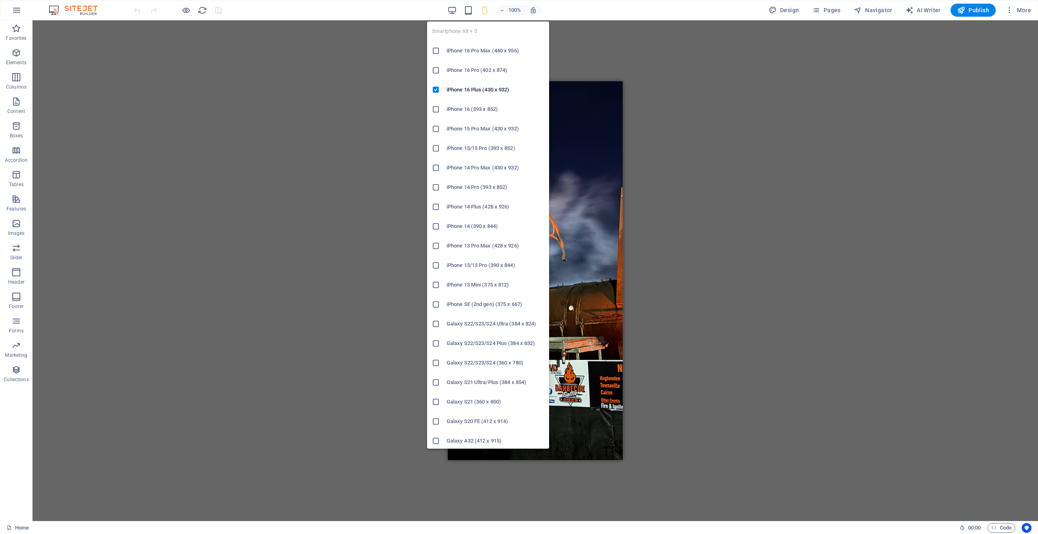
click at [484, 49] on h6 "iPhone 16 Pro Max (440 x 956)" at bounding box center [496, 51] width 98 height 10
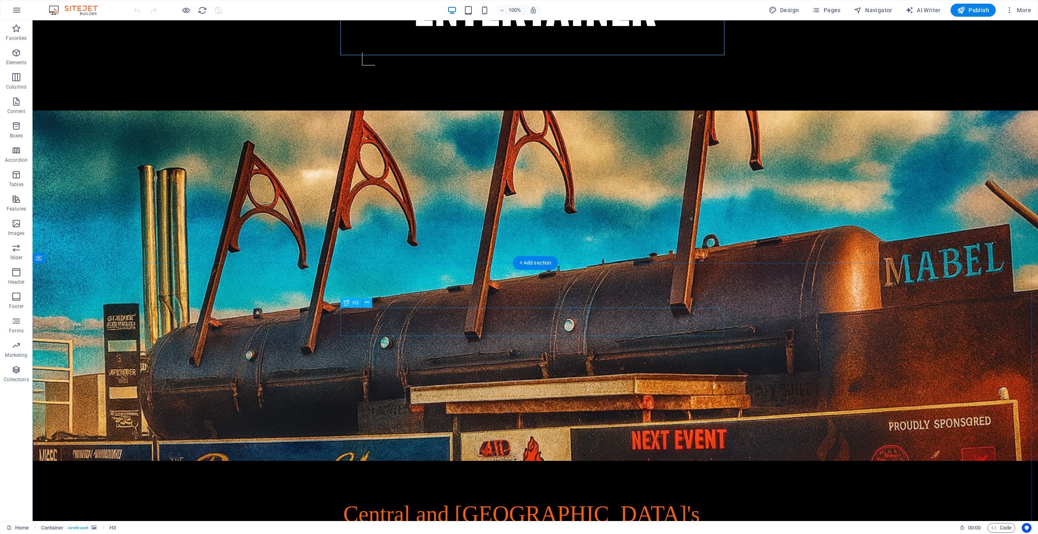
scroll to position [772, 0]
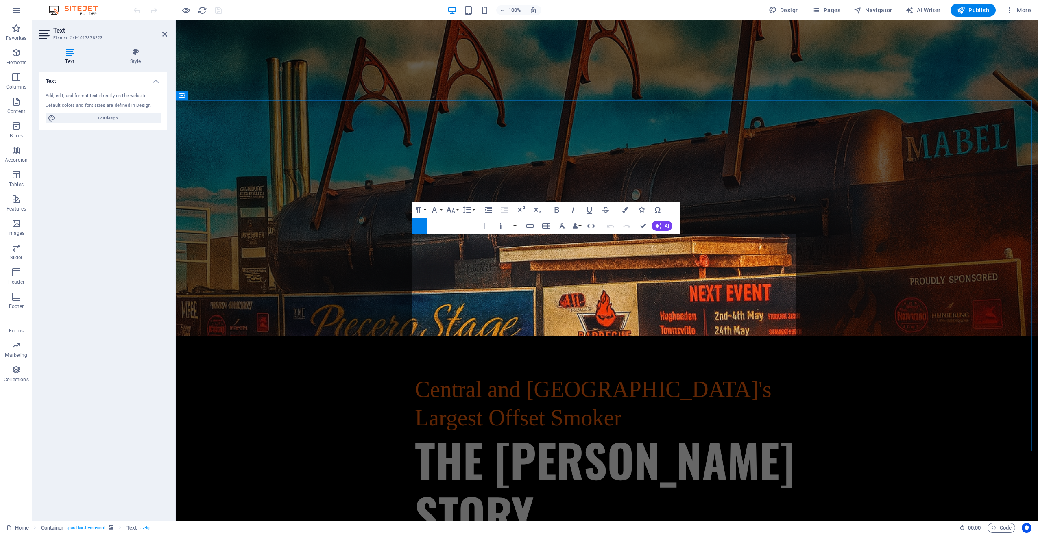
drag, startPoint x: 681, startPoint y: 241, endPoint x: 460, endPoint y: 253, distance: 221.6
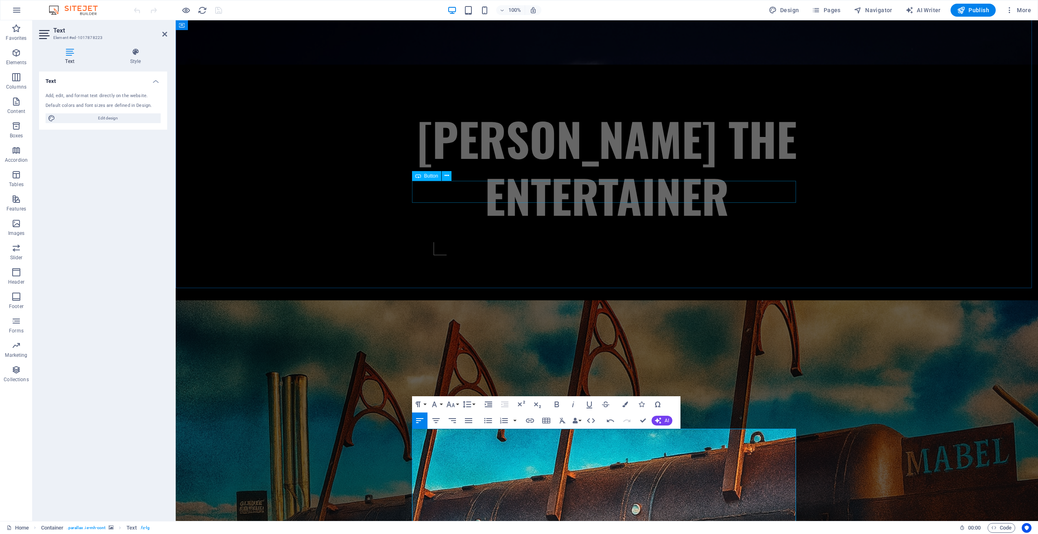
scroll to position [453, 0]
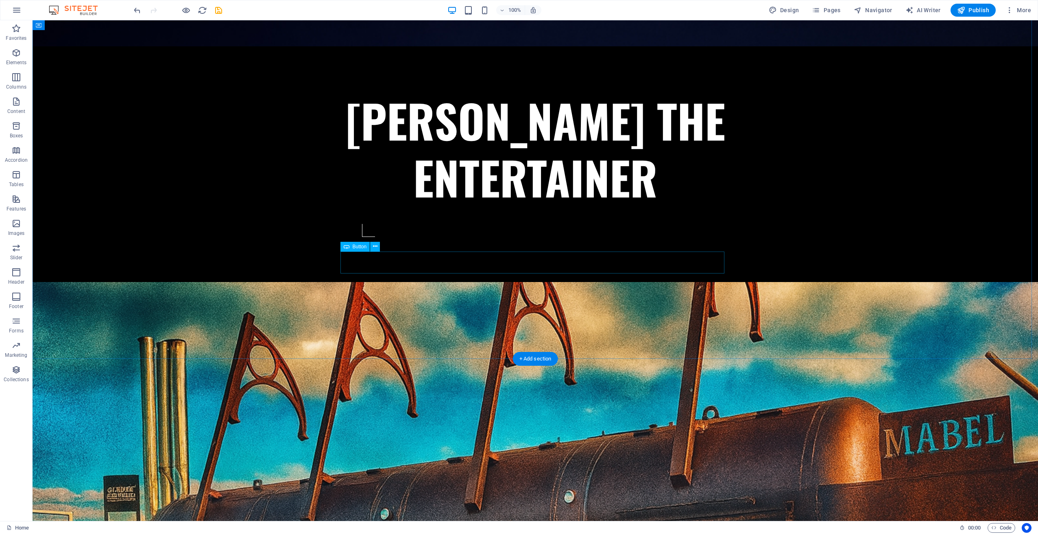
scroll to position [438, 0]
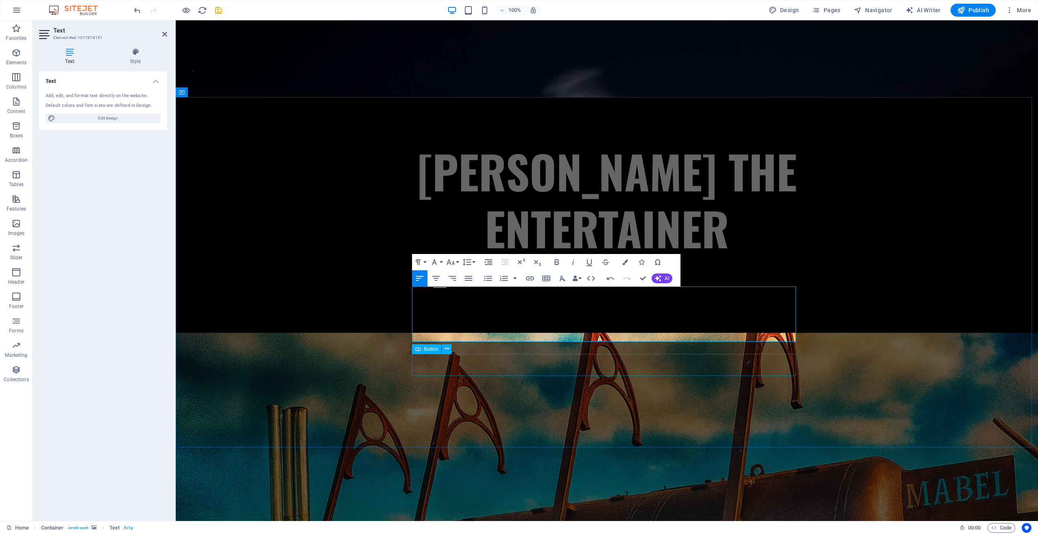
scroll to position [417, 0]
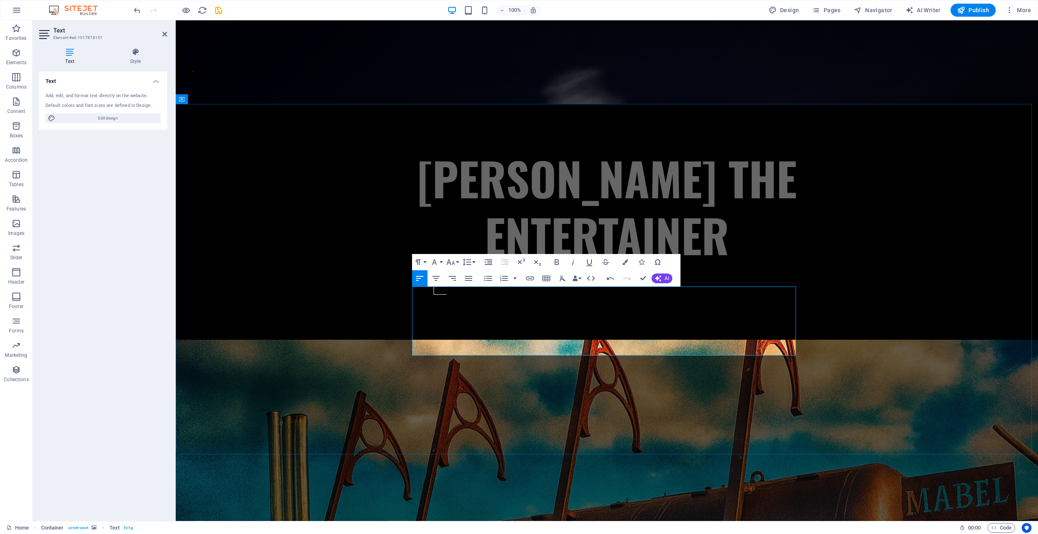
click at [491, 281] on icon "button" at bounding box center [488, 278] width 8 height 5
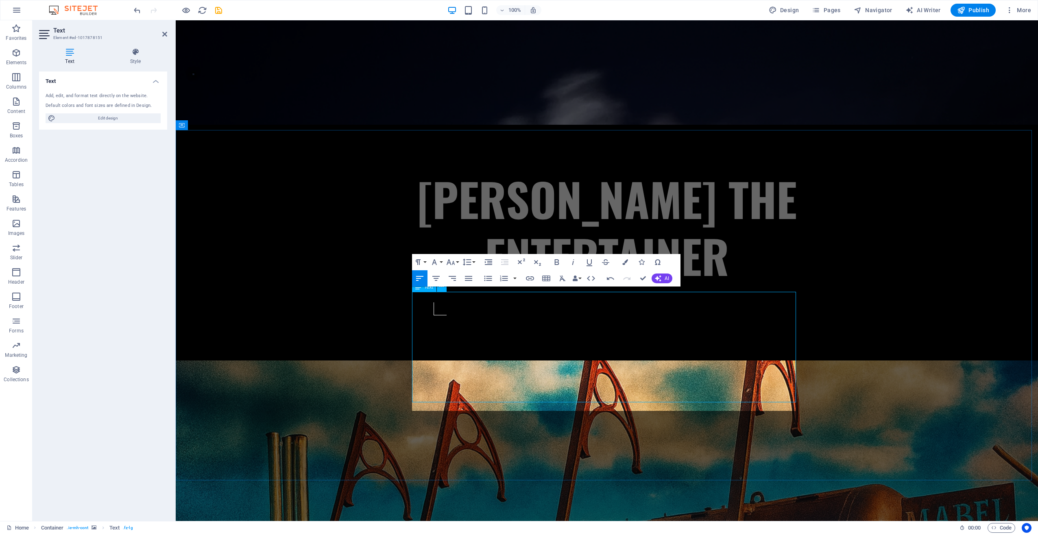
scroll to position [391, 0]
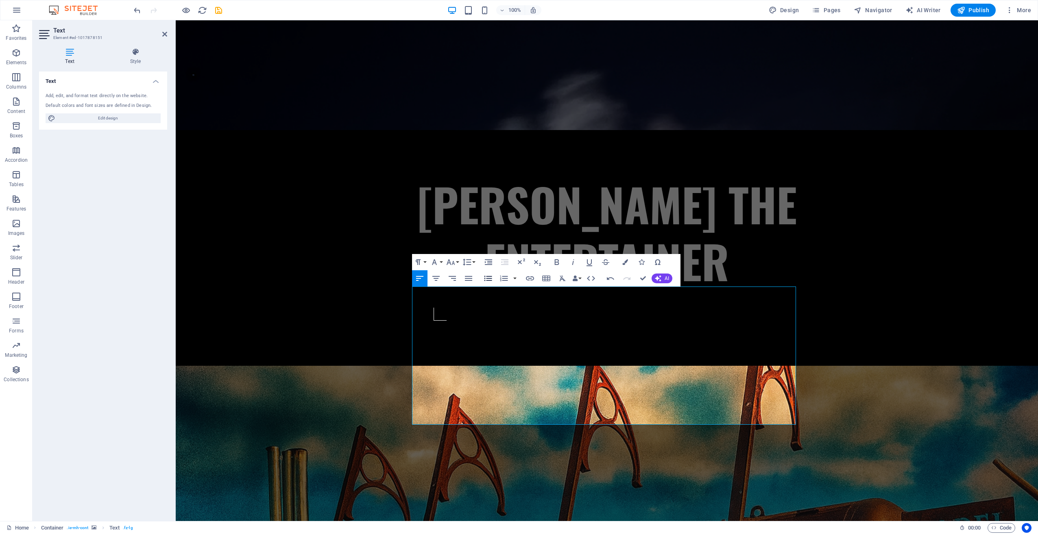
click at [489, 279] on icon "button" at bounding box center [488, 278] width 8 height 5
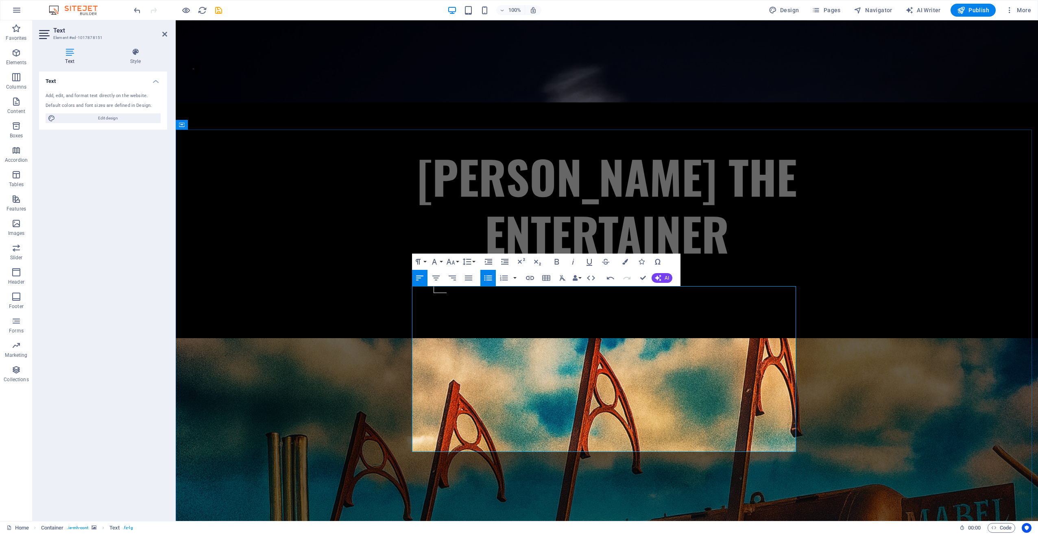
scroll to position [432, 0]
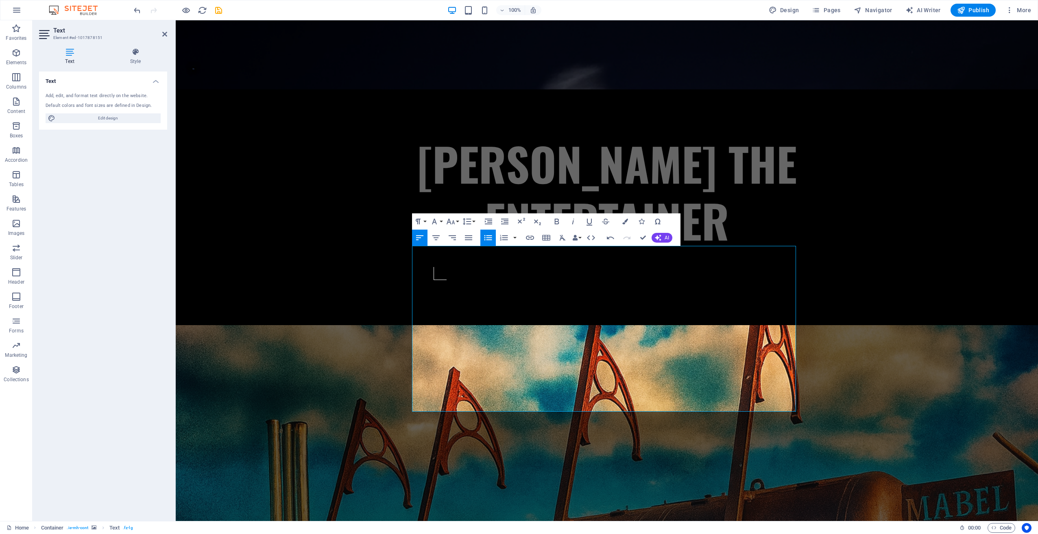
drag, startPoint x: 473, startPoint y: 270, endPoint x: 419, endPoint y: 279, distance: 54.8
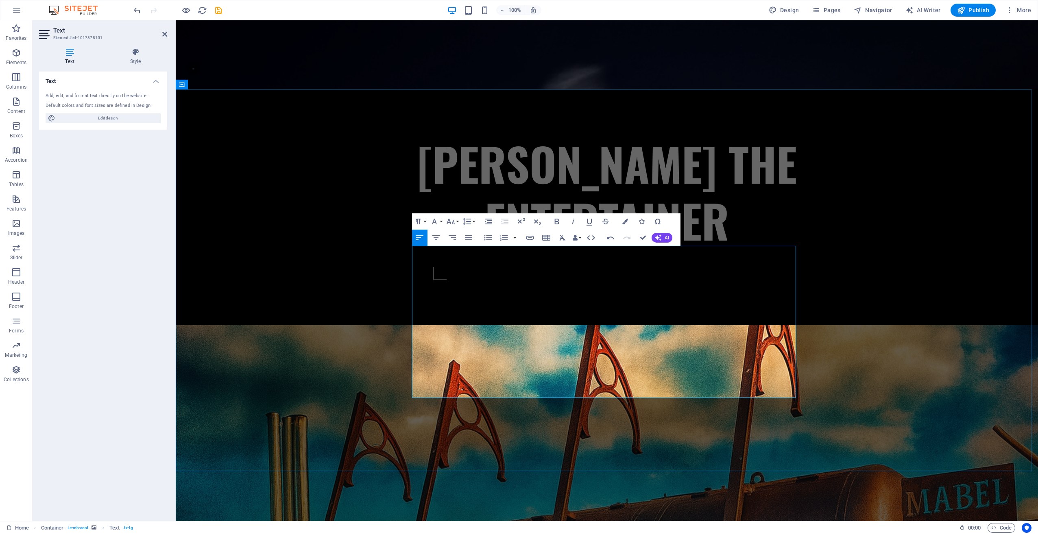
drag, startPoint x: 546, startPoint y: 391, endPoint x: 550, endPoint y: 393, distance: 4.9
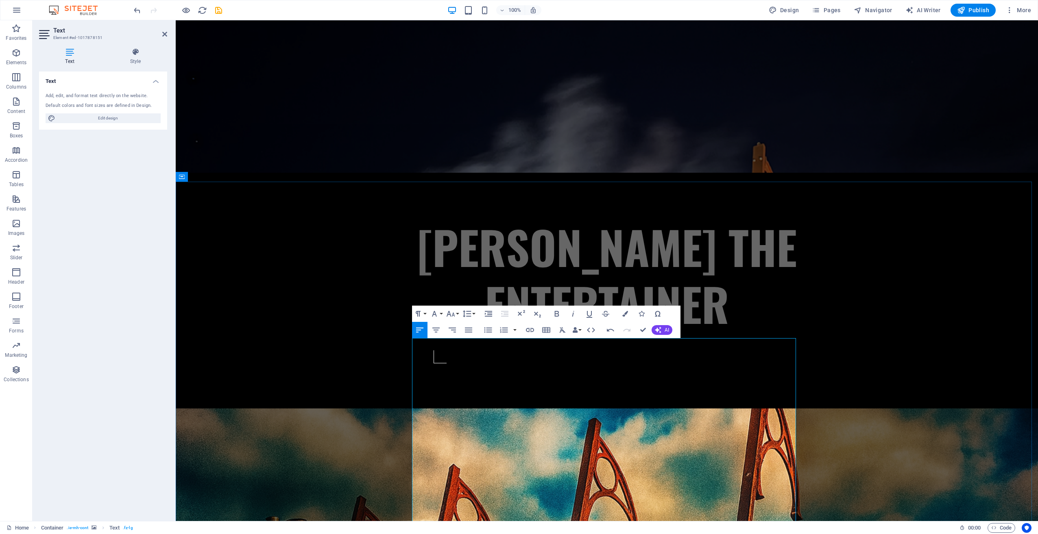
scroll to position [310, 0]
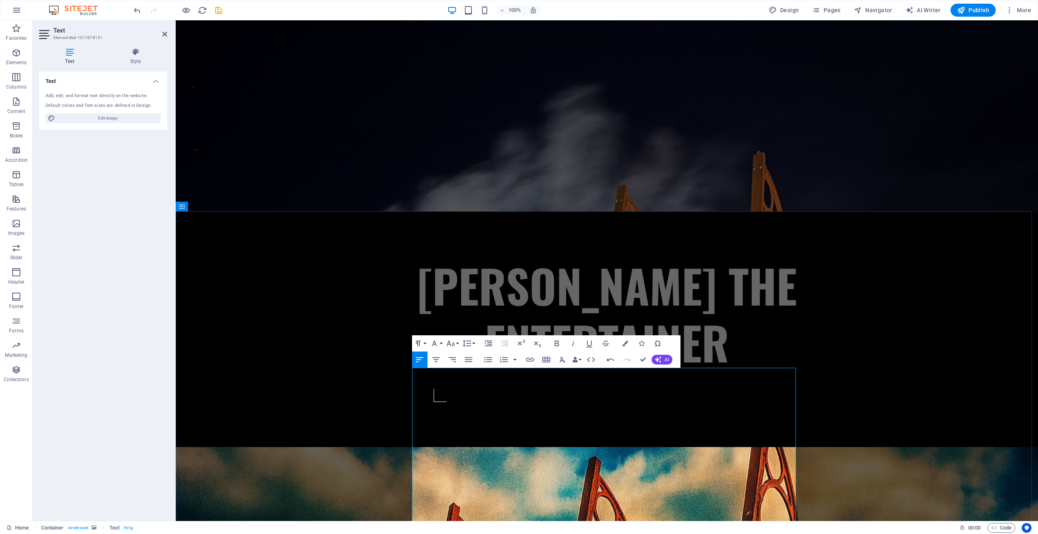
drag, startPoint x: 504, startPoint y: 376, endPoint x: 513, endPoint y: 379, distance: 8.8
drag, startPoint x: 716, startPoint y: 401, endPoint x: 420, endPoint y: 404, distance: 295.7
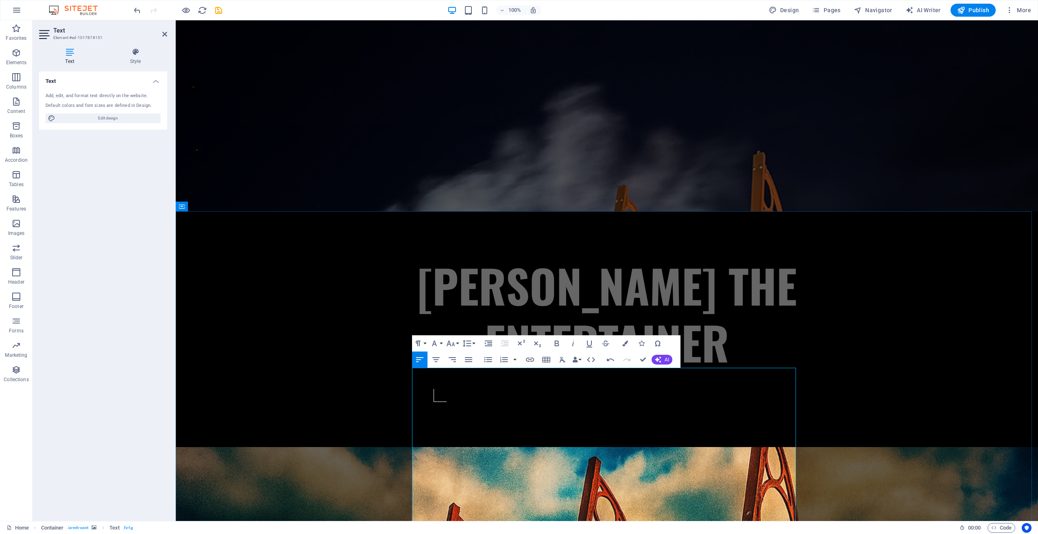
drag, startPoint x: 709, startPoint y: 377, endPoint x: 731, endPoint y: 378, distance: 22.4
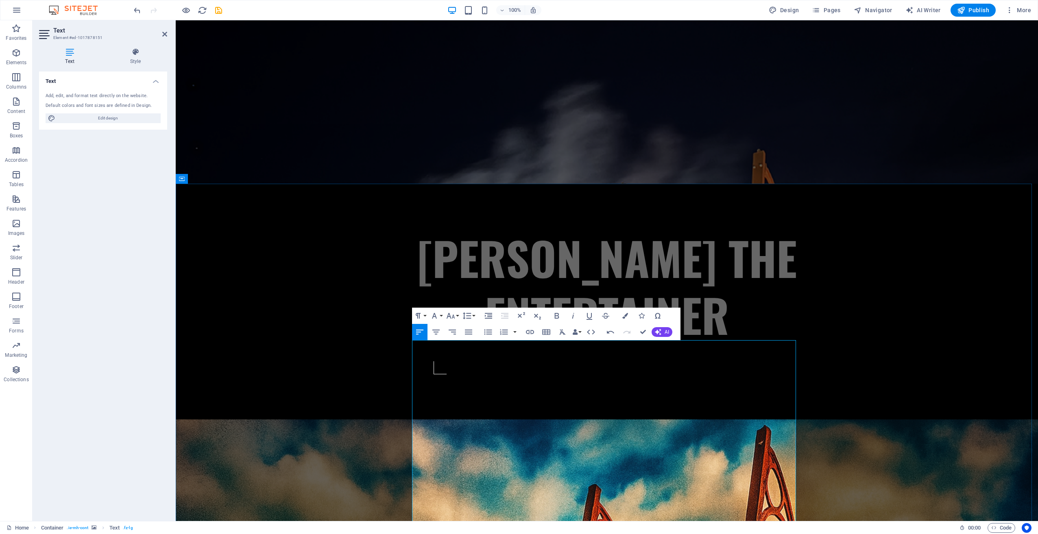
scroll to position [256, 0]
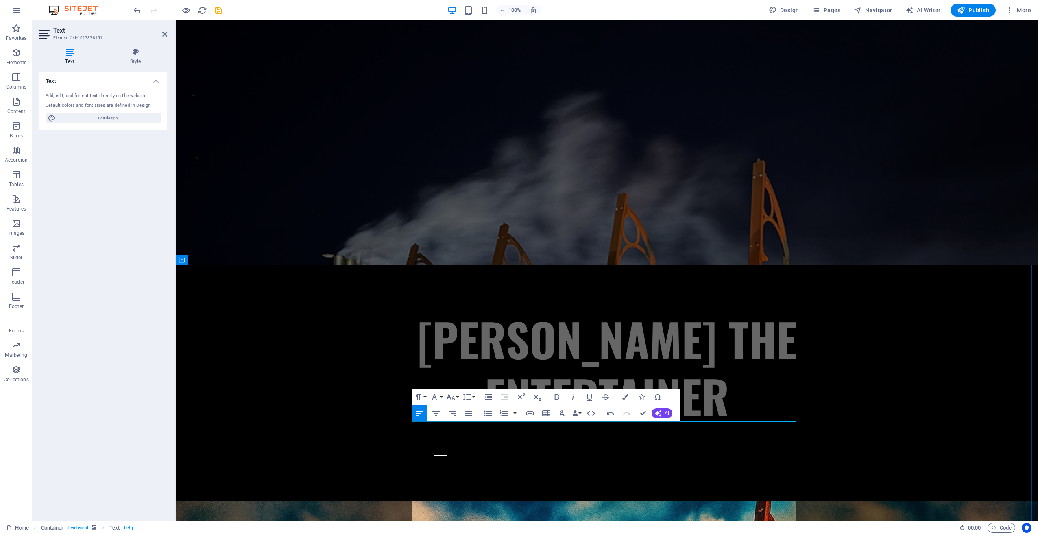
drag, startPoint x: 682, startPoint y: 457, endPoint x: 620, endPoint y: 481, distance: 66.5
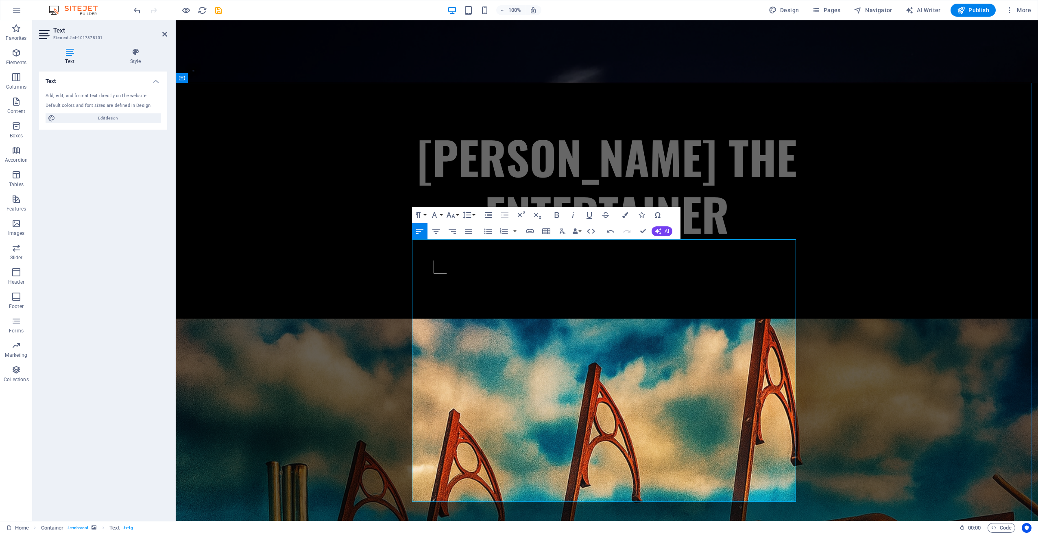
scroll to position [460, 0]
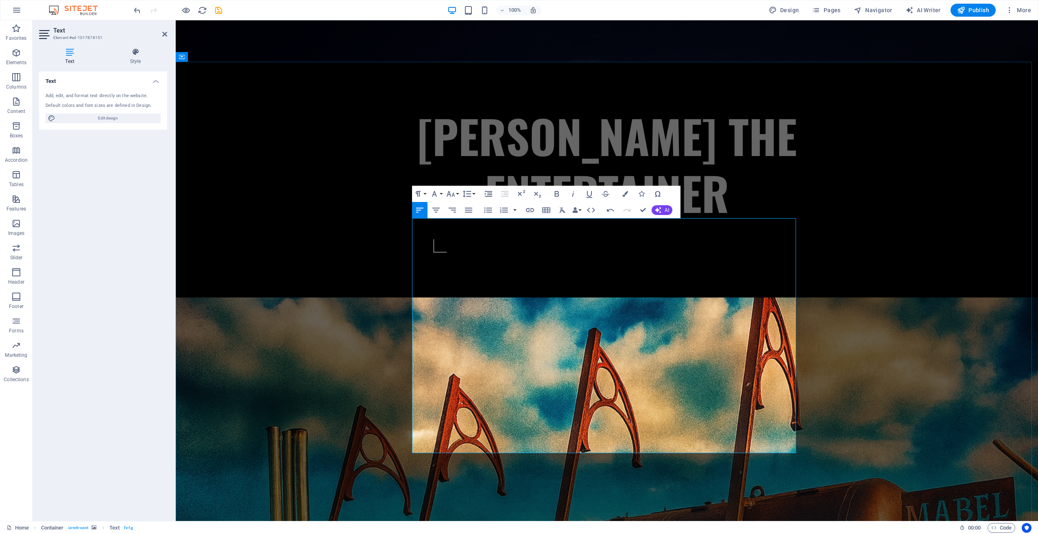
drag, startPoint x: 717, startPoint y: 292, endPoint x: 414, endPoint y: 294, distance: 302.6
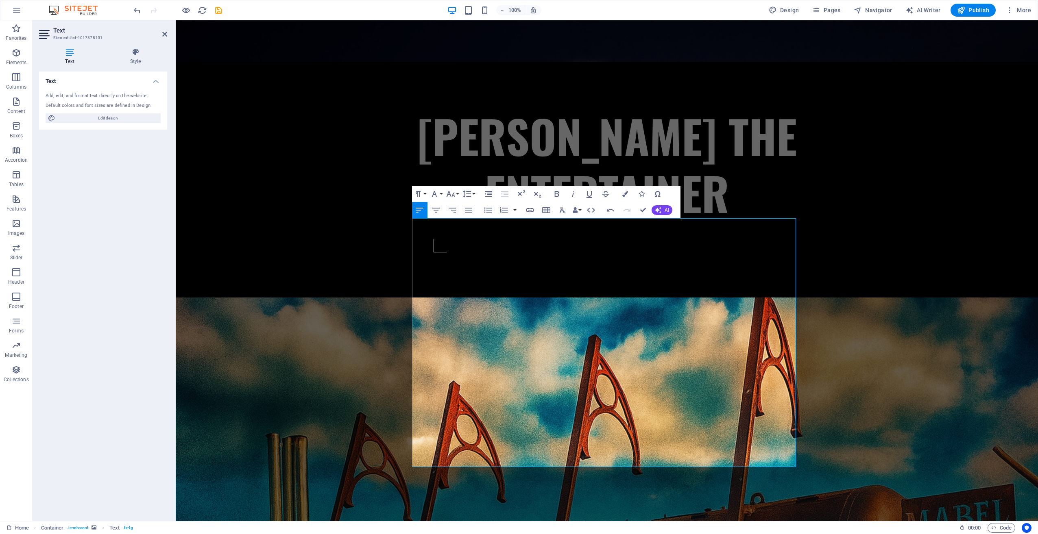
drag, startPoint x: 531, startPoint y: 415, endPoint x: 404, endPoint y: 367, distance: 136.1
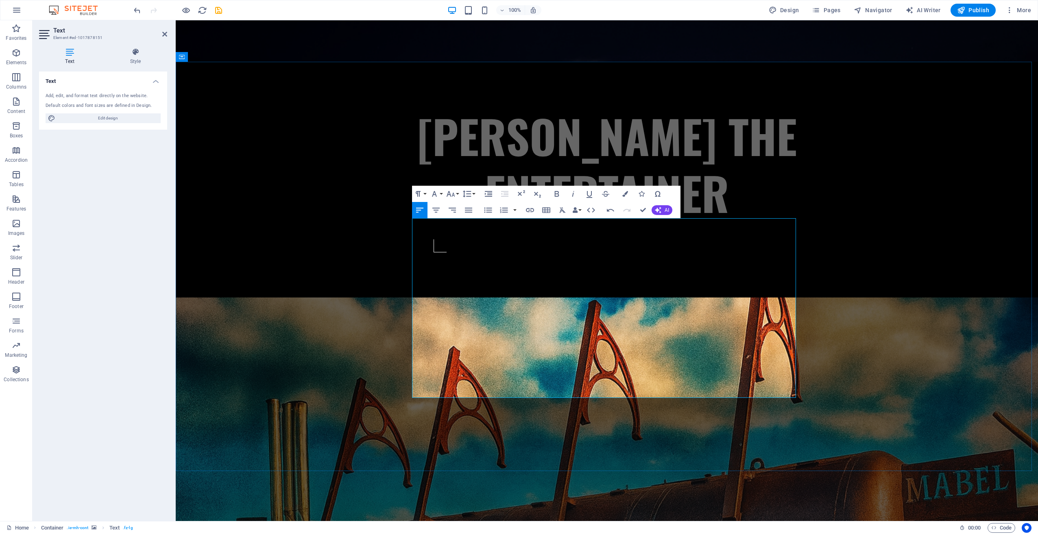
drag, startPoint x: 715, startPoint y: 308, endPoint x: 415, endPoint y: 307, distance: 299.4
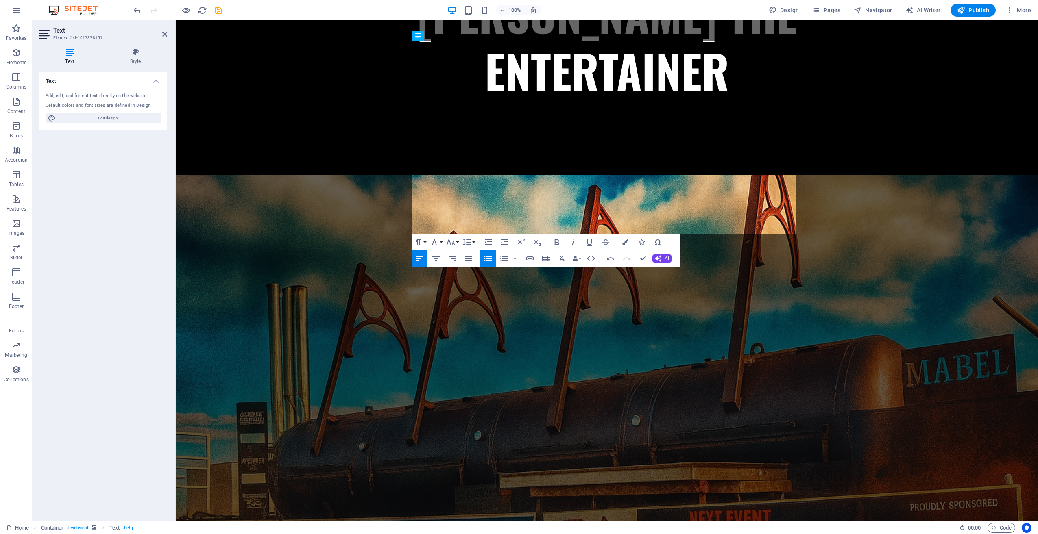
scroll to position [582, 0]
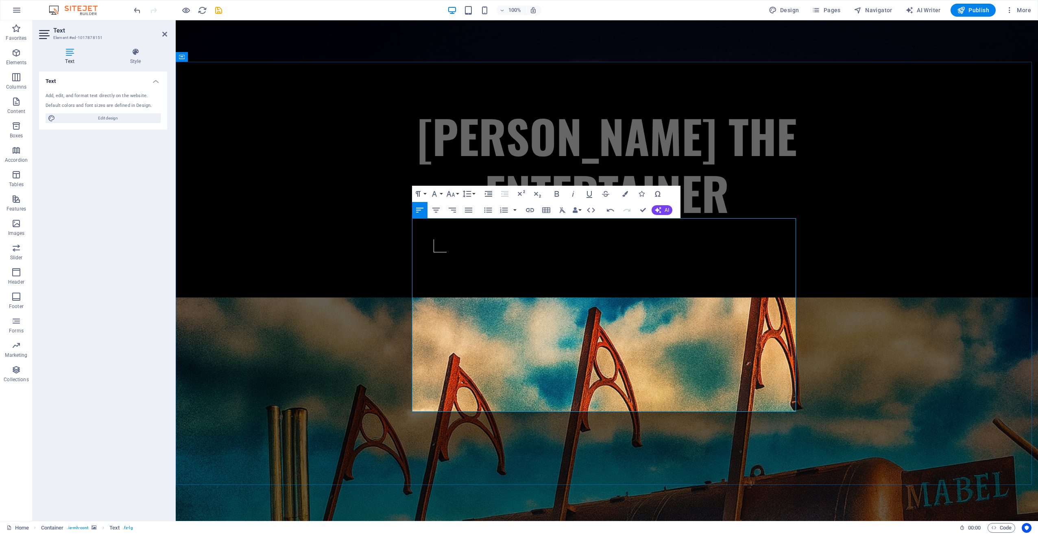
scroll to position [419, 0]
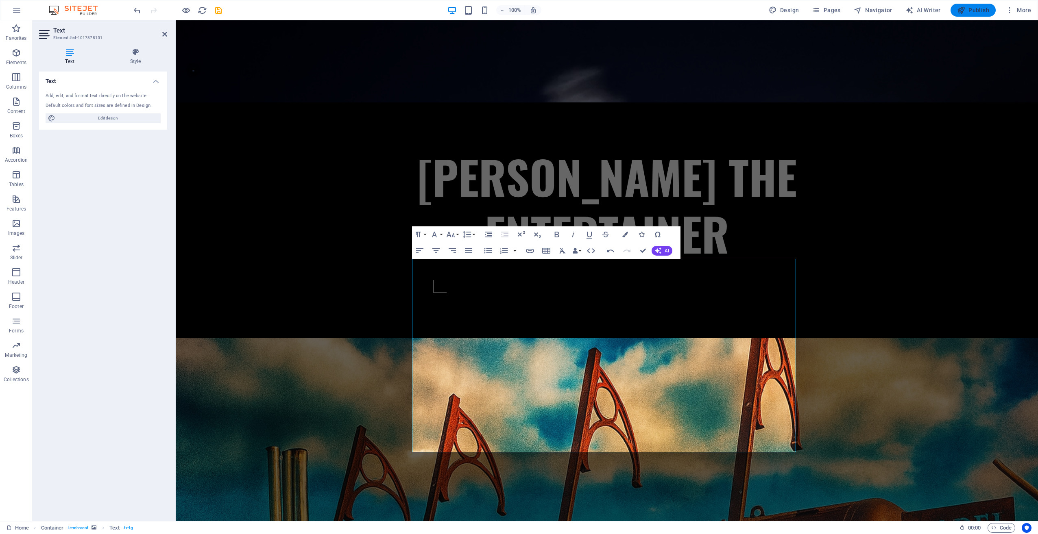
click at [979, 9] on span "Publish" at bounding box center [973, 10] width 32 height 8
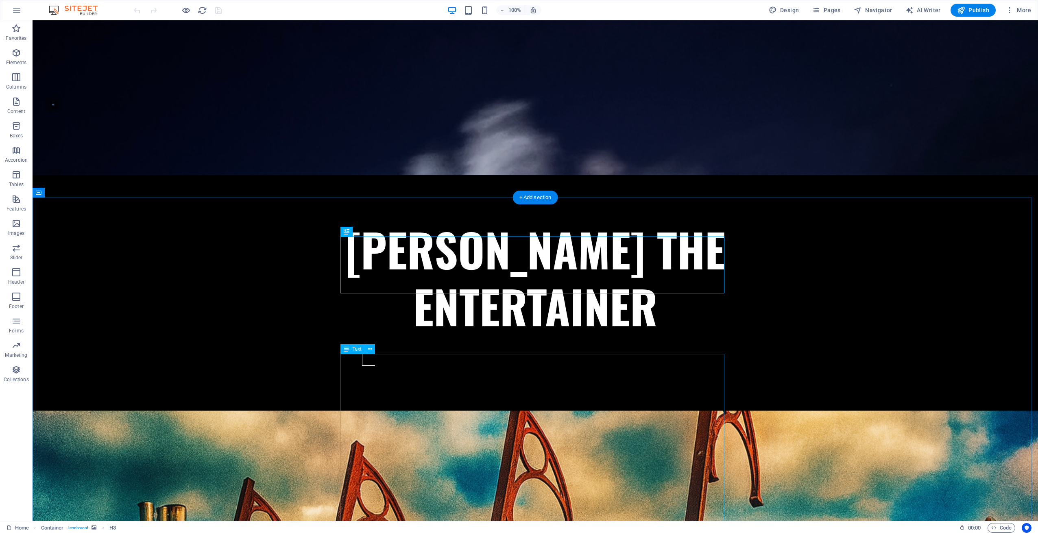
scroll to position [359, 0]
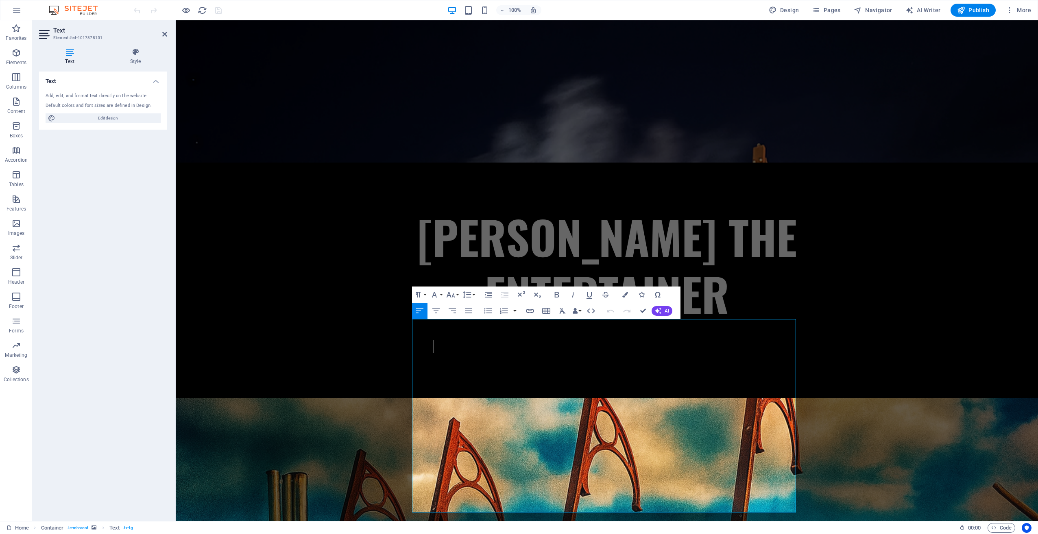
drag, startPoint x: 471, startPoint y: 385, endPoint x: 410, endPoint y: 327, distance: 84.6
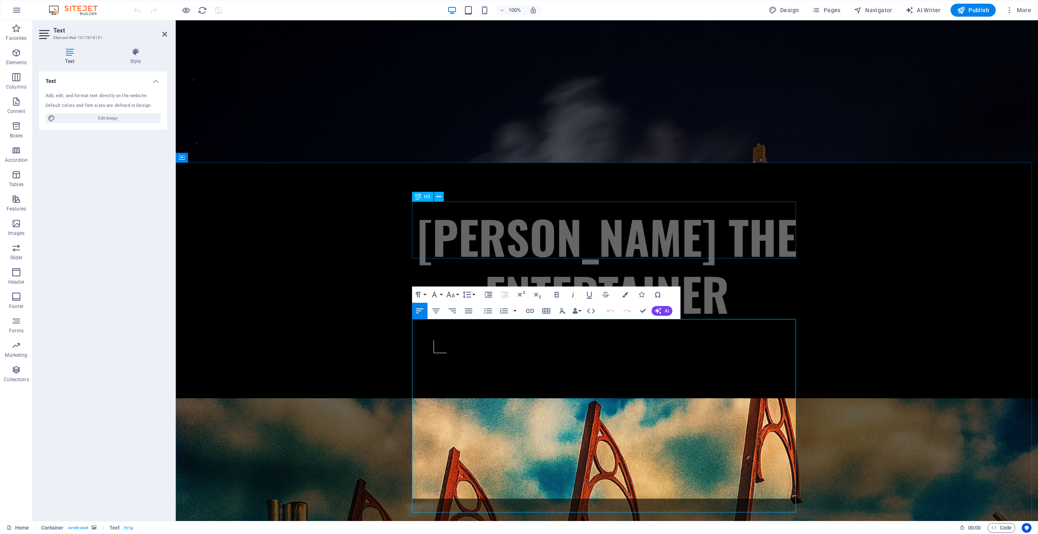
scroll to position [3143, 1]
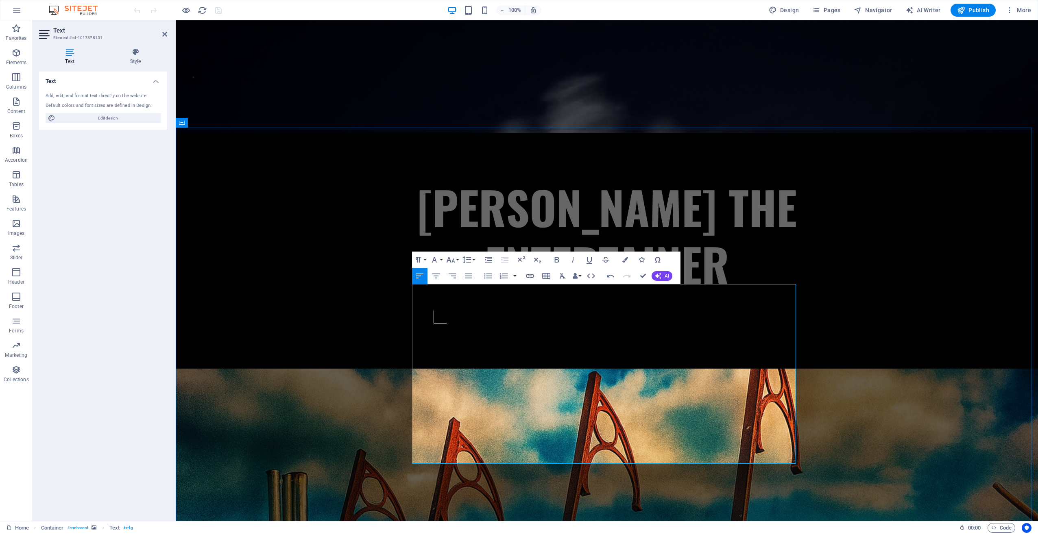
scroll to position [440, 0]
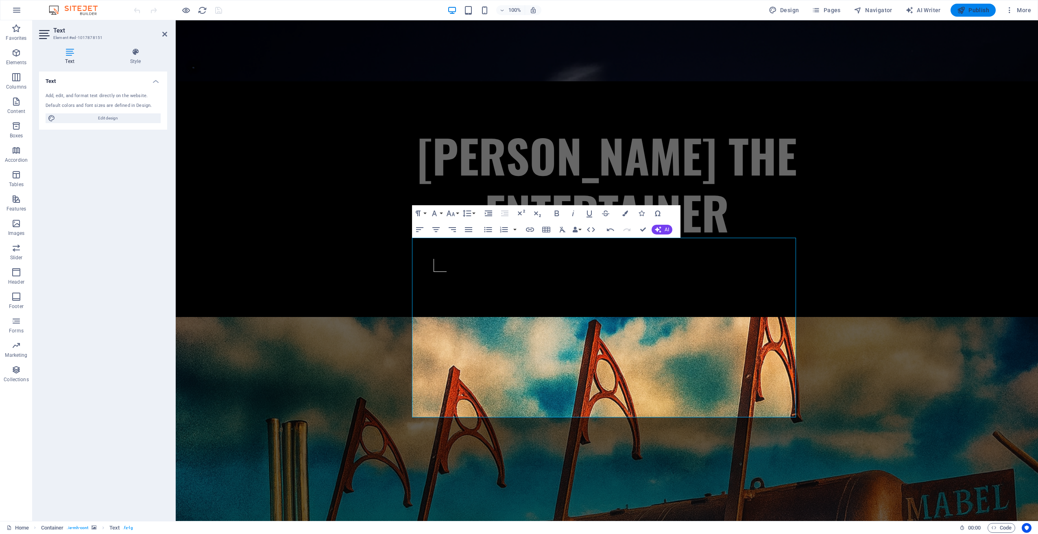
click at [980, 12] on span "Publish" at bounding box center [973, 10] width 32 height 8
